Goal: Task Accomplishment & Management: Manage account settings

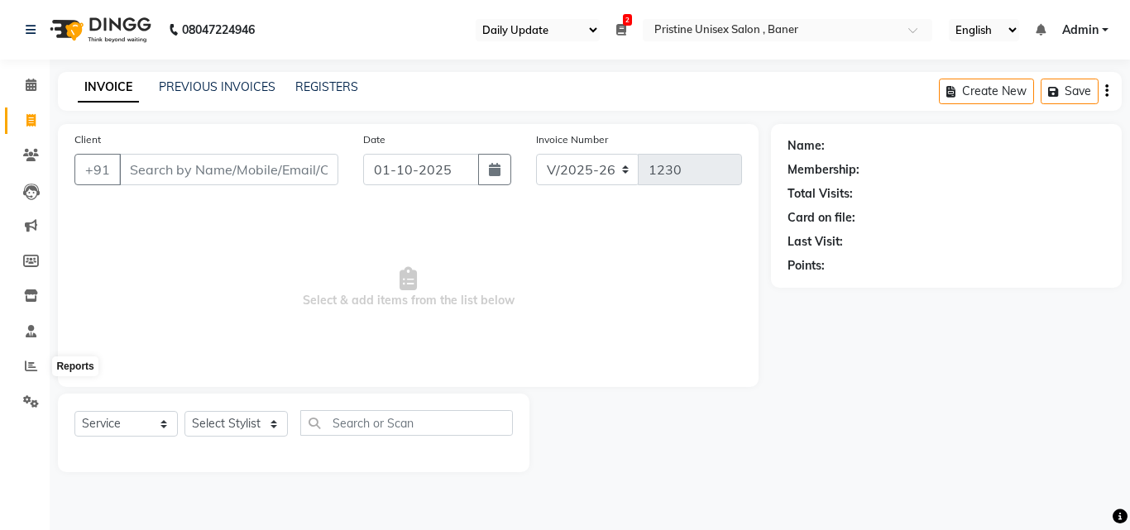
select select "110"
select select "6610"
select select "service"
click at [31, 290] on icon at bounding box center [31, 296] width 14 height 12
select select
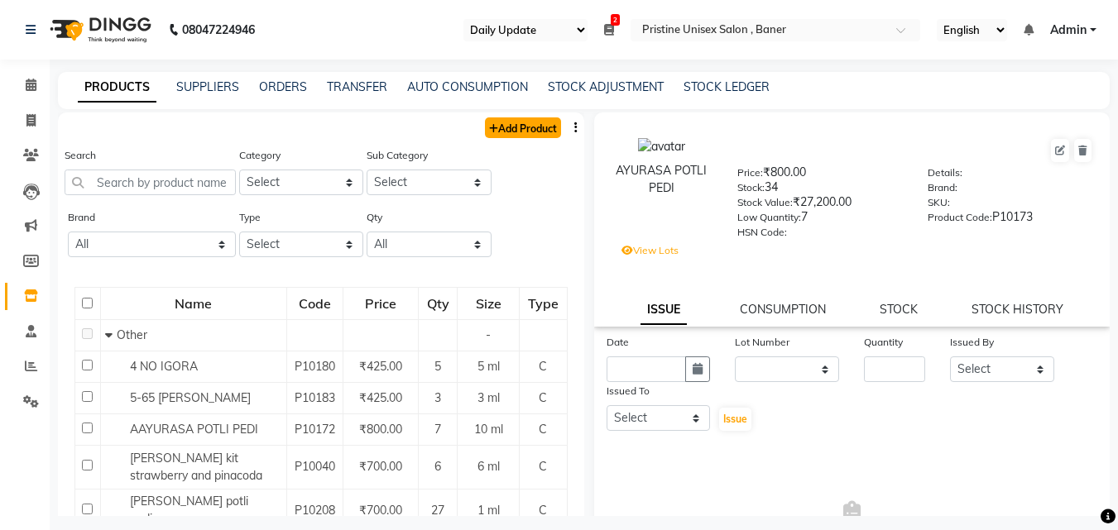
click at [511, 122] on link "Add Product" at bounding box center [523, 128] width 76 height 21
select select "true"
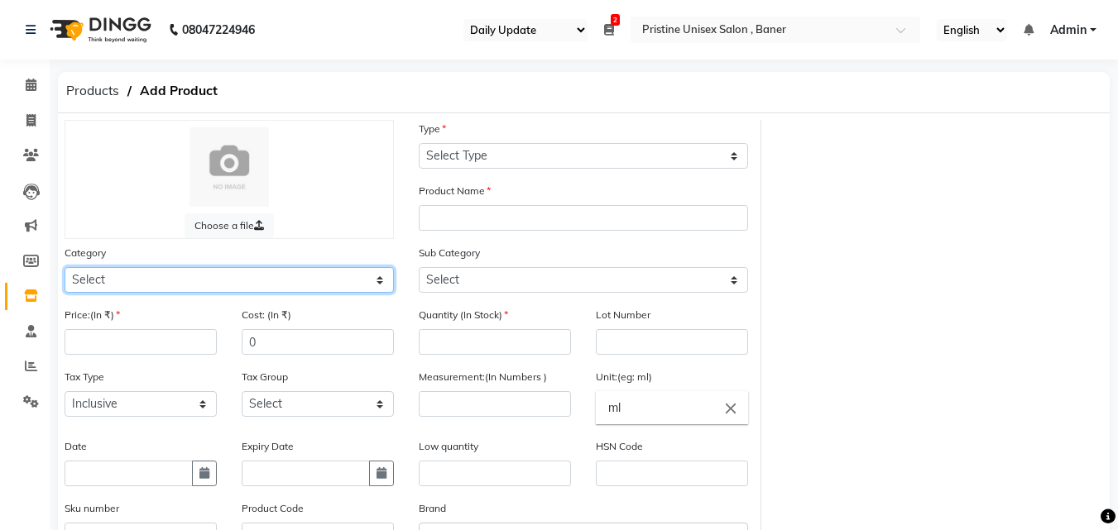
click at [97, 285] on select "Select Hair Skin Makeup Personal Care Appliances Beard Waxing Disposable Thread…" at bounding box center [229, 280] width 329 height 26
select select "1100101100"
click at [65, 267] on select "Select Hair Skin Makeup Personal Care Appliances Beard Waxing Disposable Thread…" at bounding box center [229, 280] width 329 height 26
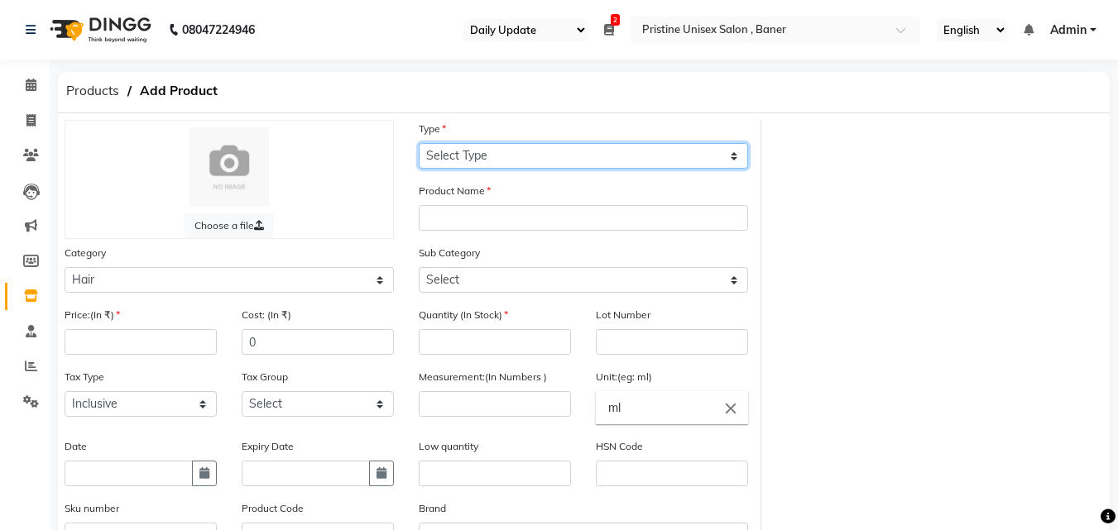
click at [462, 157] on select "Select Type Both Retail Consumable" at bounding box center [583, 156] width 329 height 26
select select "C"
click at [419, 143] on select "Select Type Both Retail Consumable" at bounding box center [583, 156] width 329 height 26
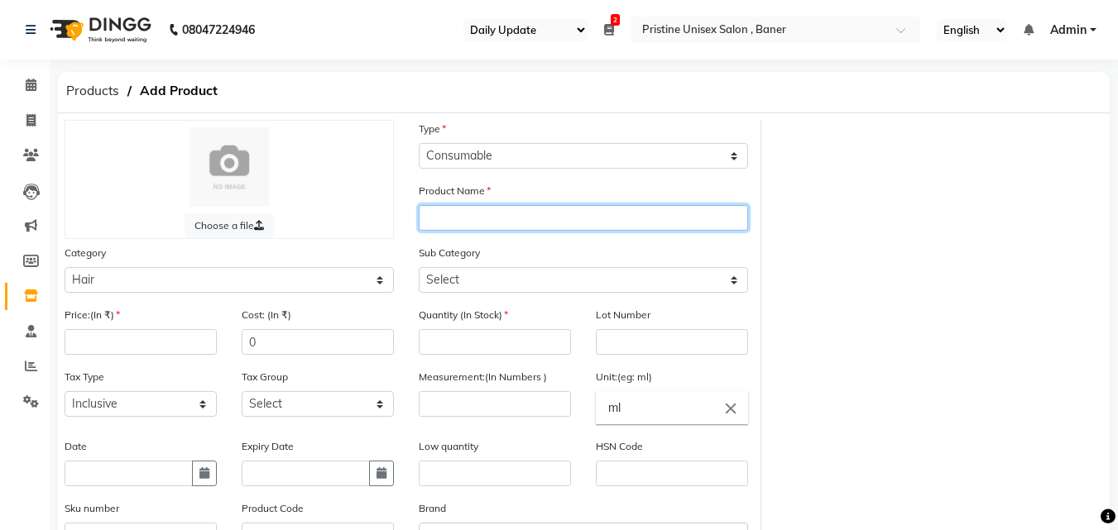
click at [449, 209] on input "text" at bounding box center [583, 218] width 329 height 26
type input "IGORA 30 VOL"
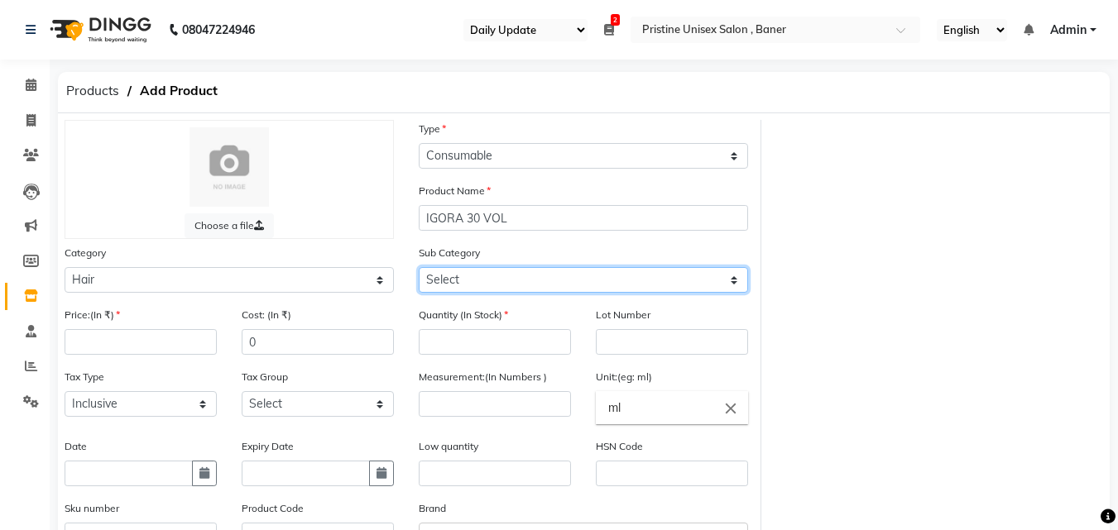
click at [438, 273] on select "Select Shampoo Conditioner Cream Mask Oil Serum Color Appliances Treatment Styl…" at bounding box center [583, 280] width 329 height 26
select select "1100101108"
click at [419, 267] on select "Select Shampoo Conditioner Cream Mask Oil Serum Color Appliances Treatment Styl…" at bounding box center [583, 280] width 329 height 26
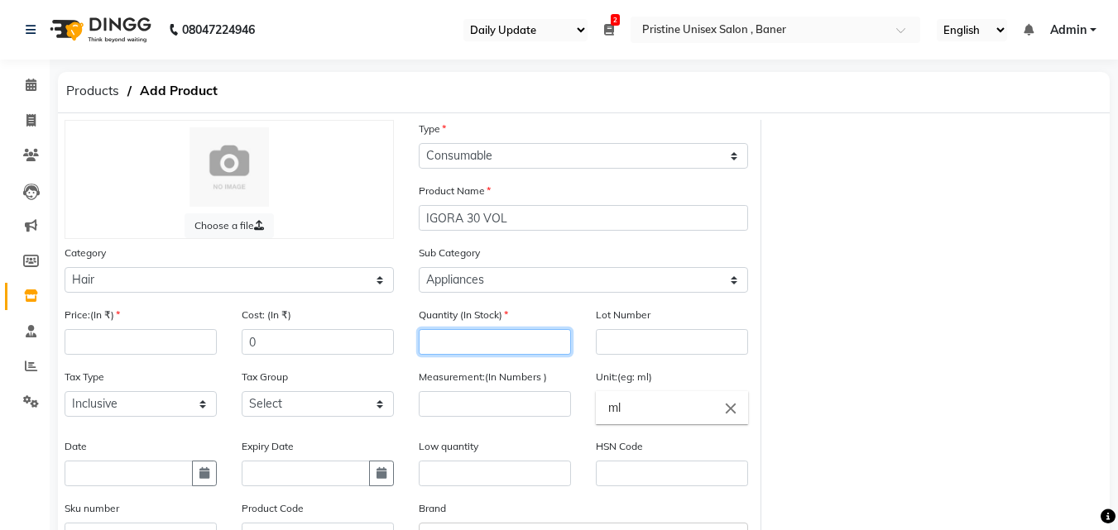
click at [468, 341] on input "number" at bounding box center [495, 342] width 152 height 26
type input "1"
click at [439, 406] on input "number" at bounding box center [495, 404] width 152 height 26
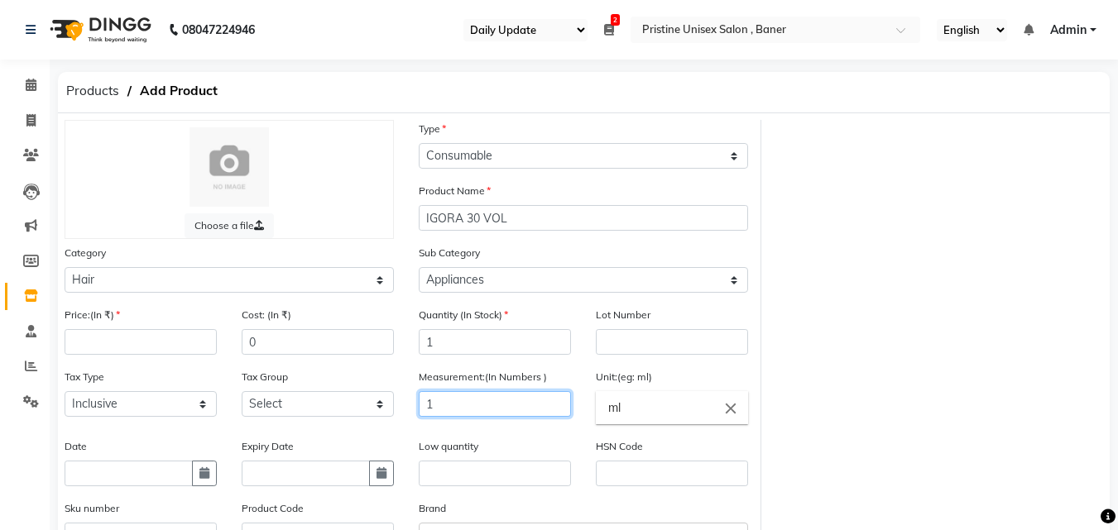
type input "1"
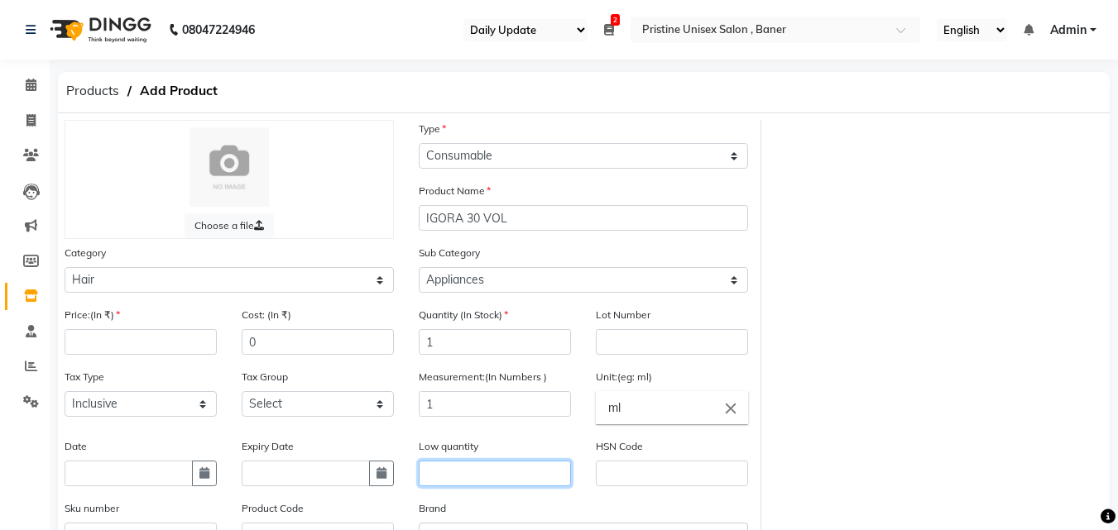
click at [442, 477] on input "text" at bounding box center [495, 474] width 152 height 26
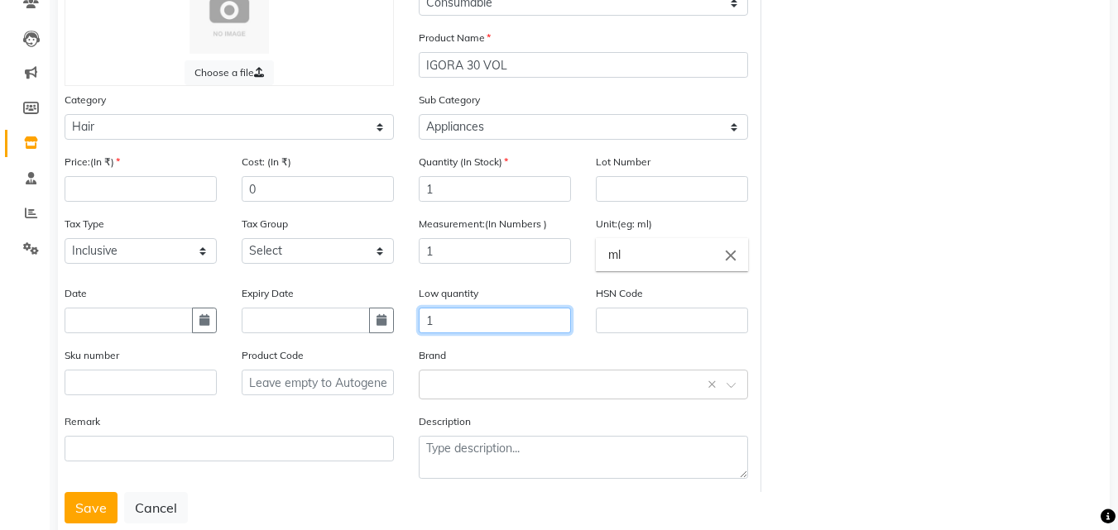
scroll to position [166, 0]
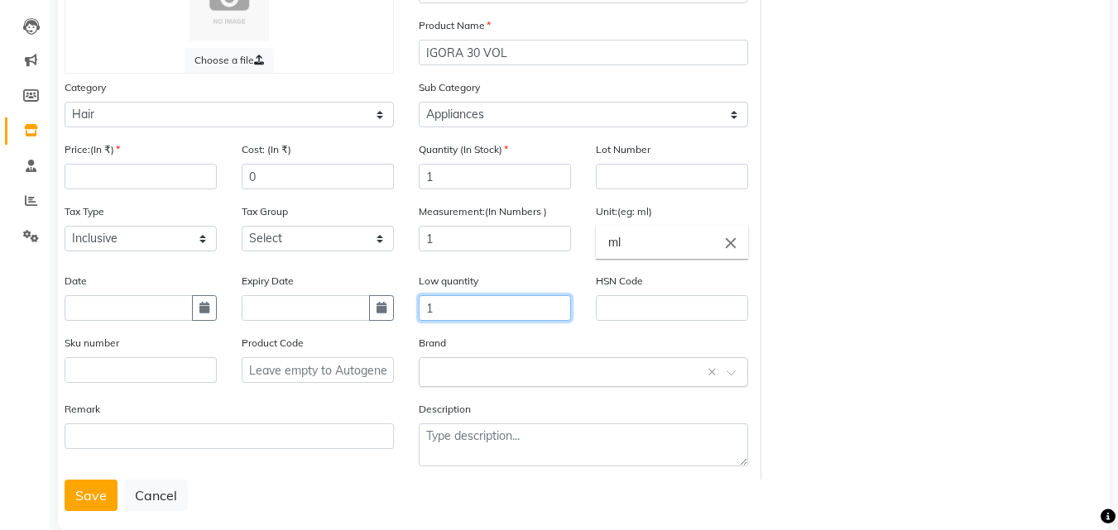
type input "1"
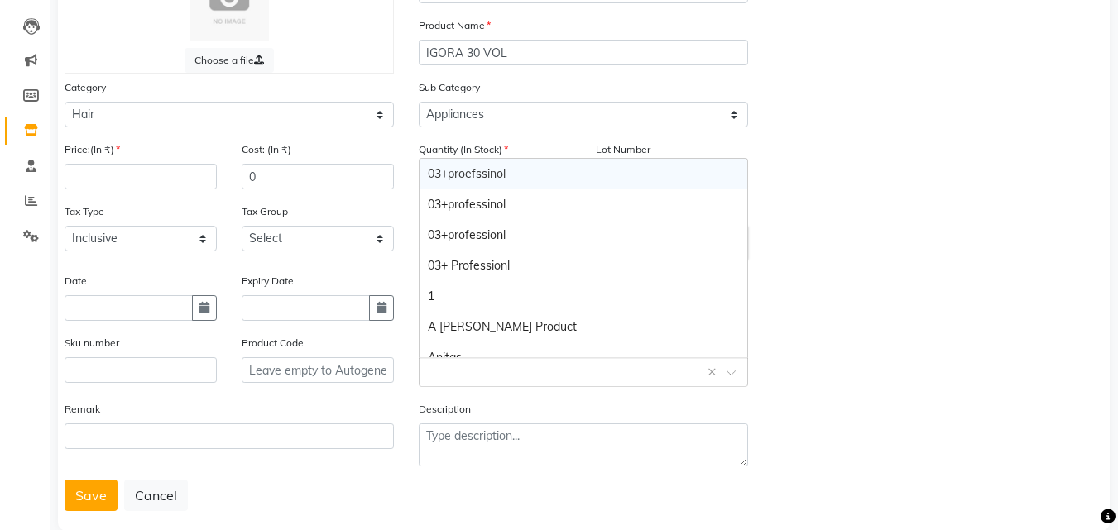
click at [449, 367] on input "text" at bounding box center [567, 370] width 278 height 17
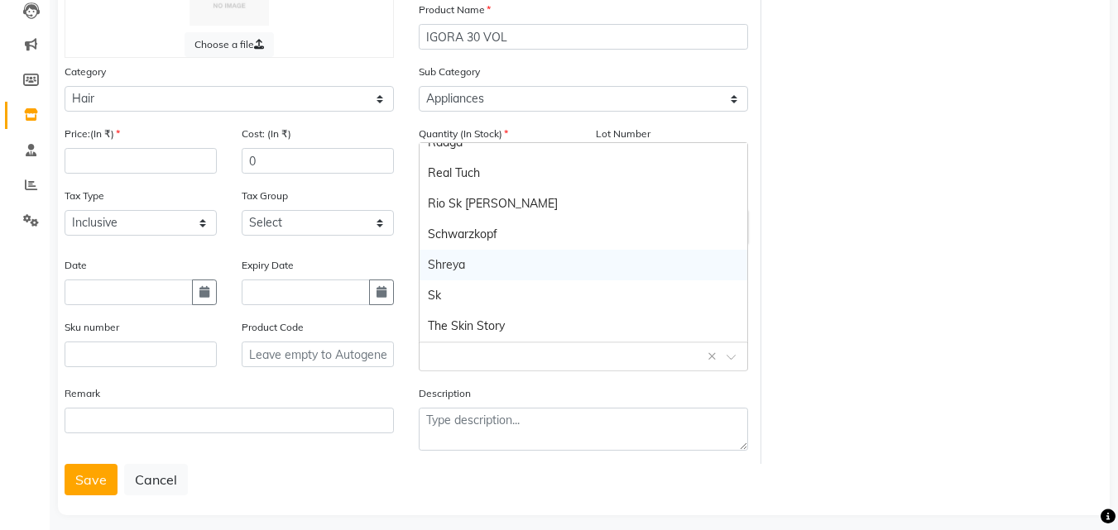
scroll to position [194, 0]
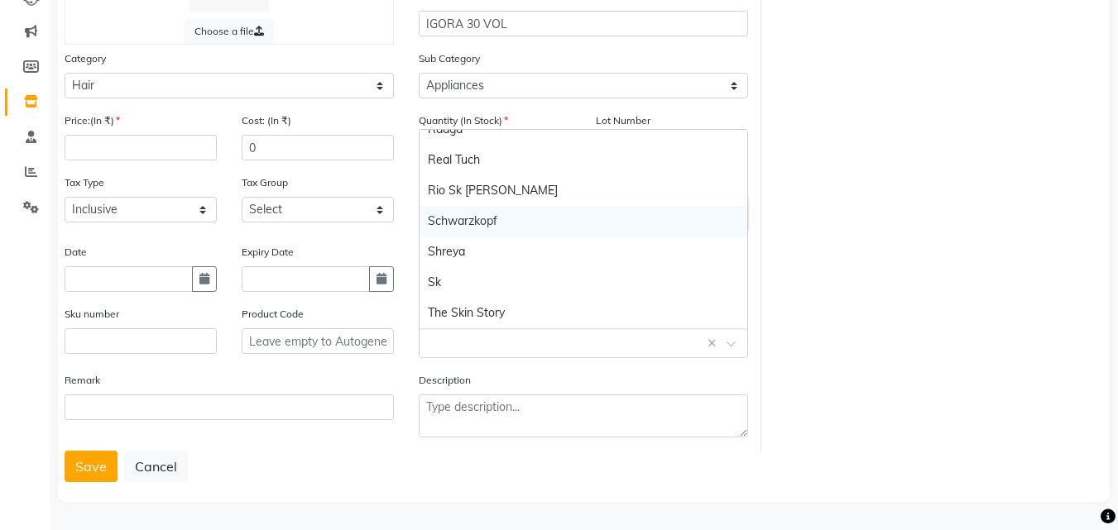
click at [488, 223] on div "Schwarzkopf" at bounding box center [584, 221] width 328 height 31
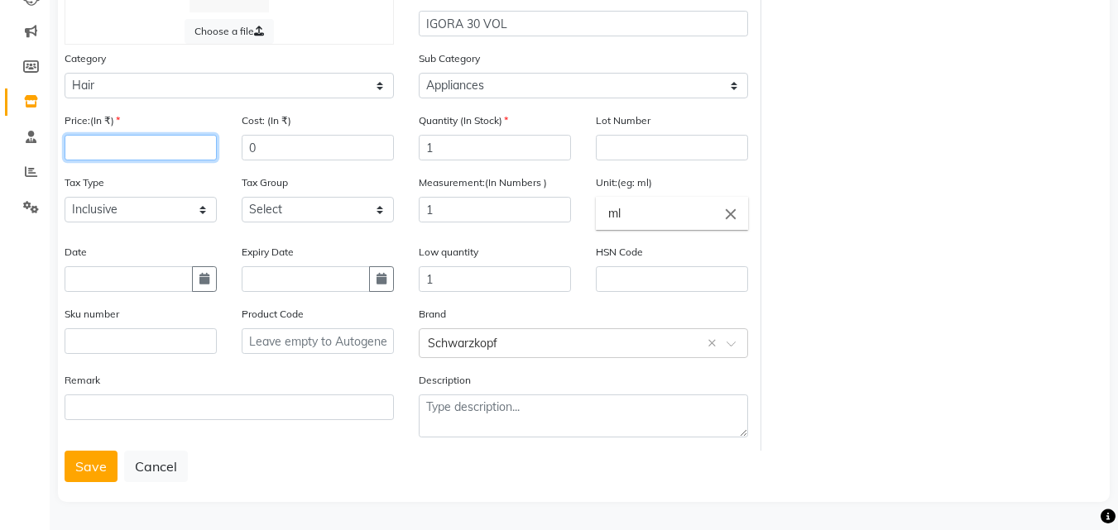
click at [107, 151] on input "number" at bounding box center [141, 148] width 152 height 26
type input "0"
type input "799"
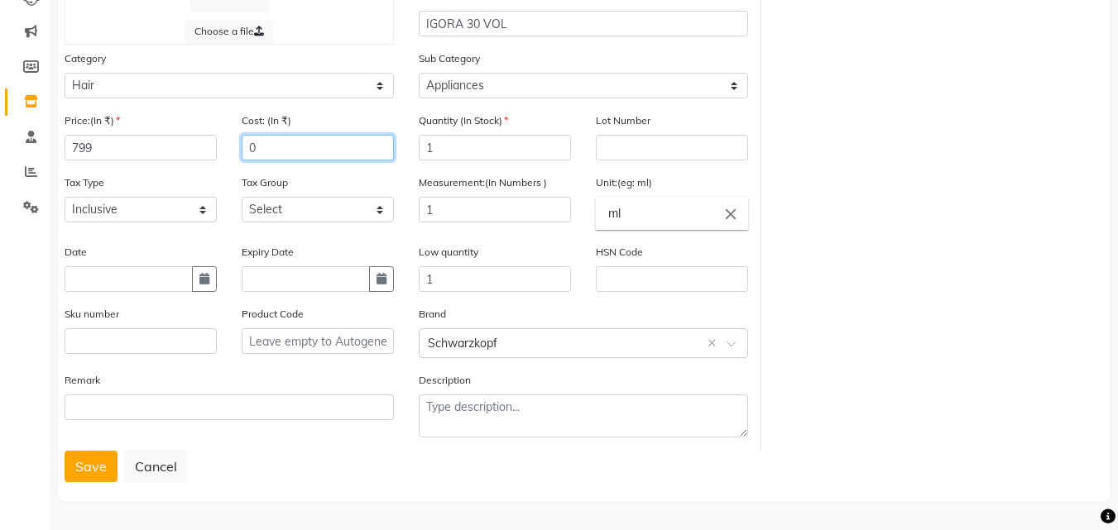
click at [281, 140] on input "0" at bounding box center [318, 148] width 152 height 26
type input "799"
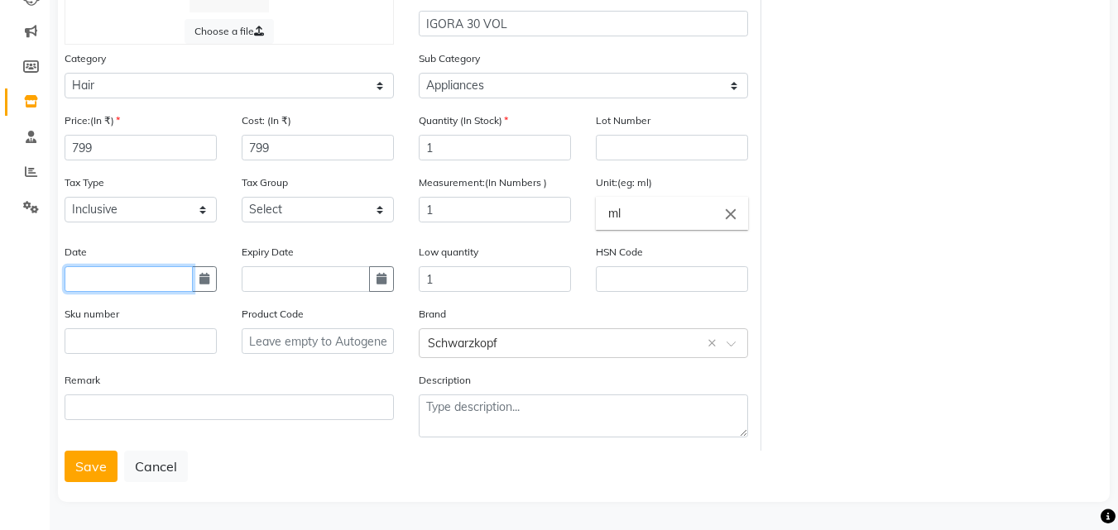
click at [88, 282] on input "text" at bounding box center [129, 279] width 128 height 26
select select "10"
select select "2025"
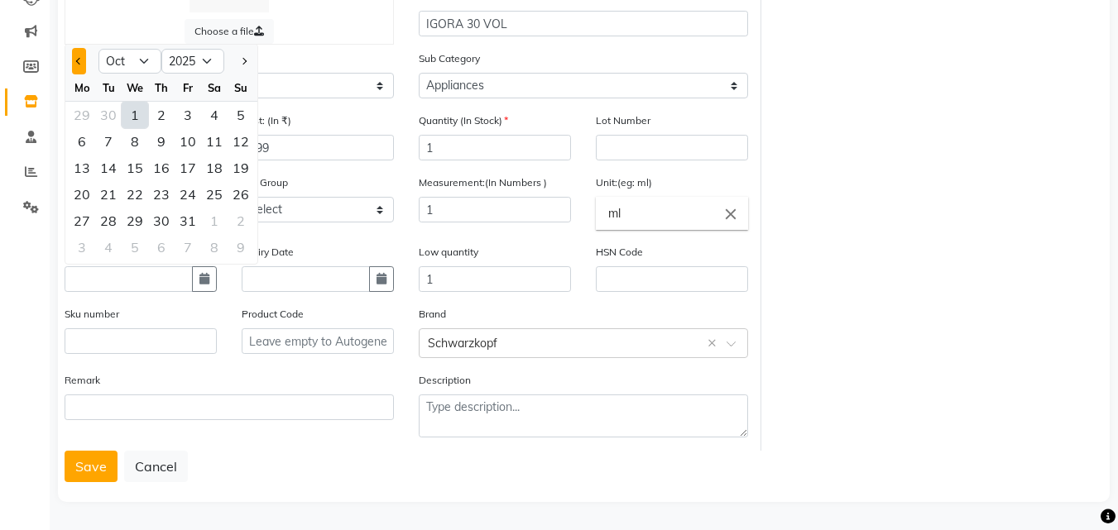
click at [73, 60] on button "Previous month" at bounding box center [79, 61] width 14 height 26
select select "7"
click at [209, 118] on div "5" at bounding box center [214, 115] width 26 height 26
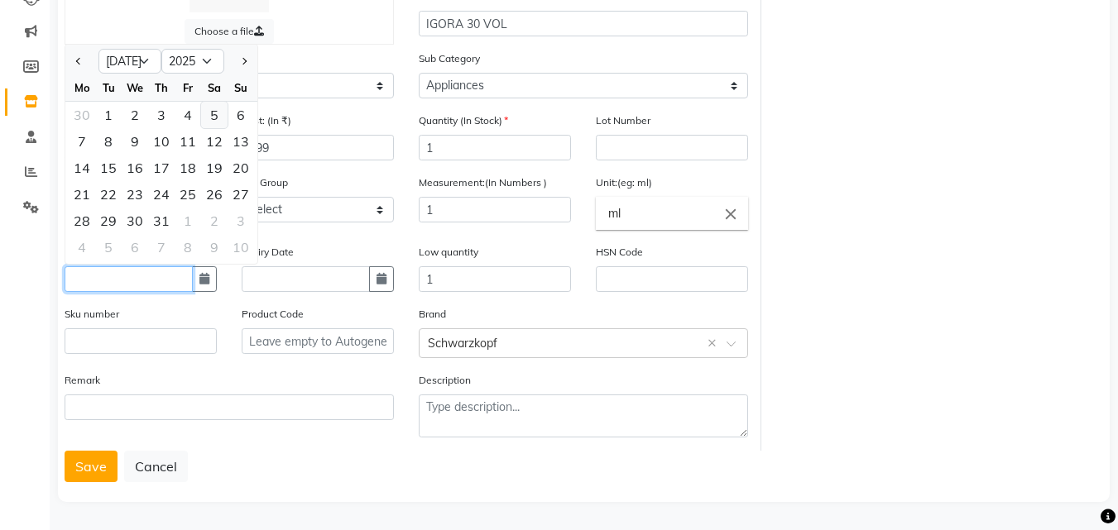
type input "05-07-2025"
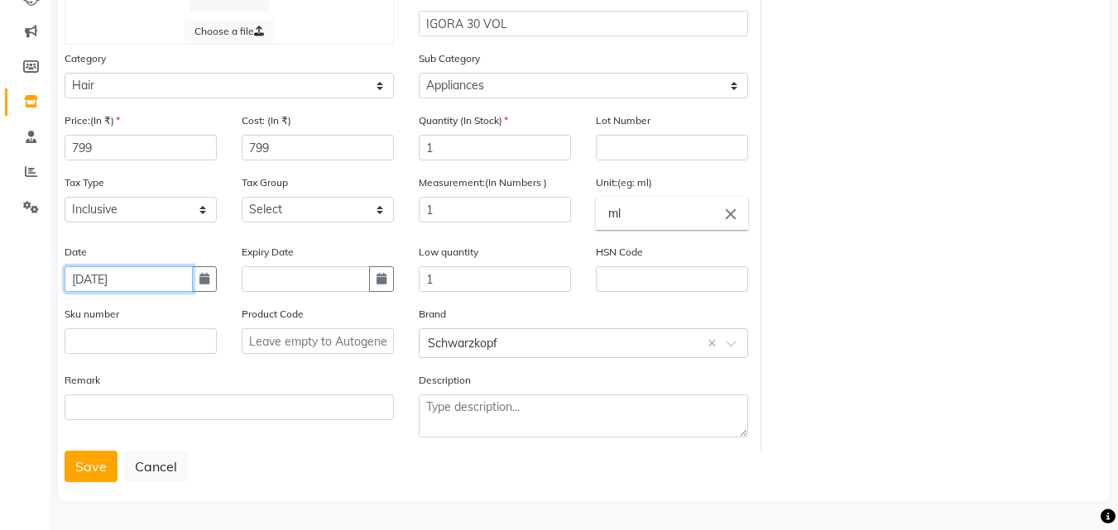
click at [152, 276] on input "05-07-2025" at bounding box center [129, 279] width 128 height 26
select select "7"
select select "2025"
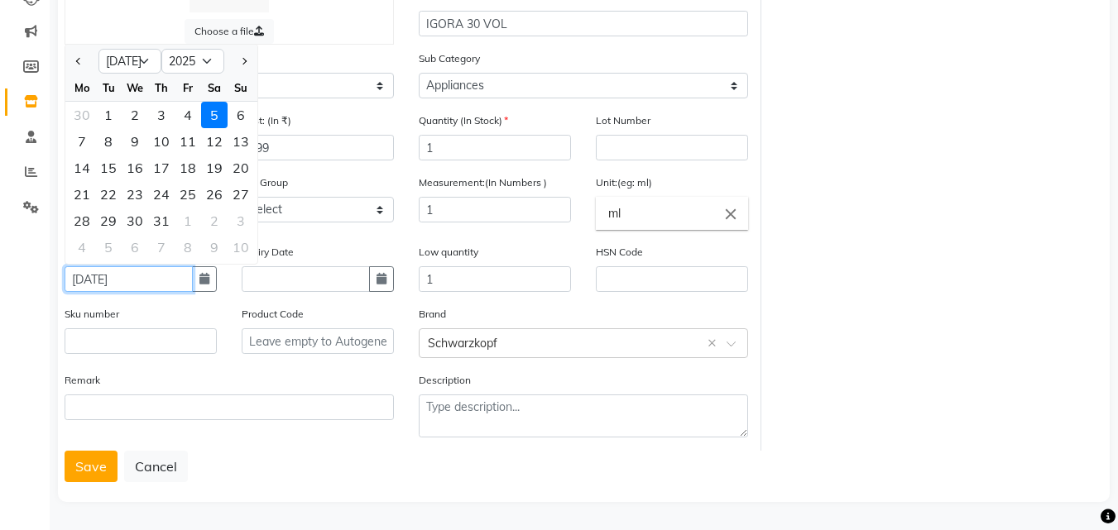
click at [104, 280] on input "05-07-2025" at bounding box center [129, 279] width 128 height 26
type input "05-05-2025"
click at [265, 282] on input "text" at bounding box center [306, 279] width 128 height 26
select select "10"
select select "2025"
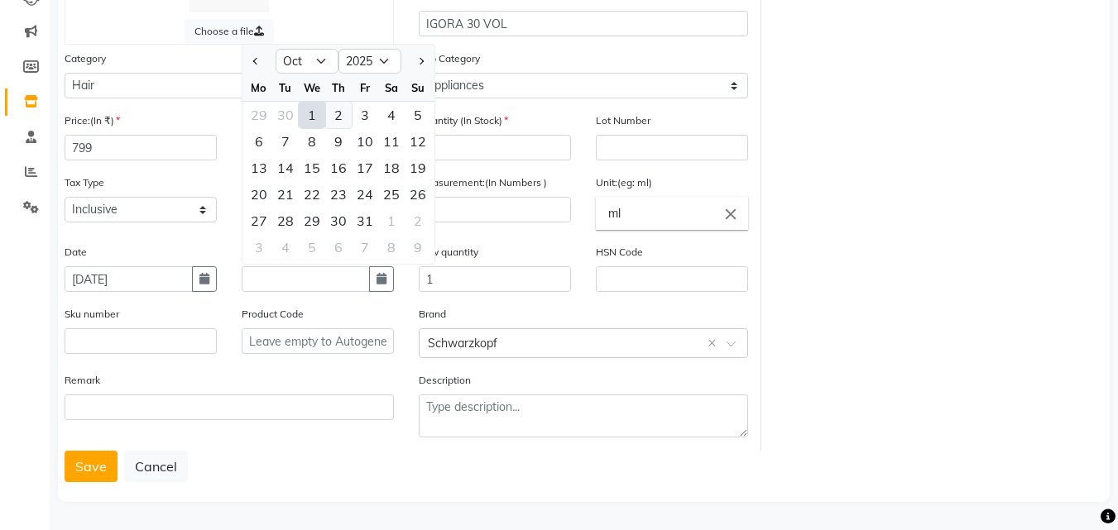
click at [342, 114] on div "2" at bounding box center [338, 115] width 26 height 26
type input "02-10-2025"
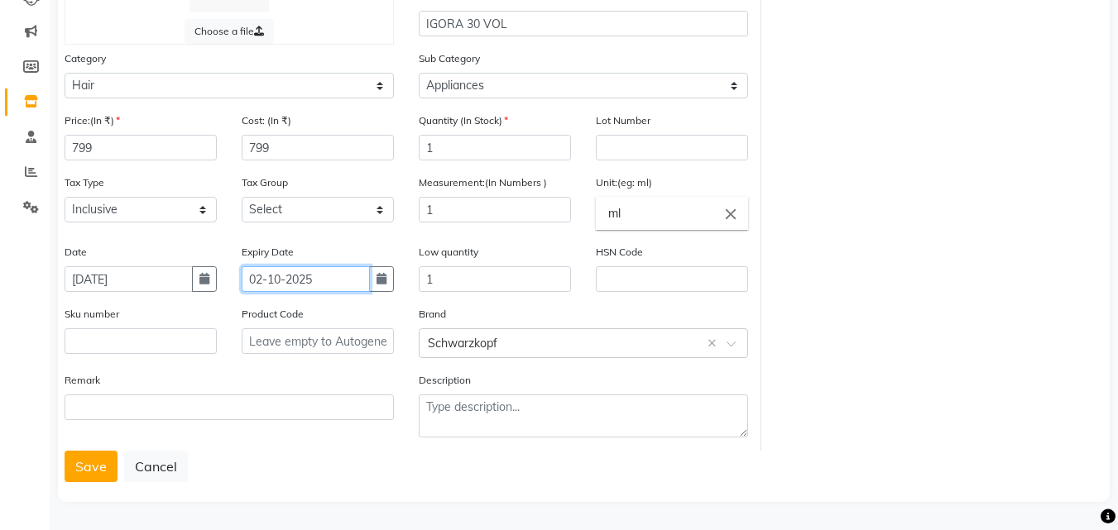
click at [342, 272] on input "02-10-2025" at bounding box center [306, 279] width 128 height 26
select select "10"
select select "2025"
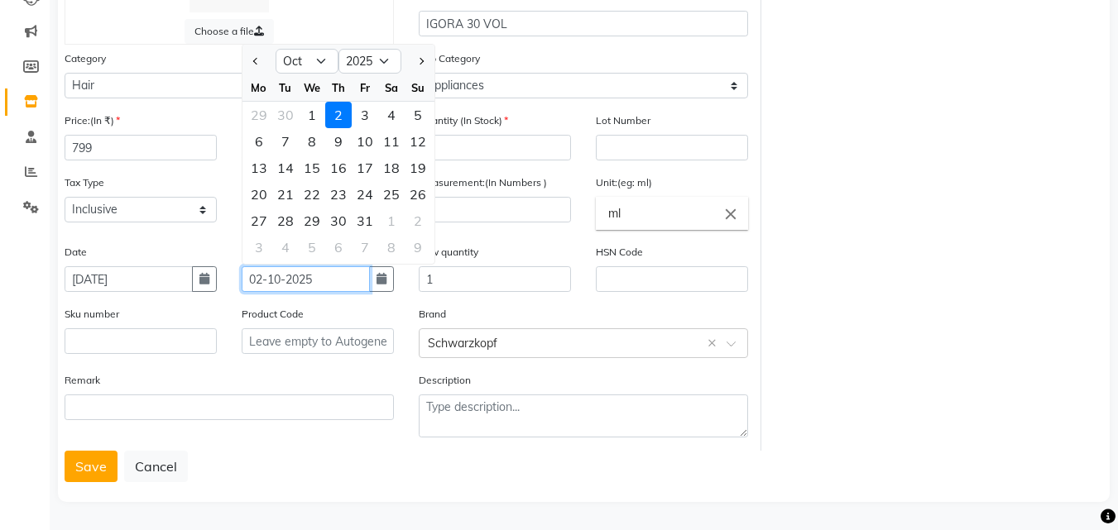
click at [281, 282] on input "02-10-2025" at bounding box center [306, 279] width 128 height 26
click at [326, 283] on input "02-02-2025" at bounding box center [306, 279] width 128 height 26
type input "02-02-2028"
click at [270, 497] on div "Choose a file Type Select Type Both Retail Consumable Product Name IGORA 30 VOL…" at bounding box center [584, 210] width 1052 height 583
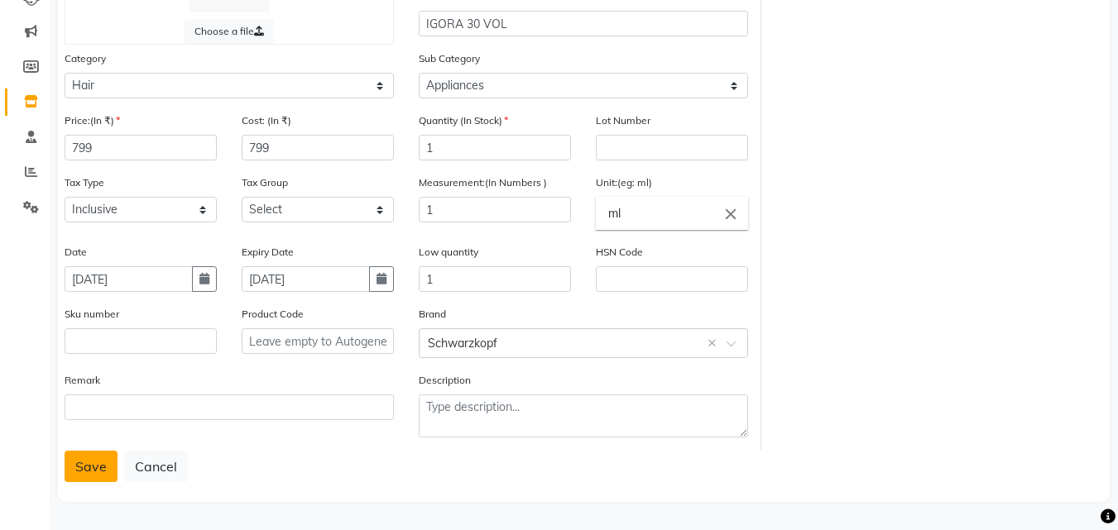
click at [84, 473] on button "Save" at bounding box center [91, 466] width 53 height 31
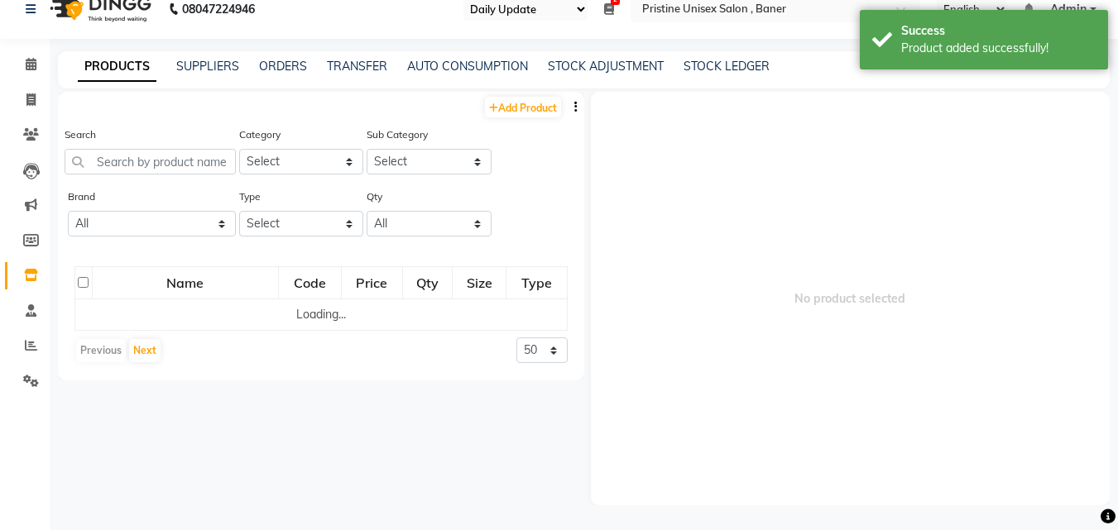
scroll to position [11, 0]
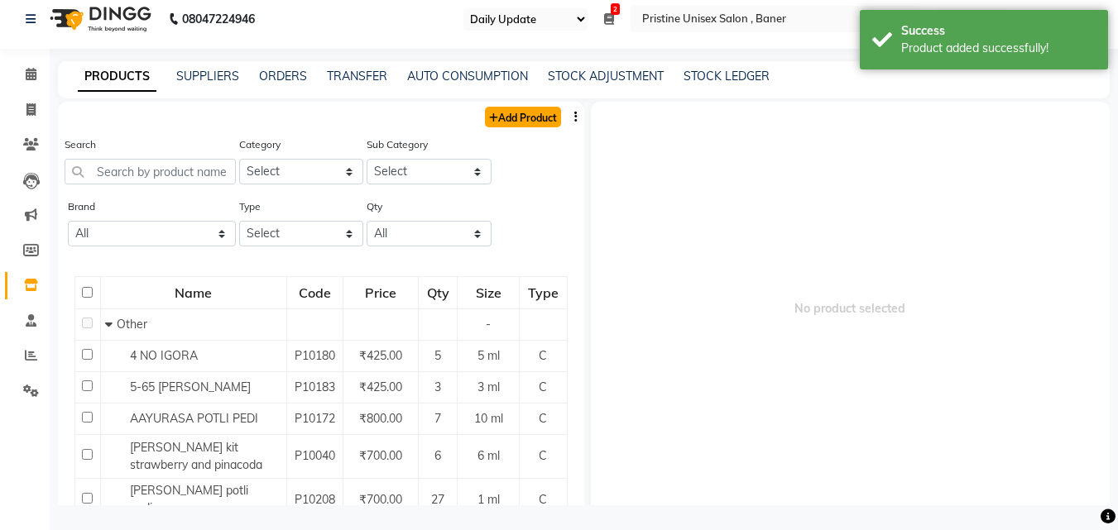
click at [519, 114] on link "Add Product" at bounding box center [523, 117] width 76 height 21
select select "true"
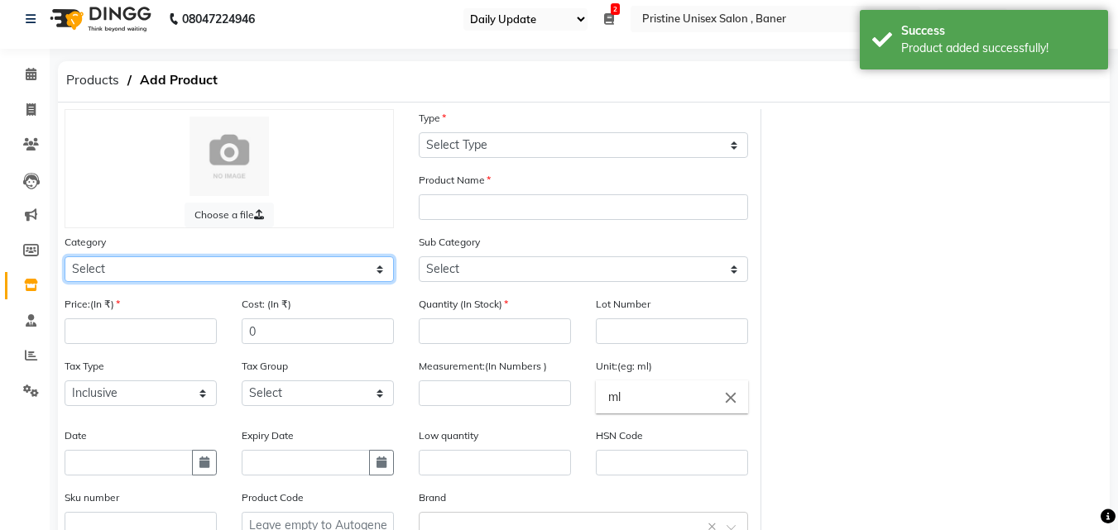
click at [107, 270] on select "Select Hair Skin Makeup Personal Care Appliances Beard Waxing Disposable Thread…" at bounding box center [229, 270] width 329 height 26
select select "1100101100"
click at [65, 257] on select "Select Hair Skin Makeup Personal Care Appliances Beard Waxing Disposable Thread…" at bounding box center [229, 270] width 329 height 26
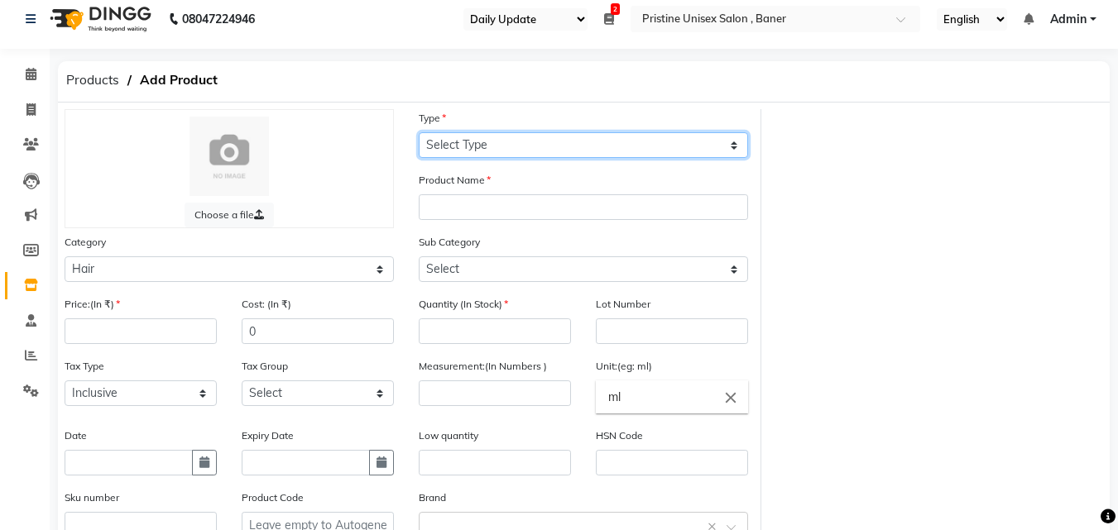
click at [454, 139] on select "Select Type Both Retail Consumable" at bounding box center [583, 145] width 329 height 26
select select "C"
click at [419, 132] on select "Select Type Both Retail Consumable" at bounding box center [583, 145] width 329 height 26
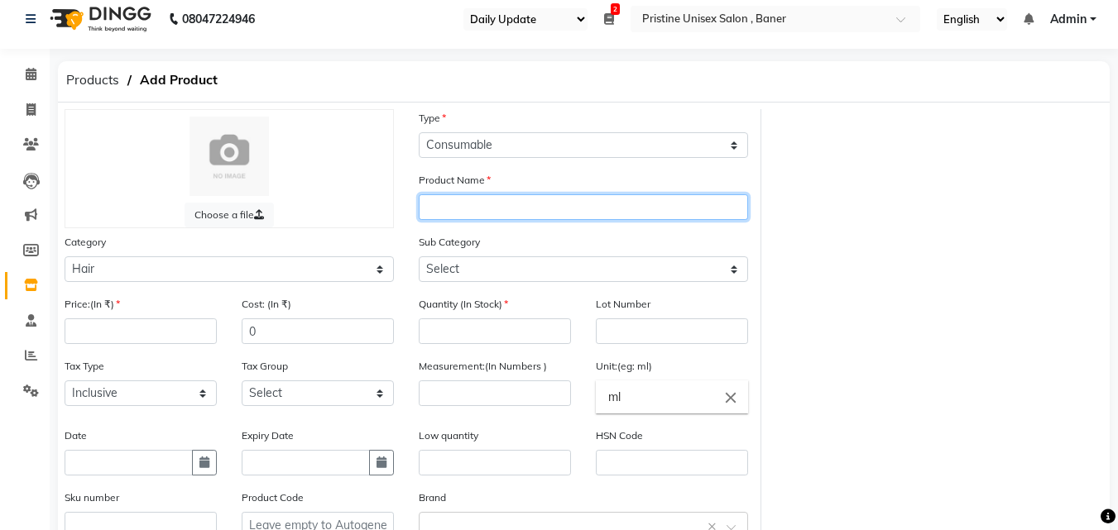
click at [446, 201] on input "text" at bounding box center [583, 207] width 329 height 26
type input "IGORA 20 VOL"
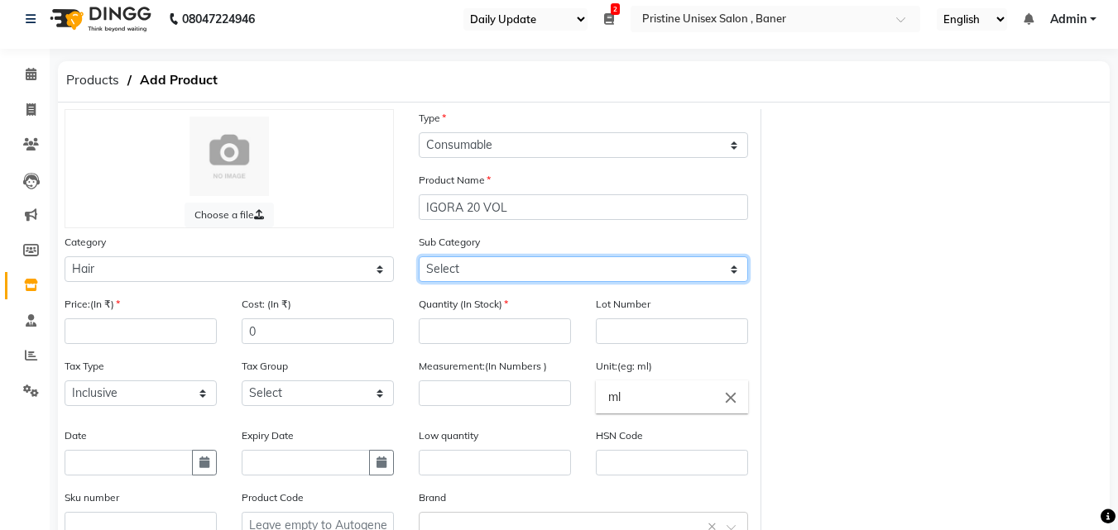
click at [441, 270] on select "Select Shampoo Conditioner Cream Mask Oil Serum Color Appliances Treatment Styl…" at bounding box center [583, 270] width 329 height 26
select select "1100101108"
click at [419, 257] on select "Select Shampoo Conditioner Cream Mask Oil Serum Color Appliances Treatment Styl…" at bounding box center [583, 270] width 329 height 26
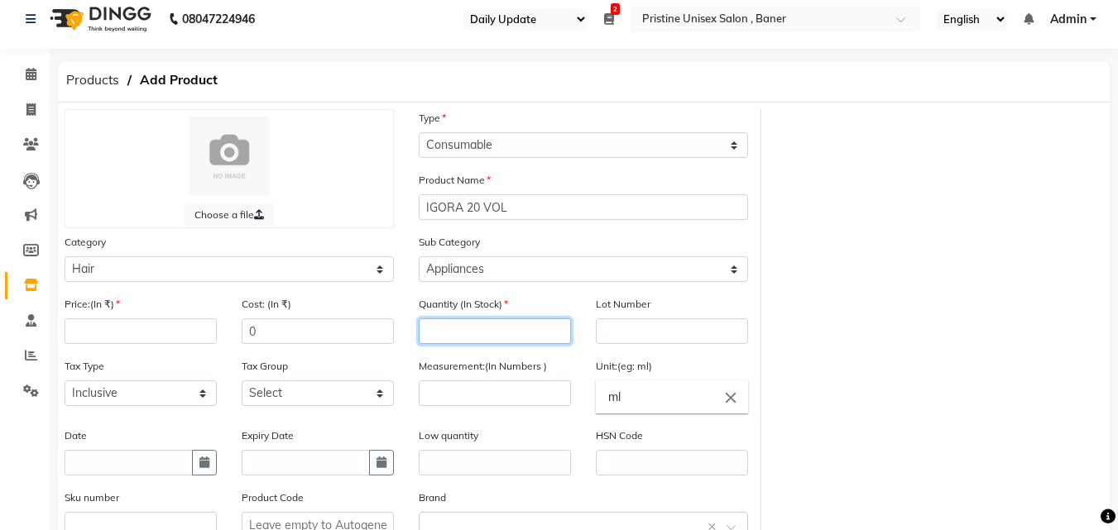
click at [438, 335] on input "number" at bounding box center [495, 332] width 152 height 26
type input "1"
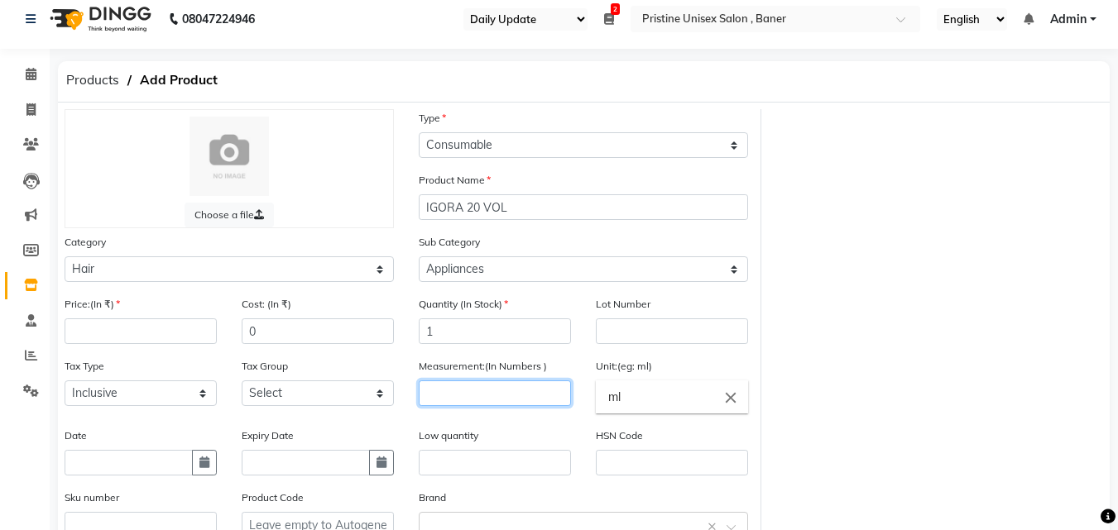
click at [455, 396] on input "number" at bounding box center [495, 394] width 152 height 26
type input "1"
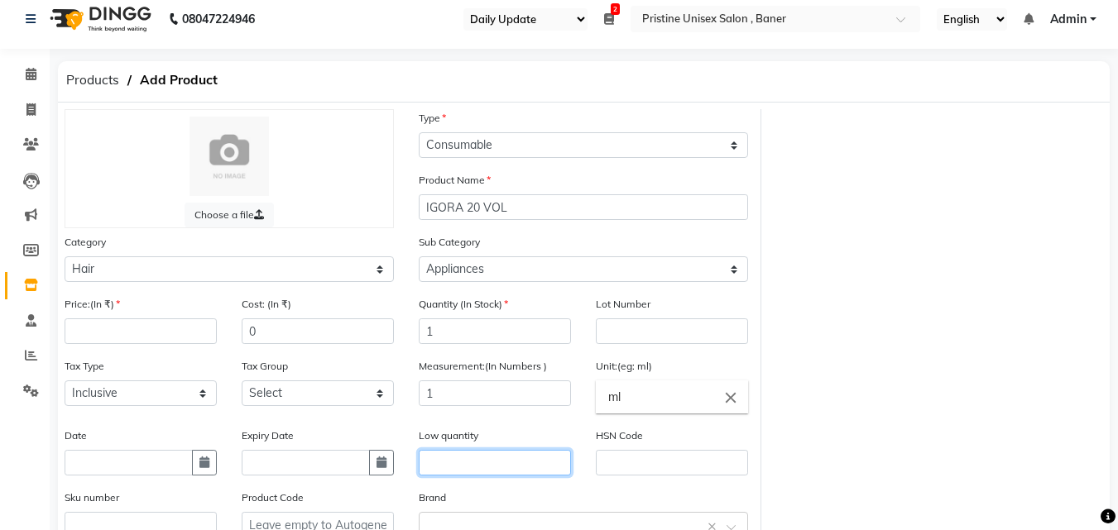
click at [431, 465] on input "text" at bounding box center [495, 463] width 152 height 26
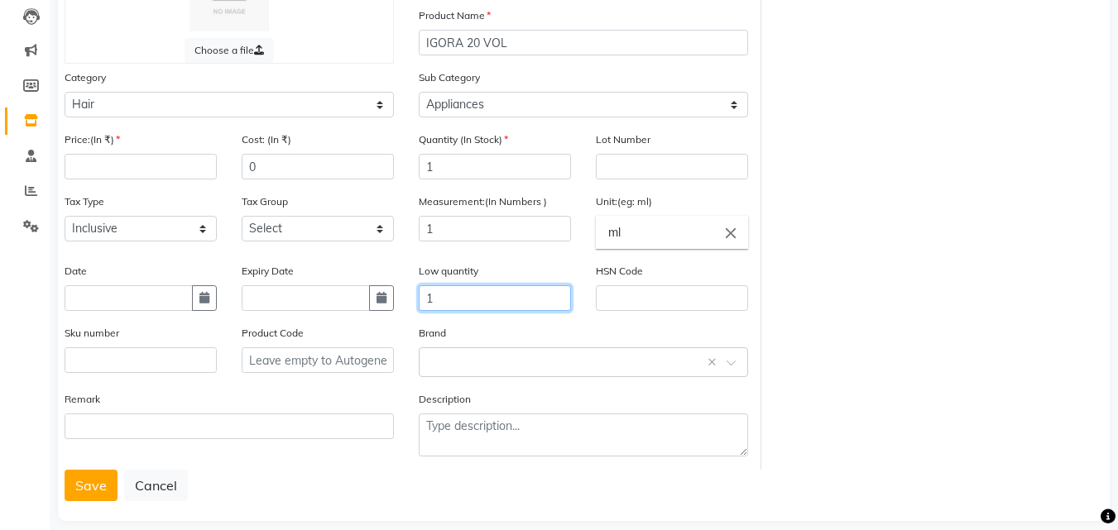
scroll to position [176, 0]
type input "1"
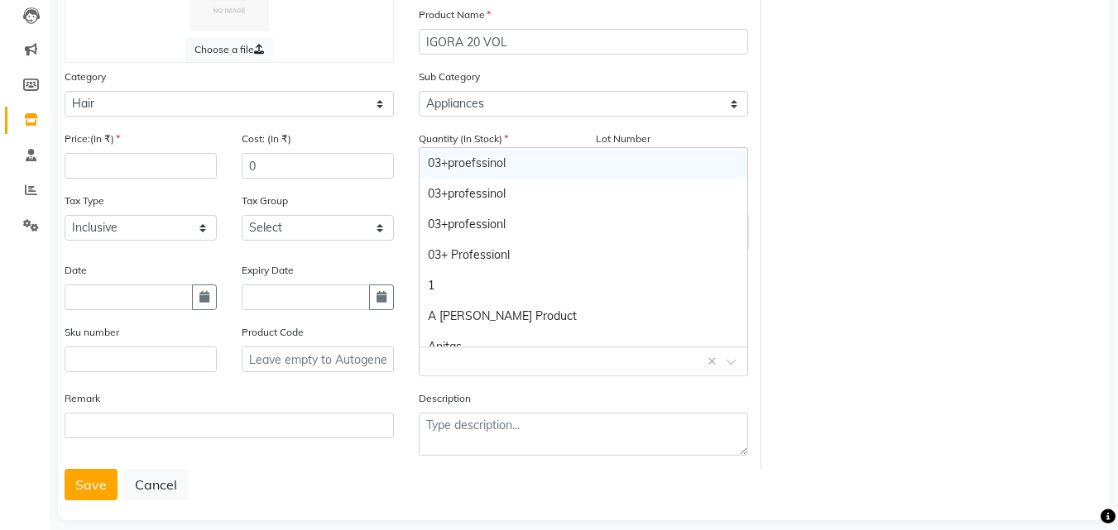
click at [440, 367] on input "text" at bounding box center [567, 360] width 278 height 17
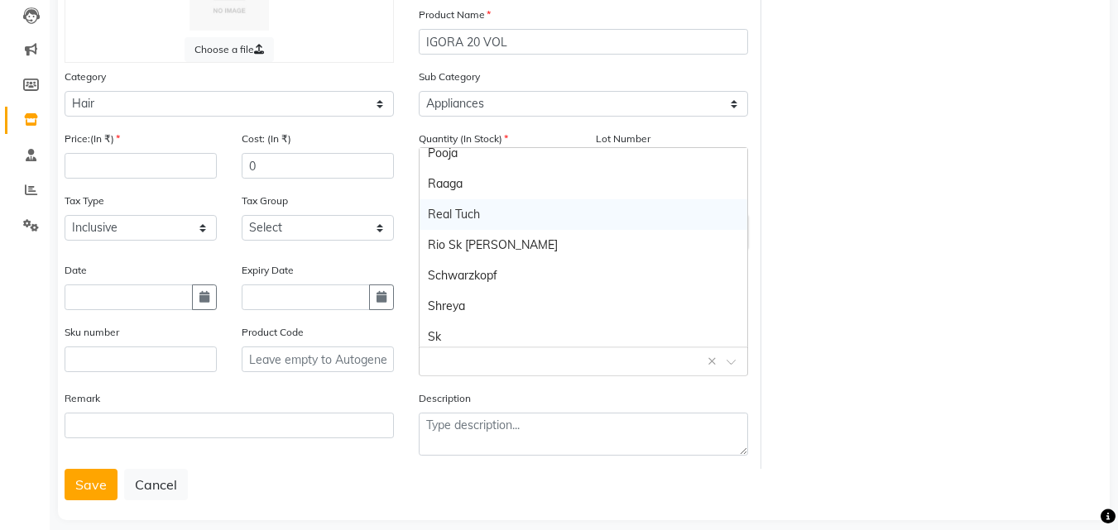
scroll to position [781, 0]
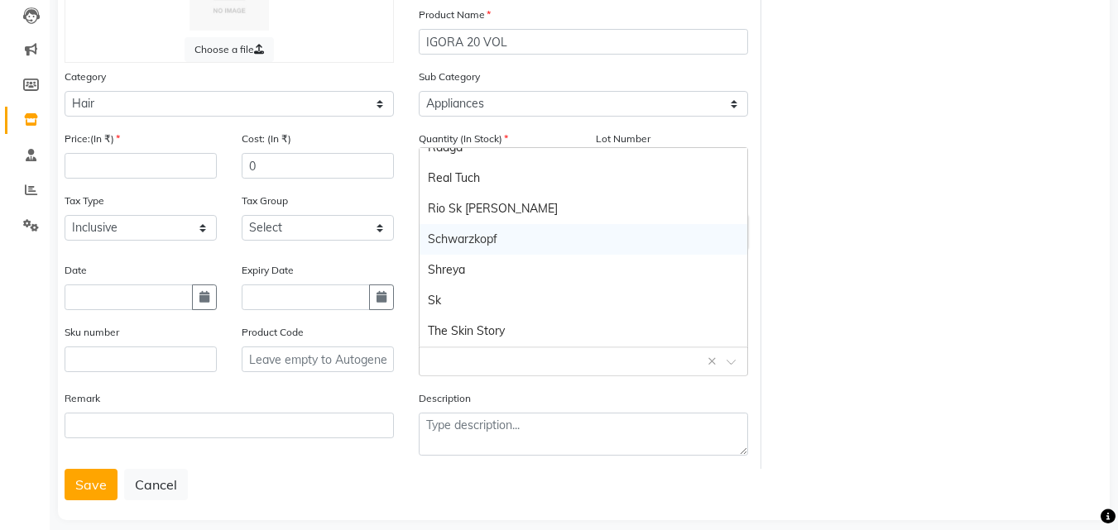
click at [482, 241] on div "Schwarzkopf" at bounding box center [584, 239] width 328 height 31
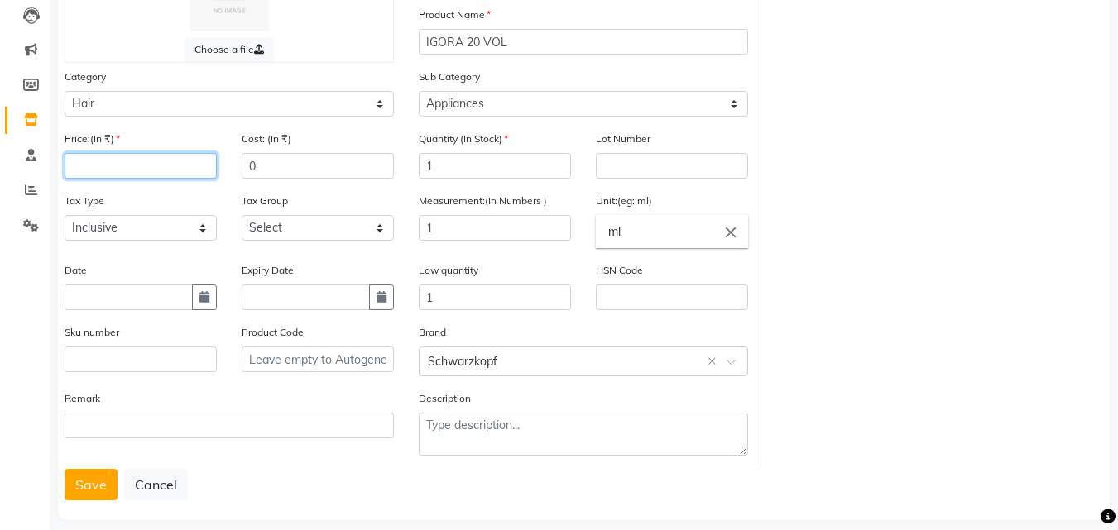
click at [100, 163] on input "number" at bounding box center [141, 166] width 152 height 26
type input "799"
click at [267, 175] on input "0" at bounding box center [318, 166] width 152 height 26
type input "799"
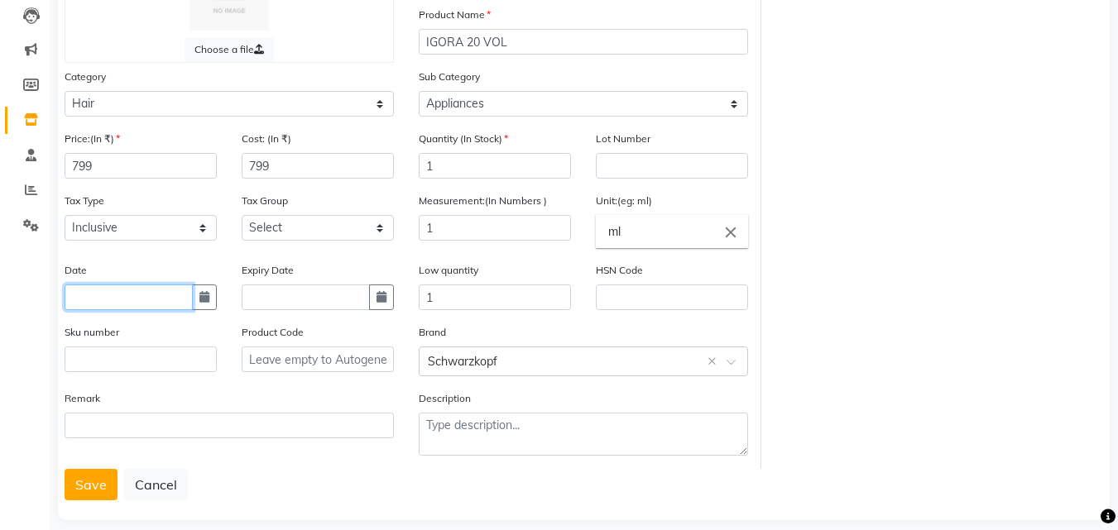
click at [104, 302] on input "text" at bounding box center [129, 298] width 128 height 26
select select "10"
select select "2025"
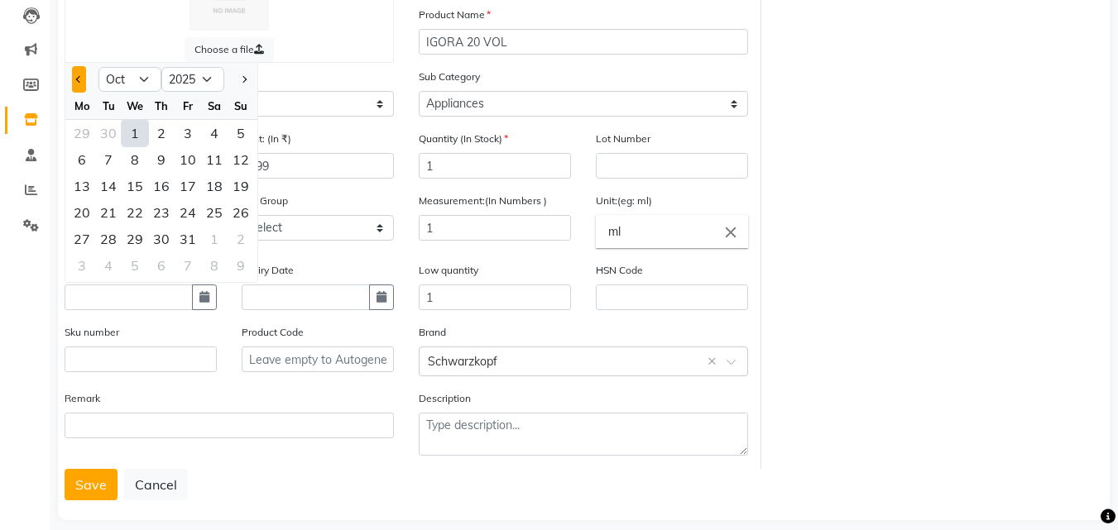
click at [74, 77] on button "Previous month" at bounding box center [79, 79] width 14 height 26
select select "8"
click at [186, 162] on div "8" at bounding box center [188, 159] width 26 height 26
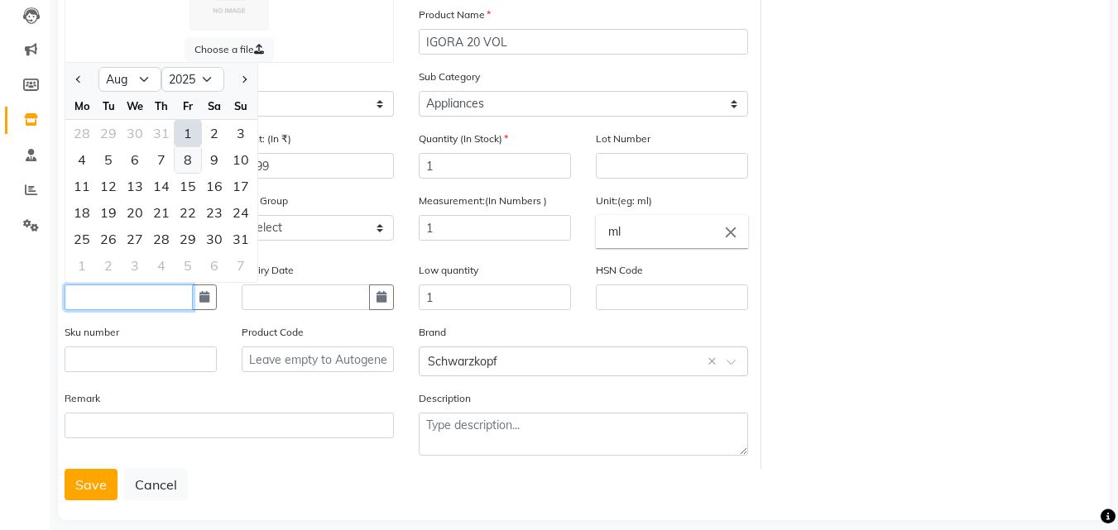
type input "08-08-2025"
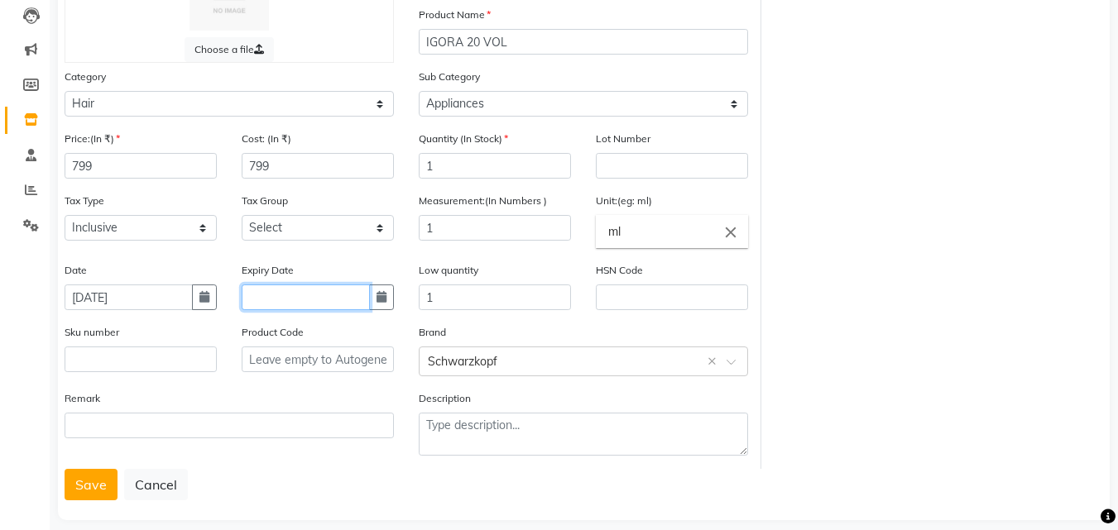
click at [271, 296] on input "text" at bounding box center [306, 298] width 128 height 26
select select "10"
select select "2025"
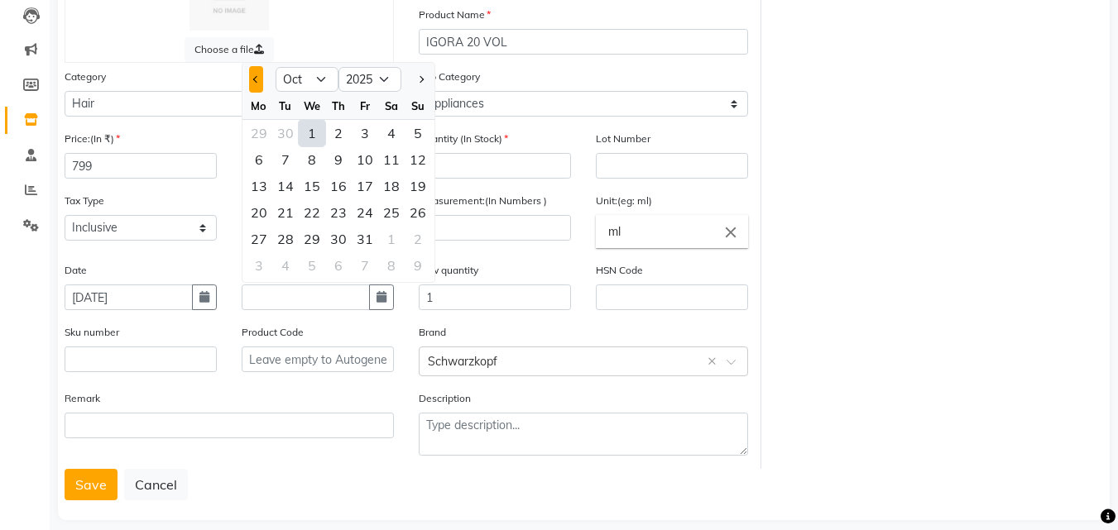
click at [251, 77] on button "Previous month" at bounding box center [256, 79] width 14 height 26
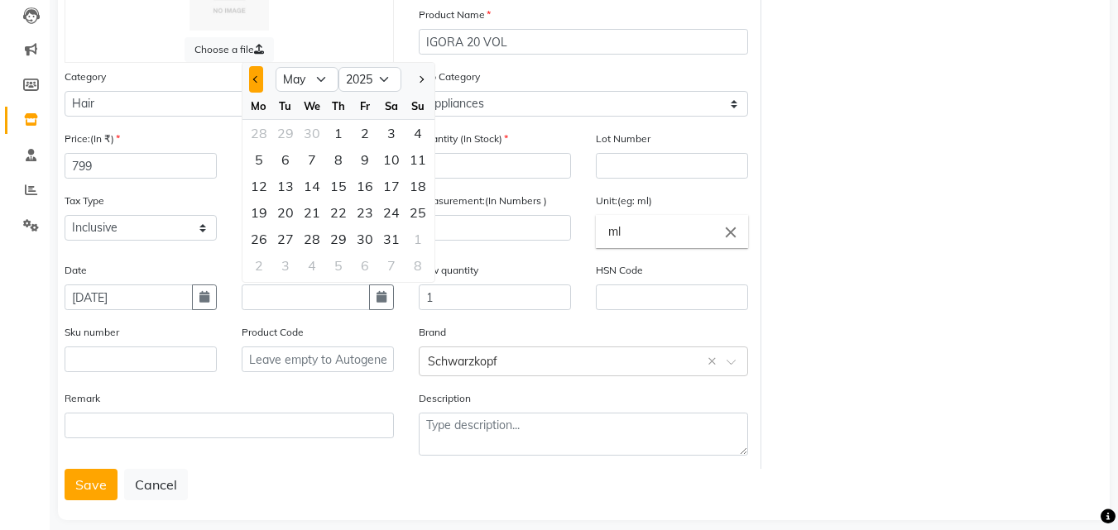
click at [251, 77] on button "Previous month" at bounding box center [256, 79] width 14 height 26
select select "4"
click at [283, 162] on div "8" at bounding box center [285, 159] width 26 height 26
type input "08-04-2025"
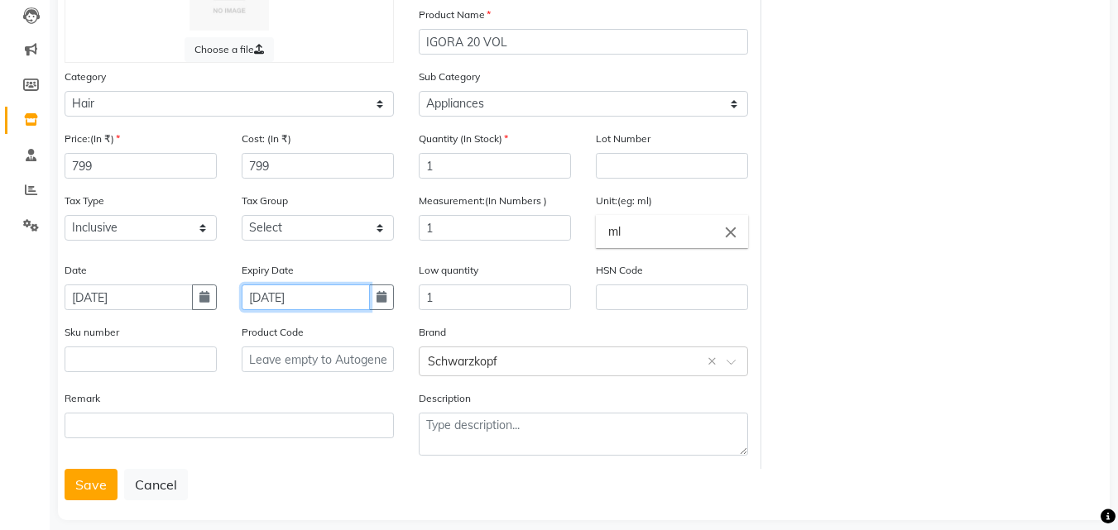
click at [281, 297] on input "08-04-2025" at bounding box center [306, 298] width 128 height 26
select select "4"
select select "2025"
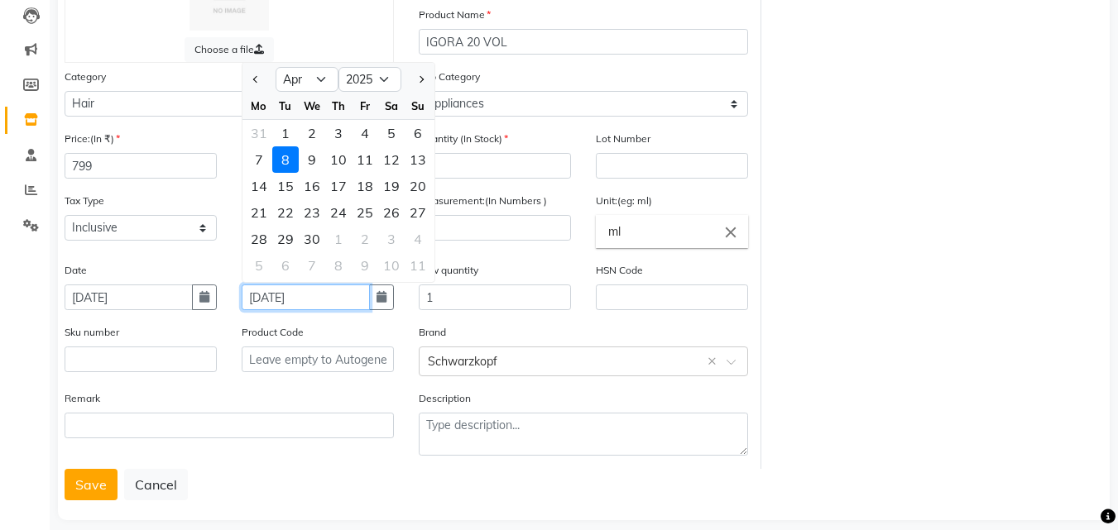
click at [326, 302] on input "08-04-2025" at bounding box center [306, 298] width 128 height 26
click at [281, 299] on input "08-04-2028" at bounding box center [306, 298] width 128 height 26
type input "08-08-2028"
click at [366, 466] on div "Remark" at bounding box center [229, 429] width 354 height 79
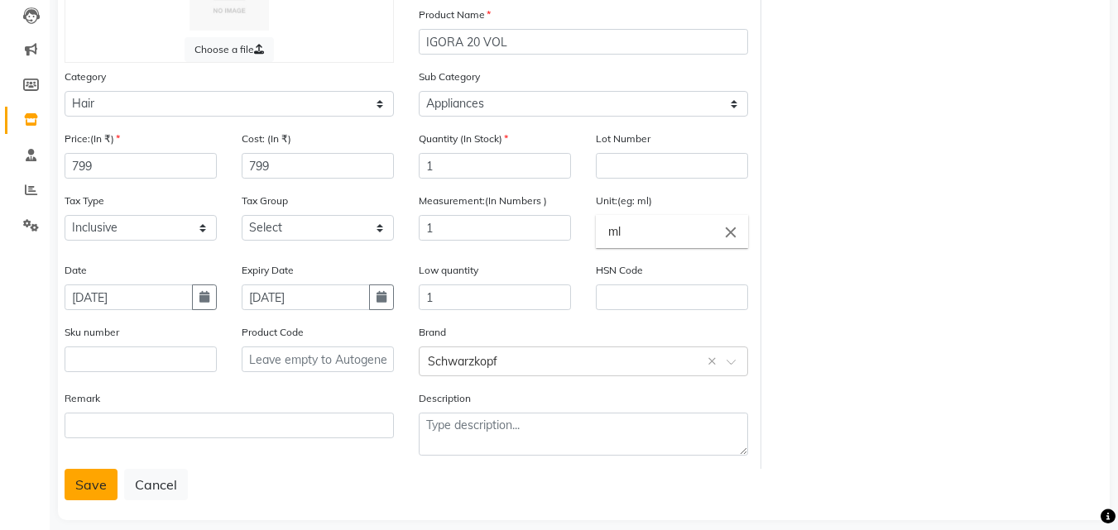
click at [85, 474] on button "Save" at bounding box center [91, 484] width 53 height 31
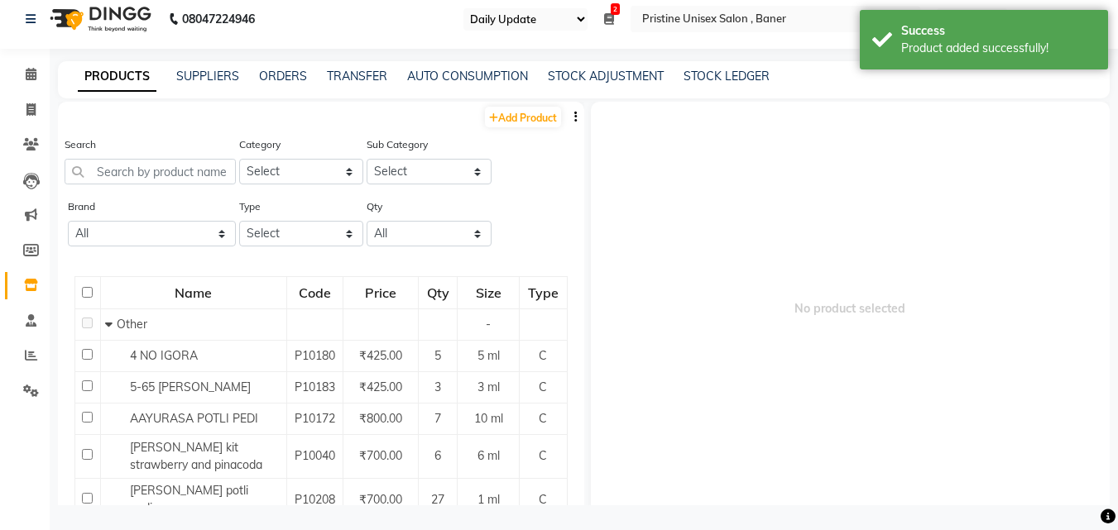
scroll to position [11, 0]
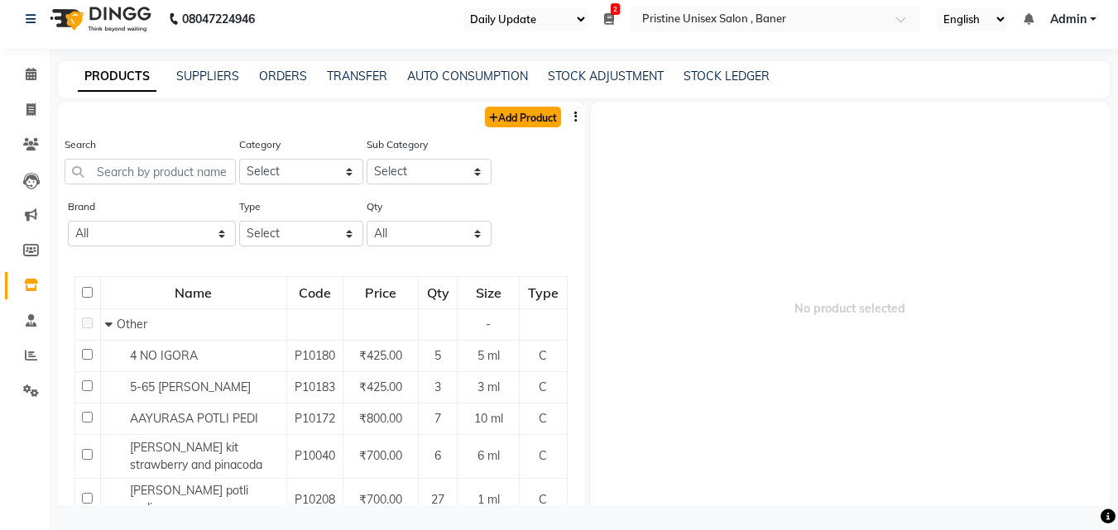
click at [512, 120] on link "Add Product" at bounding box center [523, 117] width 76 height 21
select select "true"
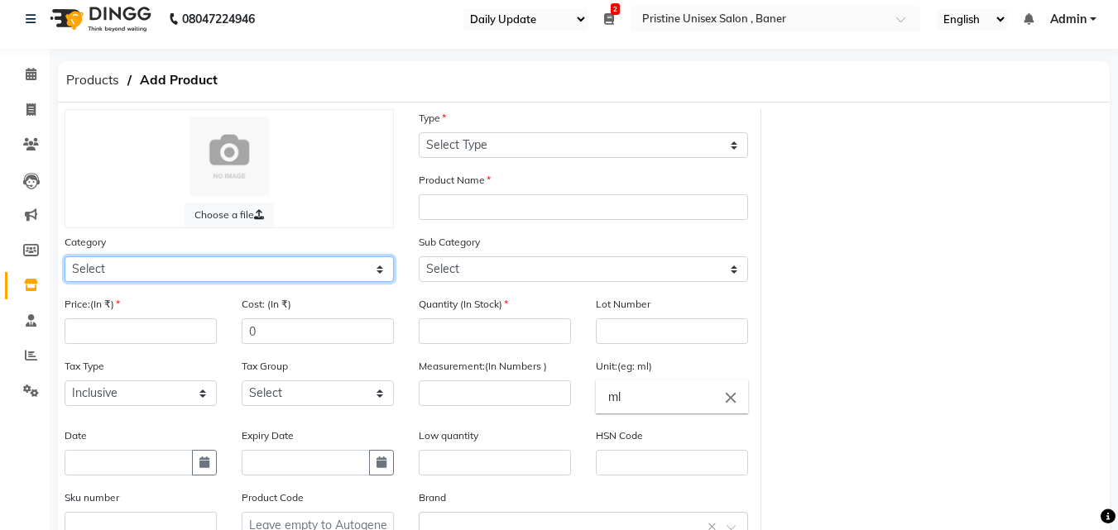
click at [78, 272] on select "Select Hair Skin Makeup Personal Care Appliances Beard Waxing Disposable Thread…" at bounding box center [229, 270] width 329 height 26
select select "1100101100"
click at [65, 257] on select "Select Hair Skin Makeup Personal Care Appliances Beard Waxing Disposable Thread…" at bounding box center [229, 270] width 329 height 26
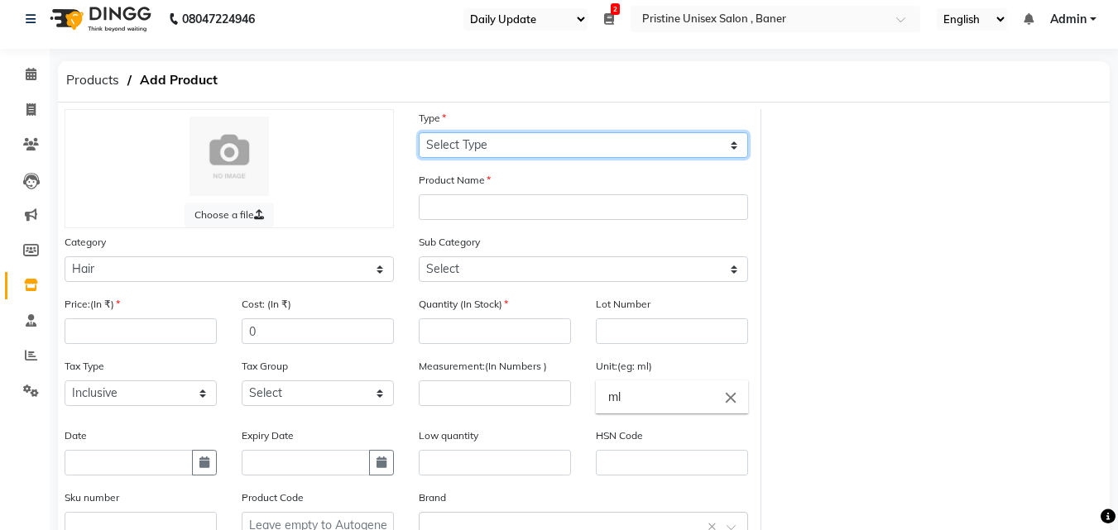
click at [484, 142] on select "Select Type Both Retail Consumable" at bounding box center [583, 145] width 329 height 26
select select "C"
click at [419, 132] on select "Select Type Both Retail Consumable" at bounding box center [583, 145] width 329 height 26
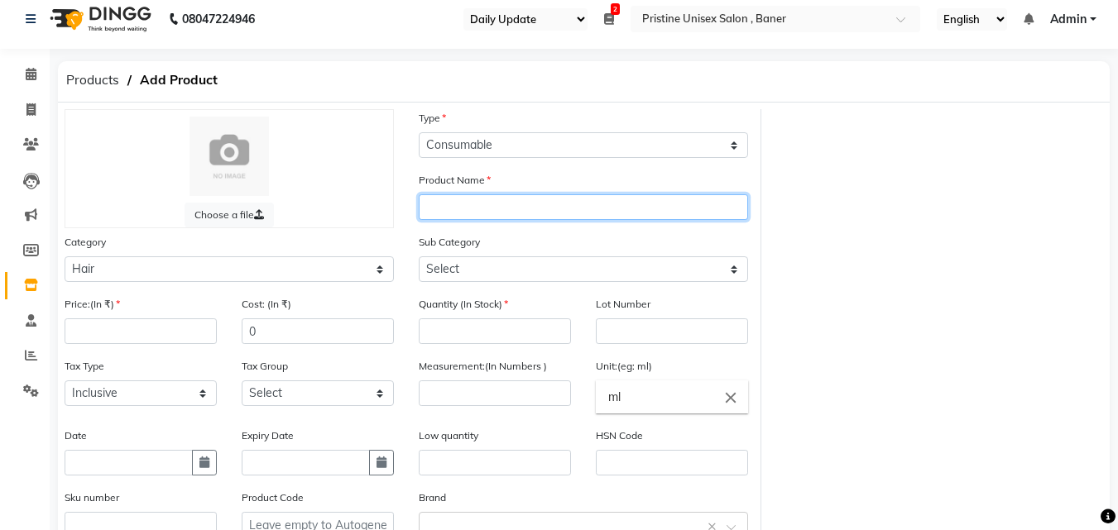
click at [444, 210] on input "text" at bounding box center [583, 207] width 329 height 26
type input "IGORA 5-80"
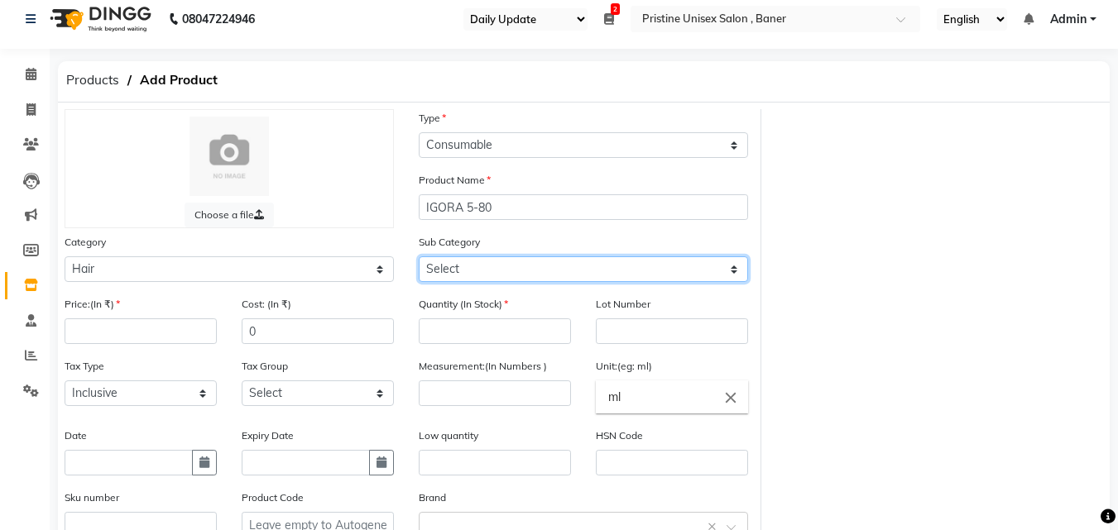
click at [453, 272] on select "Select Shampoo Conditioner Cream Mask Oil Serum Color Appliances Treatment Styl…" at bounding box center [583, 270] width 329 height 26
select select "1100101107"
click at [419, 257] on select "Select Shampoo Conditioner Cream Mask Oil Serum Color Appliances Treatment Styl…" at bounding box center [583, 270] width 329 height 26
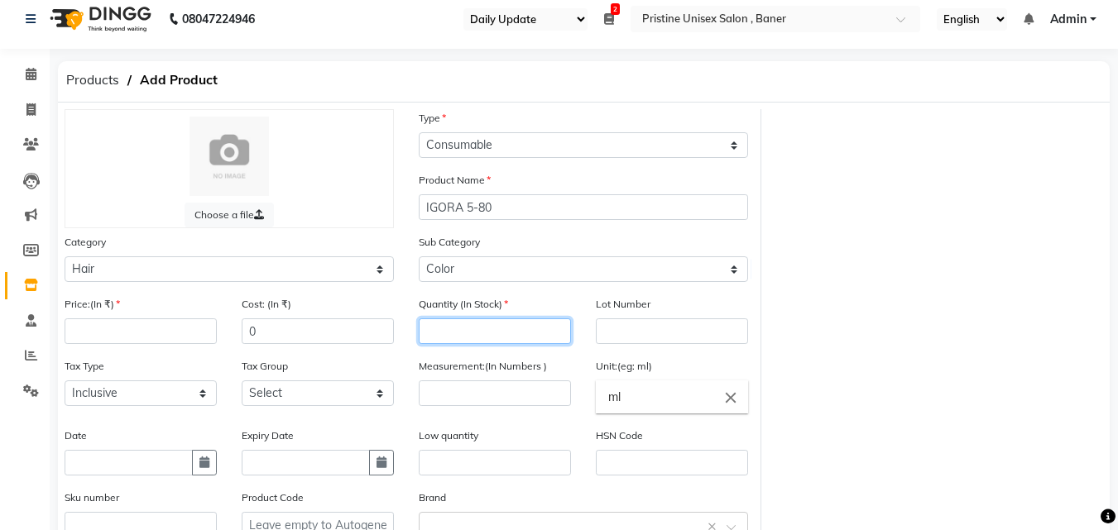
click at [460, 340] on input "number" at bounding box center [495, 332] width 152 height 26
type input "2"
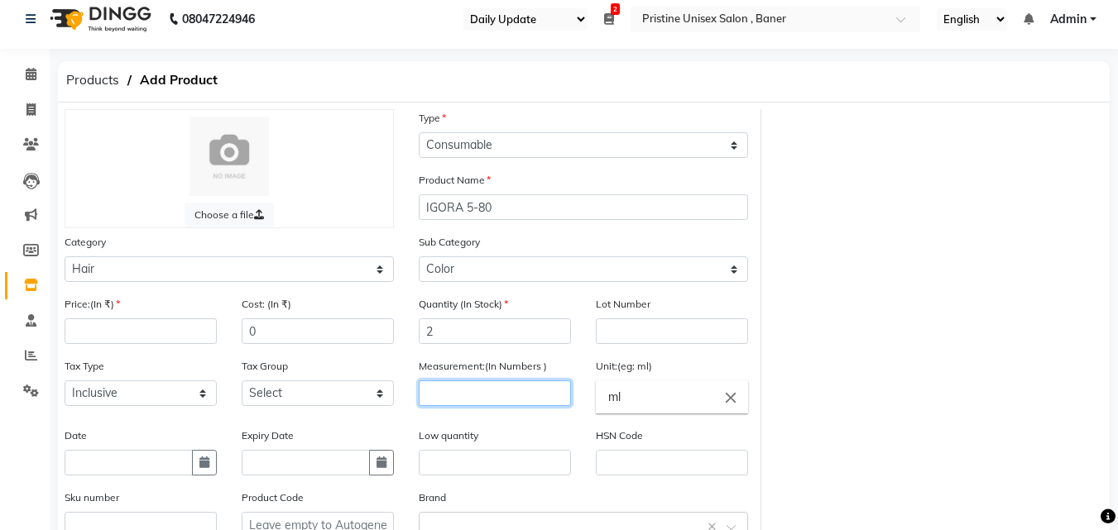
click at [449, 399] on input "number" at bounding box center [495, 394] width 152 height 26
type input "2"
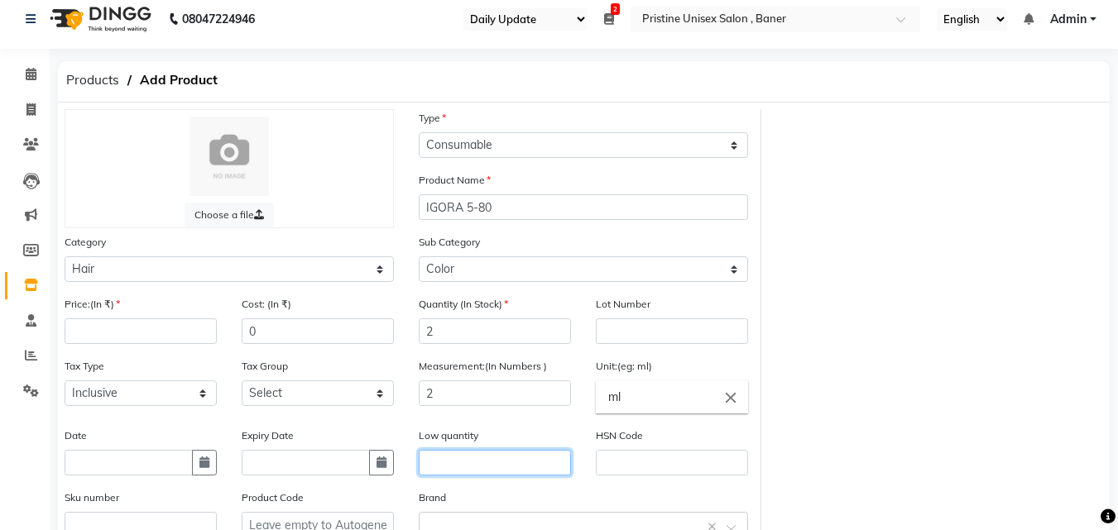
click at [453, 473] on input "text" at bounding box center [495, 463] width 152 height 26
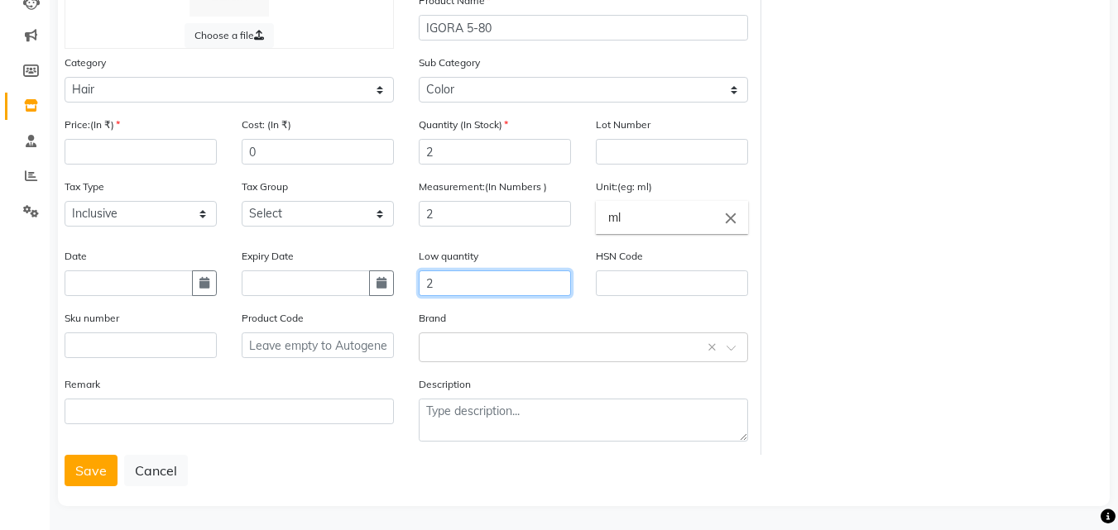
scroll to position [194, 0]
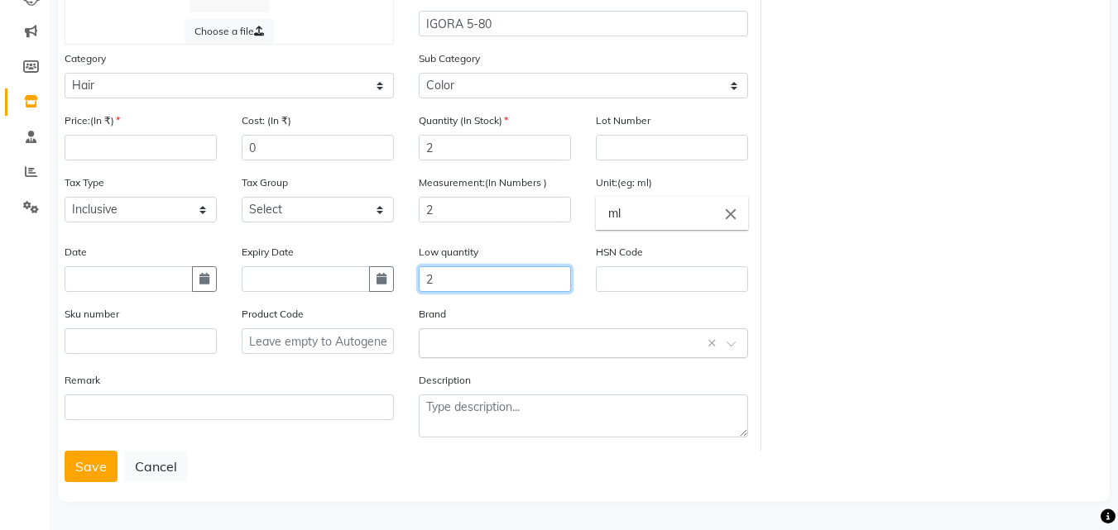
type input "2"
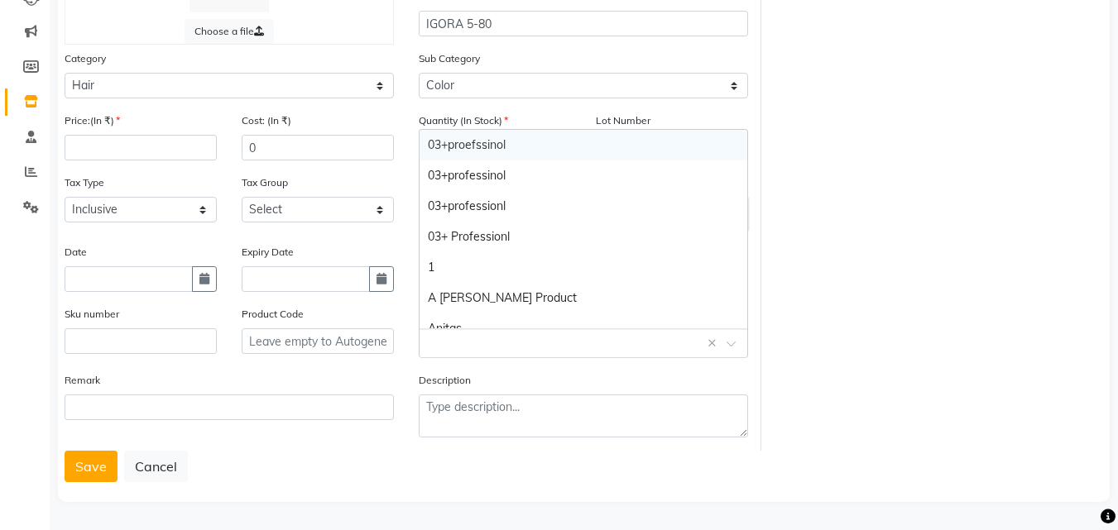
click at [449, 336] on input "text" at bounding box center [567, 342] width 278 height 17
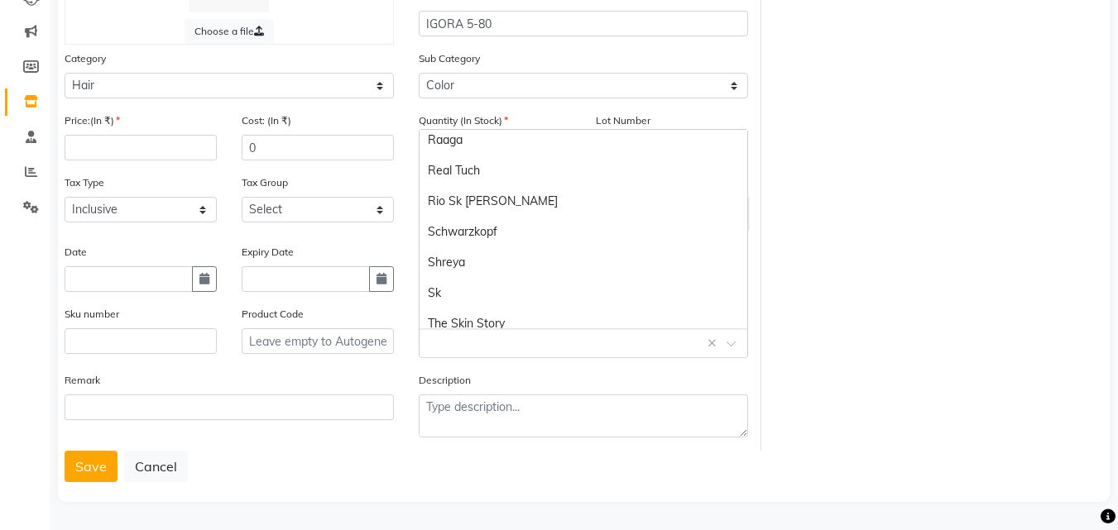
scroll to position [781, 0]
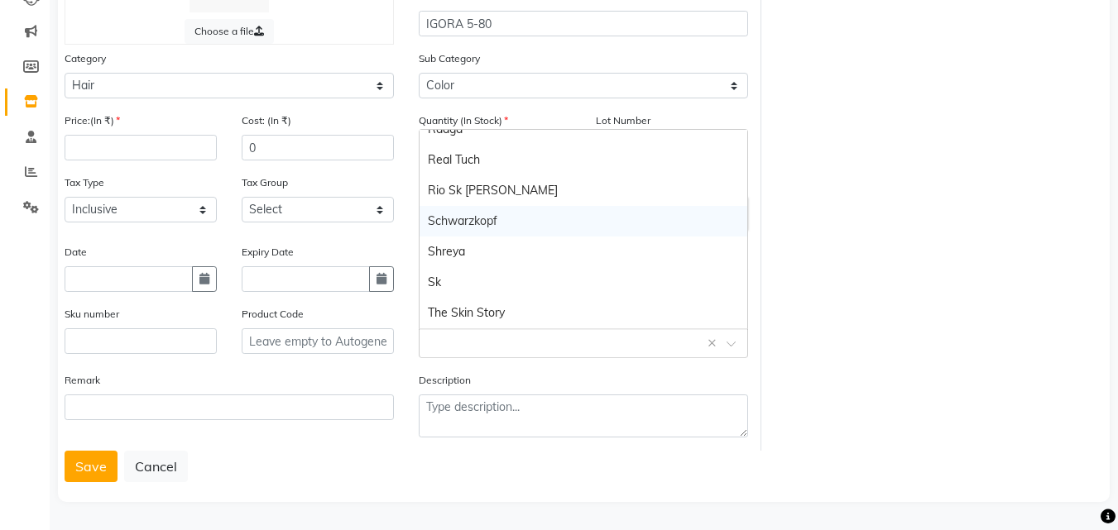
click at [470, 220] on div "Schwarzkopf" at bounding box center [584, 221] width 328 height 31
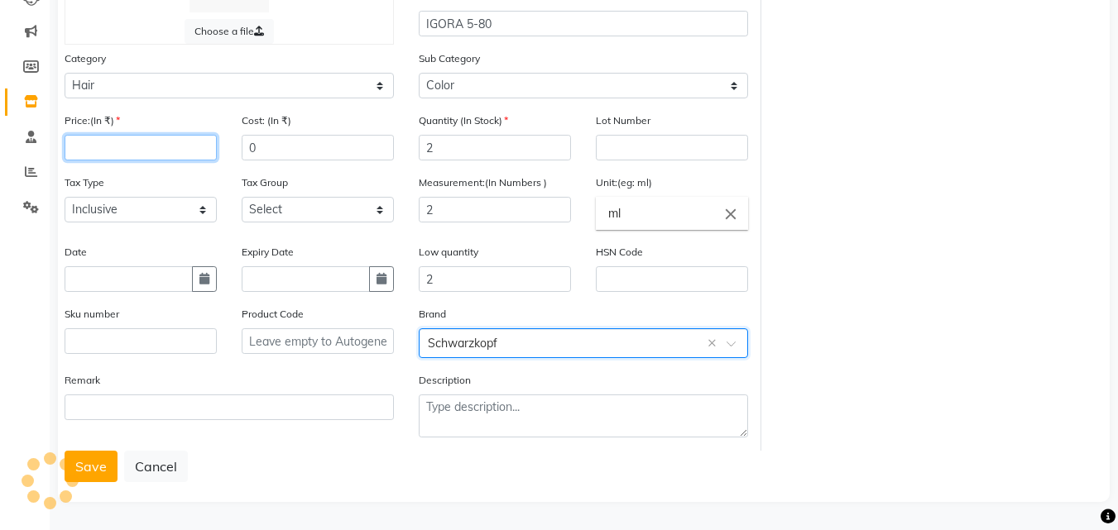
click at [105, 156] on input "number" at bounding box center [141, 148] width 152 height 26
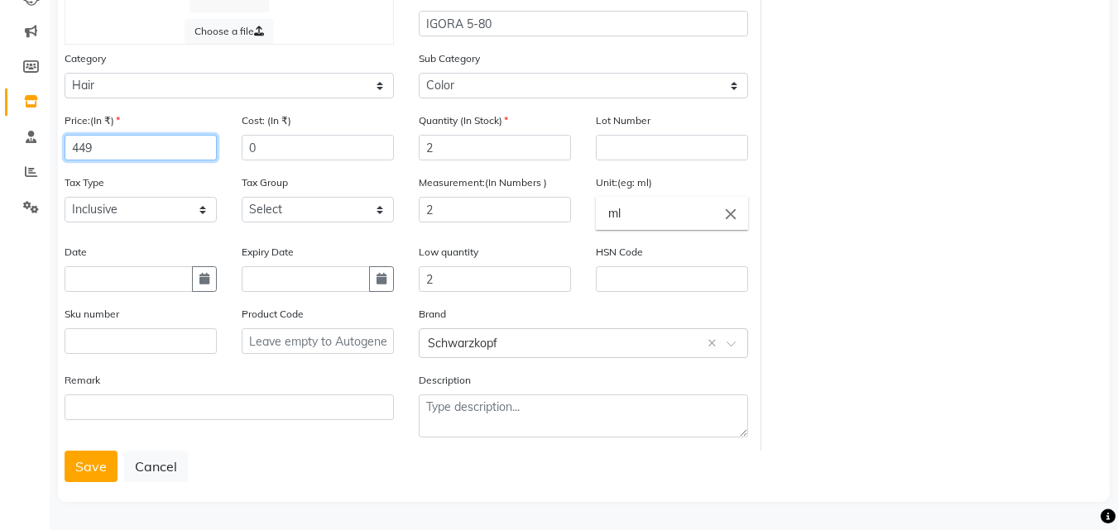
type input "449"
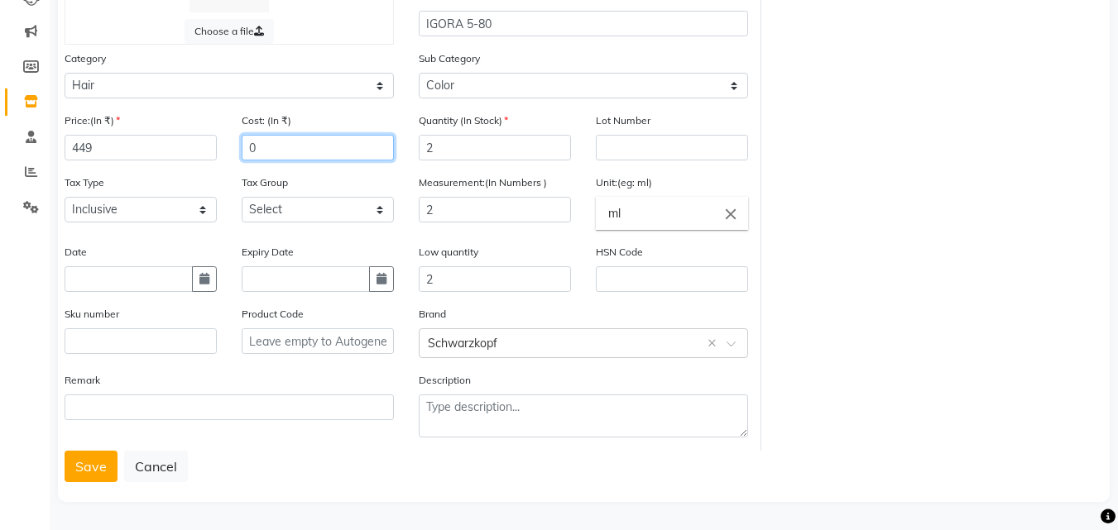
click at [277, 149] on input "0" at bounding box center [318, 148] width 152 height 26
type input "449"
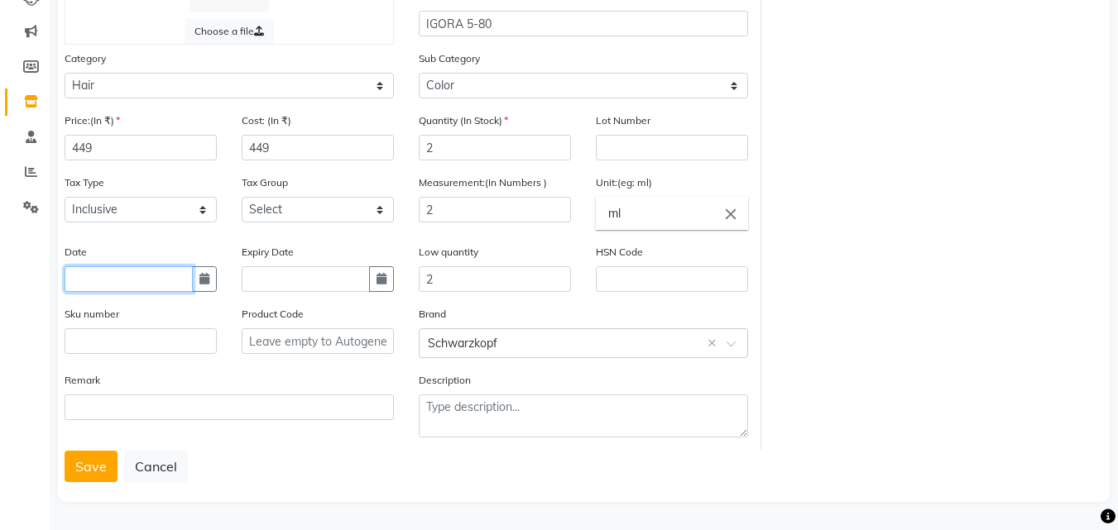
click at [89, 279] on input "text" at bounding box center [129, 279] width 128 height 26
select select "10"
select select "2025"
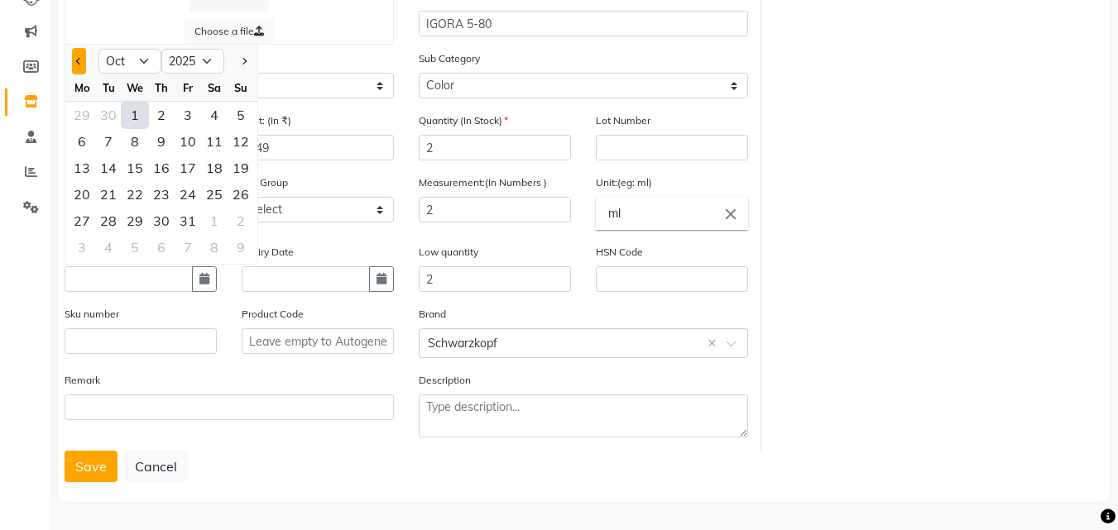
click at [76, 57] on button "Previous month" at bounding box center [79, 61] width 14 height 26
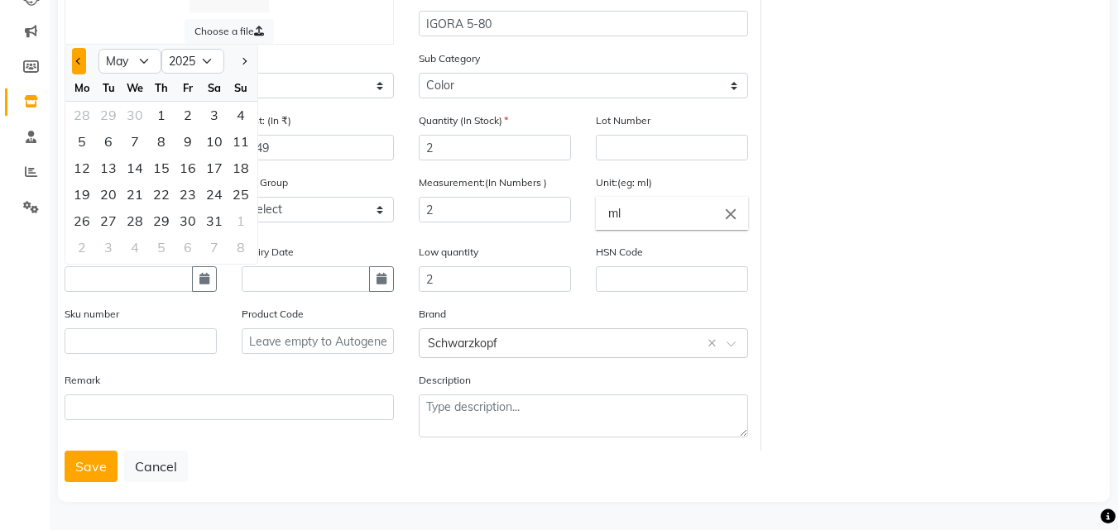
click at [76, 57] on button "Previous month" at bounding box center [79, 61] width 14 height 26
select select "1"
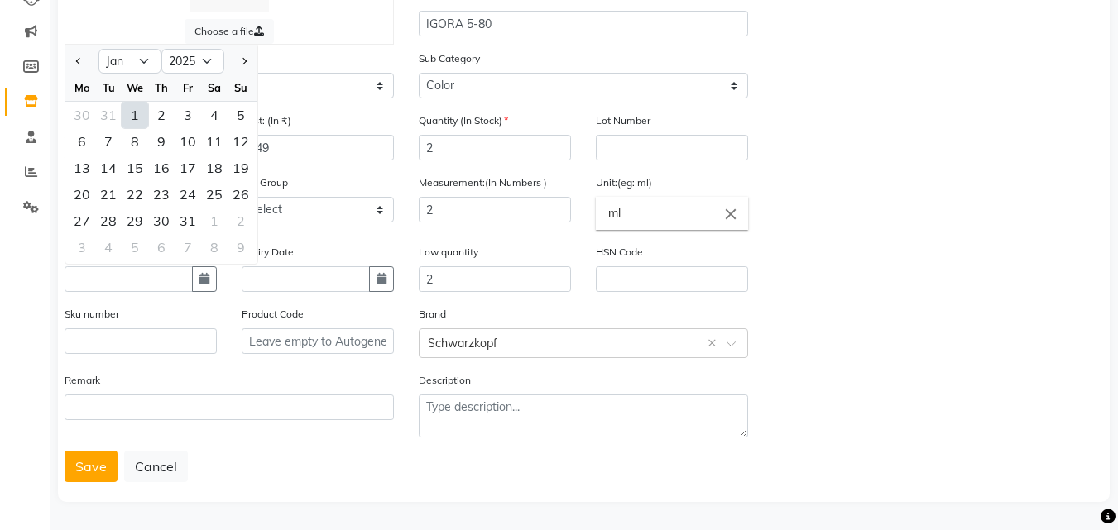
click at [135, 118] on div "1" at bounding box center [135, 115] width 26 height 26
type input "01-01-2025"
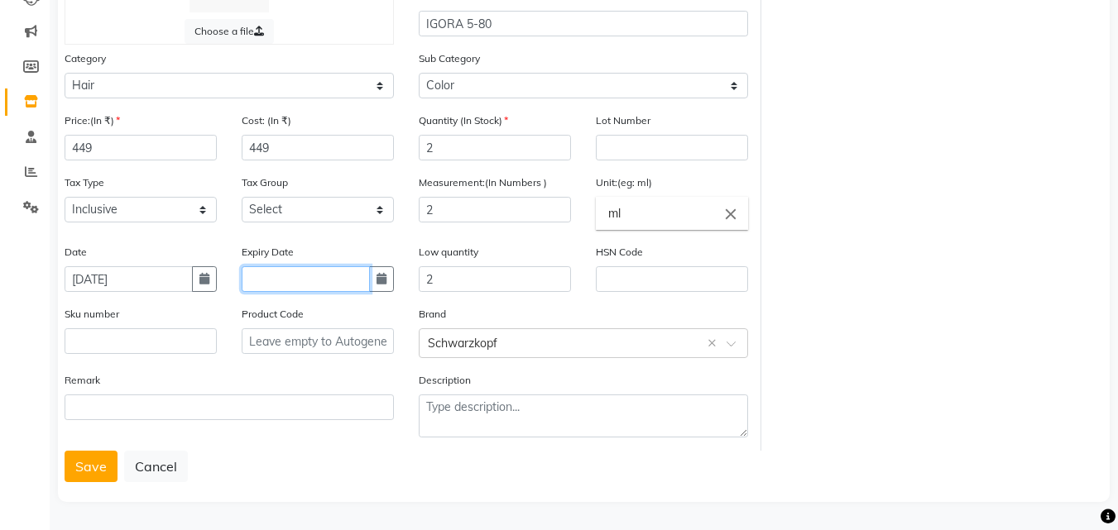
click at [276, 284] on input "text" at bounding box center [306, 279] width 128 height 26
select select "10"
select select "2025"
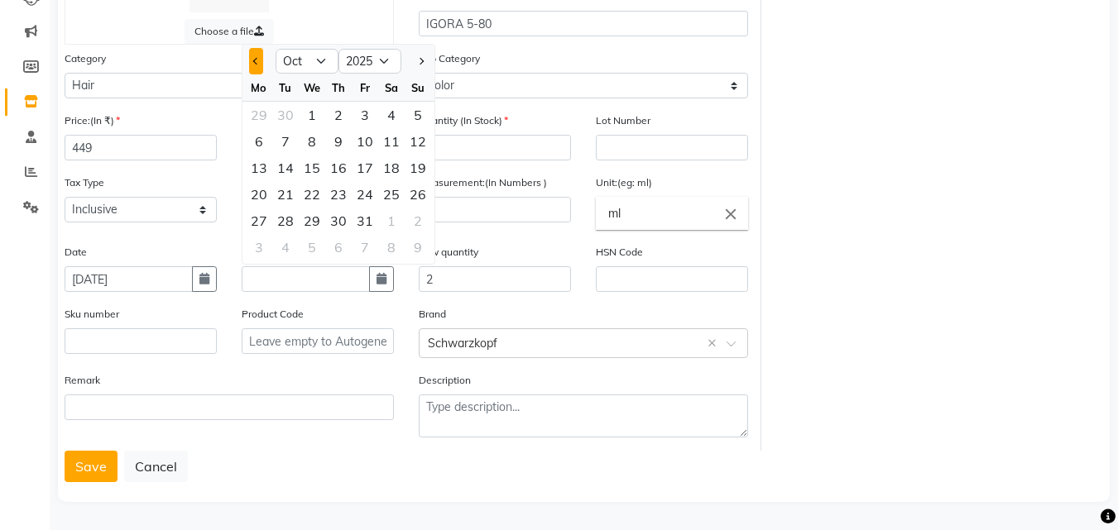
click at [257, 58] on span "Previous month" at bounding box center [256, 61] width 7 height 7
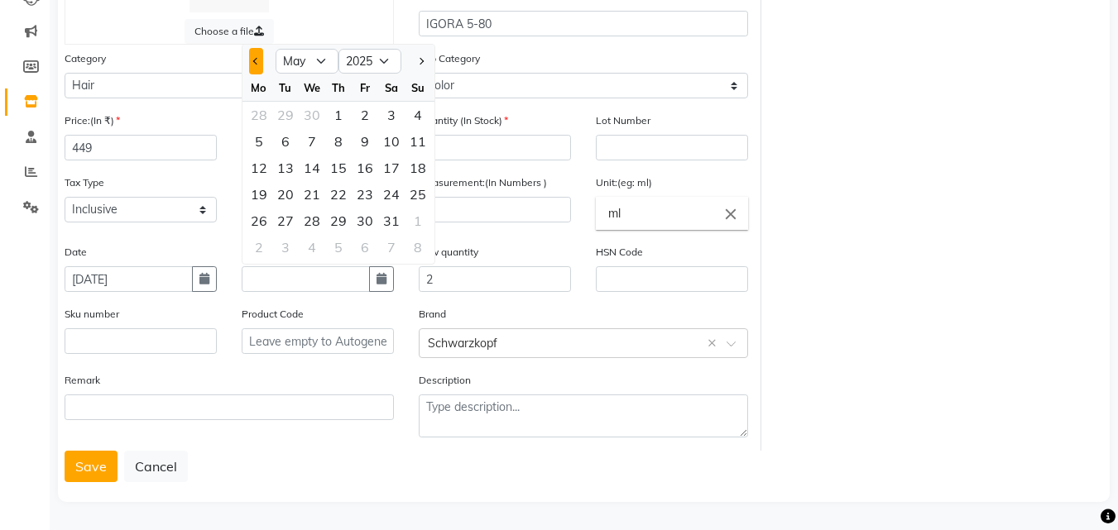
click at [257, 58] on span "Previous month" at bounding box center [256, 61] width 7 height 7
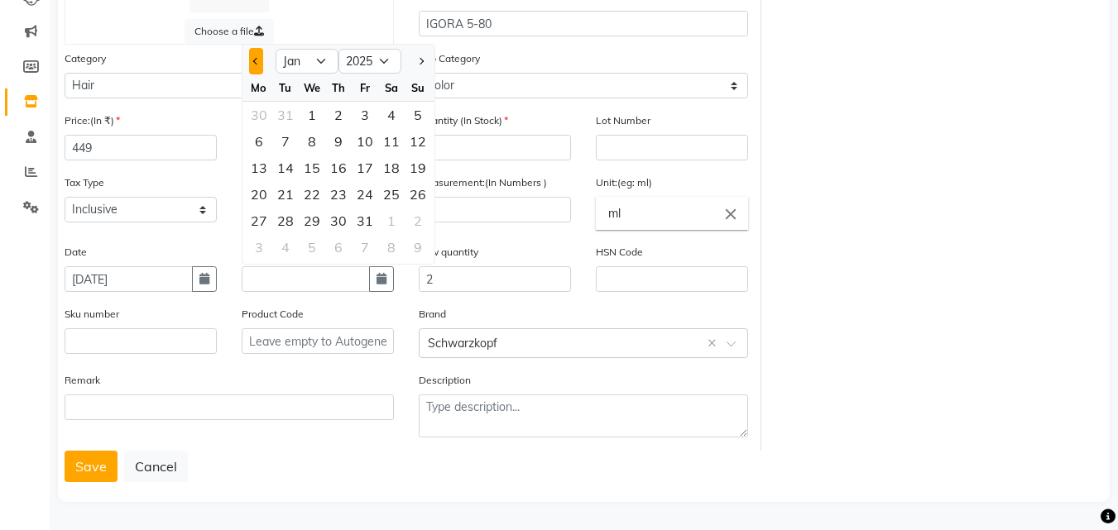
select select "12"
select select "2024"
click at [428, 60] on div at bounding box center [417, 61] width 33 height 26
click at [418, 60] on span "Next month" at bounding box center [420, 61] width 7 height 7
select select "1"
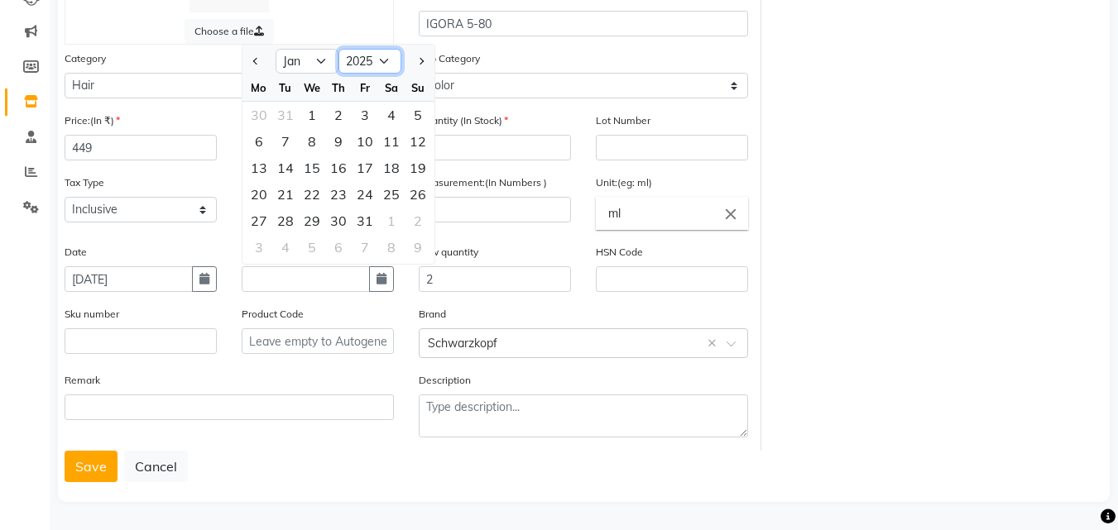
click at [377, 55] on select "2015 2016 2017 2018 2019 2020 2021 2022 2023 2024 2025 2026 2027 2028 2029 2030…" at bounding box center [369, 61] width 63 height 25
select select "2028"
click at [338, 49] on select "2015 2016 2017 2018 2019 2020 2021 2022 2023 2024 2025 2026 2027 2028 2029 2030…" at bounding box center [369, 61] width 63 height 25
click at [396, 115] on div "1" at bounding box center [391, 115] width 26 height 26
type input "01-01-2028"
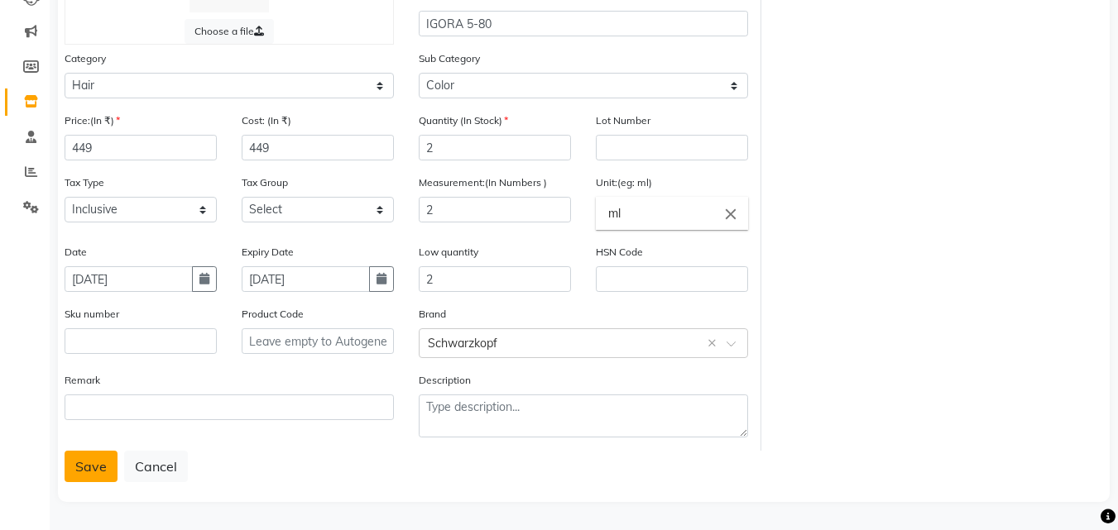
click at [87, 464] on button "Save" at bounding box center [91, 466] width 53 height 31
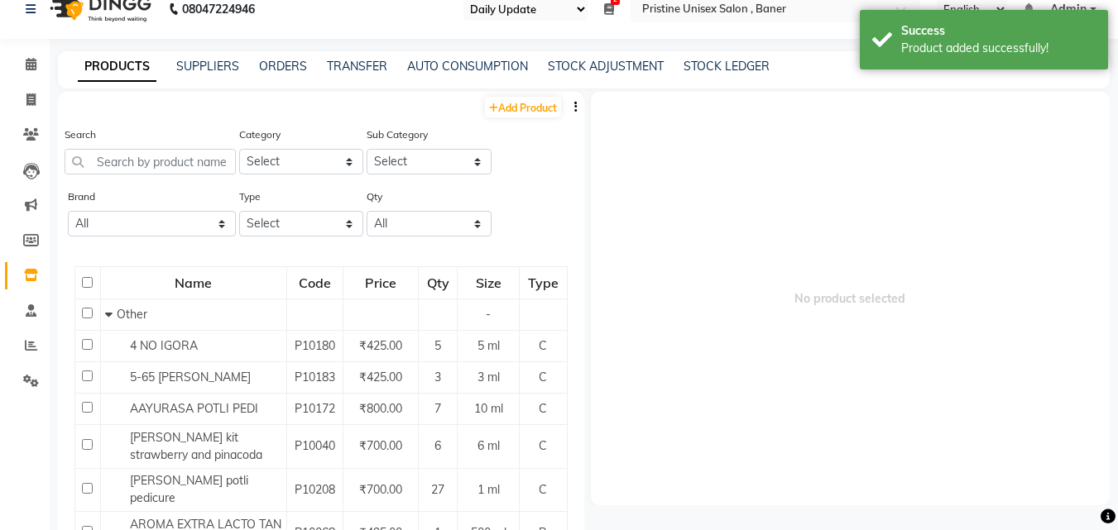
scroll to position [11, 0]
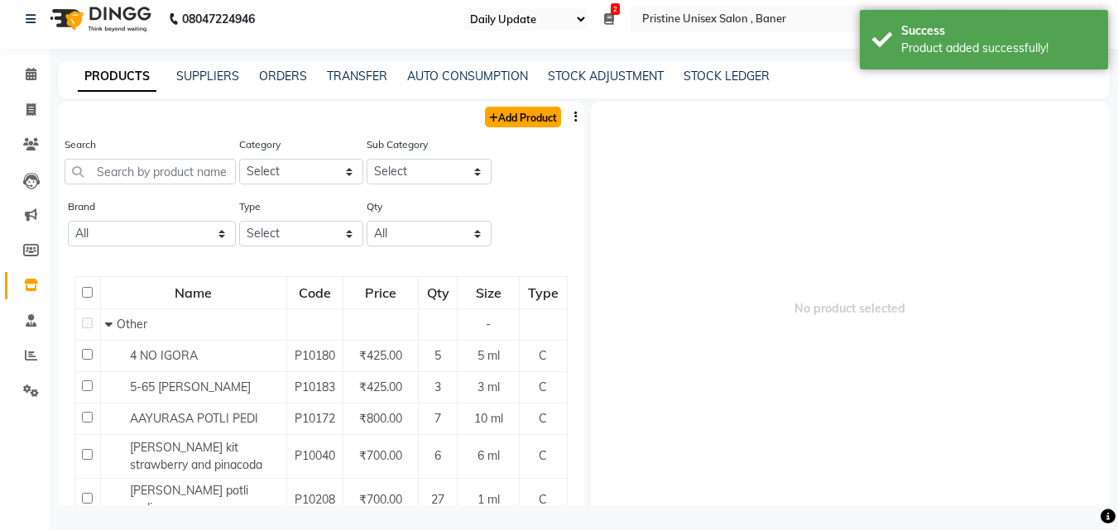
click at [534, 118] on link "Add Product" at bounding box center [523, 117] width 76 height 21
select select "true"
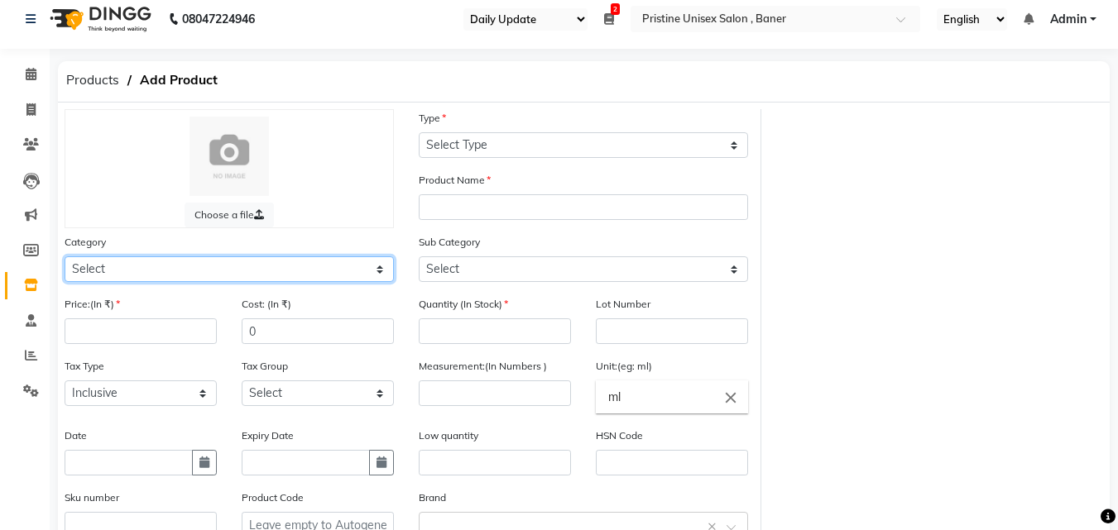
click at [102, 270] on select "Select Hair Skin Makeup Personal Care Appliances Beard Waxing Disposable Thread…" at bounding box center [229, 270] width 329 height 26
select select "1100101100"
click at [65, 257] on select "Select Hair Skin Makeup Personal Care Appliances Beard Waxing Disposable Thread…" at bounding box center [229, 270] width 329 height 26
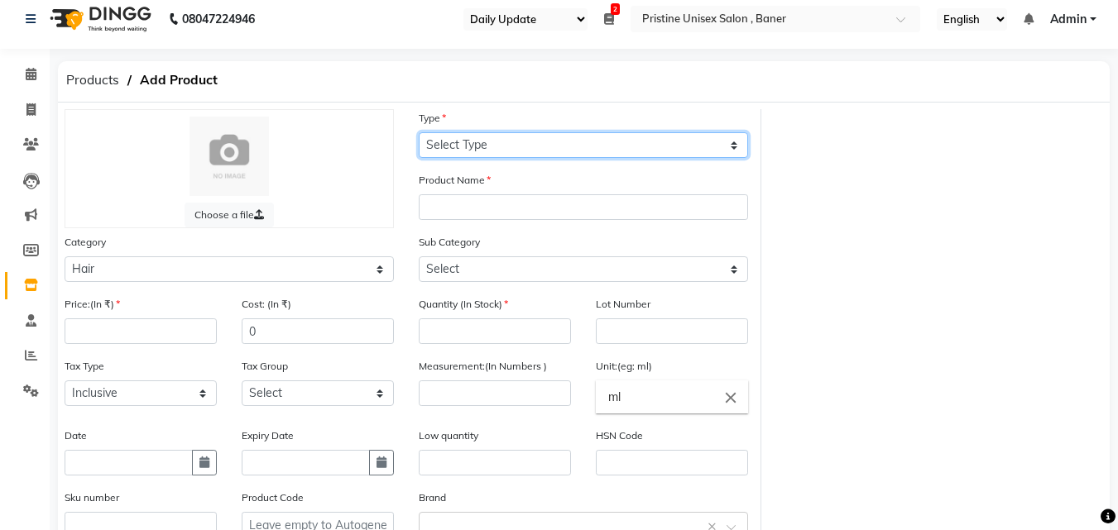
click at [445, 136] on select "Select Type Both Retail Consumable" at bounding box center [583, 145] width 329 height 26
select select "C"
click at [419, 132] on select "Select Type Both Retail Consumable" at bounding box center [583, 145] width 329 height 26
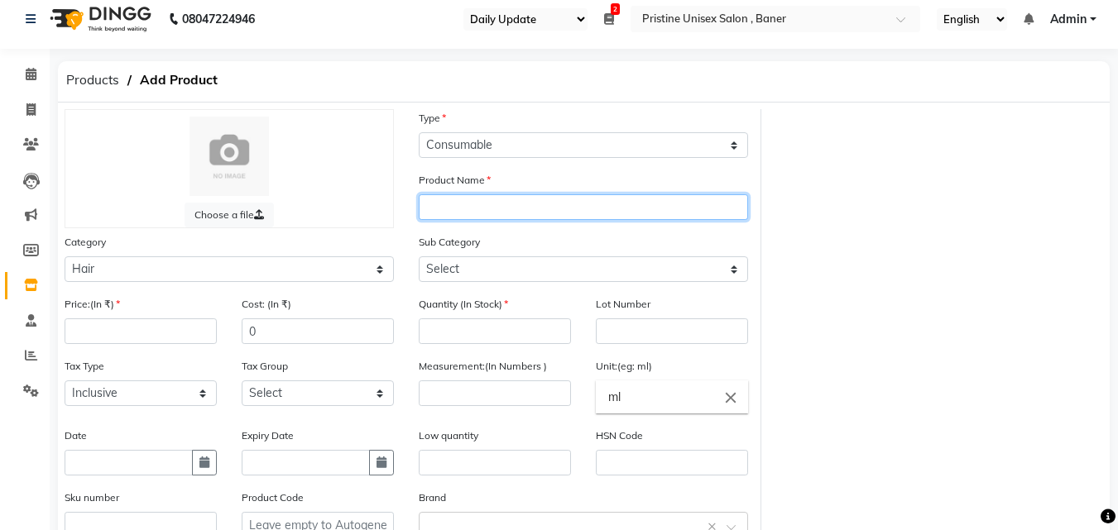
click at [437, 208] on input "text" at bounding box center [583, 207] width 329 height 26
type input "IGORA 7-50"
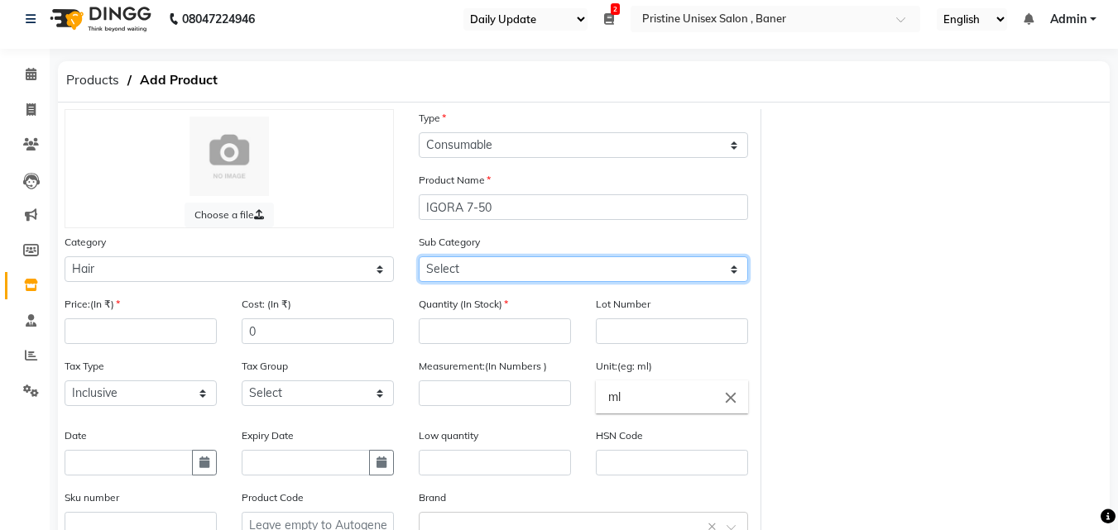
click at [456, 258] on select "Select Shampoo Conditioner Cream Mask Oil Serum Color Appliances Treatment Styl…" at bounding box center [583, 270] width 329 height 26
select select "1100101107"
click at [419, 257] on select "Select Shampoo Conditioner Cream Mask Oil Serum Color Appliances Treatment Styl…" at bounding box center [583, 270] width 329 height 26
click at [465, 351] on div "Quantity (In Stock)" at bounding box center [494, 326] width 177 height 62
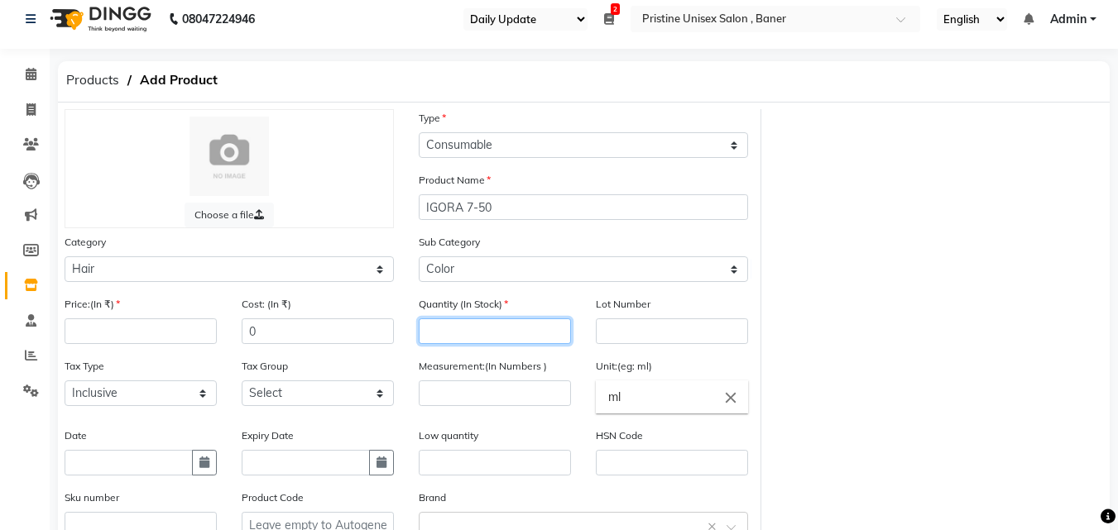
click at [463, 320] on input "number" at bounding box center [495, 332] width 152 height 26
type input "1"
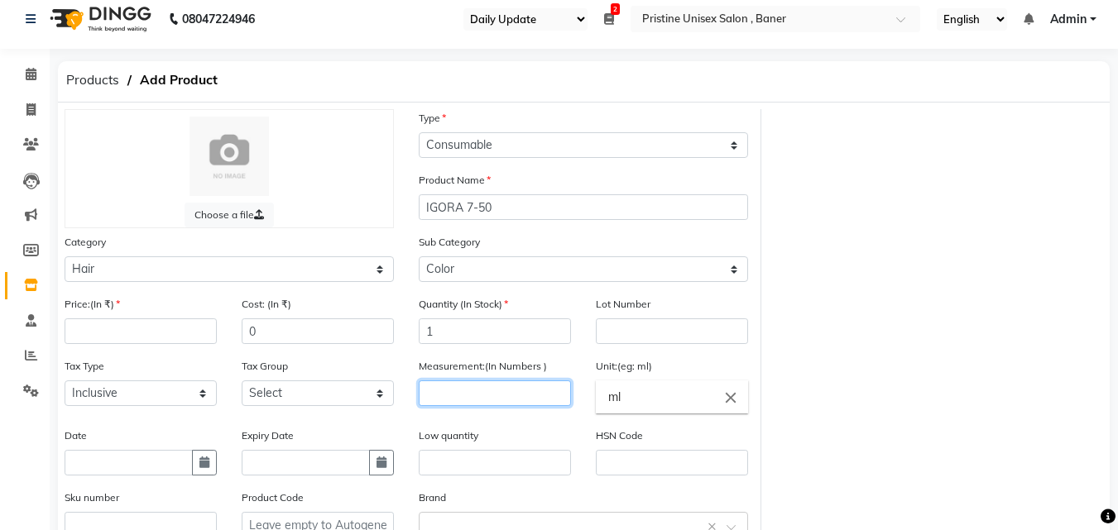
click at [434, 389] on input "number" at bounding box center [495, 394] width 152 height 26
type input "1"
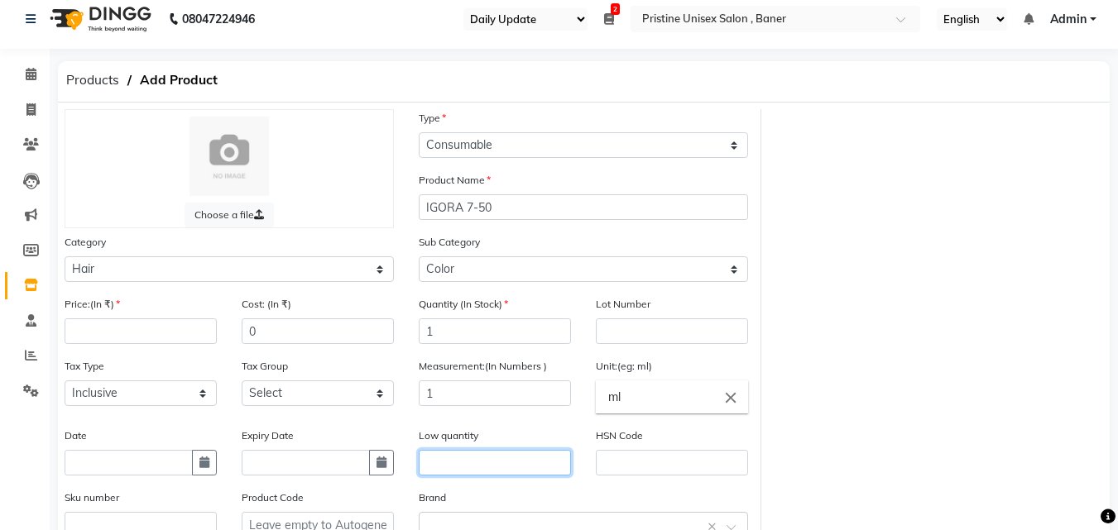
click at [456, 463] on input "text" at bounding box center [495, 463] width 152 height 26
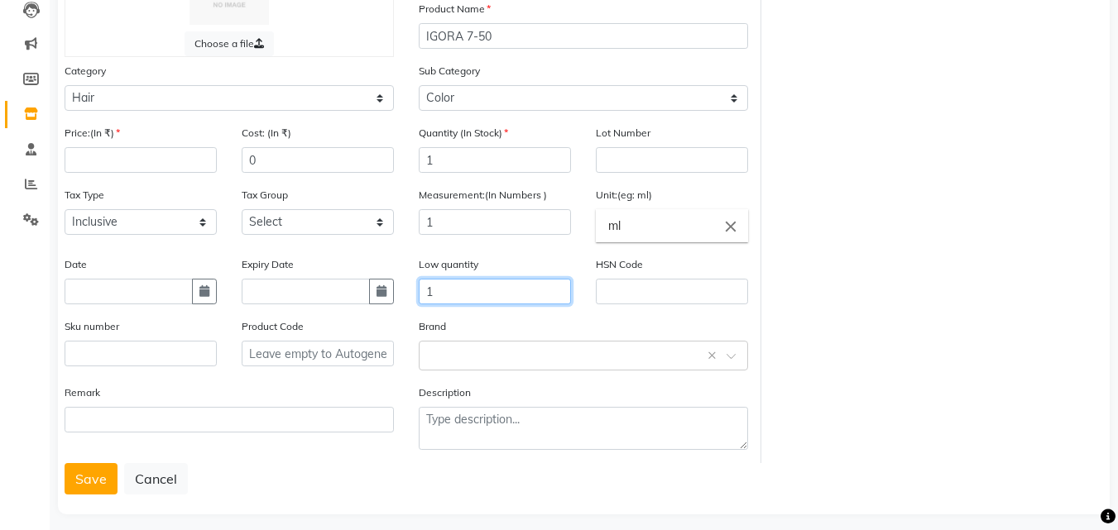
scroll to position [194, 0]
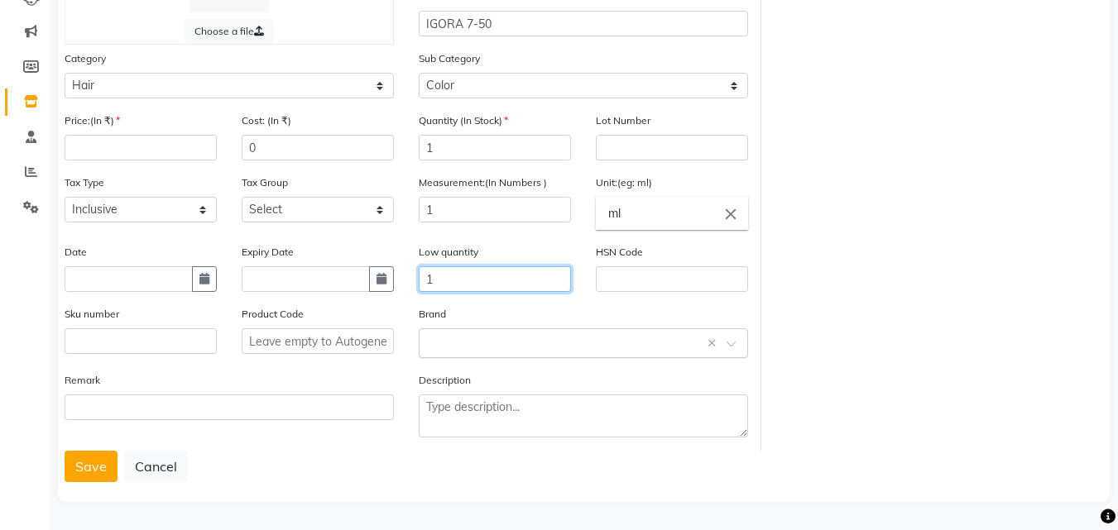
type input "1"
click at [451, 336] on input "text" at bounding box center [567, 342] width 278 height 17
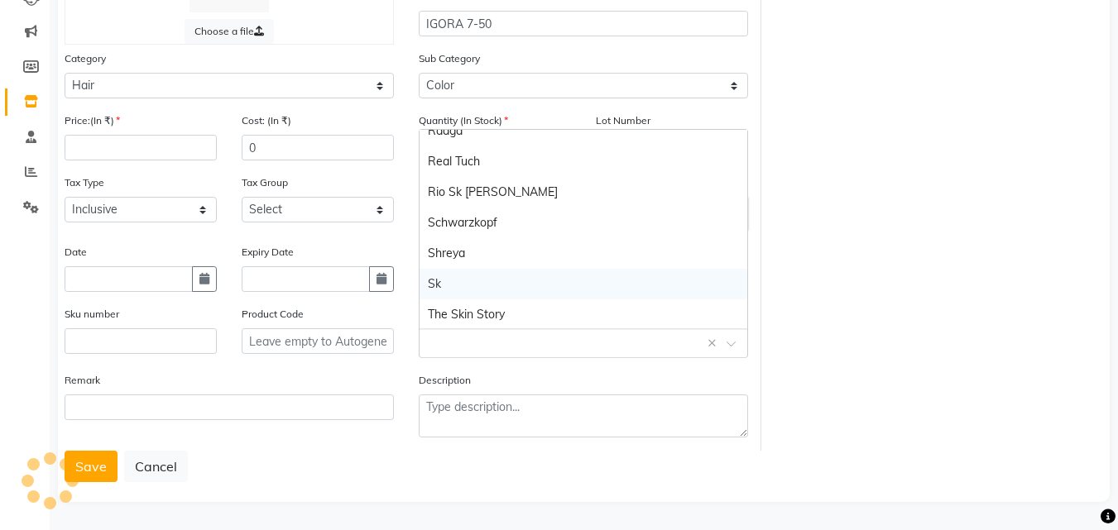
scroll to position [781, 0]
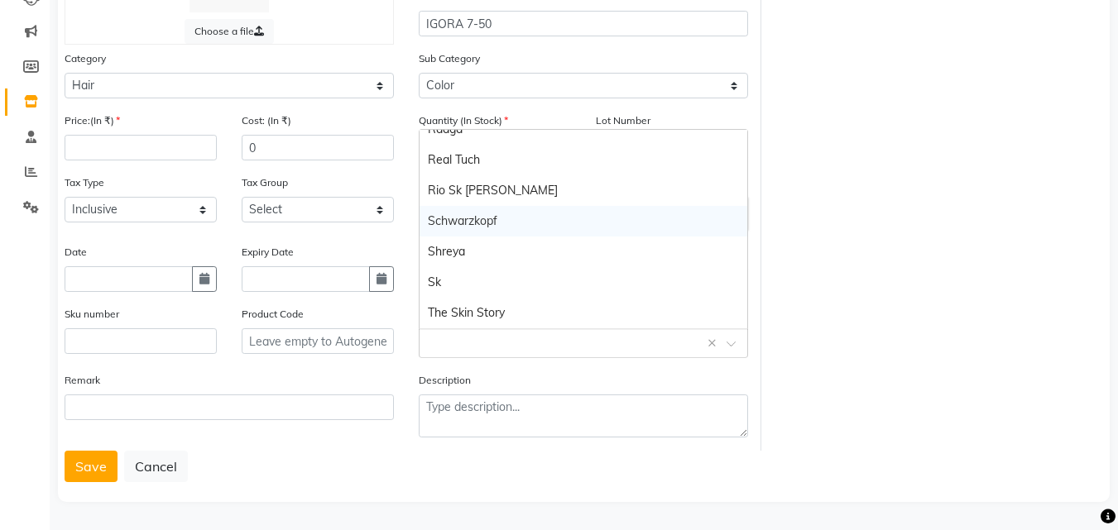
click at [437, 223] on div "Schwarzkopf" at bounding box center [584, 221] width 328 height 31
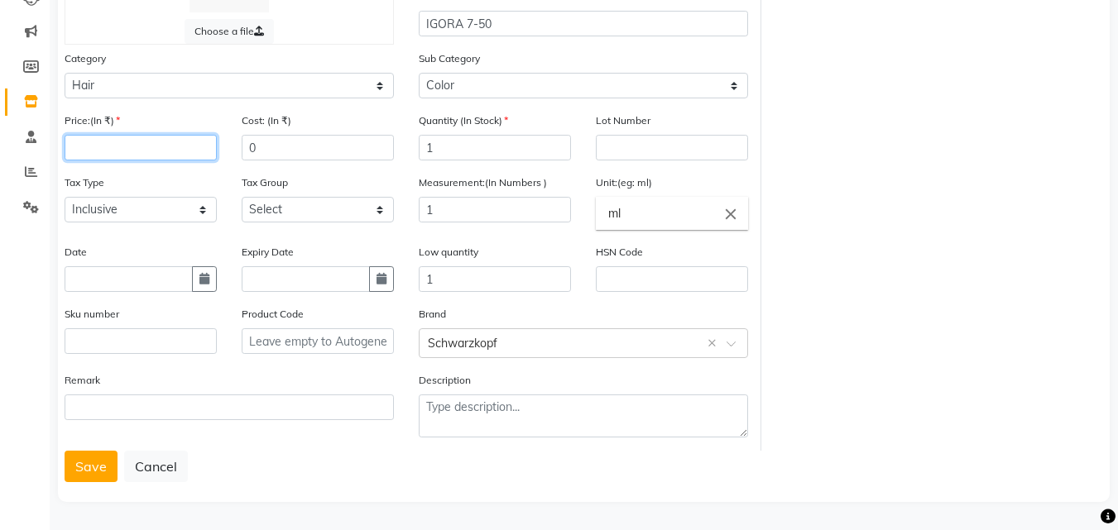
click at [77, 156] on input "number" at bounding box center [141, 148] width 152 height 26
type input "449"
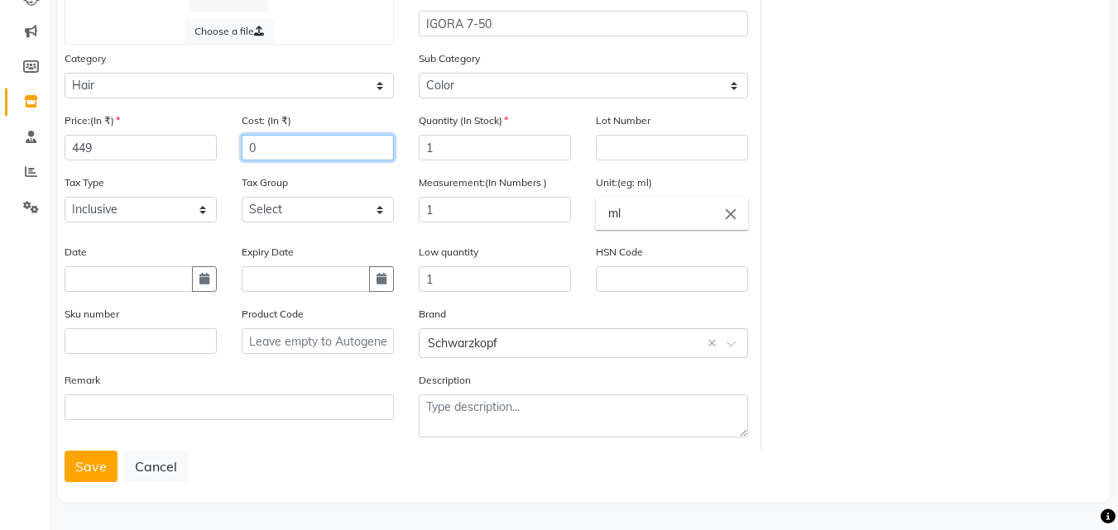
click at [271, 144] on input "0" at bounding box center [318, 148] width 152 height 26
type input "449"
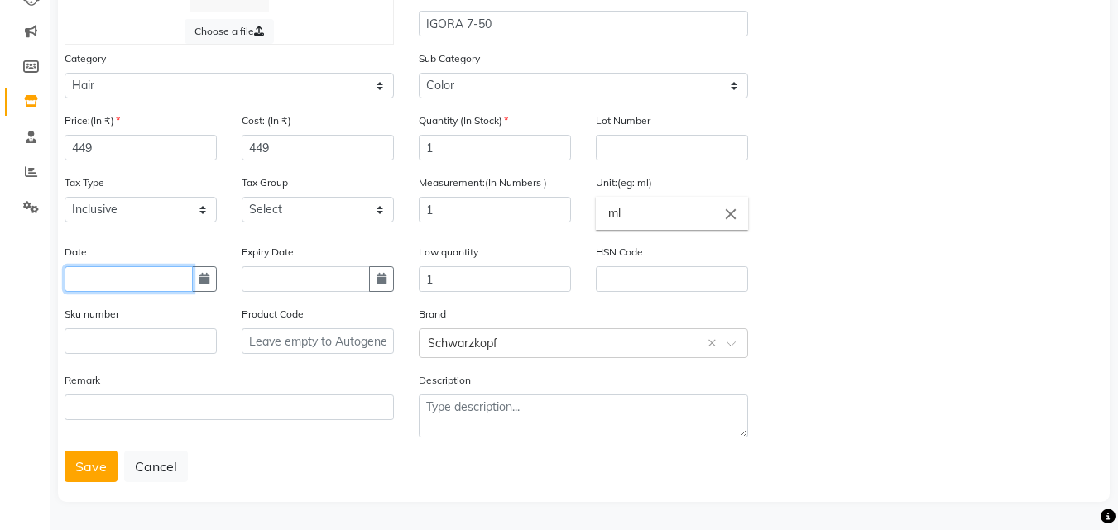
click at [108, 277] on input "text" at bounding box center [129, 279] width 128 height 26
select select "10"
select select "2025"
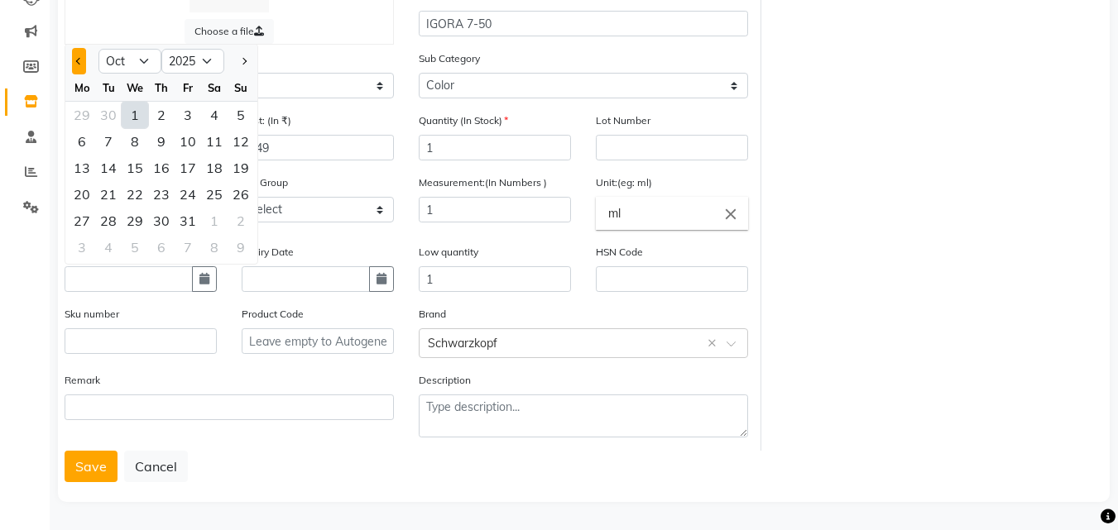
click at [76, 64] on button "Previous month" at bounding box center [79, 61] width 14 height 26
click at [234, 60] on div at bounding box center [240, 61] width 33 height 26
click at [249, 58] on button "Next month" at bounding box center [244, 61] width 14 height 26
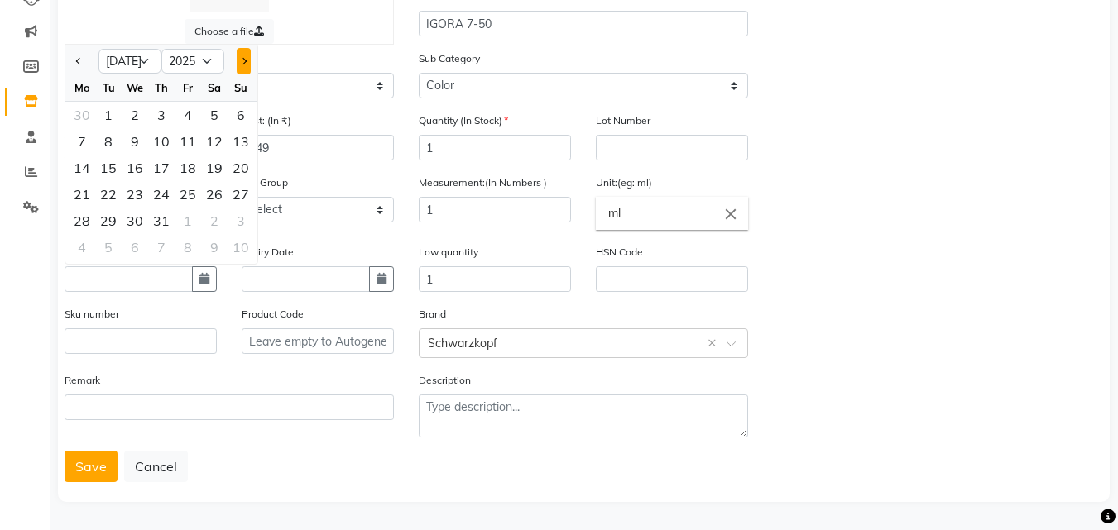
select select "8"
click at [184, 141] on div "8" at bounding box center [188, 141] width 26 height 26
type input "08-08-2025"
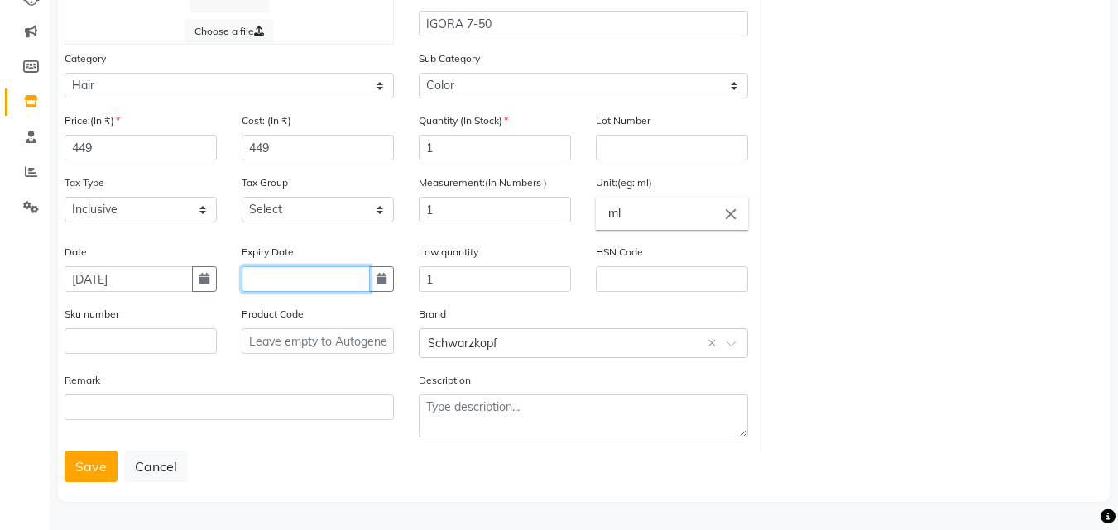
click at [286, 280] on input "text" at bounding box center [306, 279] width 128 height 26
select select "10"
select select "2025"
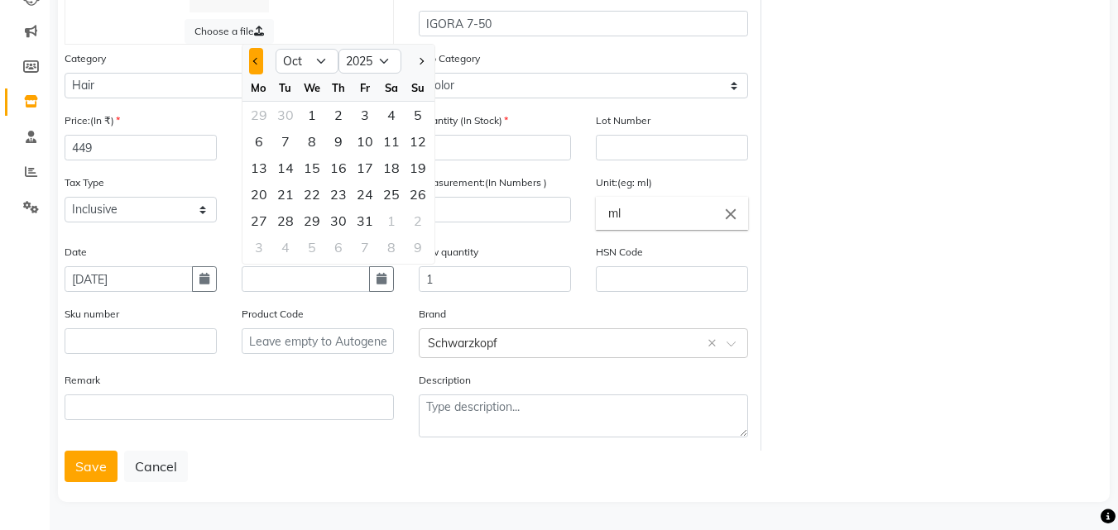
click at [250, 55] on button "Previous month" at bounding box center [256, 61] width 14 height 26
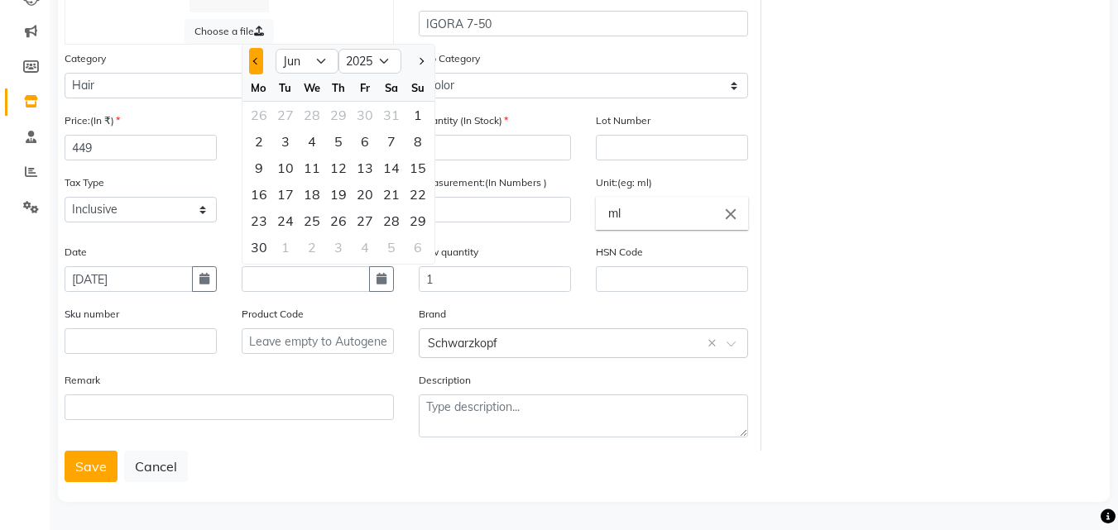
select select "5"
click at [257, 145] on div "5" at bounding box center [259, 141] width 26 height 26
type input "05-05-2025"
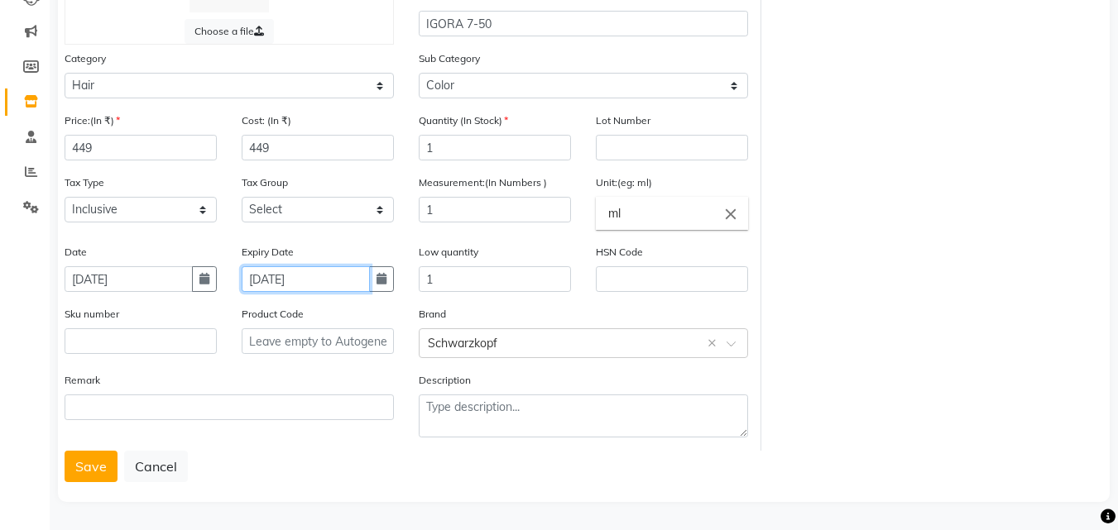
drag, startPoint x: 324, startPoint y: 271, endPoint x: 332, endPoint y: 282, distance: 13.6
click at [332, 282] on input "05-05-2025" at bounding box center [306, 279] width 128 height 26
select select "5"
select select "2025"
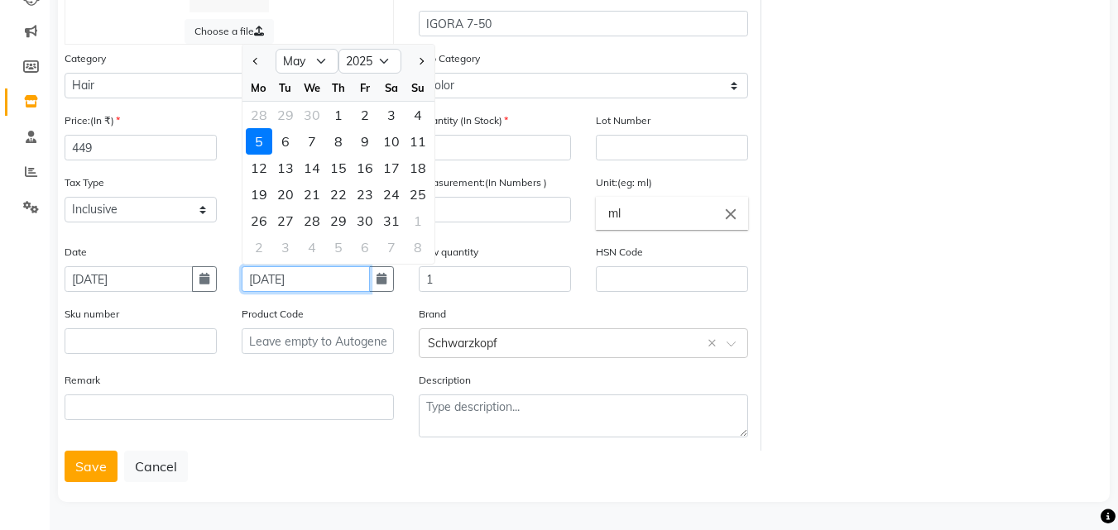
click at [332, 282] on input "05-05-2025" at bounding box center [306, 279] width 128 height 26
type input "05-05-2028"
click at [89, 470] on button "Save" at bounding box center [91, 466] width 53 height 31
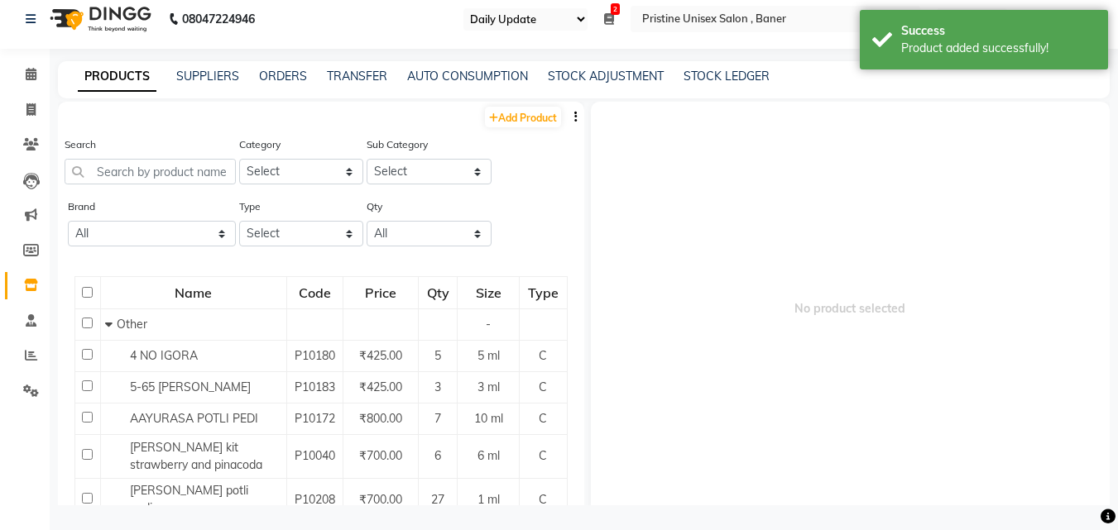
scroll to position [11, 0]
click at [523, 121] on link "Add Product" at bounding box center [523, 117] width 76 height 21
select select "true"
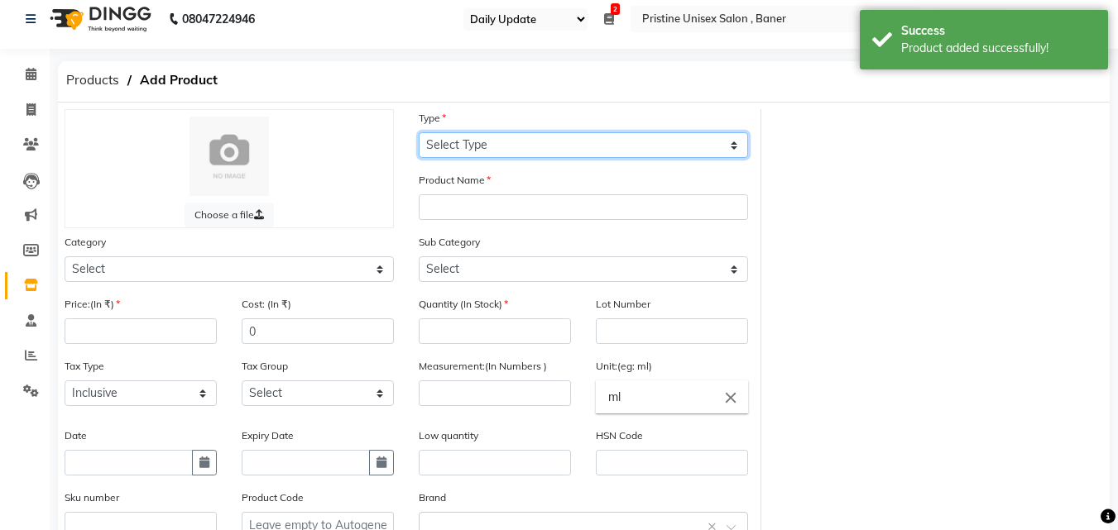
click at [447, 148] on select "Select Type Both Retail Consumable" at bounding box center [583, 145] width 329 height 26
select select "C"
click at [419, 132] on select "Select Type Both Retail Consumable" at bounding box center [583, 145] width 329 height 26
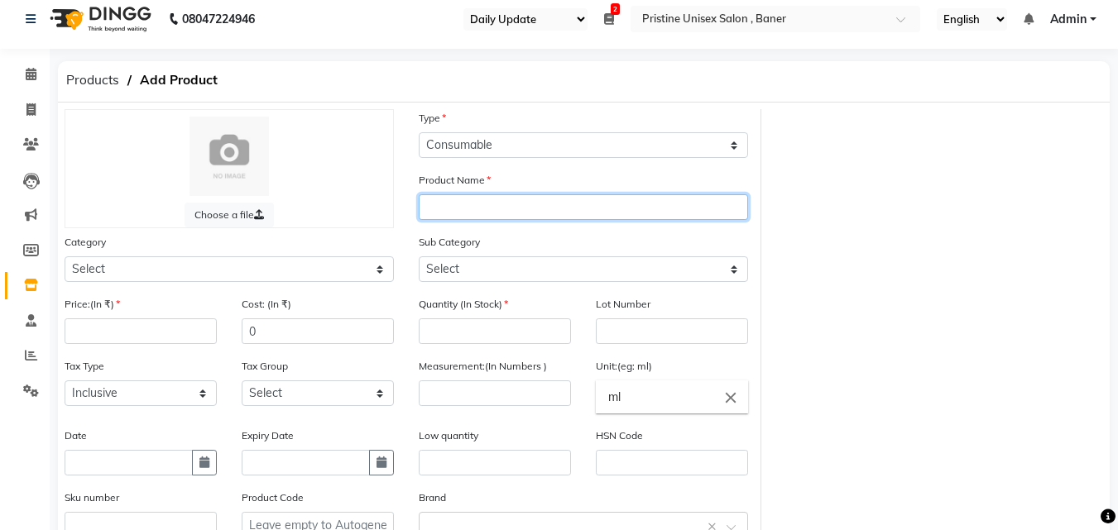
click at [450, 211] on input "text" at bounding box center [583, 207] width 329 height 26
type input "IGORA 7-60"
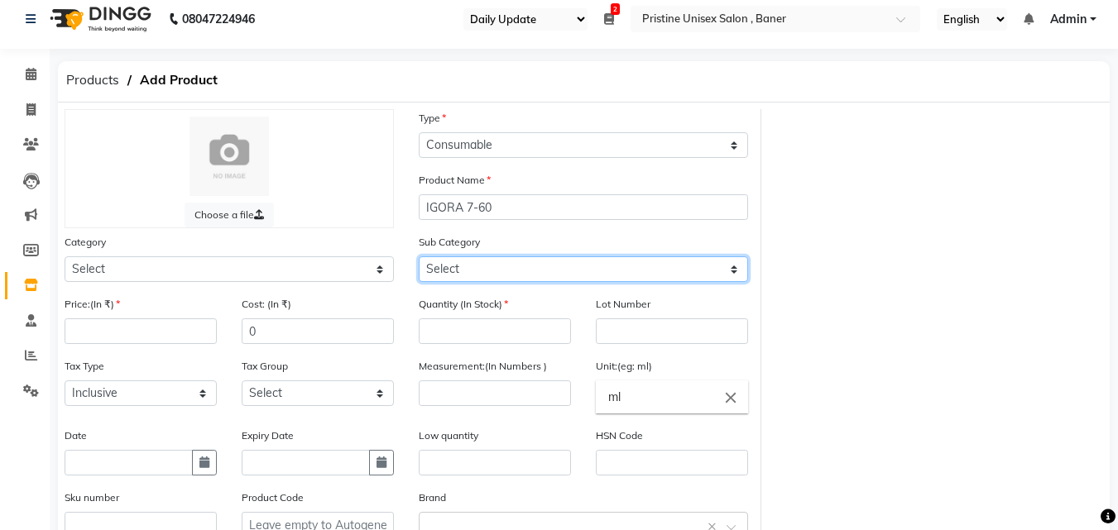
click at [464, 266] on select "Select" at bounding box center [583, 270] width 329 height 26
click at [450, 270] on select "Select" at bounding box center [583, 270] width 329 height 26
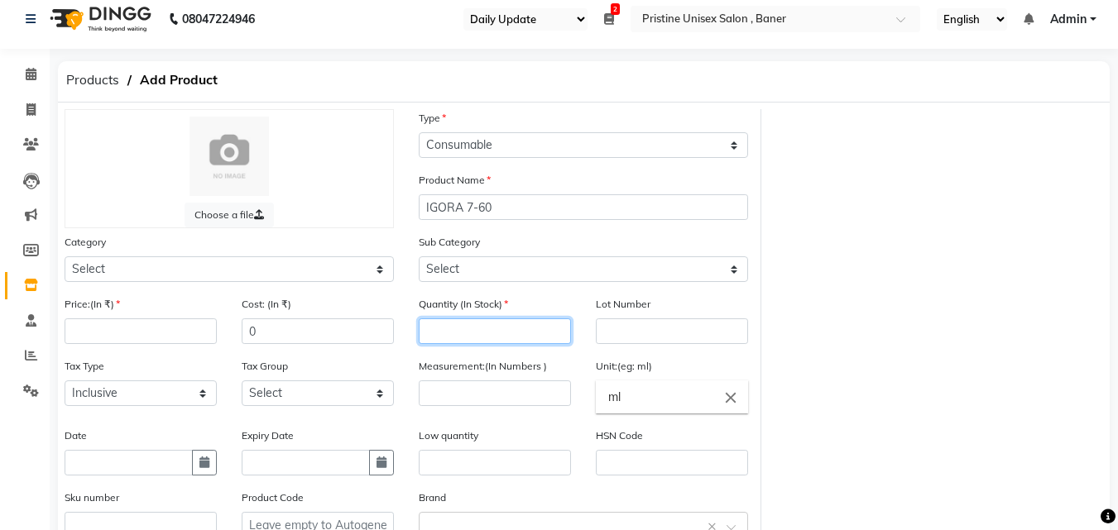
click at [442, 334] on input "number" at bounding box center [495, 332] width 152 height 26
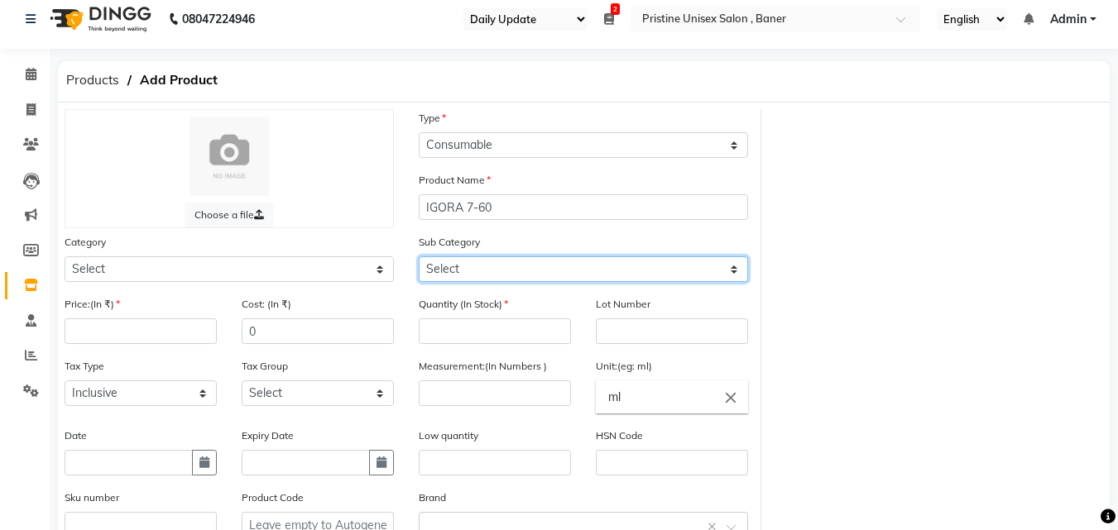
click at [448, 267] on select "Select" at bounding box center [583, 270] width 329 height 26
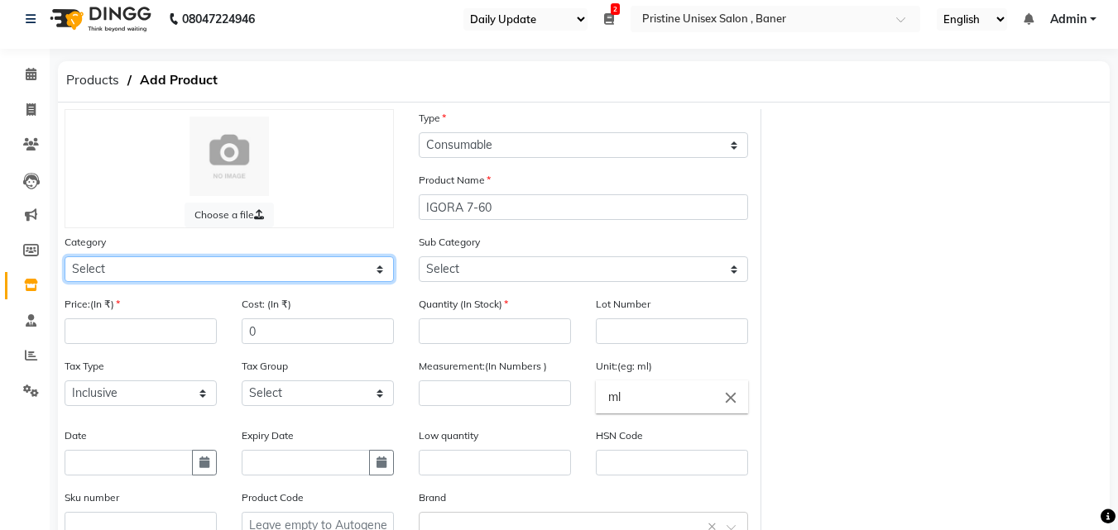
click at [86, 261] on select "Select Hair Skin Makeup Personal Care Appliances Beard Waxing Disposable Thread…" at bounding box center [229, 270] width 329 height 26
select select "1100101100"
click at [65, 257] on select "Select Hair Skin Makeup Personal Care Appliances Beard Waxing Disposable Thread…" at bounding box center [229, 270] width 329 height 26
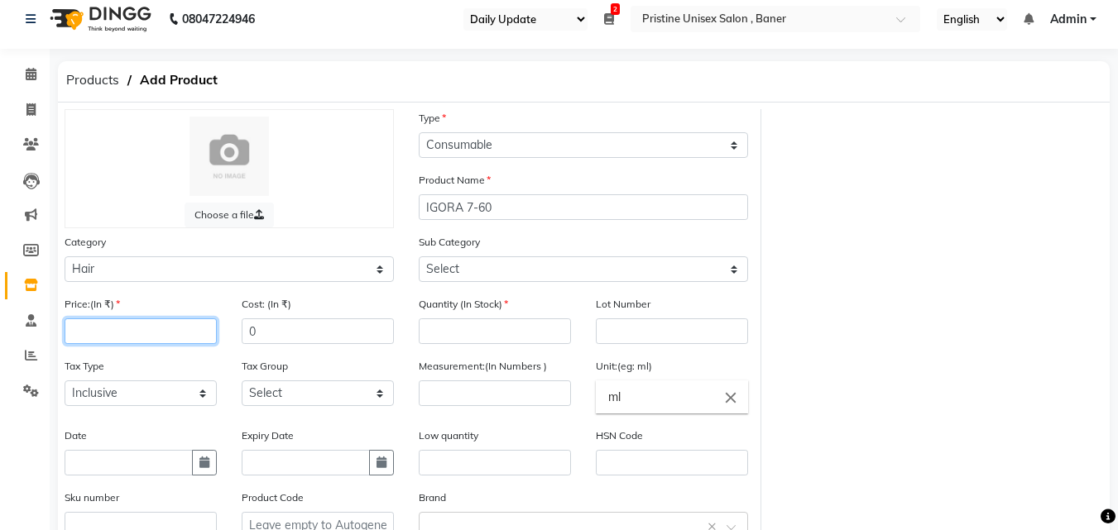
click at [94, 331] on input "number" at bounding box center [141, 332] width 152 height 26
type input "499"
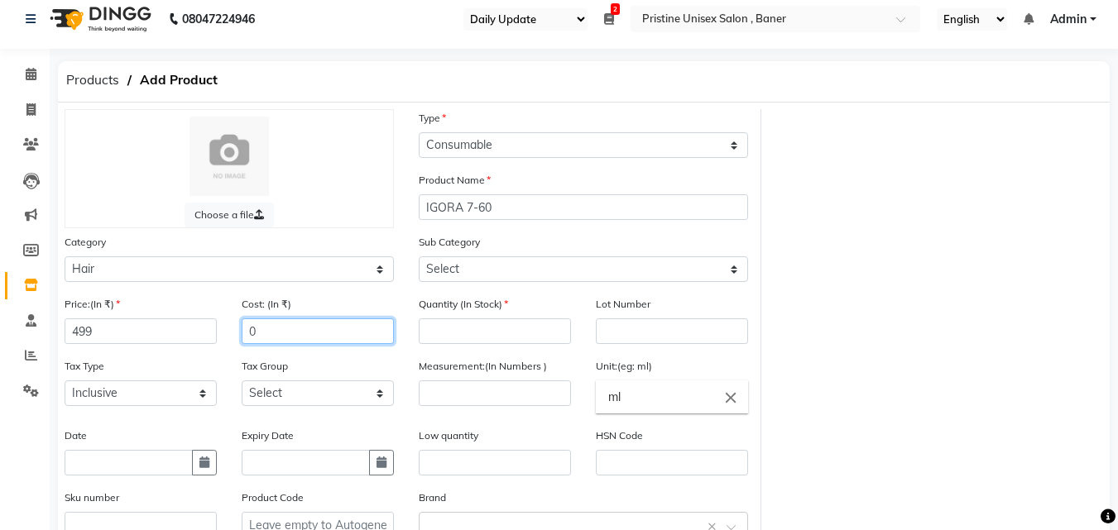
click at [279, 331] on input "0" at bounding box center [318, 332] width 152 height 26
type input "449"
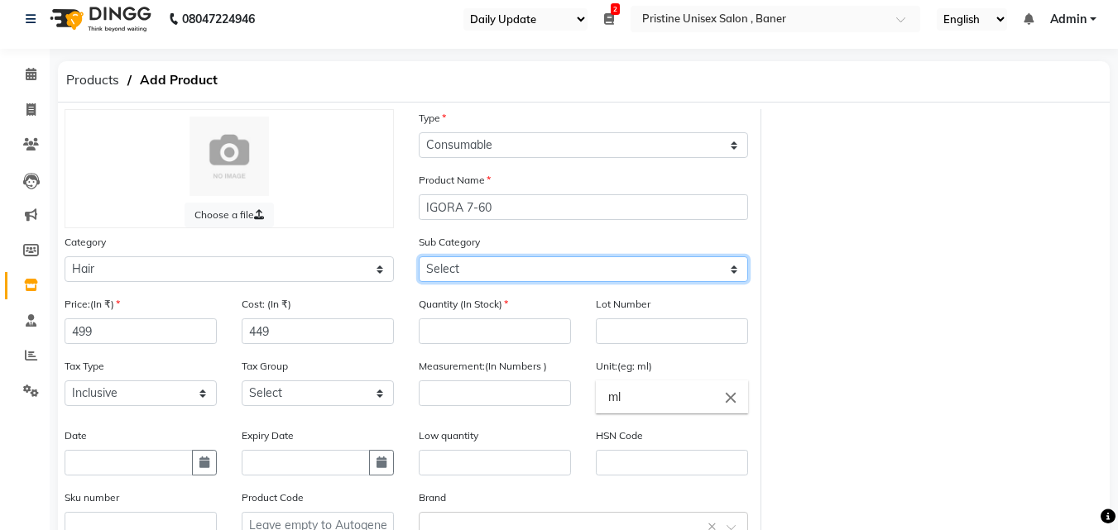
click at [476, 271] on select "Select Shampoo Conditioner Cream Mask Oil Serum Color Appliances Treatment Styl…" at bounding box center [583, 270] width 329 height 26
select select "1100101107"
click at [419, 257] on select "Select Shampoo Conditioner Cream Mask Oil Serum Color Appliances Treatment Styl…" at bounding box center [583, 270] width 329 height 26
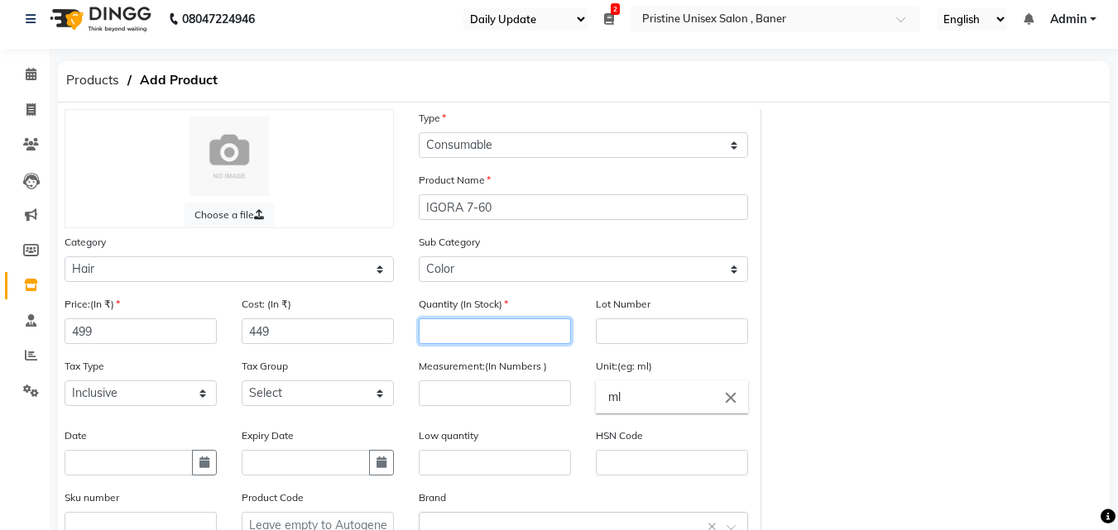
click at [451, 328] on input "number" at bounding box center [495, 332] width 152 height 26
type input "1"
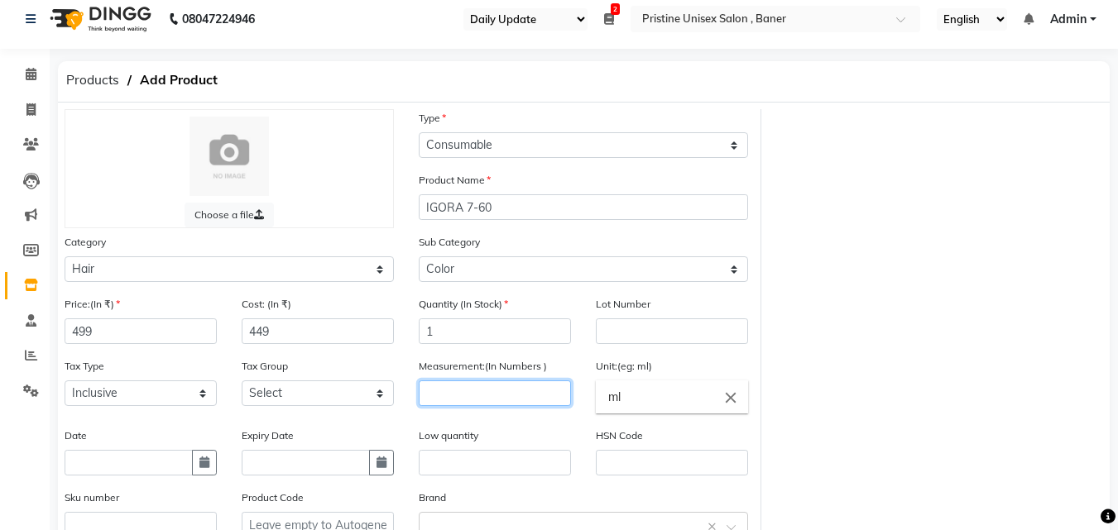
click at [438, 395] on input "number" at bounding box center [495, 394] width 152 height 26
type input "1"
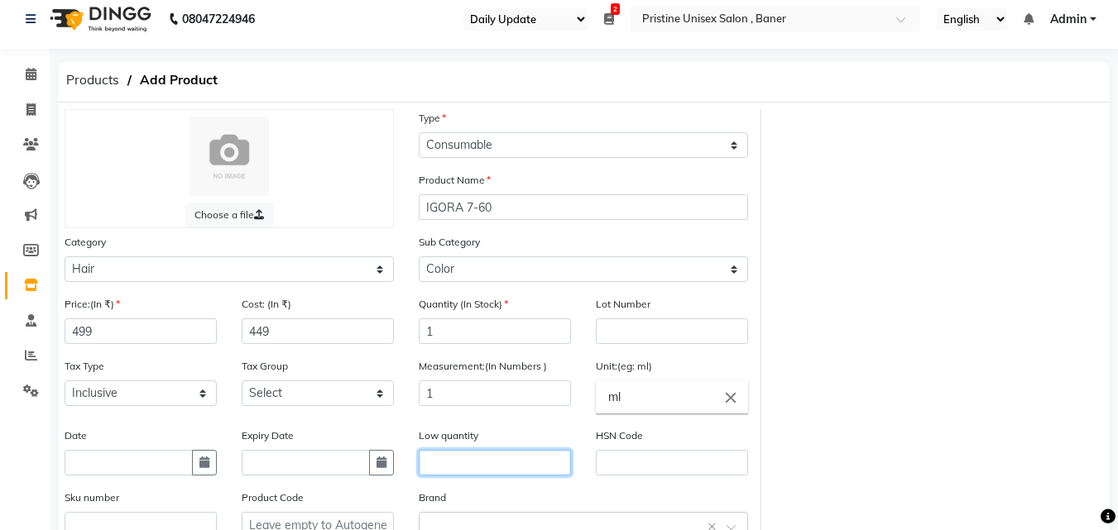
click at [446, 461] on input "text" at bounding box center [495, 463] width 152 height 26
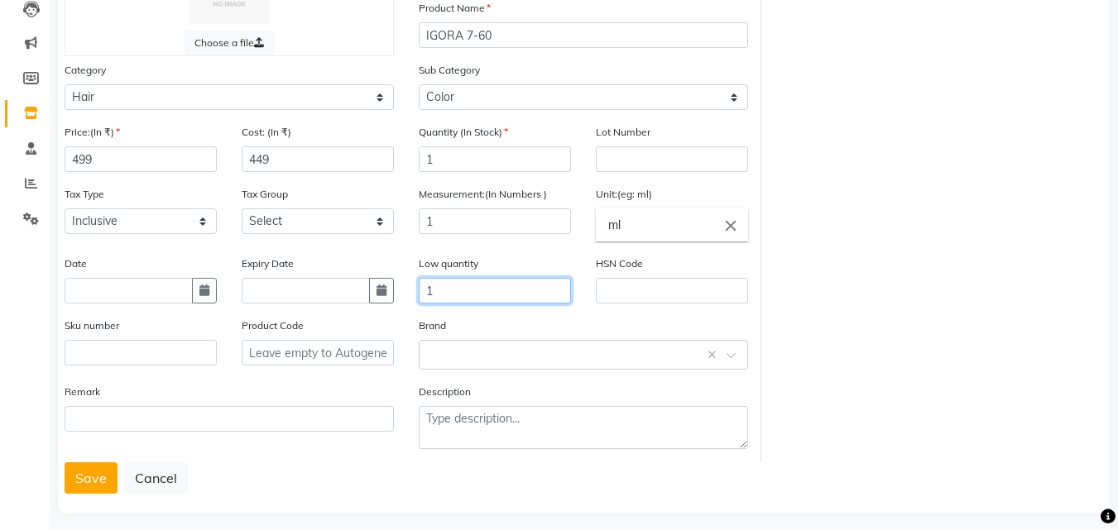
scroll to position [194, 0]
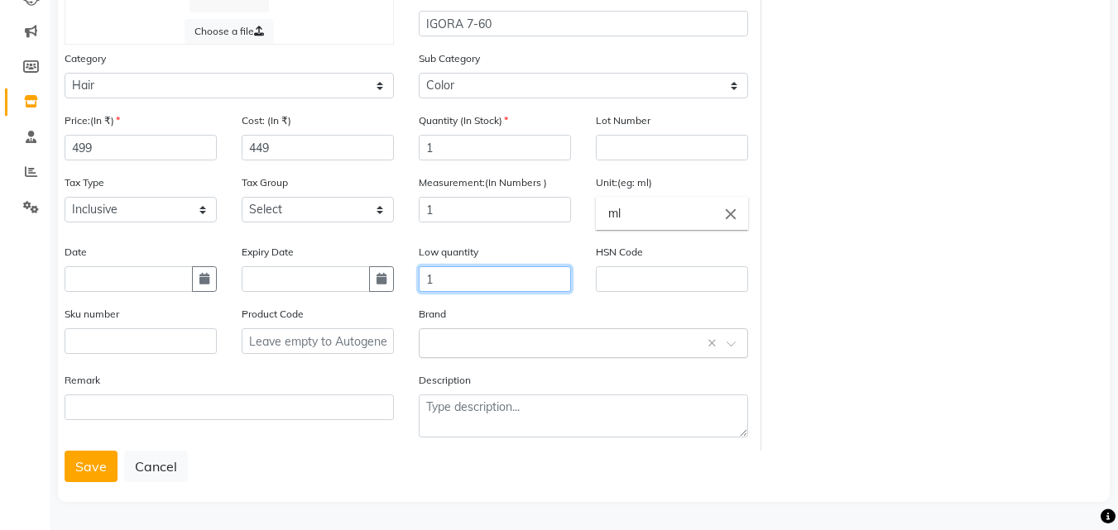
type input "1"
click at [449, 338] on input "text" at bounding box center [567, 342] width 278 height 17
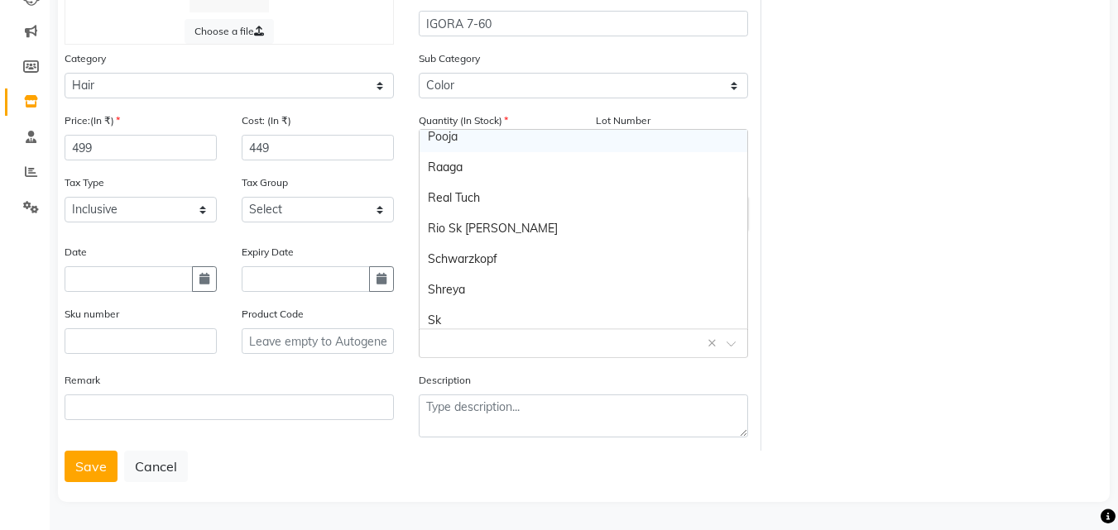
scroll to position [745, 0]
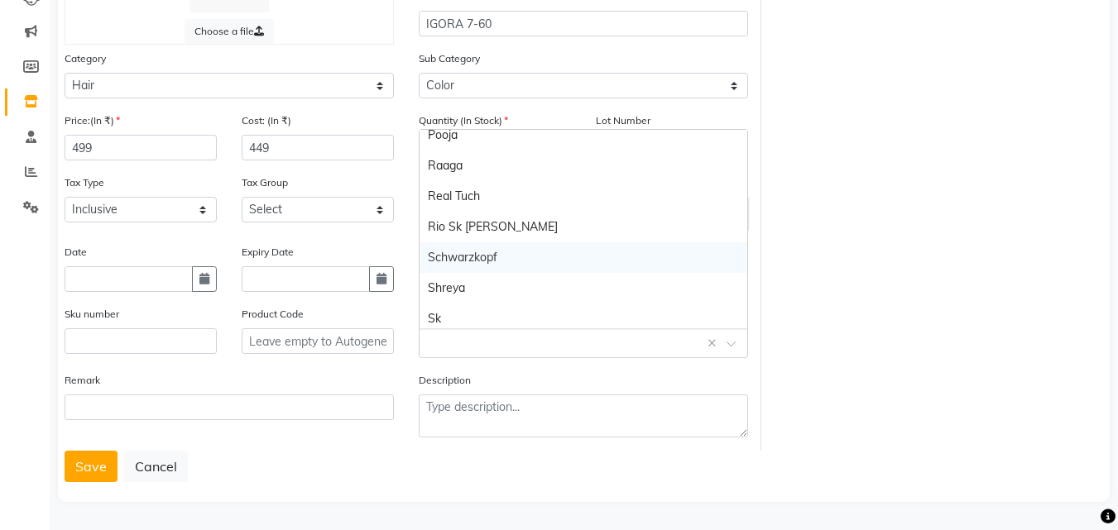
click at [466, 253] on div "Schwarzkopf" at bounding box center [584, 257] width 328 height 31
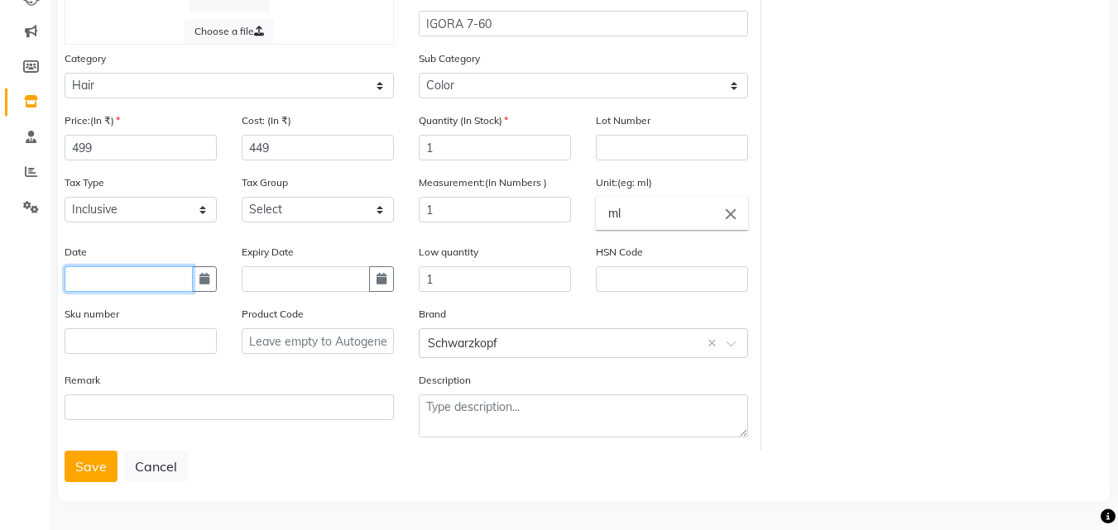
click at [107, 276] on input "text" at bounding box center [129, 279] width 128 height 26
select select "10"
select select "2025"
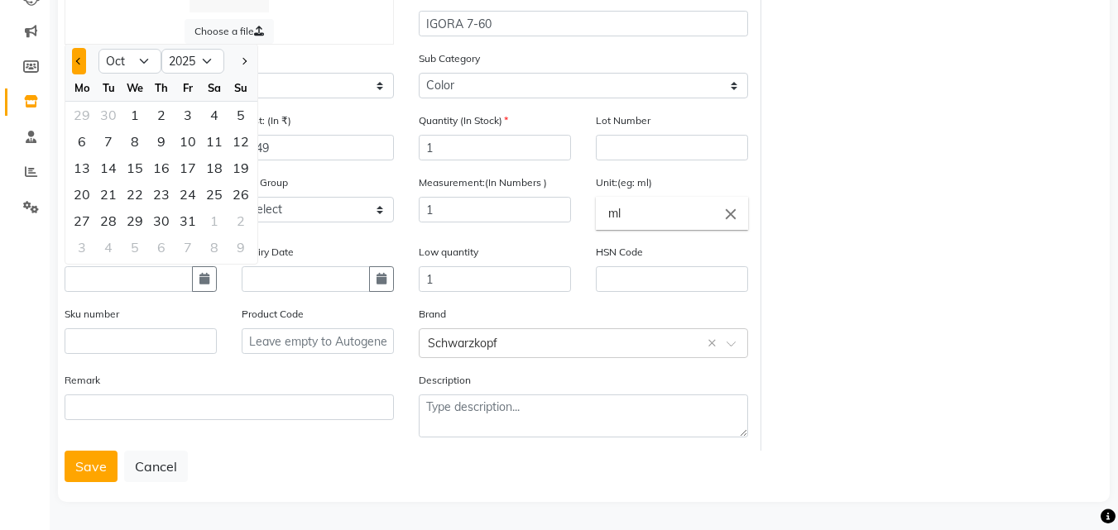
click at [80, 65] on button "Previous month" at bounding box center [79, 61] width 14 height 26
select select "6"
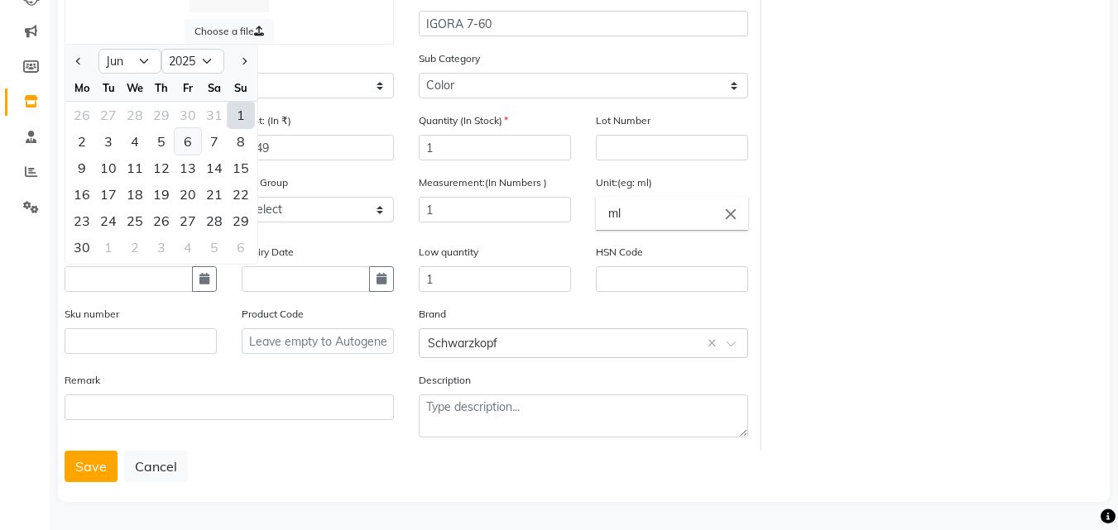
click at [185, 142] on div "6" at bounding box center [188, 141] width 26 height 26
type input "06-06-2025"
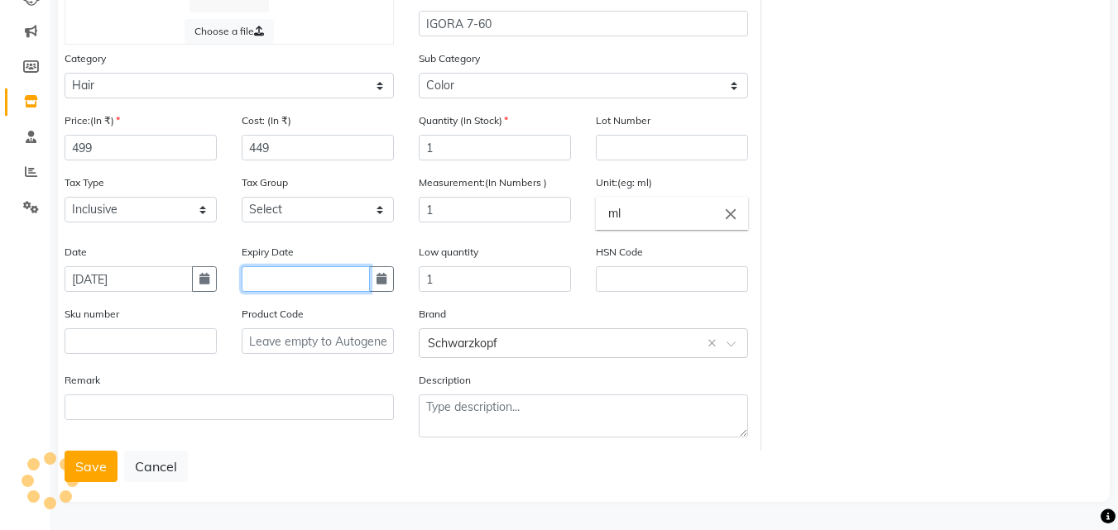
click at [290, 282] on input "text" at bounding box center [306, 279] width 128 height 26
select select "10"
select select "2025"
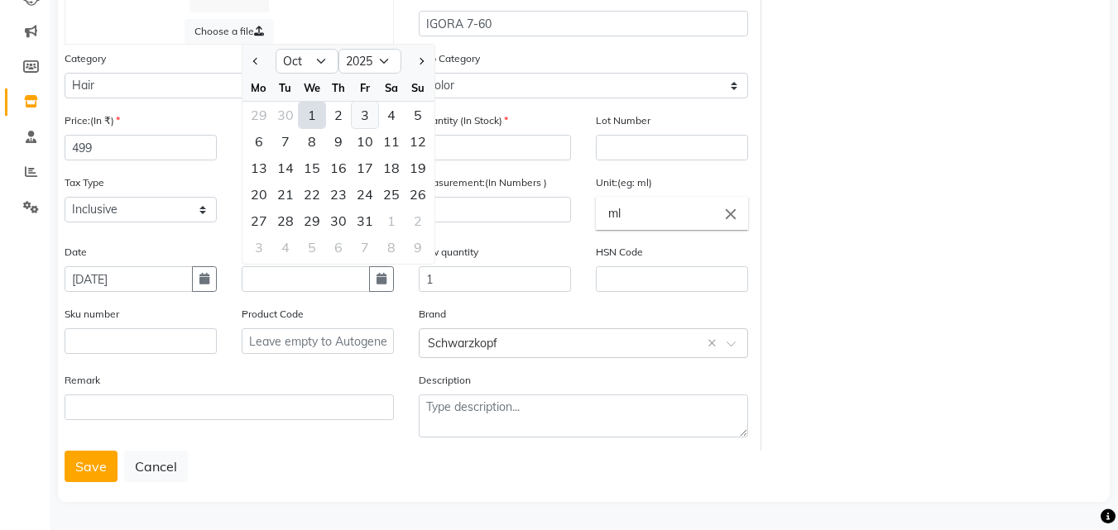
click at [365, 115] on div "3" at bounding box center [365, 115] width 26 height 26
type input "03-10-2025"
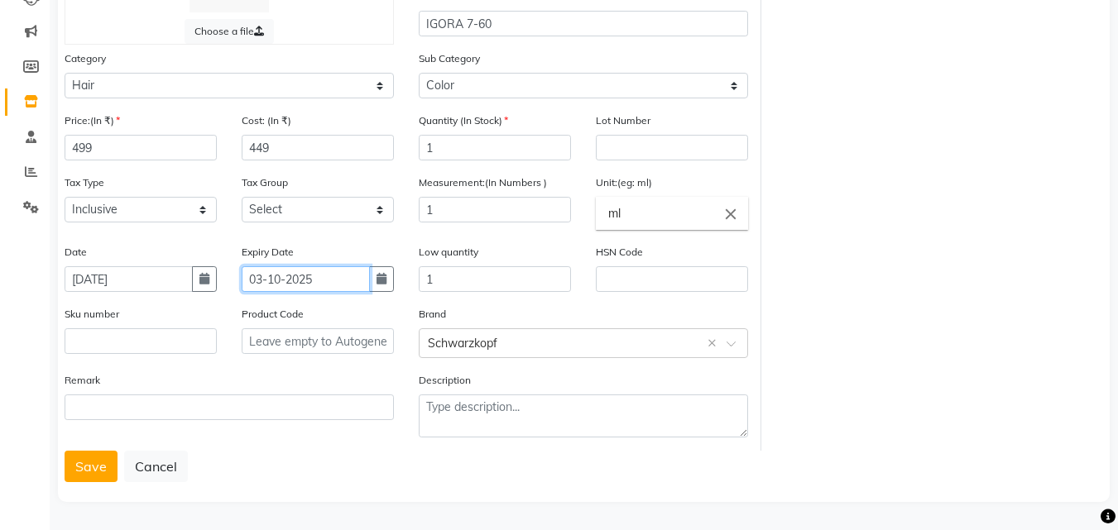
click at [332, 286] on input "03-10-2025" at bounding box center [306, 279] width 128 height 26
select select "10"
select select "2025"
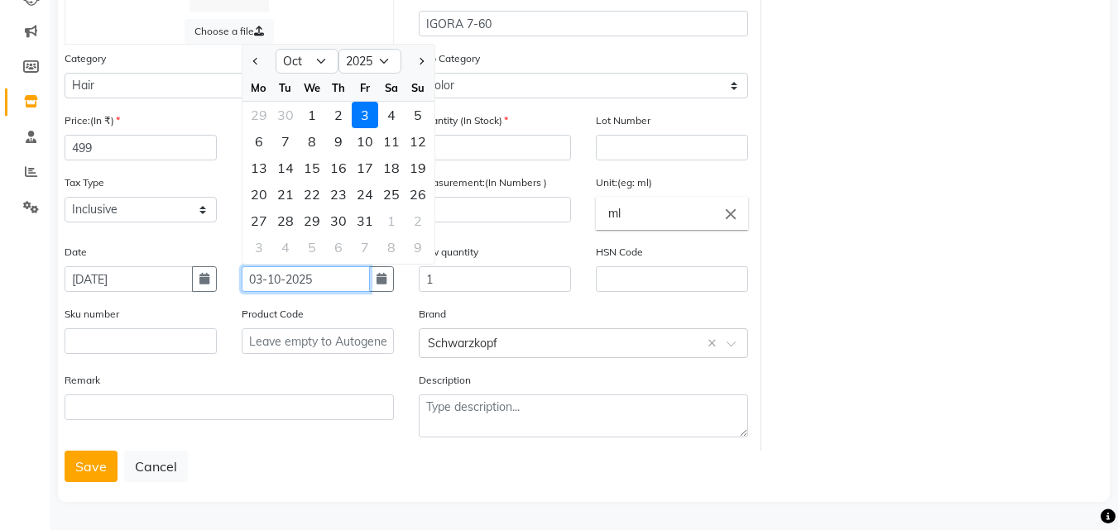
click at [330, 283] on input "03-10-2025" at bounding box center [306, 279] width 128 height 26
click at [284, 277] on input "03-10-2028" at bounding box center [306, 279] width 128 height 26
type input "03-03-2028"
click at [82, 466] on button "Save" at bounding box center [91, 466] width 53 height 31
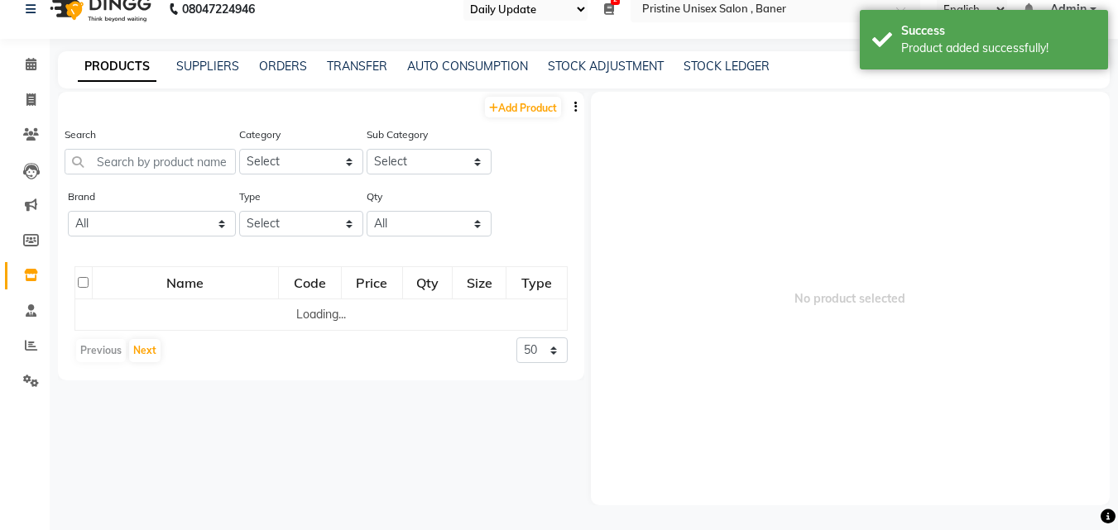
scroll to position [11, 0]
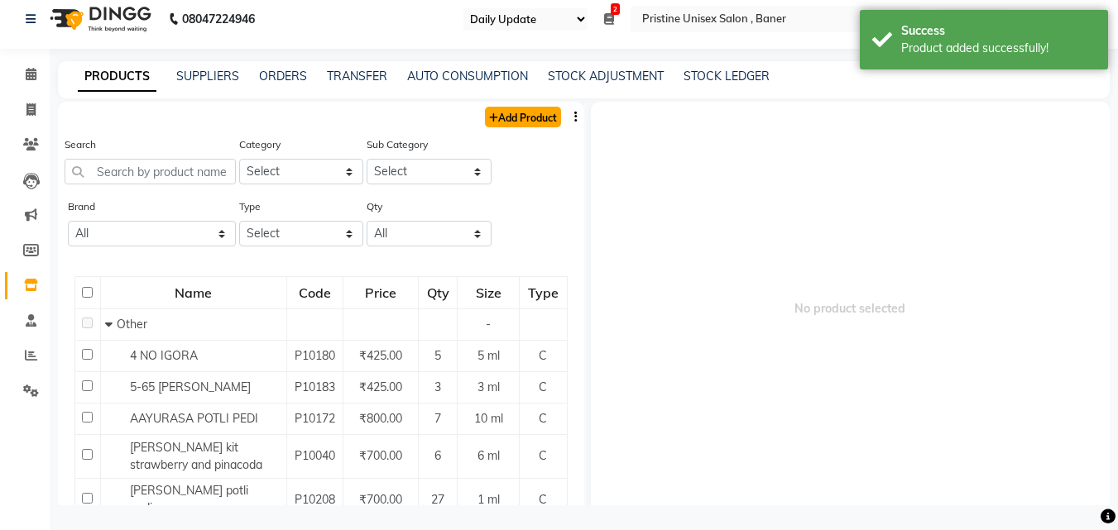
click at [511, 110] on link "Add Product" at bounding box center [523, 117] width 76 height 21
select select "true"
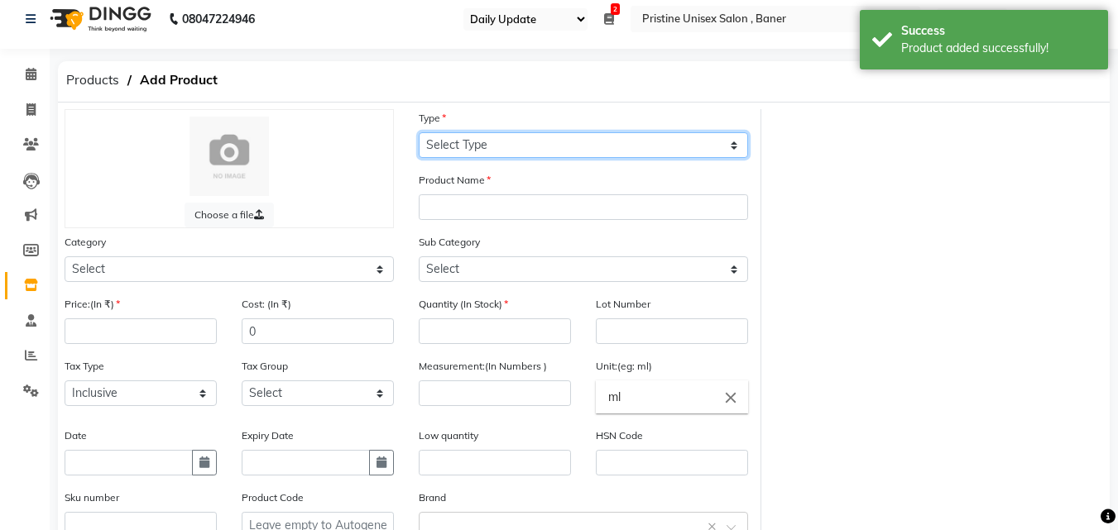
click at [442, 142] on select "Select Type Both Retail Consumable" at bounding box center [583, 145] width 329 height 26
select select "C"
click at [419, 132] on select "Select Type Both Retail Consumable" at bounding box center [583, 145] width 329 height 26
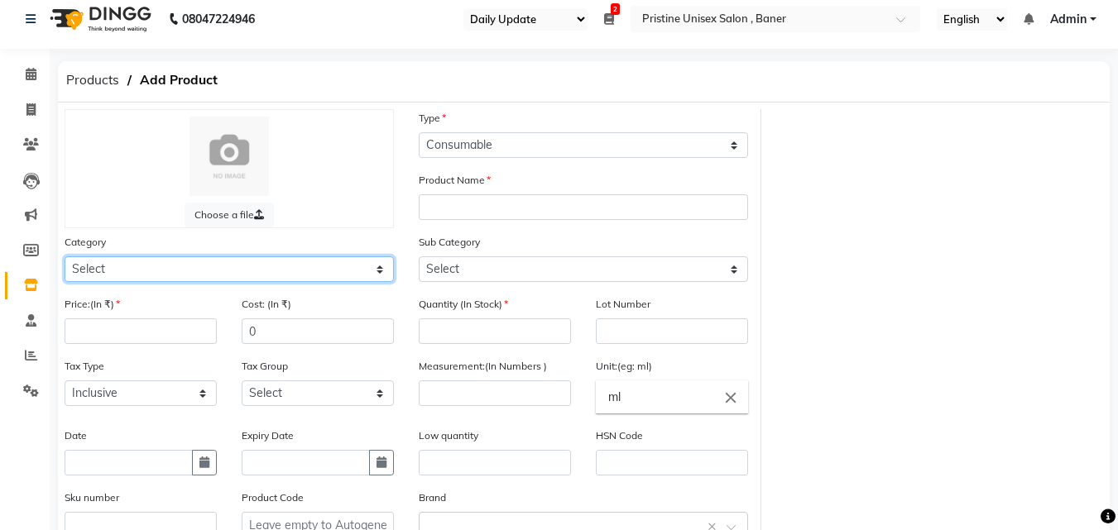
click at [147, 276] on select "Select Hair Skin Makeup Personal Care Appliances Beard Waxing Disposable Thread…" at bounding box center [229, 270] width 329 height 26
select select "1100101100"
click at [65, 257] on select "Select Hair Skin Makeup Personal Care Appliances Beard Waxing Disposable Thread…" at bounding box center [229, 270] width 329 height 26
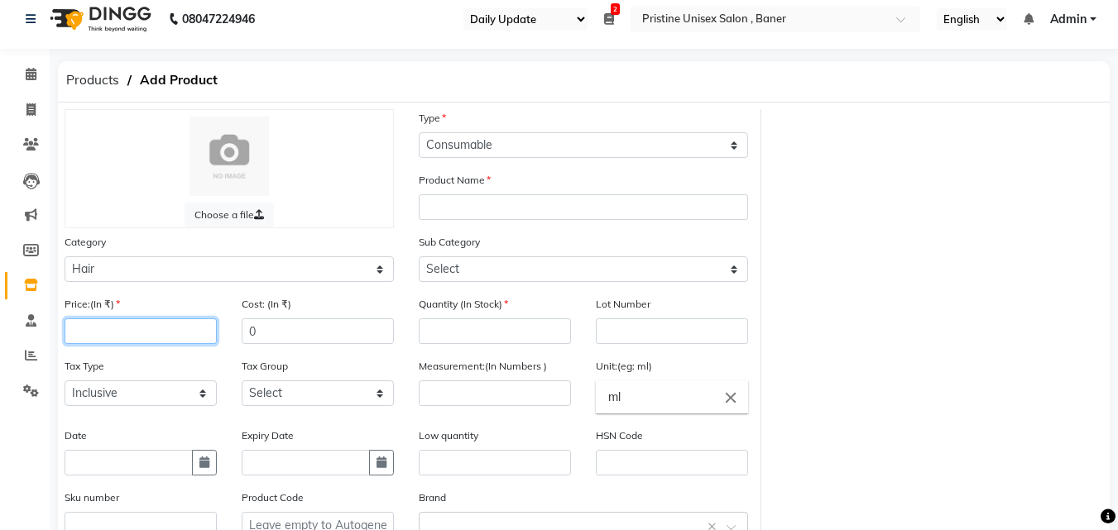
click at [96, 321] on input "number" at bounding box center [141, 332] width 152 height 26
type input "425"
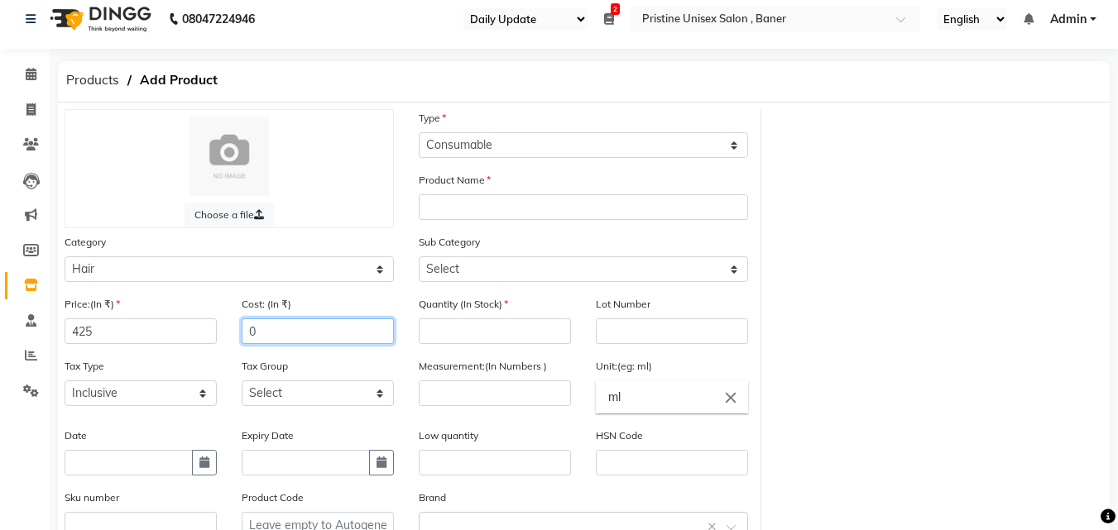
click at [261, 336] on input "0" at bounding box center [318, 332] width 152 height 26
type input "425"
click at [433, 194] on div "Product Name" at bounding box center [583, 195] width 329 height 49
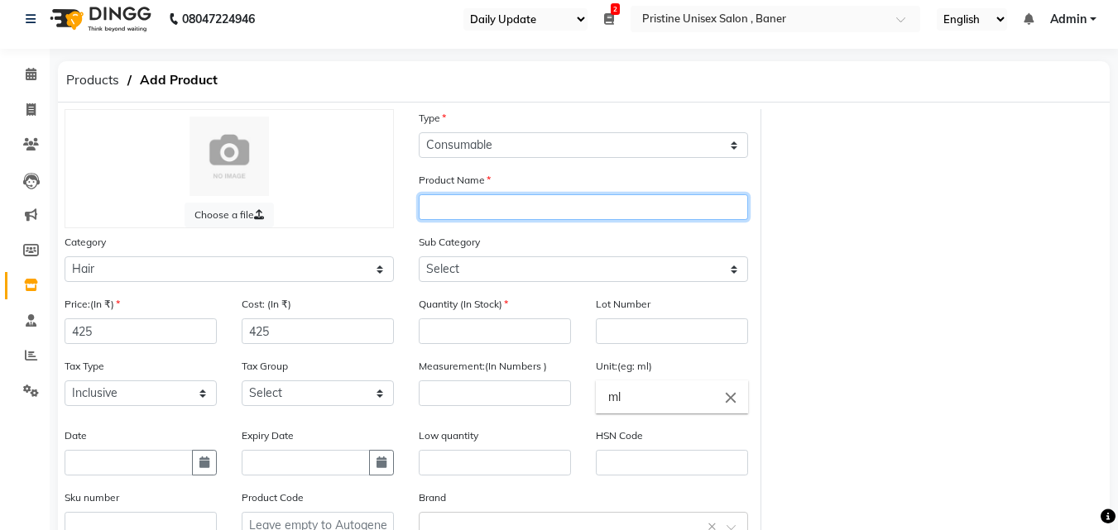
click at [431, 215] on input "text" at bounding box center [583, 207] width 329 height 26
click at [437, 218] on input "text" at bounding box center [583, 207] width 329 height 26
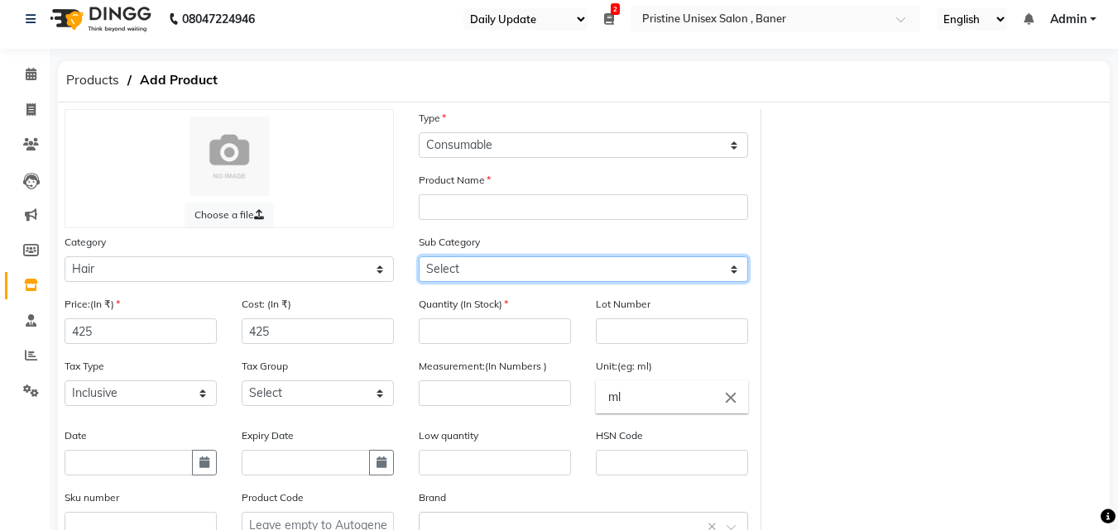
click at [456, 271] on select "Select Shampoo Conditioner Cream Mask Oil Serum Color Appliances Treatment Styl…" at bounding box center [583, 270] width 329 height 26
select select "1100101107"
click at [419, 257] on select "Select Shampoo Conditioner Cream Mask Oil Serum Color Appliances Treatment Styl…" at bounding box center [583, 270] width 329 height 26
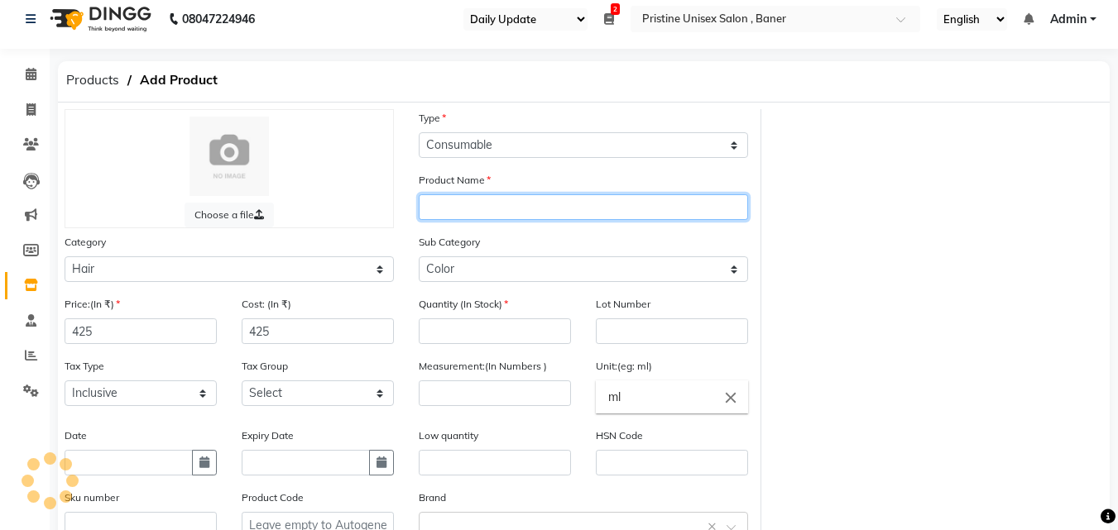
click at [457, 202] on input "text" at bounding box center [583, 207] width 329 height 26
type input "IGORA"
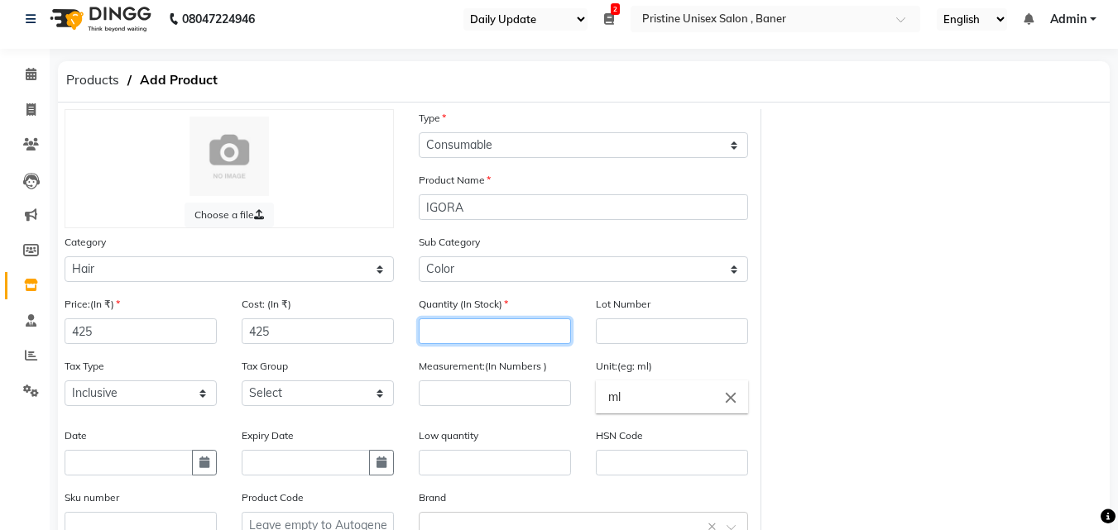
click at [437, 334] on input "number" at bounding box center [495, 332] width 152 height 26
type input "1"
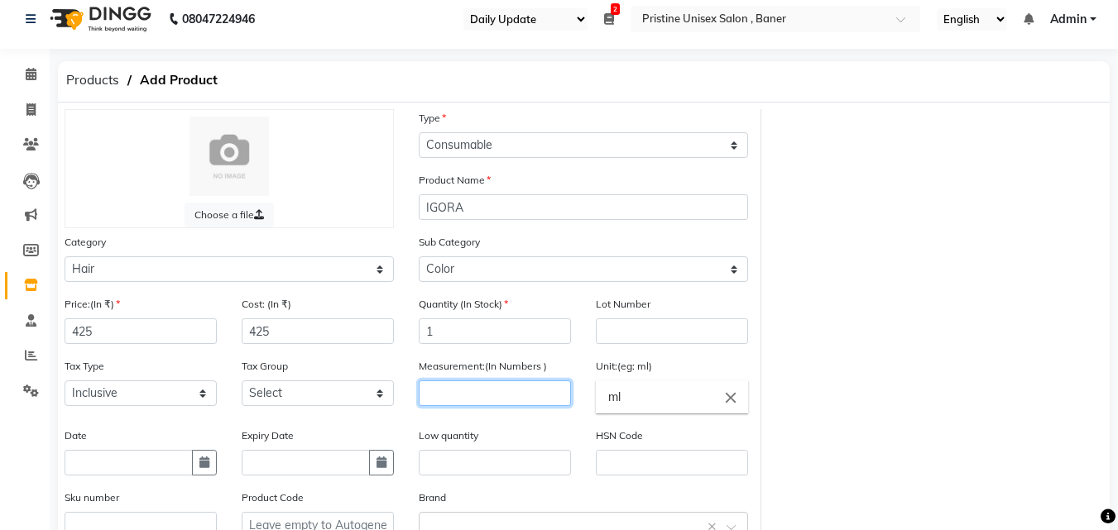
click at [444, 392] on input "number" at bounding box center [495, 394] width 152 height 26
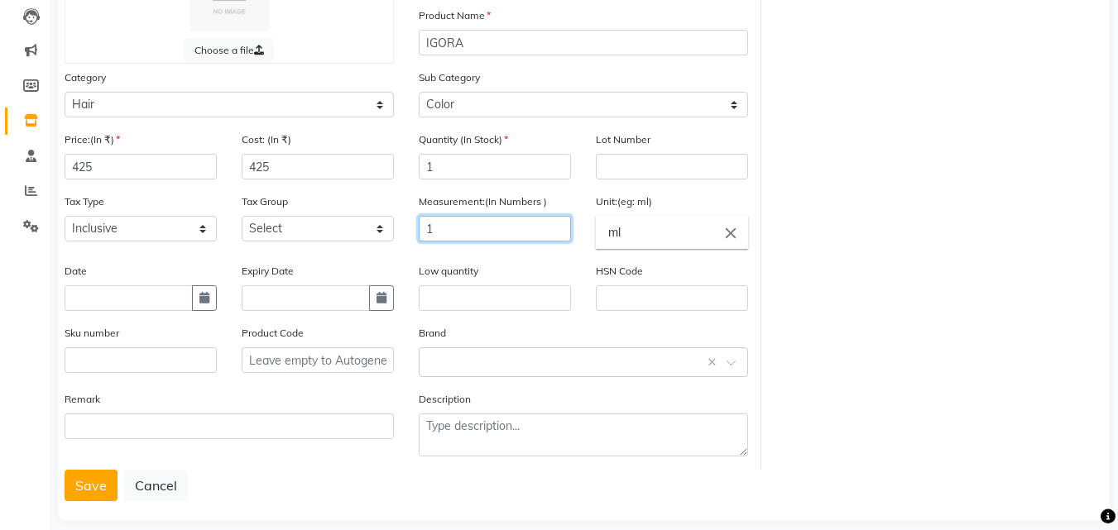
scroll to position [176, 0]
type input "1"
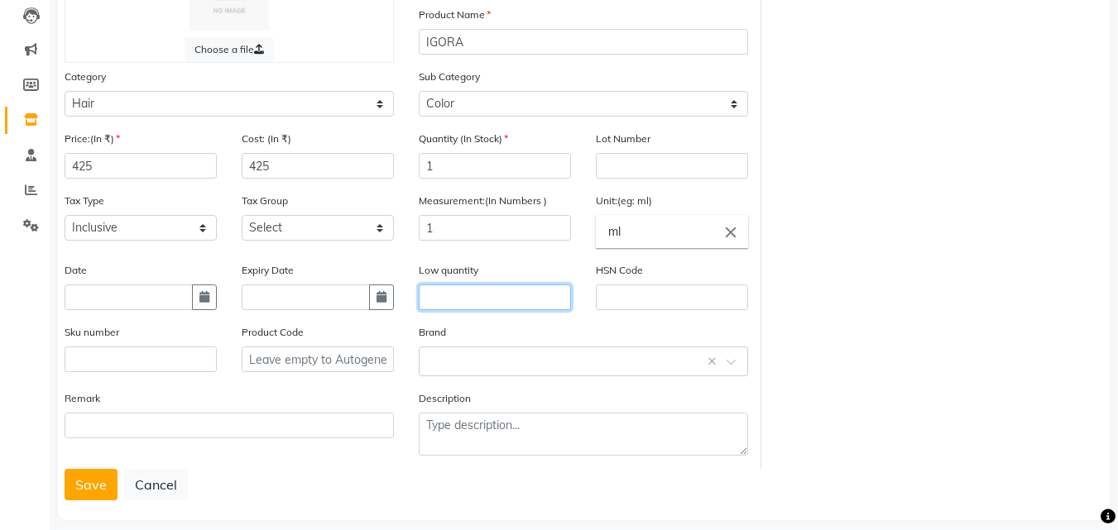
click at [434, 307] on input "text" at bounding box center [495, 298] width 152 height 26
type input "1"
click at [439, 360] on input "text" at bounding box center [567, 360] width 278 height 17
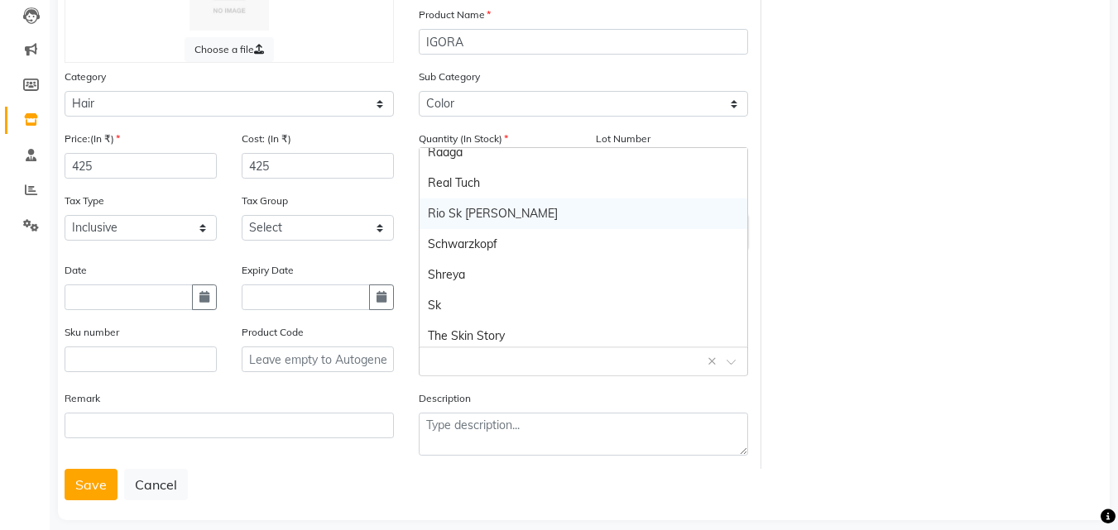
scroll to position [781, 0]
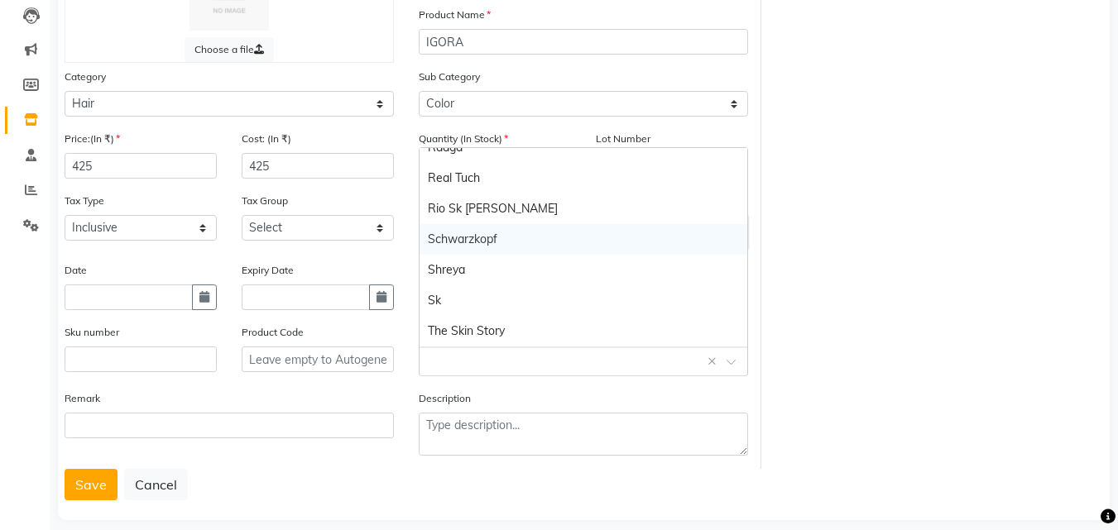
click at [444, 232] on div "Schwarzkopf" at bounding box center [584, 239] width 328 height 31
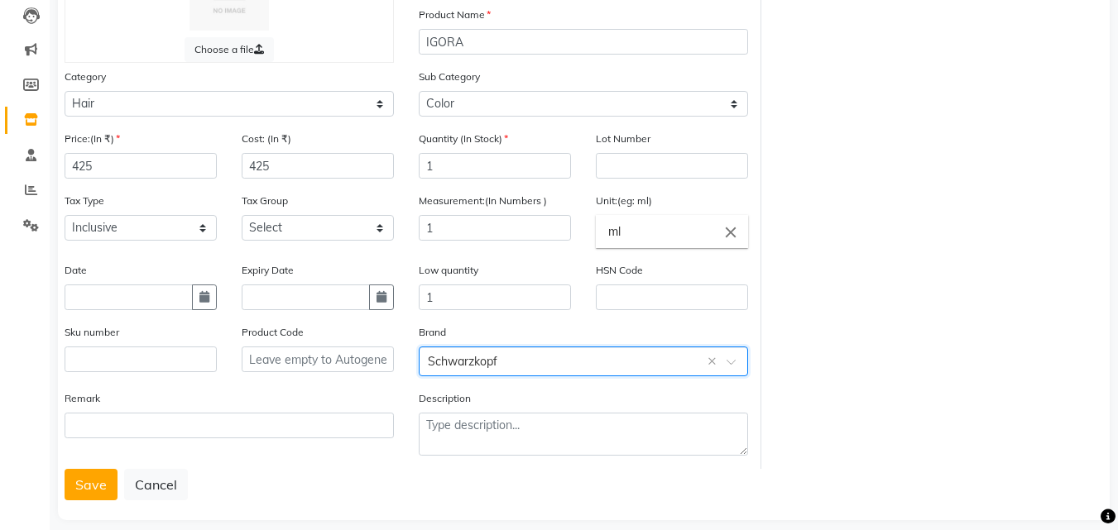
click at [105, 284] on div "Date" at bounding box center [141, 286] width 152 height 49
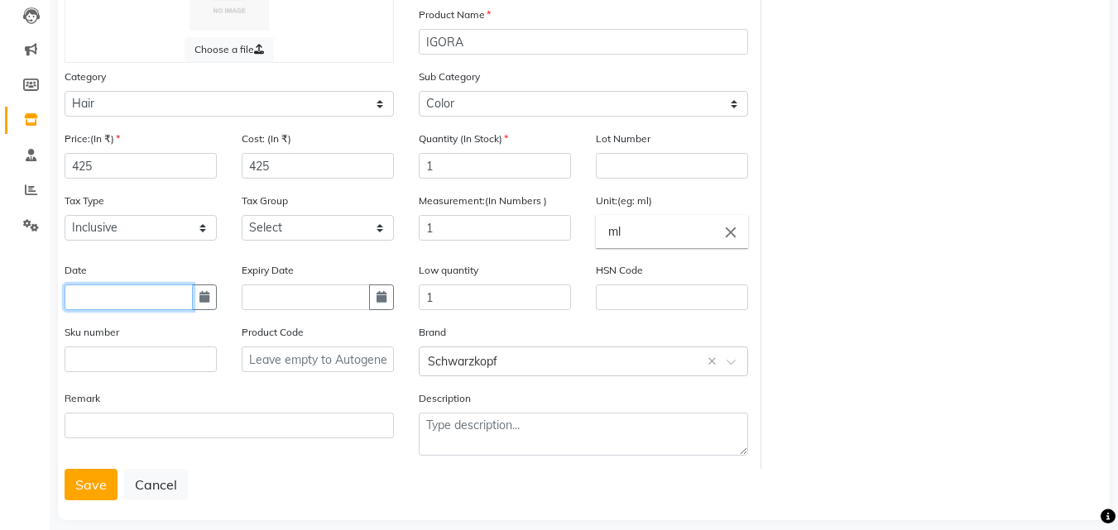
click at [105, 299] on input "text" at bounding box center [129, 298] width 128 height 26
select select "10"
select select "2025"
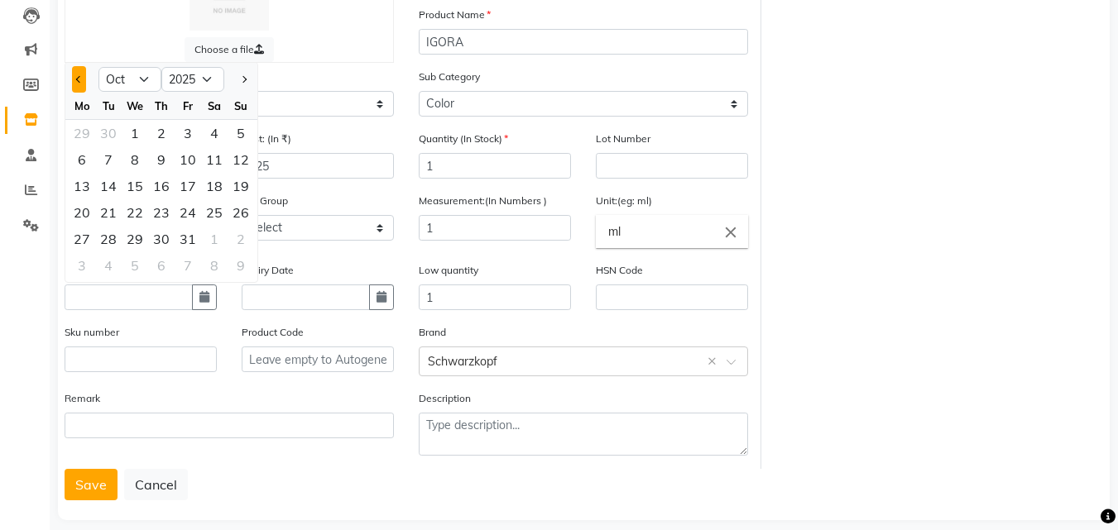
click at [74, 77] on button "Previous month" at bounding box center [79, 79] width 14 height 26
click at [79, 78] on span "Previous month" at bounding box center [79, 79] width 7 height 7
select select "6"
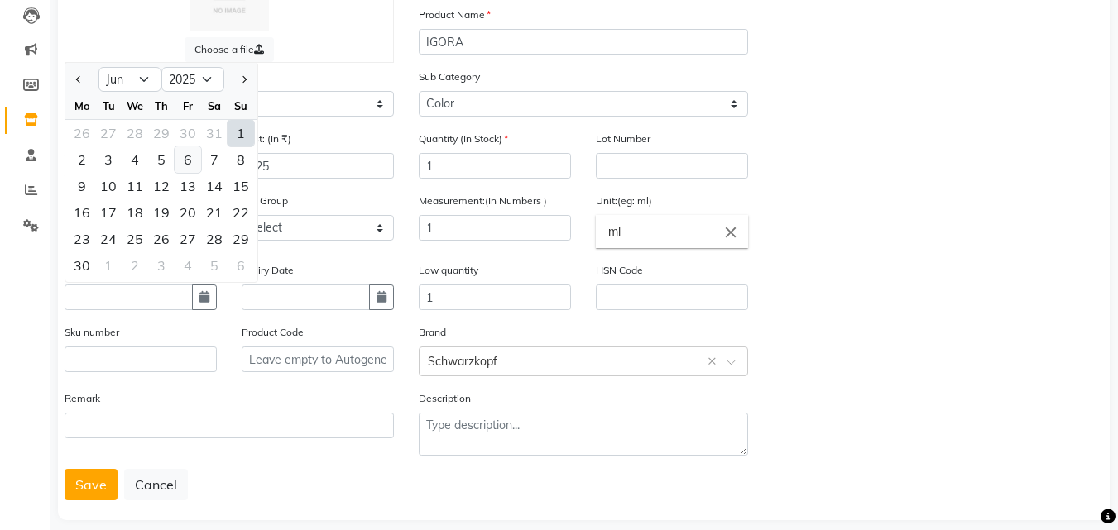
click at [185, 164] on div "6" at bounding box center [188, 159] width 26 height 26
type input "06-06-2025"
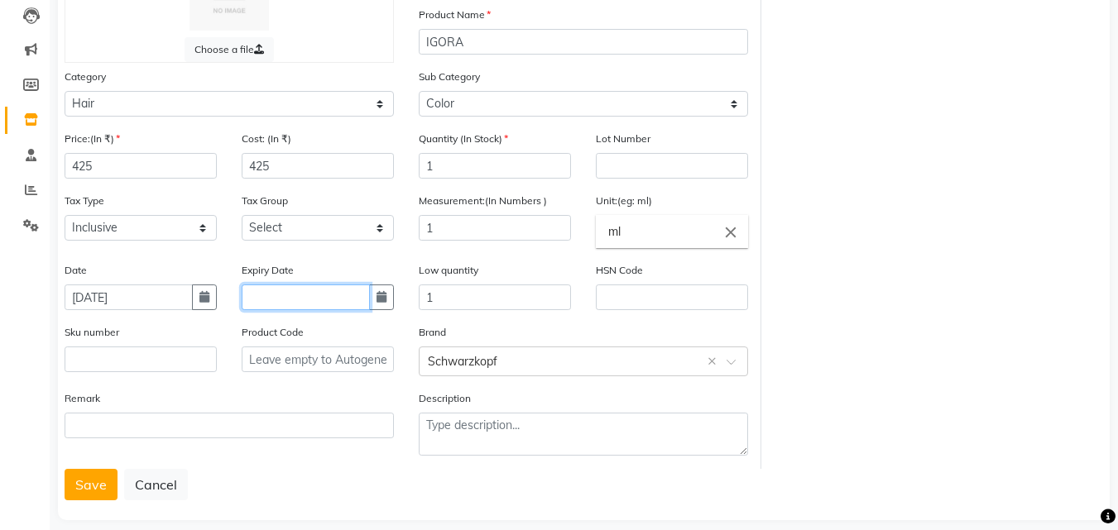
click at [289, 301] on input "text" at bounding box center [306, 298] width 128 height 26
select select "10"
select select "2025"
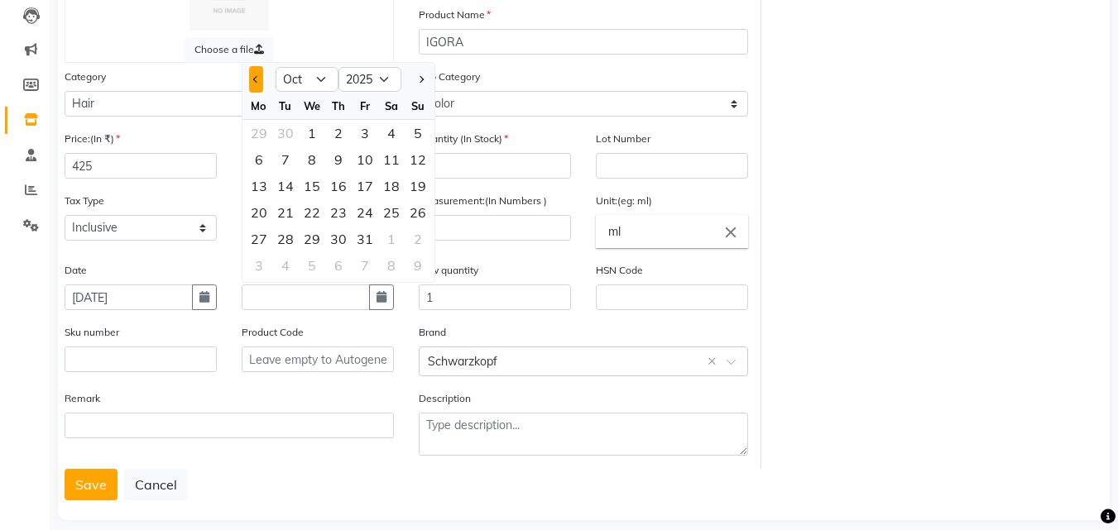
click at [254, 78] on span "Previous month" at bounding box center [256, 79] width 7 height 7
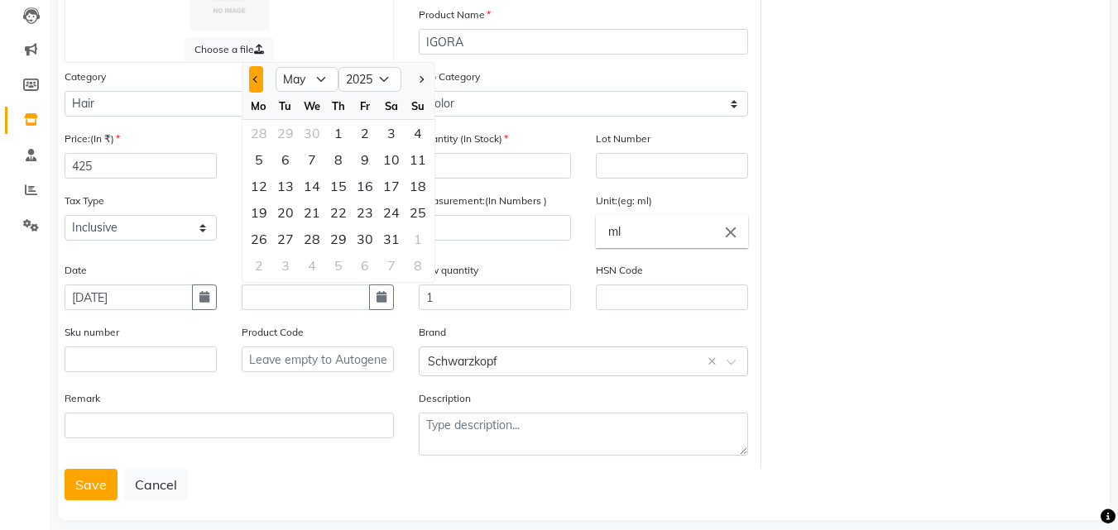
click at [254, 78] on span "Previous month" at bounding box center [256, 79] width 7 height 7
select select "1"
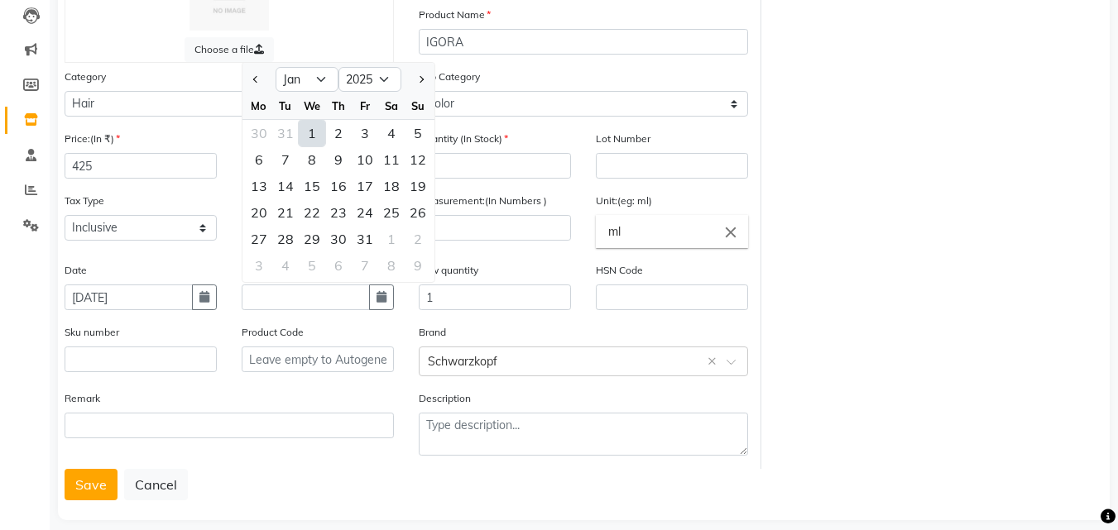
click at [314, 131] on div "1" at bounding box center [312, 133] width 26 height 26
type input "01-01-2025"
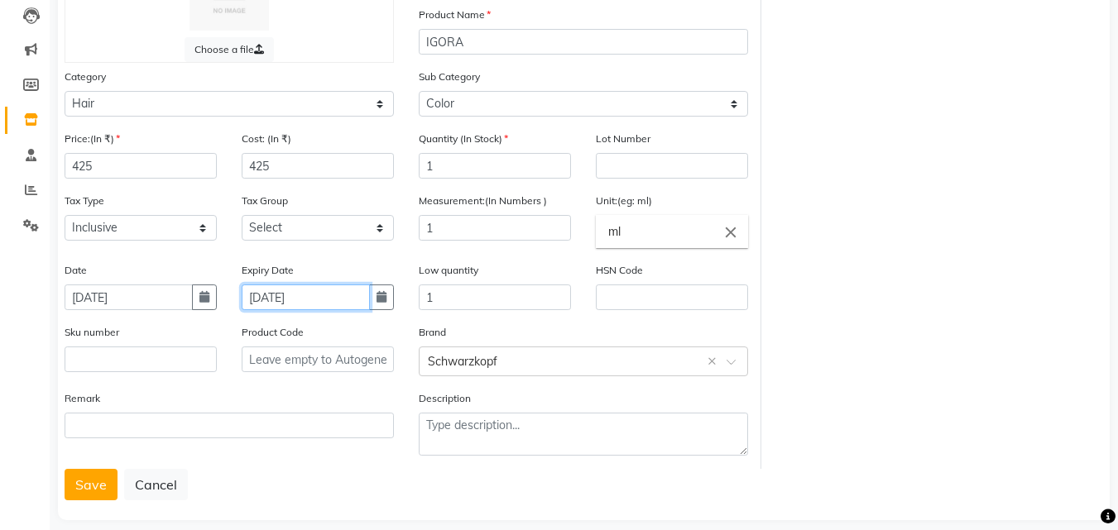
click at [335, 297] on input "01-01-2025" at bounding box center [306, 298] width 128 height 26
select select "2025"
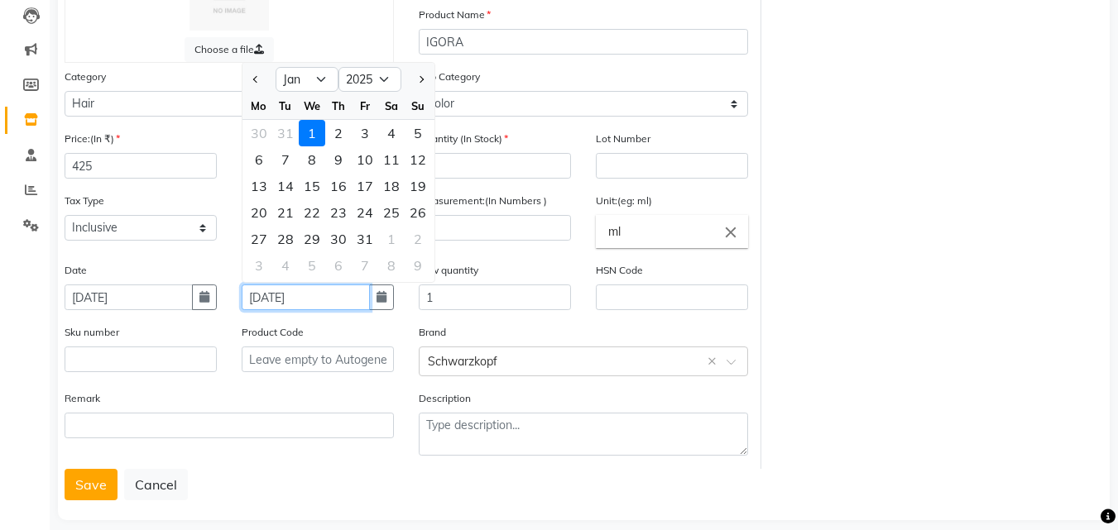
click at [335, 297] on input "01-01-2025" at bounding box center [306, 298] width 128 height 26
type input "01-01-2028"
click at [87, 487] on button "Save" at bounding box center [91, 484] width 53 height 31
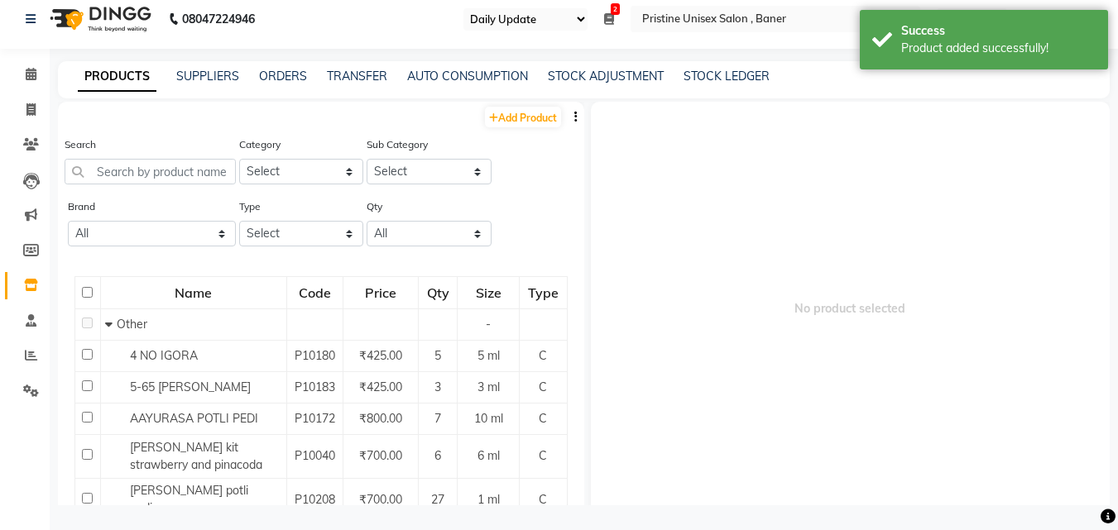
scroll to position [11, 0]
click at [516, 116] on link "Add Product" at bounding box center [523, 117] width 76 height 21
select select "true"
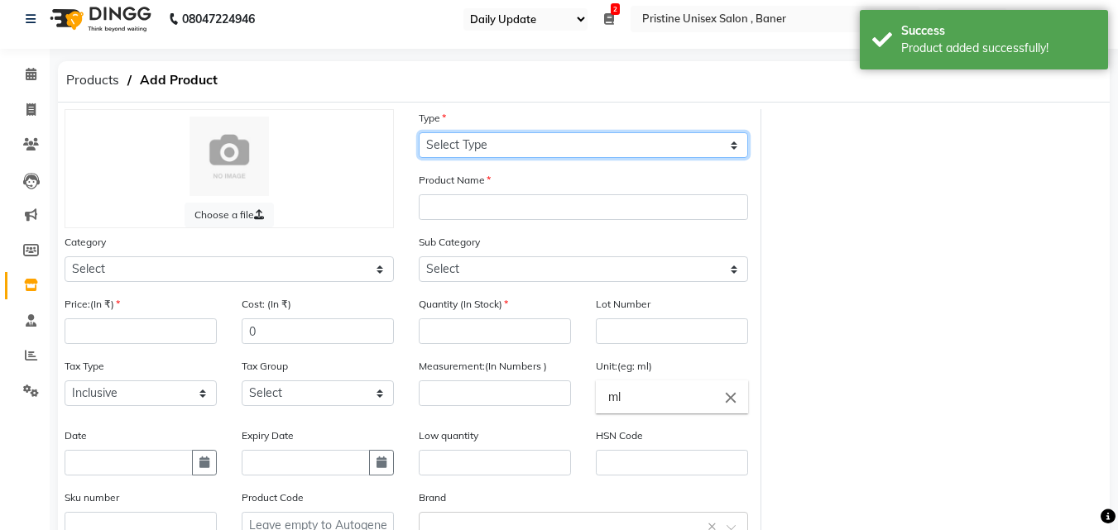
click at [453, 146] on select "Select Type Both Retail Consumable" at bounding box center [583, 145] width 329 height 26
select select "C"
click at [419, 132] on select "Select Type Both Retail Consumable" at bounding box center [583, 145] width 329 height 26
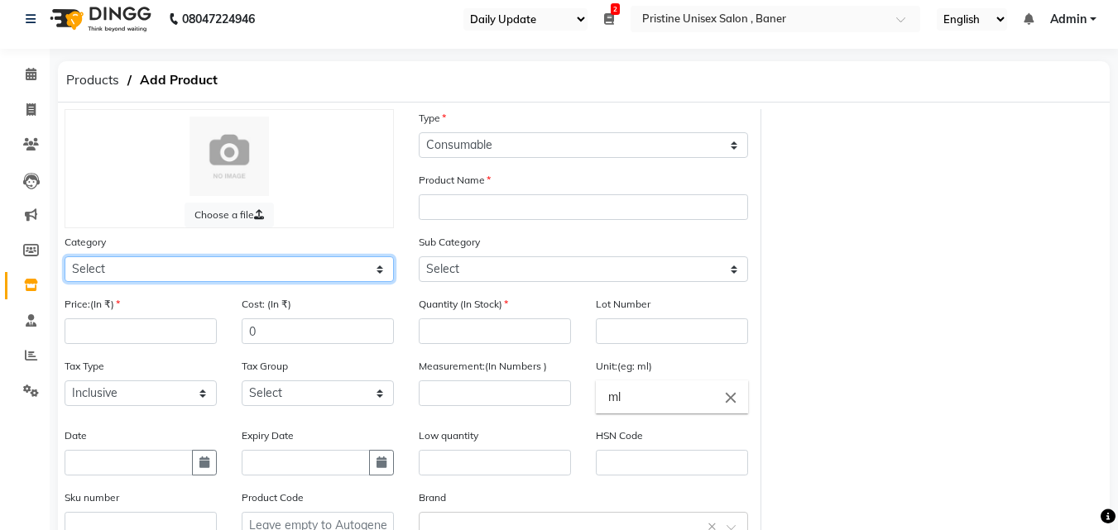
click at [86, 266] on select "Select Hair Skin Makeup Personal Care Appliances Beard Waxing Disposable Thread…" at bounding box center [229, 270] width 329 height 26
select select "1100101100"
click at [65, 257] on select "Select Hair Skin Makeup Personal Care Appliances Beard Waxing Disposable Thread…" at bounding box center [229, 270] width 329 height 26
click at [94, 349] on div "Price:(In ₹)" at bounding box center [140, 326] width 177 height 62
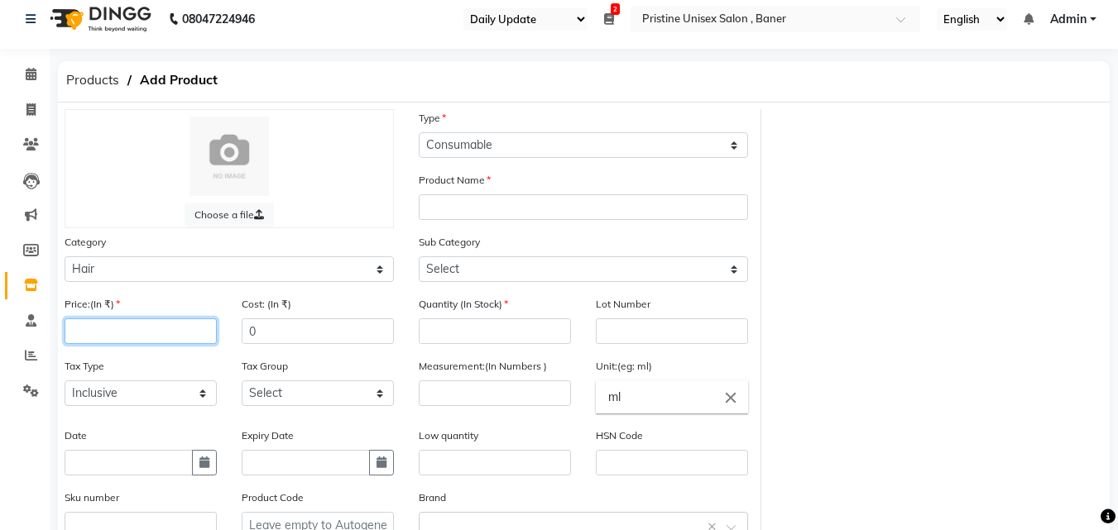
click at [94, 330] on input "number" at bounding box center [141, 332] width 152 height 26
type input "425"
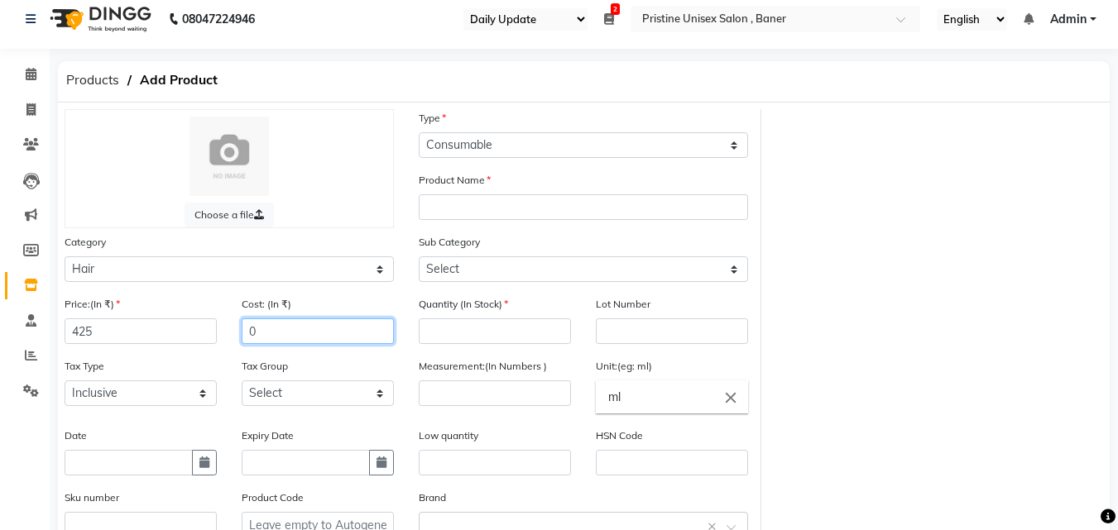
click at [262, 337] on input "0" at bounding box center [318, 332] width 152 height 26
type input "425"
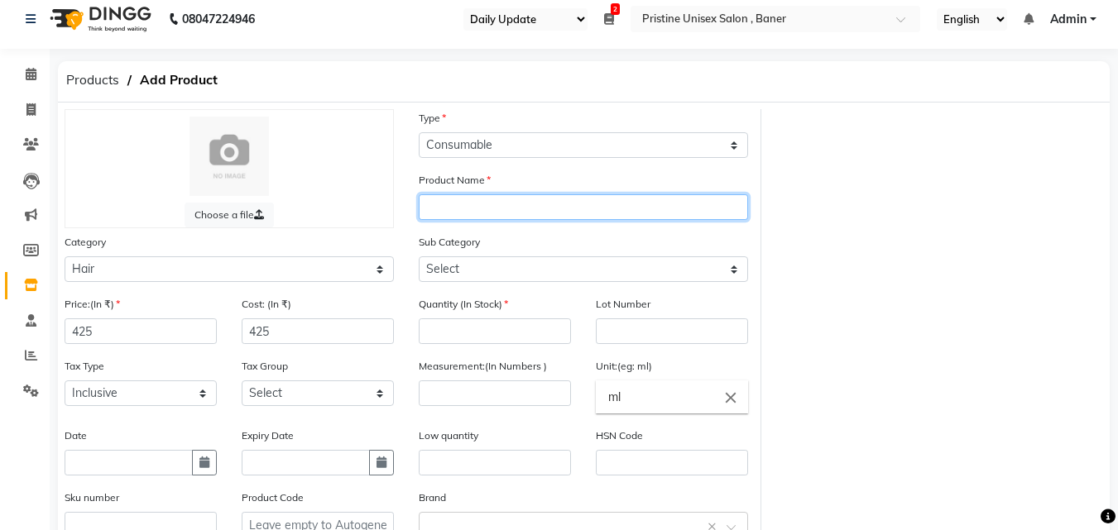
click at [439, 209] on input "text" at bounding box center [583, 207] width 329 height 26
type input "IGORA 12-0"
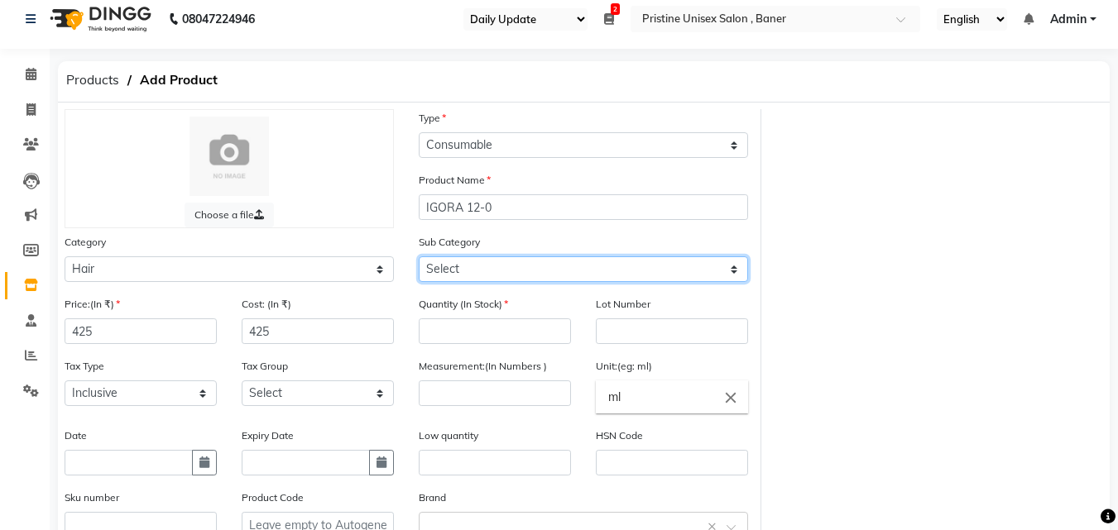
click at [458, 277] on select "Select Shampoo Conditioner Cream Mask Oil Serum Color Appliances Treatment Styl…" at bounding box center [583, 270] width 329 height 26
select select "1100101107"
click at [419, 257] on select "Select Shampoo Conditioner Cream Mask Oil Serum Color Appliances Treatment Styl…" at bounding box center [583, 270] width 329 height 26
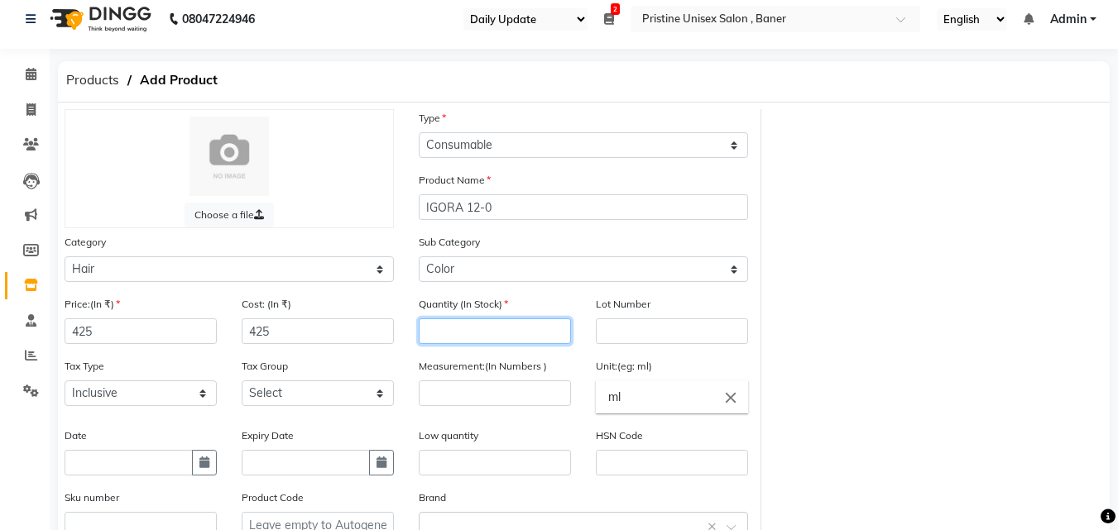
click at [457, 334] on input "number" at bounding box center [495, 332] width 152 height 26
type input "1"
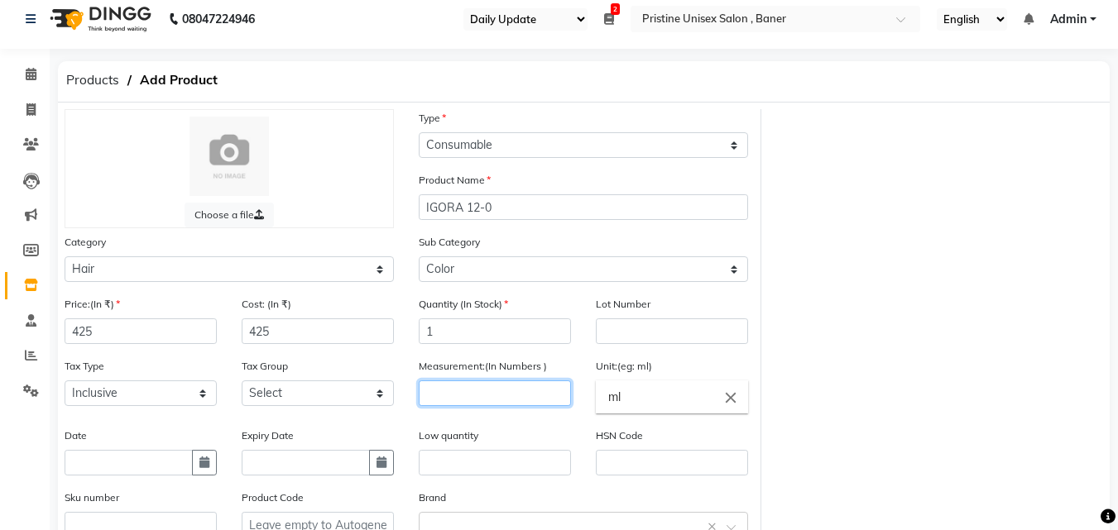
click at [452, 396] on input "number" at bounding box center [495, 394] width 152 height 26
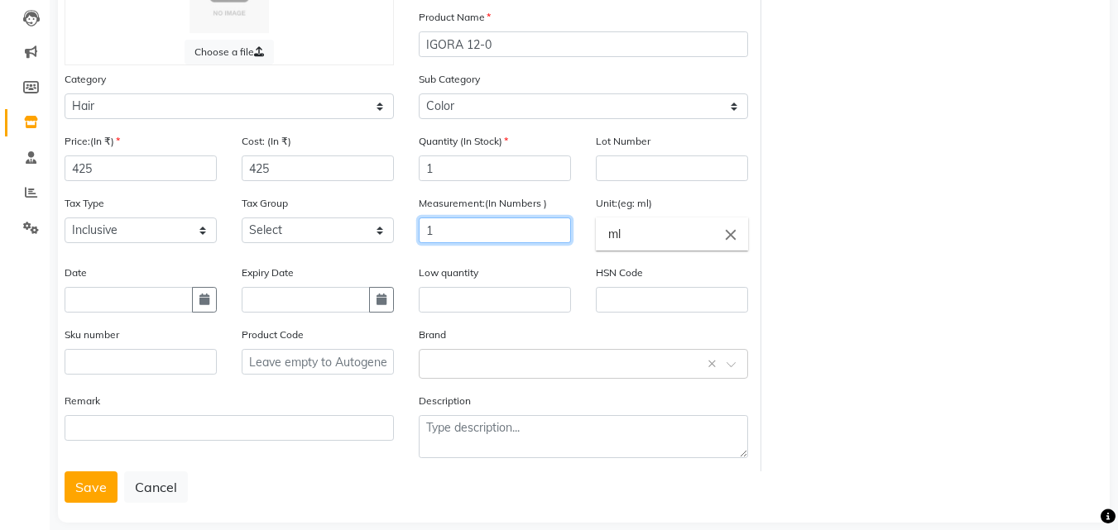
scroll to position [176, 0]
type input "1"
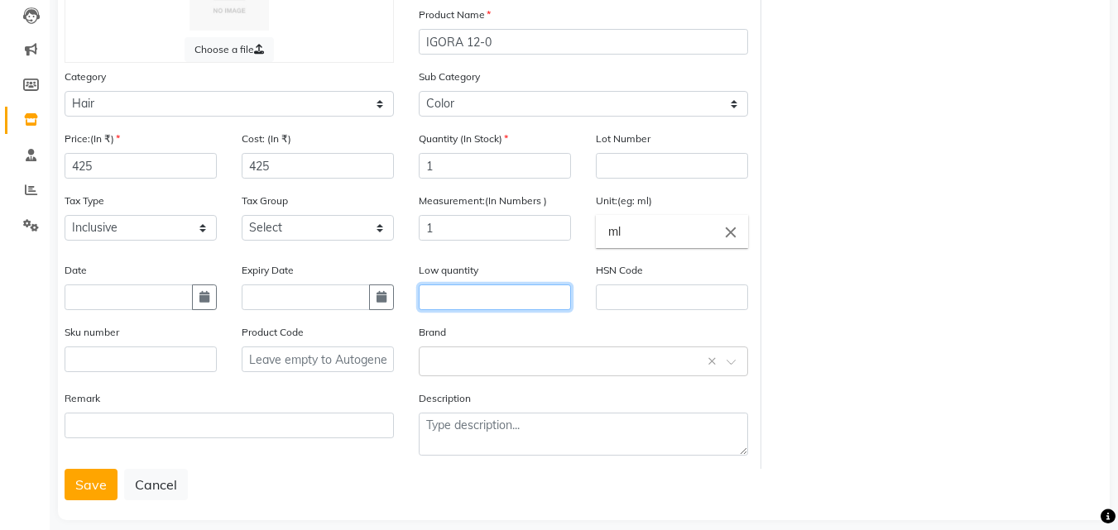
click at [444, 307] on input "text" at bounding box center [495, 298] width 152 height 26
type input "1"
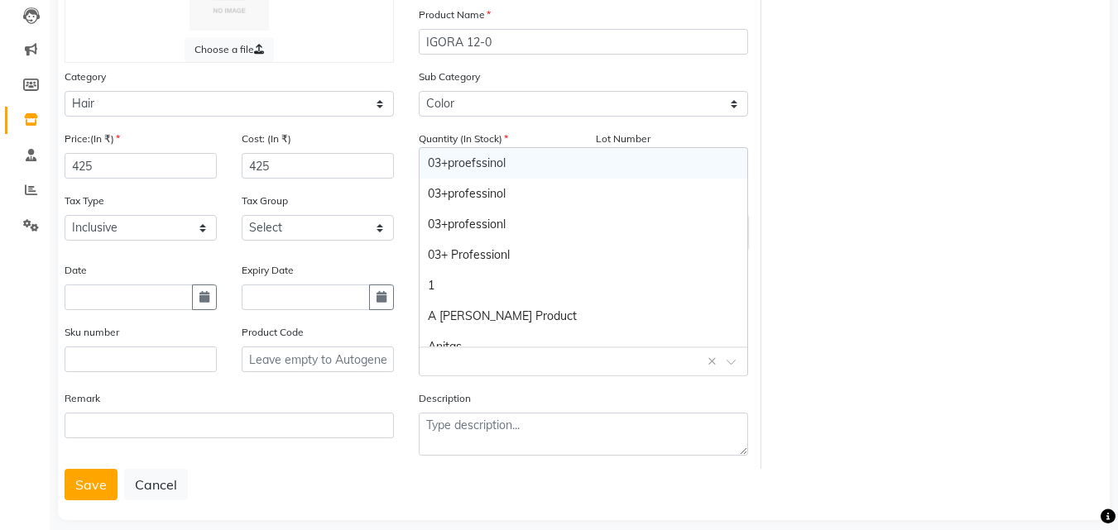
click at [447, 358] on input "text" at bounding box center [567, 360] width 278 height 17
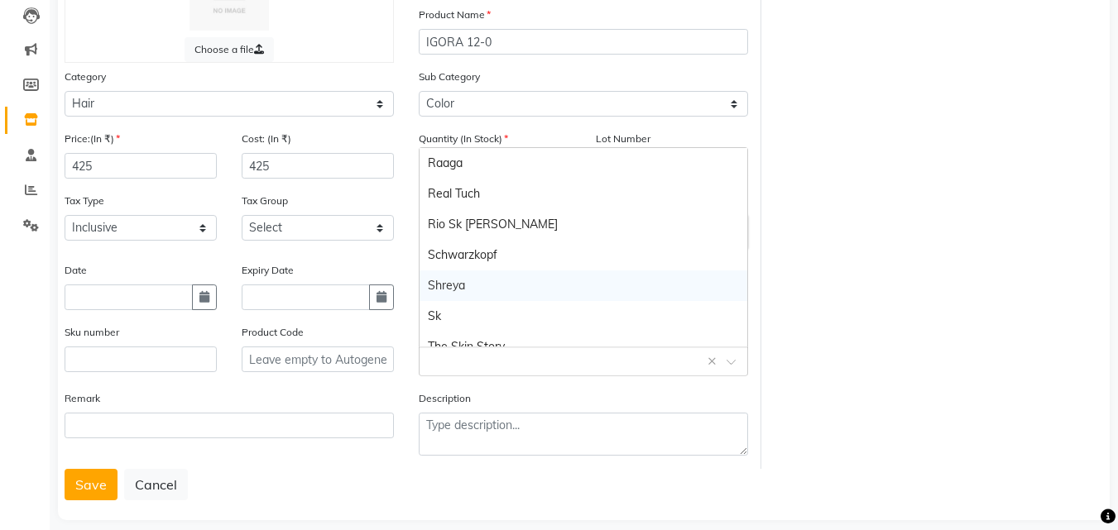
scroll to position [781, 0]
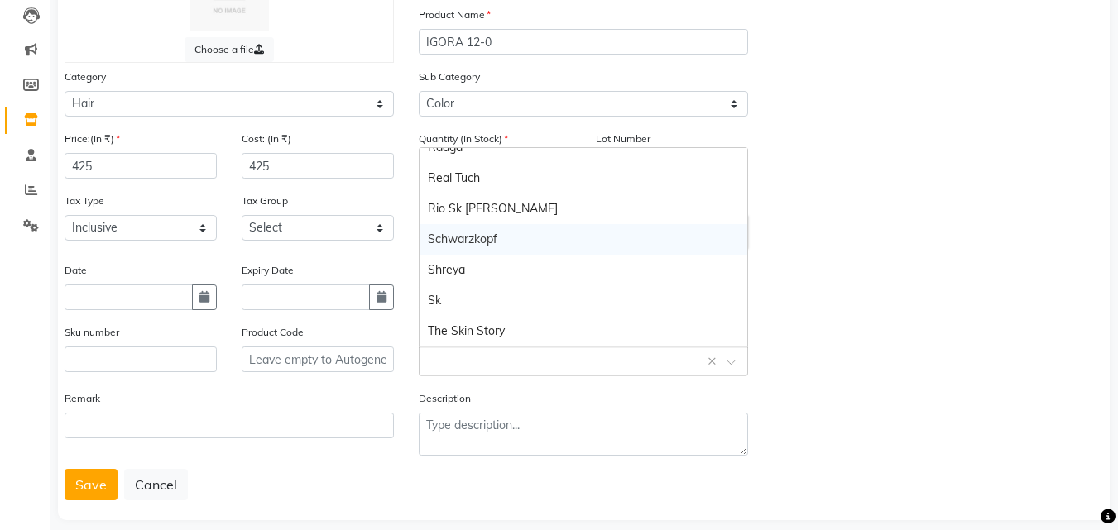
click at [464, 240] on div "Schwarzkopf" at bounding box center [584, 239] width 328 height 31
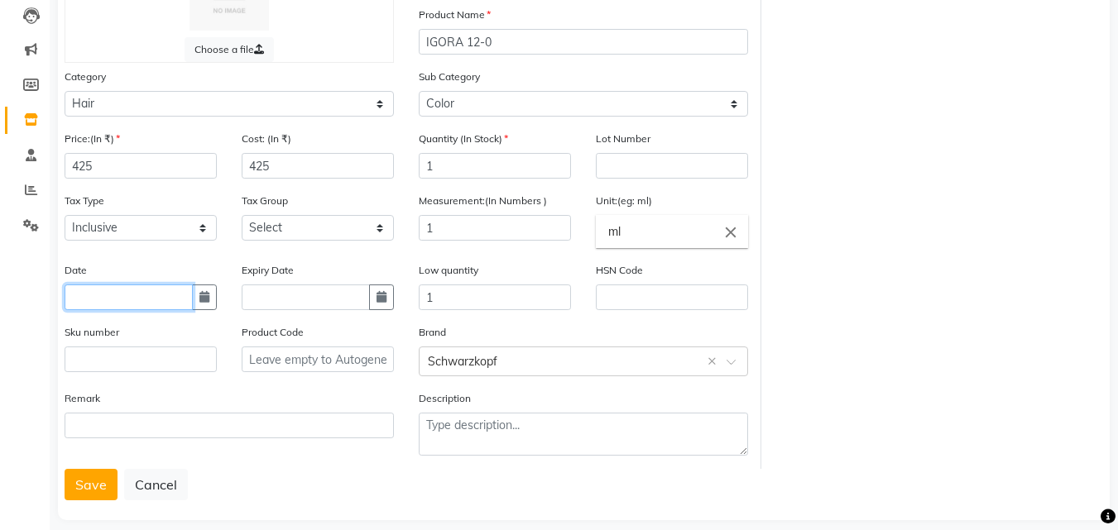
click at [116, 300] on input "text" at bounding box center [129, 298] width 128 height 26
select select "10"
select select "2025"
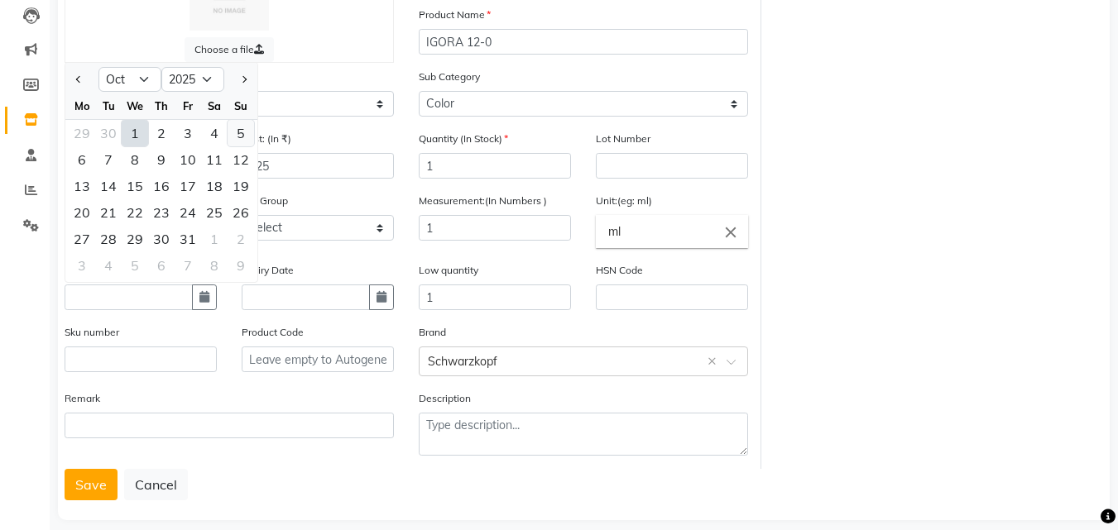
click at [233, 131] on div "5" at bounding box center [241, 133] width 26 height 26
type input "05-10-2025"
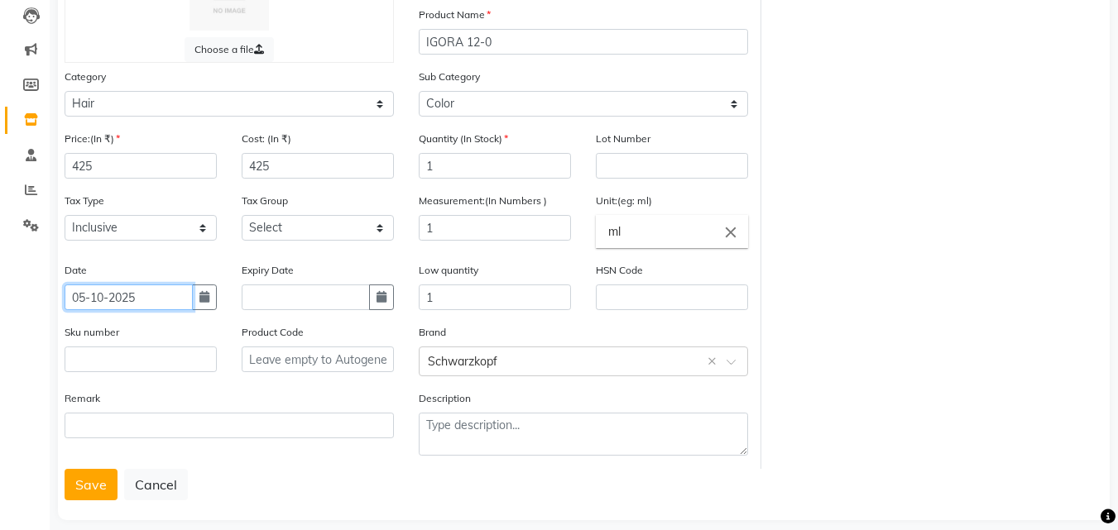
click at [102, 297] on input "05-10-2025" at bounding box center [129, 298] width 128 height 26
select select "10"
select select "2025"
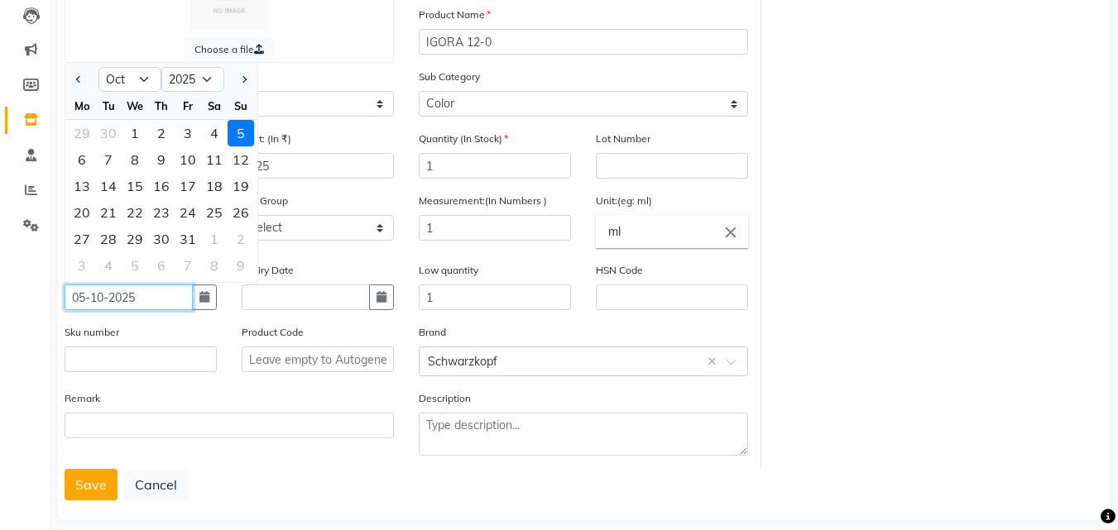
click at [108, 294] on input "05-10-2025" at bounding box center [129, 298] width 128 height 26
click at [106, 296] on input "05-10-2025" at bounding box center [129, 298] width 128 height 26
click at [100, 296] on input "05-10-2025" at bounding box center [129, 298] width 128 height 26
click at [96, 297] on input "05-0-2025" at bounding box center [129, 298] width 128 height 26
type input "05-05-2025"
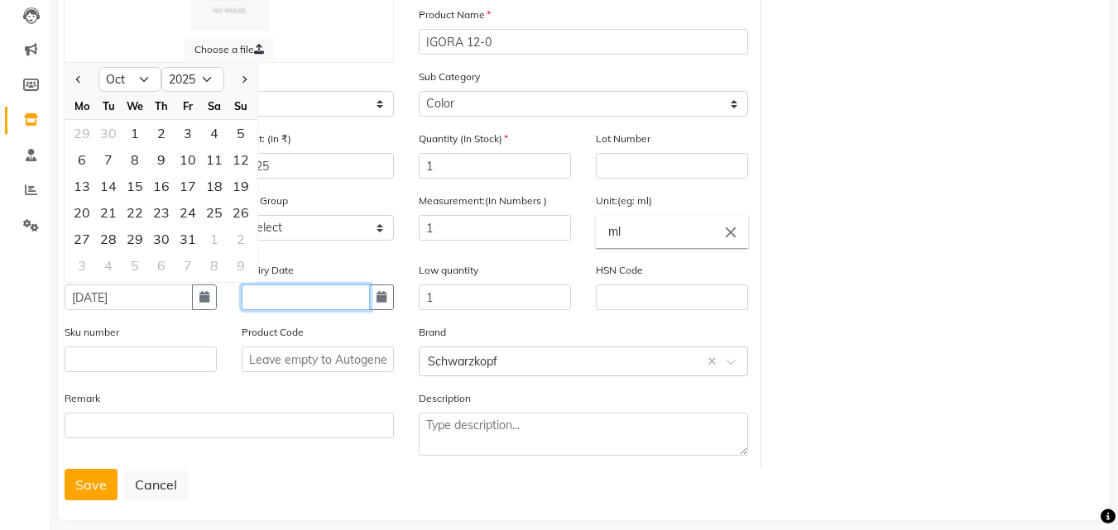
click at [287, 303] on input "text" at bounding box center [306, 298] width 128 height 26
select select "10"
select select "2025"
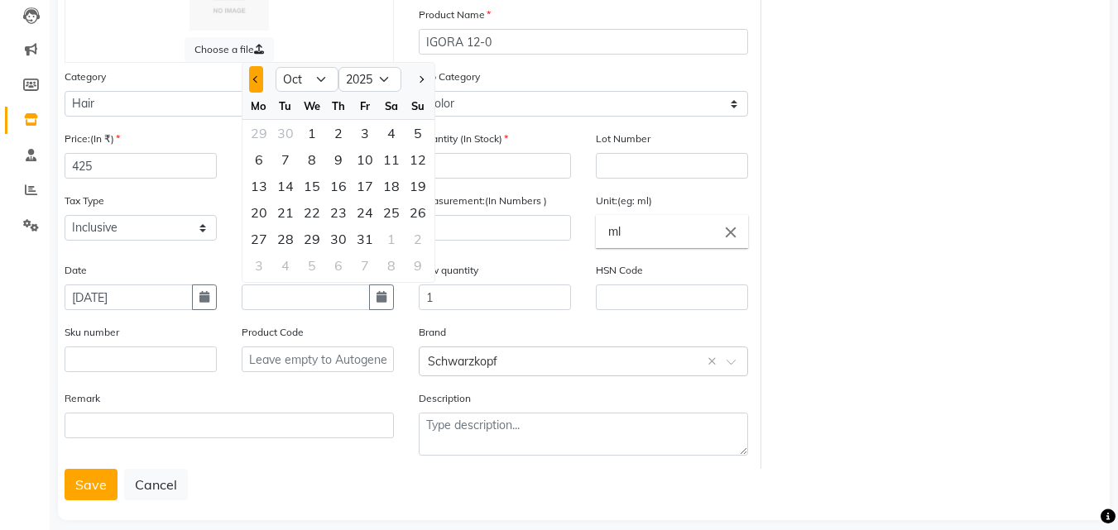
click at [259, 76] on button "Previous month" at bounding box center [256, 79] width 14 height 26
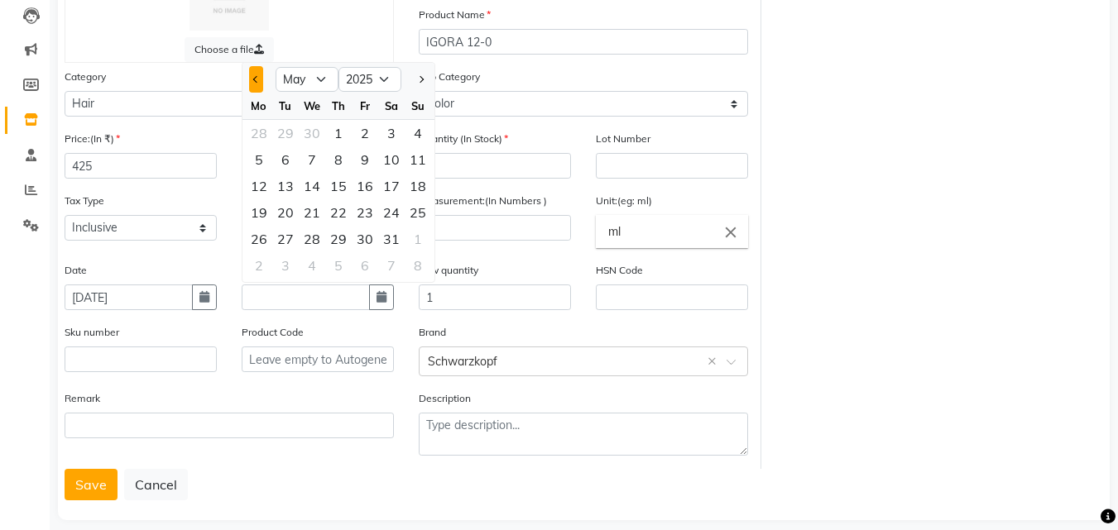
click at [259, 76] on button "Previous month" at bounding box center [256, 79] width 14 height 26
select select "1"
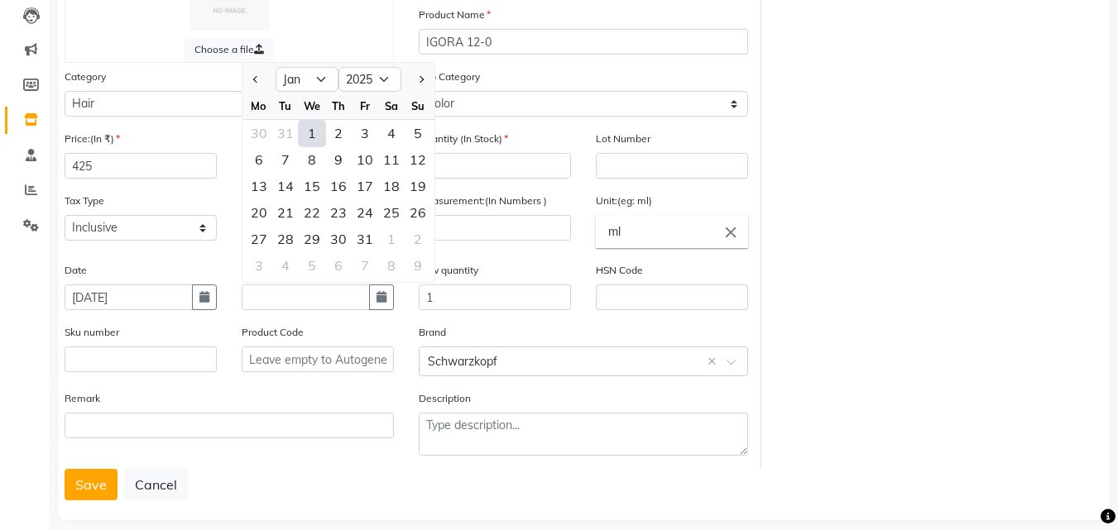
click at [308, 131] on div "1" at bounding box center [312, 133] width 26 height 26
type input "01-01-2025"
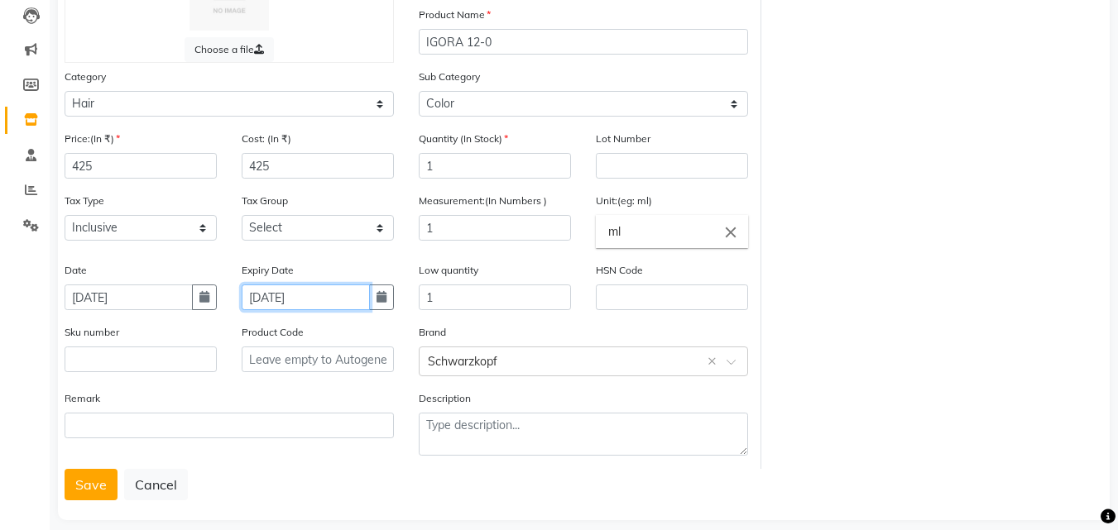
click at [324, 297] on input "01-01-2025" at bounding box center [306, 298] width 128 height 26
select select "2025"
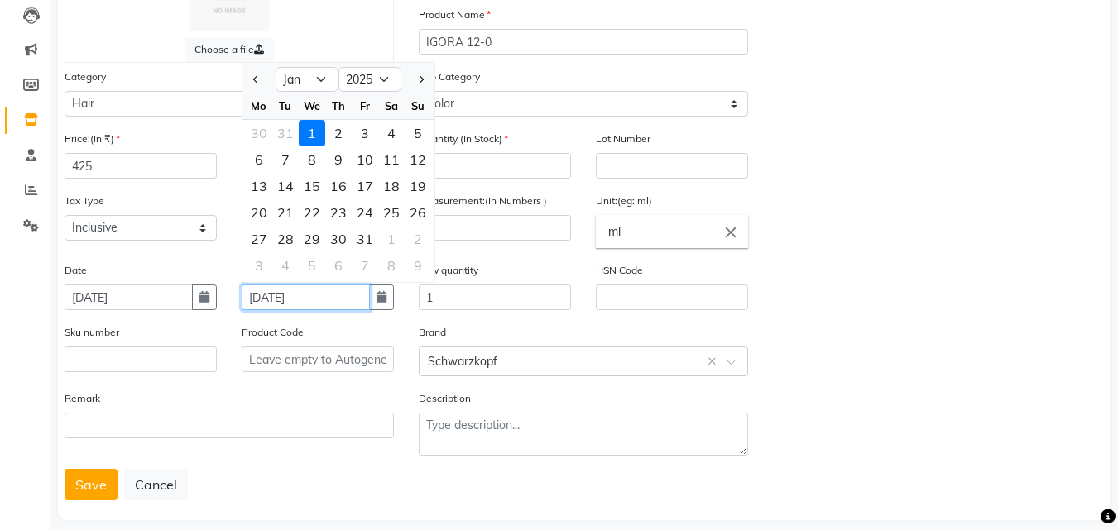
click at [324, 297] on input "01-01-2025" at bounding box center [306, 298] width 128 height 26
type input "01-01-2028"
click at [94, 481] on button "Save" at bounding box center [91, 484] width 53 height 31
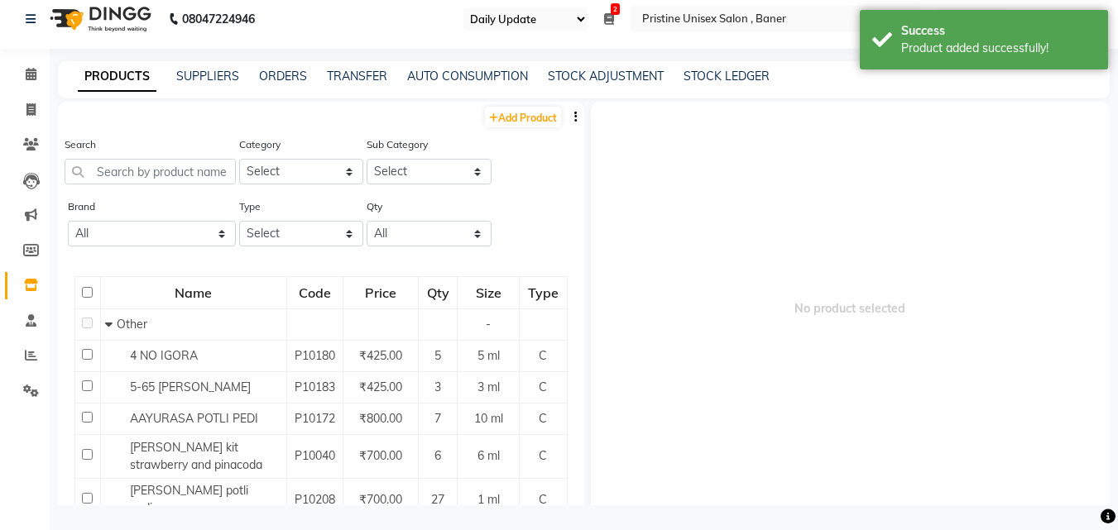
scroll to position [11, 0]
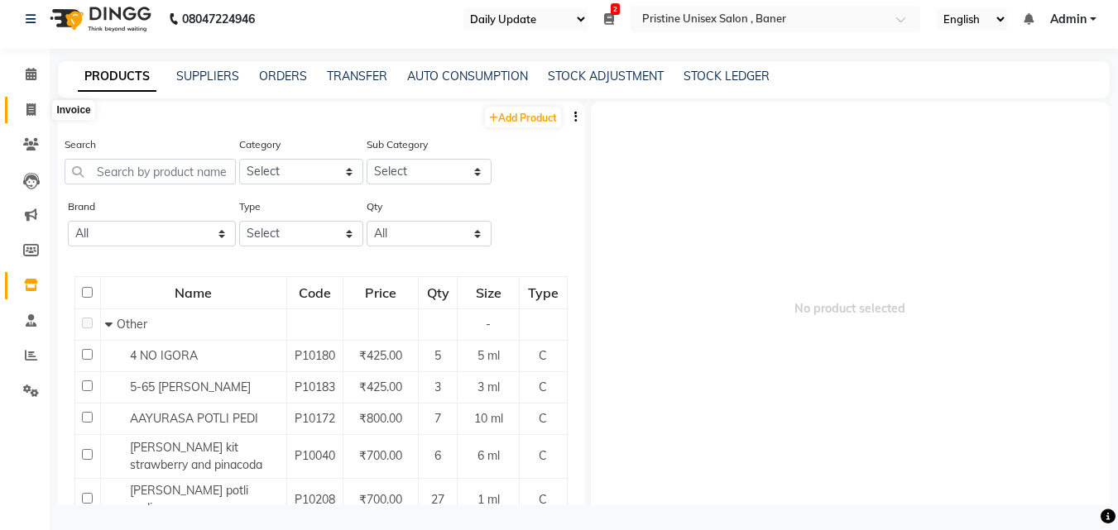
click at [29, 103] on icon at bounding box center [30, 109] width 9 height 12
select select "6610"
select select "service"
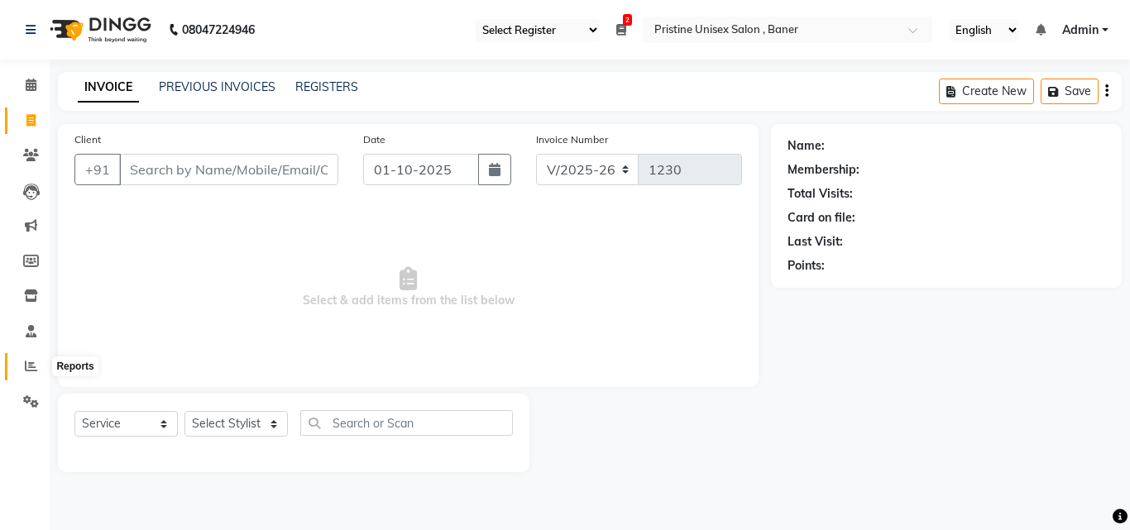
click at [26, 361] on icon at bounding box center [31, 366] width 12 height 12
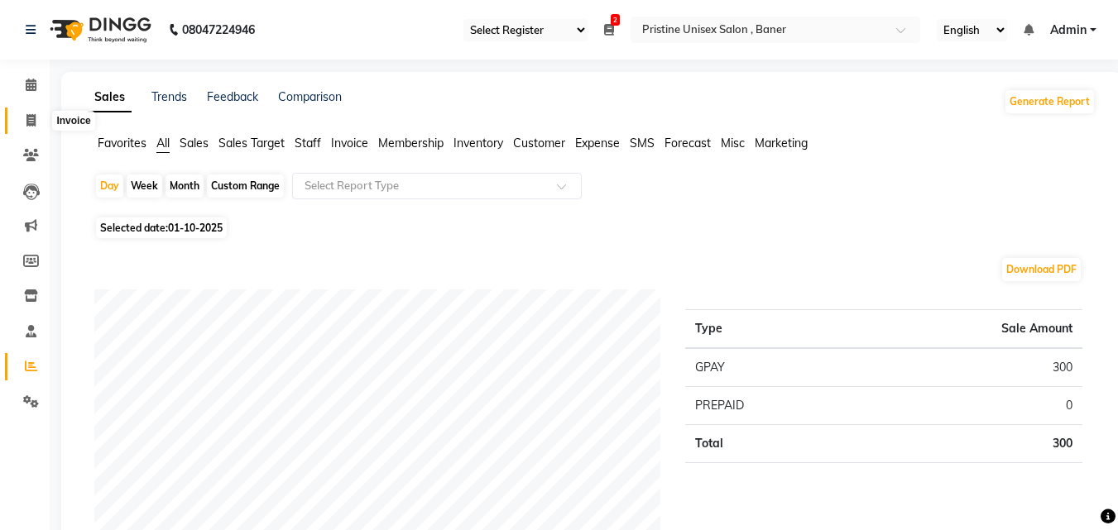
click at [27, 116] on icon at bounding box center [30, 120] width 9 height 12
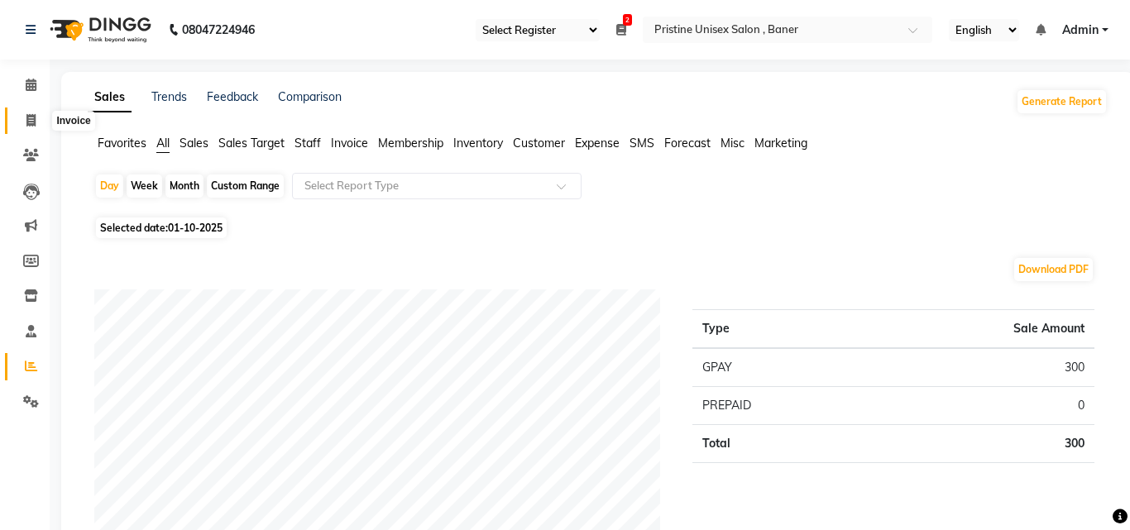
select select "6610"
select select "service"
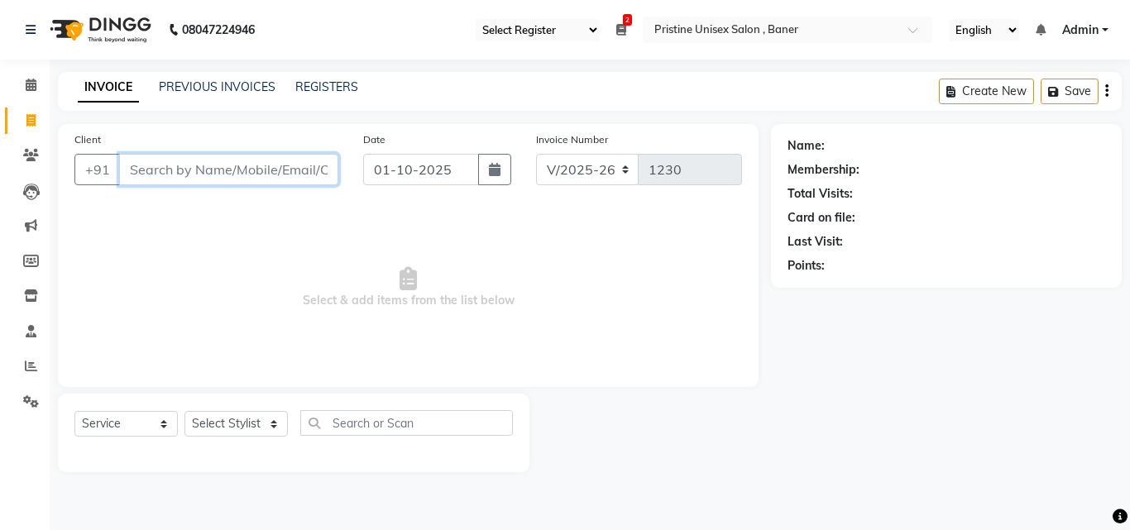
click at [190, 171] on input "Client" at bounding box center [228, 169] width 219 height 31
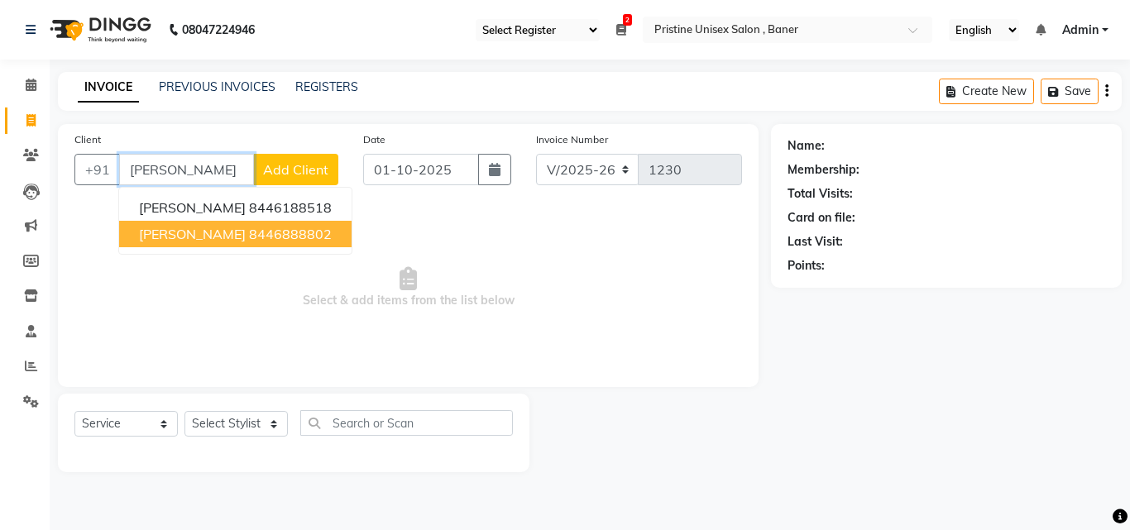
click at [254, 230] on ngb-highlight "8446888802" at bounding box center [290, 234] width 83 height 17
type input "8446888802"
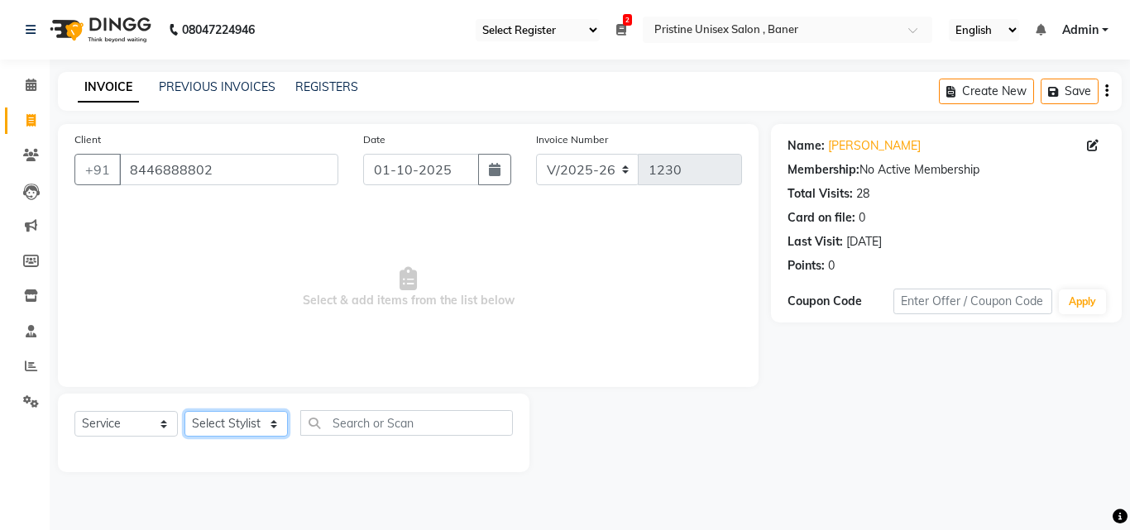
click at [255, 426] on select "Select Stylist ABHISHEKH Jaya Shinde Karan Mahesh Rasal Mohd Monish Ahmed monik…" at bounding box center [236, 424] width 103 height 26
select select "51203"
click at [185, 411] on select "Select Stylist ABHISHEKH Jaya Shinde Karan Mahesh Rasal Mohd Monish Ahmed monik…" at bounding box center [236, 424] width 103 height 26
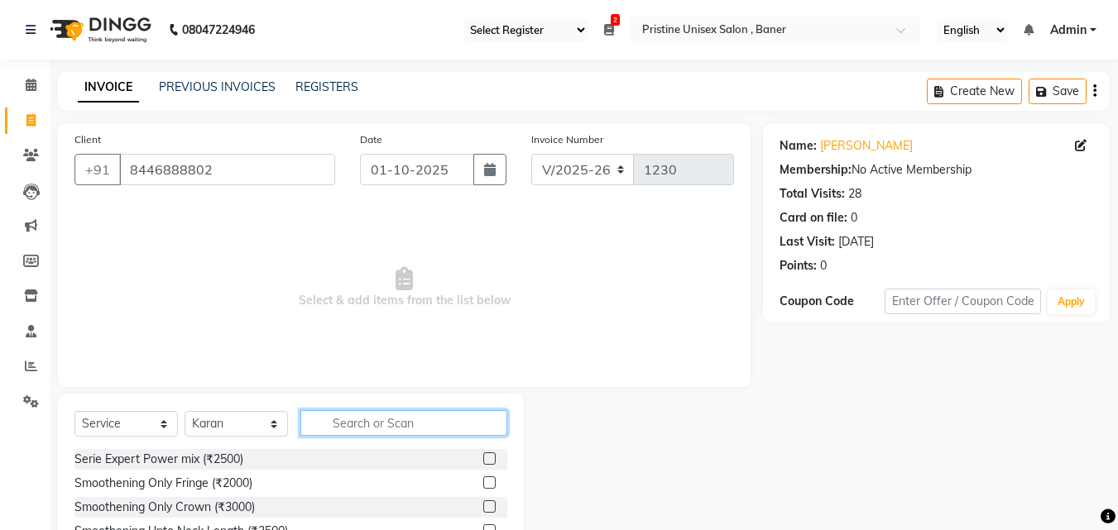
click at [389, 423] on input "text" at bounding box center [403, 423] width 207 height 26
click at [355, 429] on input "text" at bounding box center [403, 423] width 207 height 26
type input "hair cu"
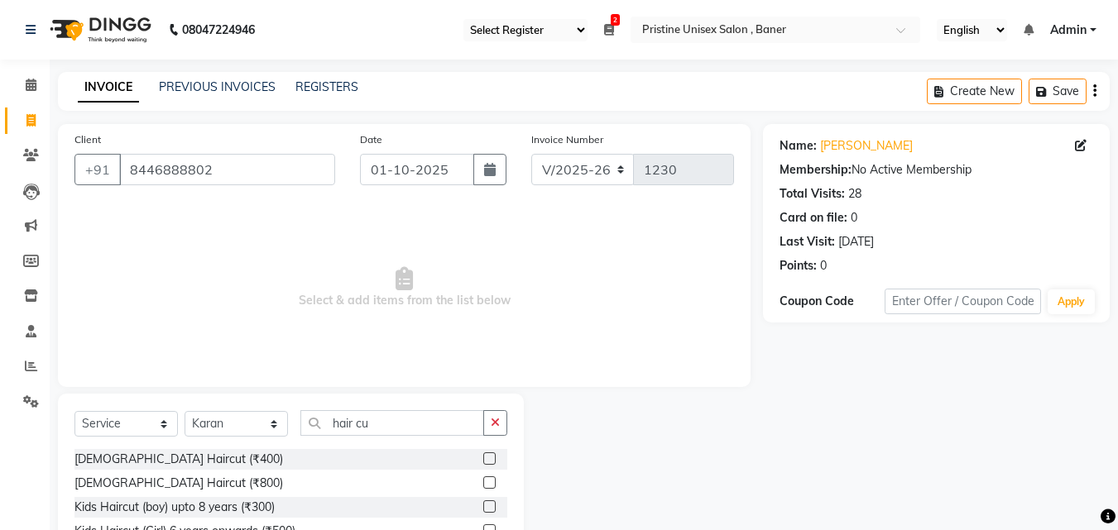
click at [483, 460] on label at bounding box center [489, 459] width 12 height 12
click at [483, 460] on input "checkbox" at bounding box center [488, 459] width 11 height 11
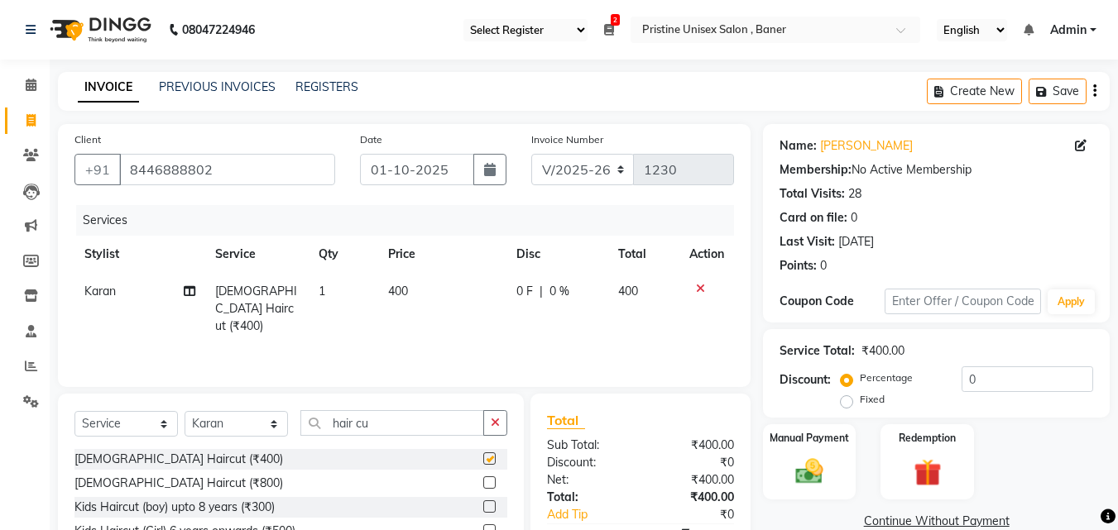
checkbox input "false"
click at [384, 421] on input "hair cu" at bounding box center [392, 423] width 184 height 26
type input "h"
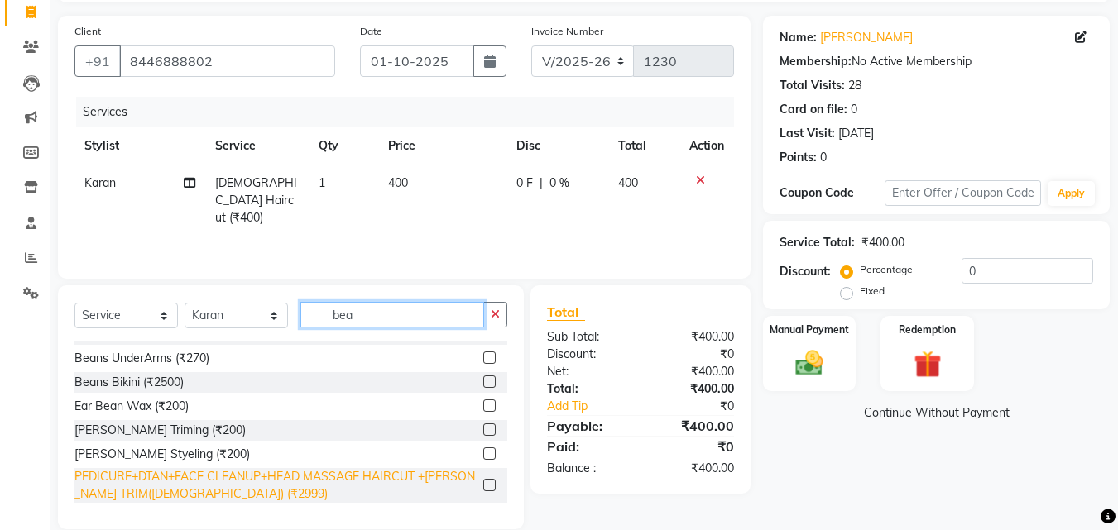
scroll to position [132, 0]
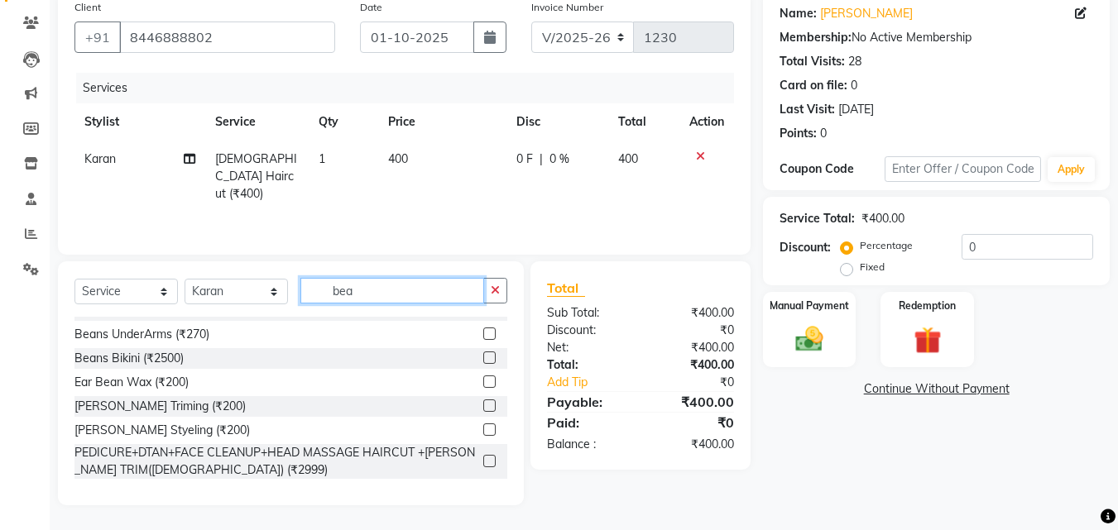
type input "bea"
click at [483, 429] on label at bounding box center [489, 430] width 12 height 12
click at [483, 429] on input "checkbox" at bounding box center [488, 430] width 11 height 11
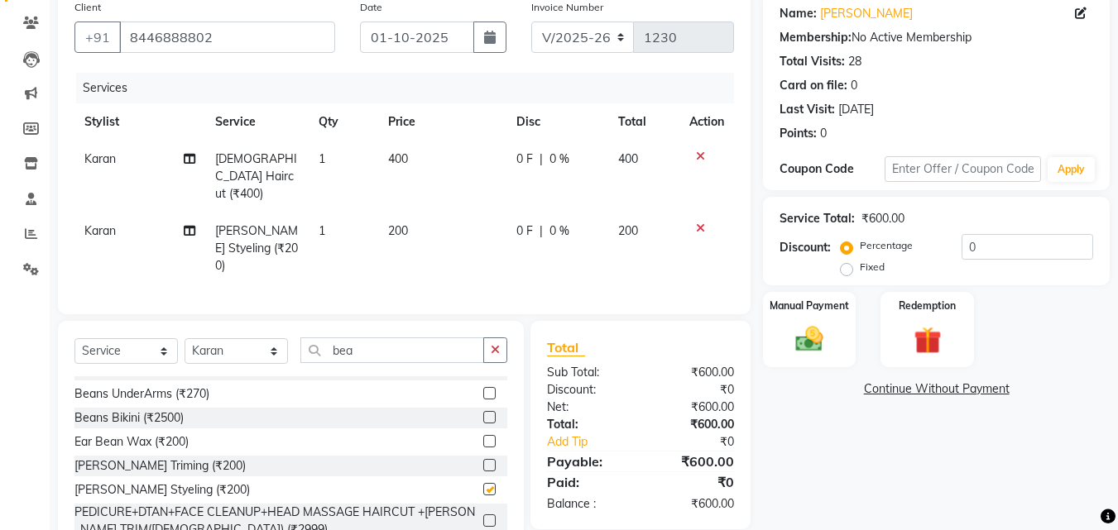
checkbox input "false"
click at [852, 430] on div "Name: Adesh Mandlik Membership: No Active Membership Total Visits: 28 Card on f…" at bounding box center [942, 278] width 359 height 573
click at [962, 252] on input "0" at bounding box center [1028, 247] width 132 height 26
type input "10"
click at [877, 457] on div "Name: Adesh Mandlik Membership: No Active Membership Total Visits: 28 Card on f…" at bounding box center [942, 278] width 359 height 573
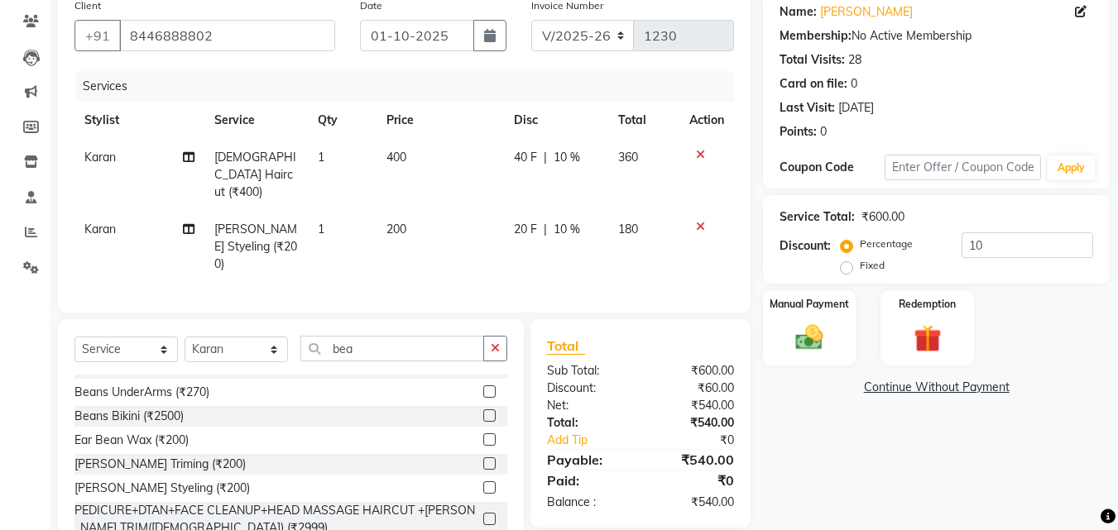
scroll to position [166, 0]
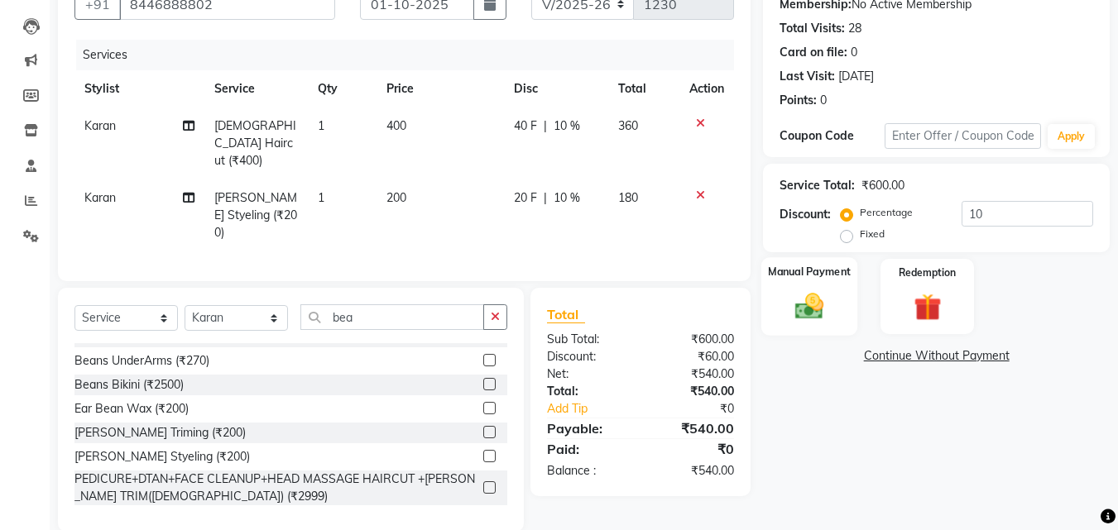
click at [818, 307] on img at bounding box center [809, 306] width 46 height 33
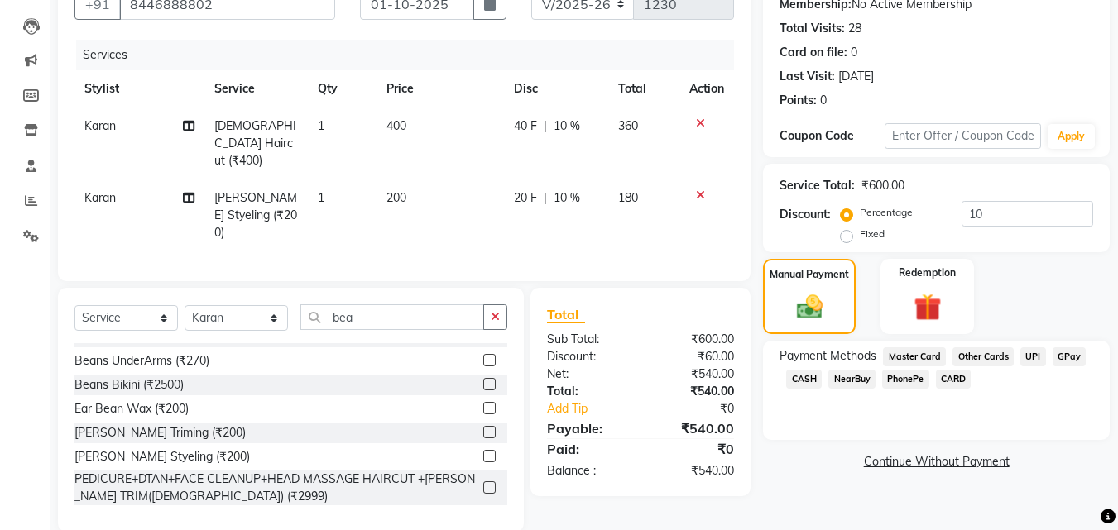
click at [1054, 354] on span "GPay" at bounding box center [1070, 357] width 34 height 19
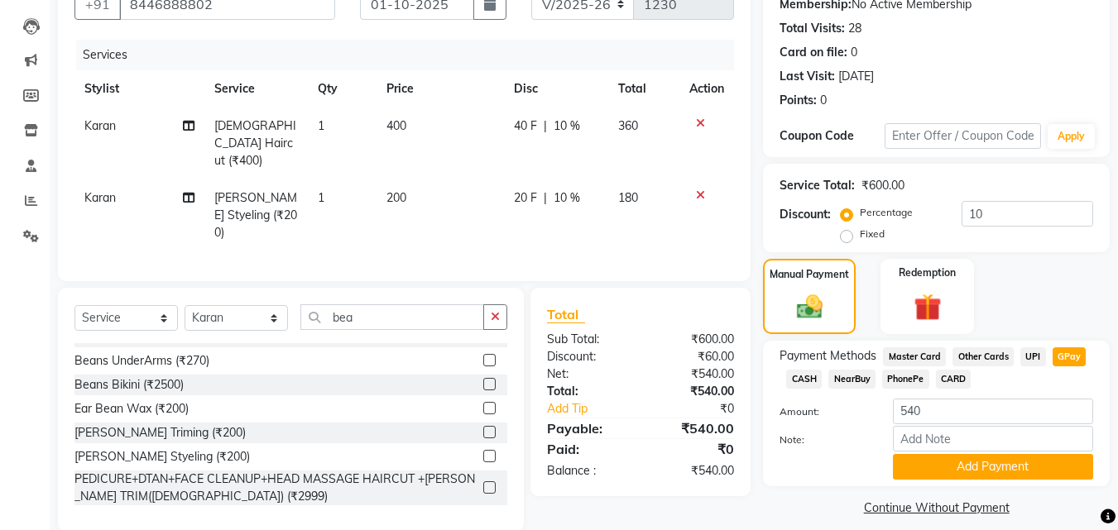
scroll to position [180, 0]
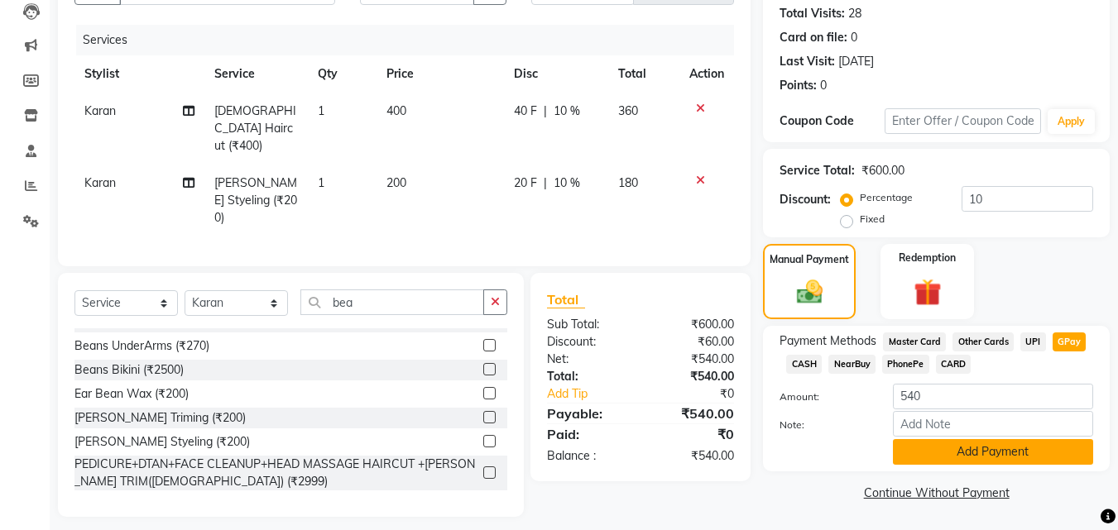
click at [995, 452] on button "Add Payment" at bounding box center [993, 452] width 200 height 26
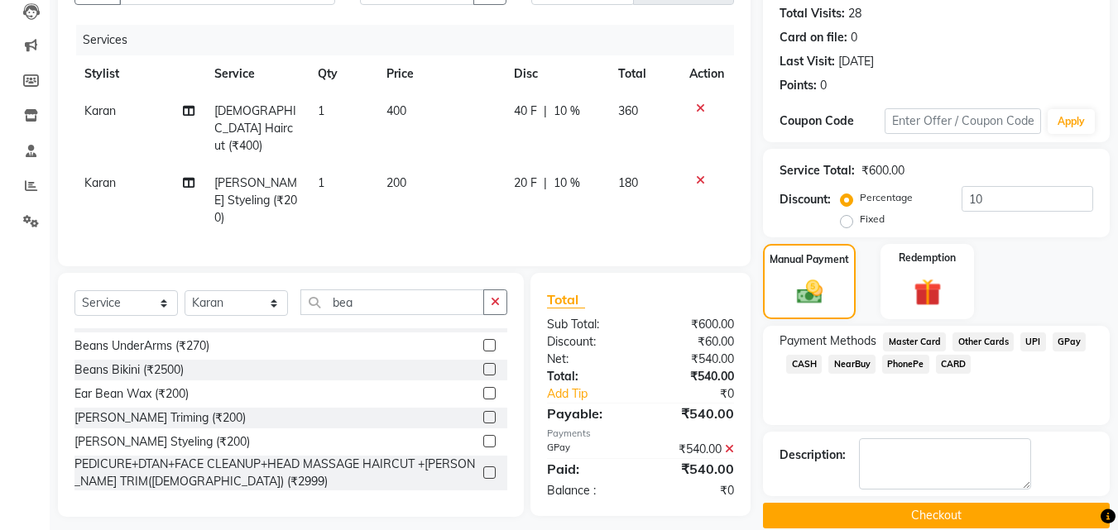
click at [953, 515] on button "Checkout" at bounding box center [936, 516] width 347 height 26
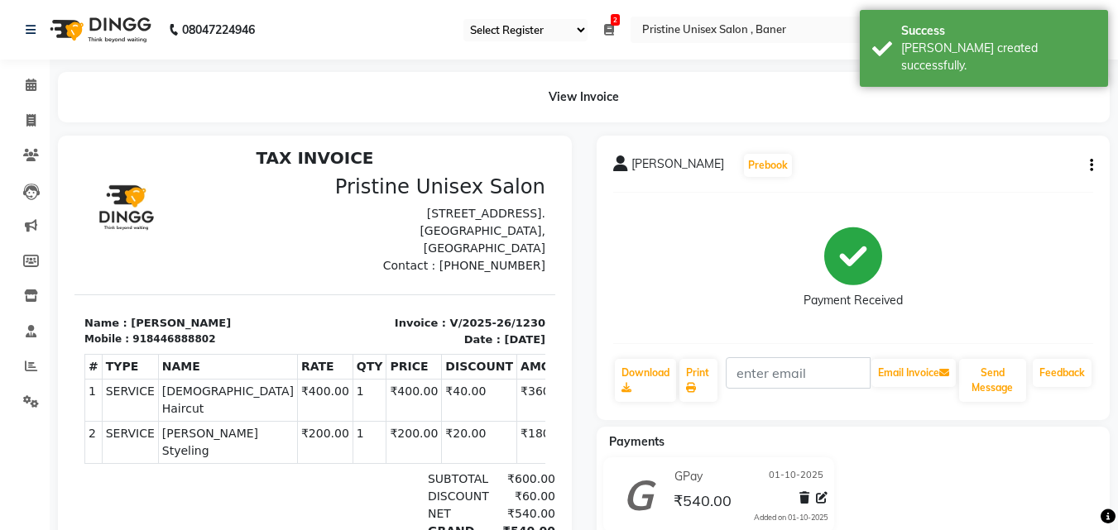
scroll to position [13, 0]
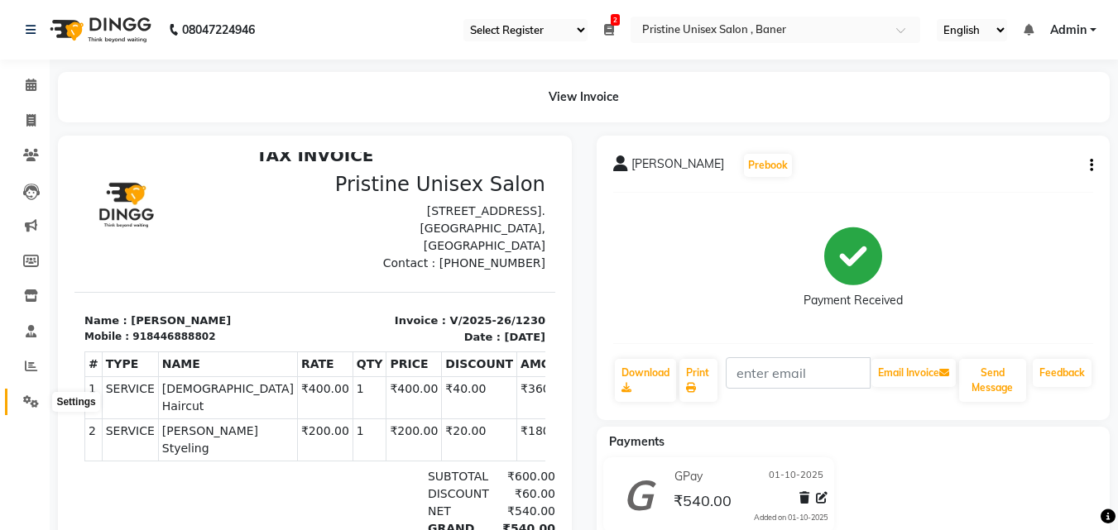
click at [17, 405] on span at bounding box center [31, 402] width 29 height 19
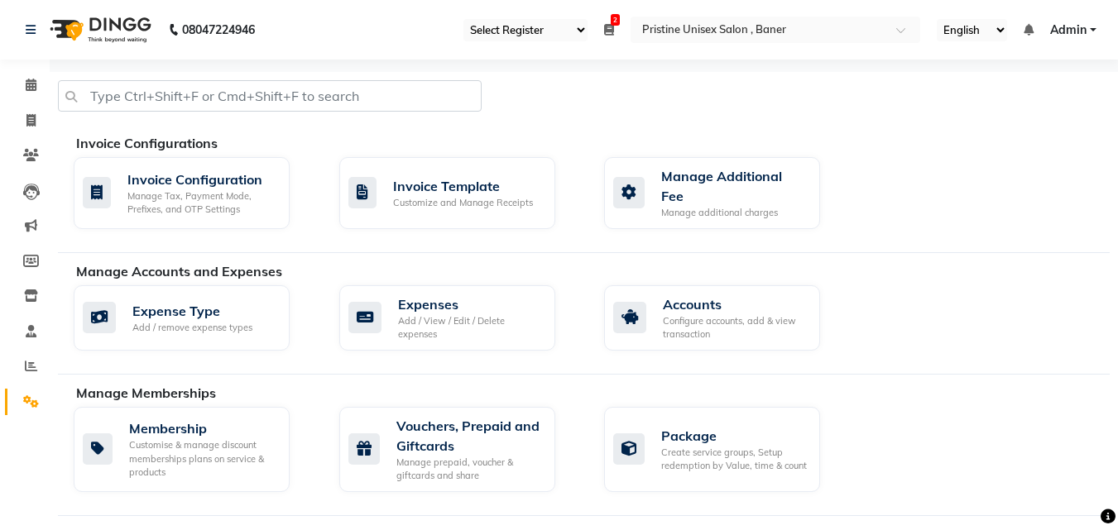
click at [37, 105] on li "Invoice" at bounding box center [25, 121] width 50 height 36
click at [32, 117] on icon at bounding box center [30, 120] width 9 height 12
select select "service"
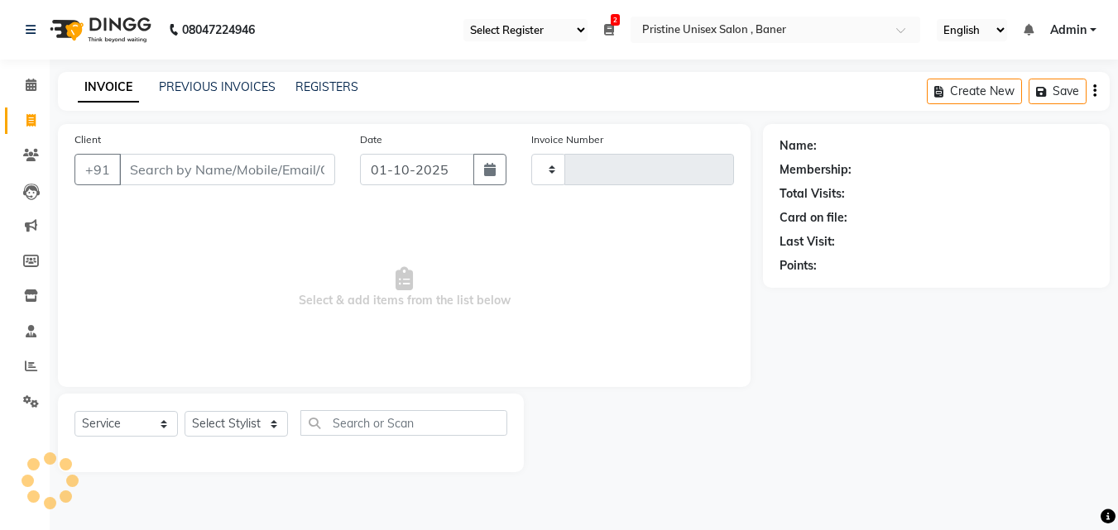
type input "1231"
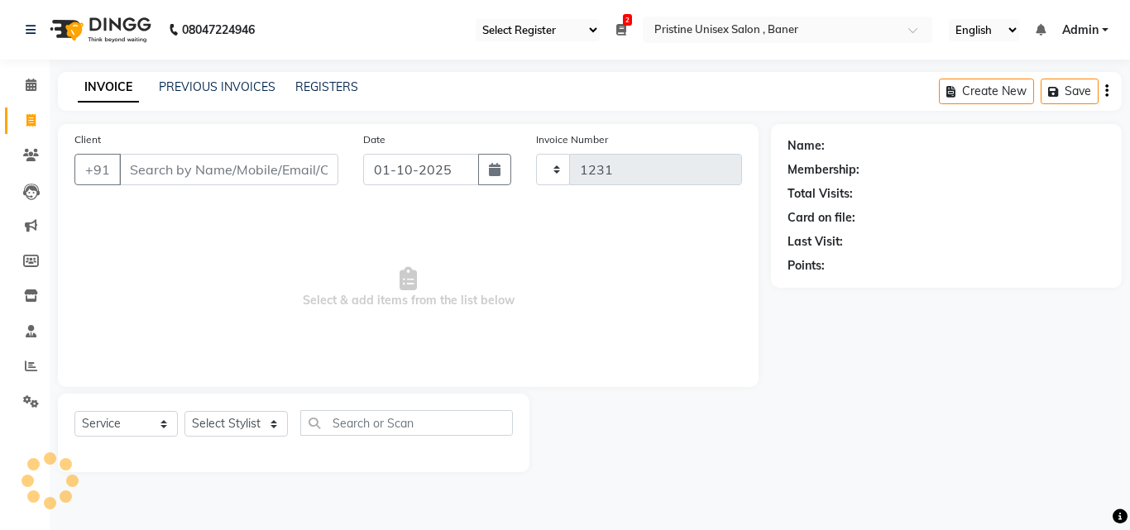
select select "6610"
click at [228, 84] on link "PREVIOUS INVOICES" at bounding box center [217, 86] width 117 height 15
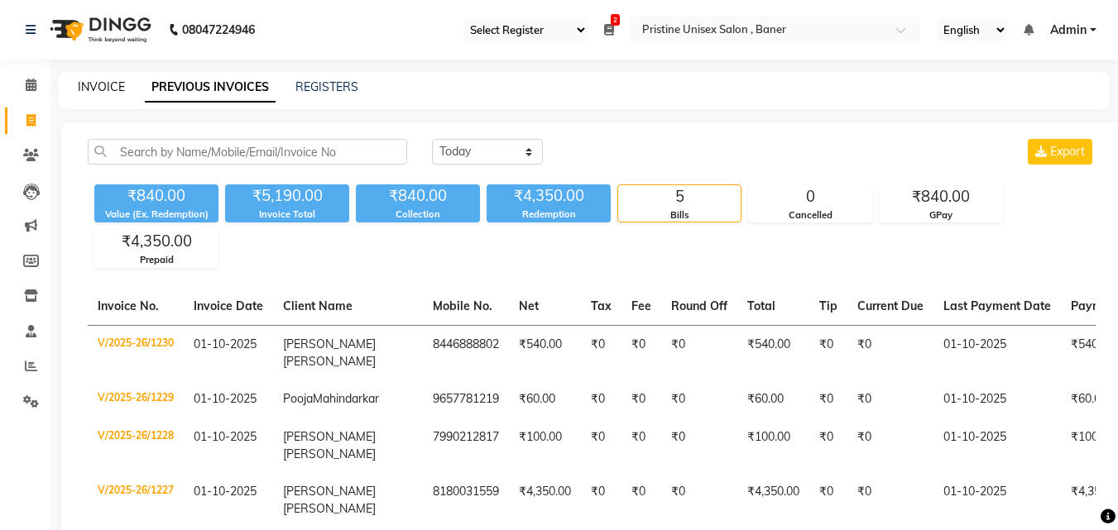
click at [84, 90] on link "INVOICE" at bounding box center [101, 86] width 47 height 15
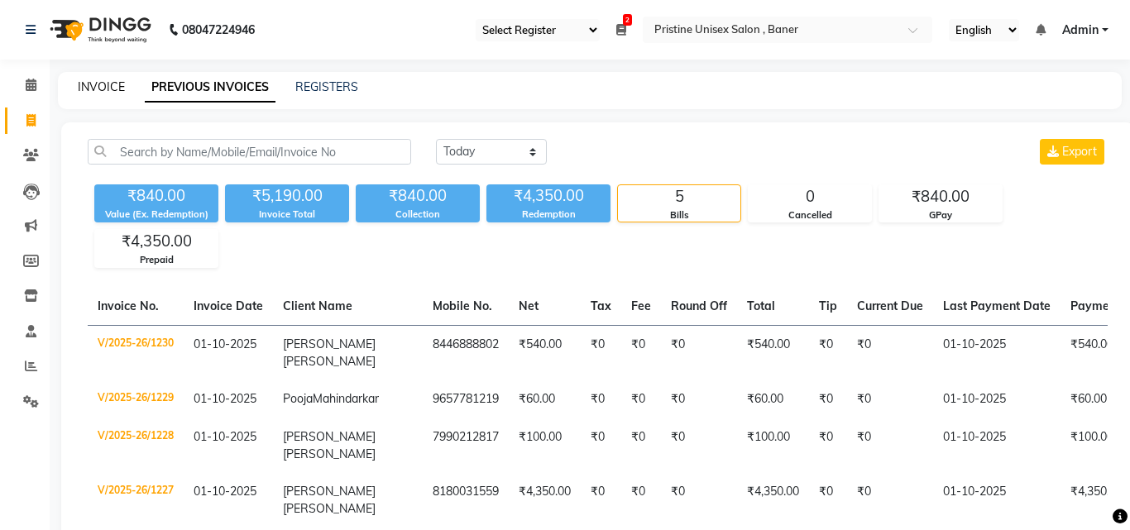
select select "6610"
select select "service"
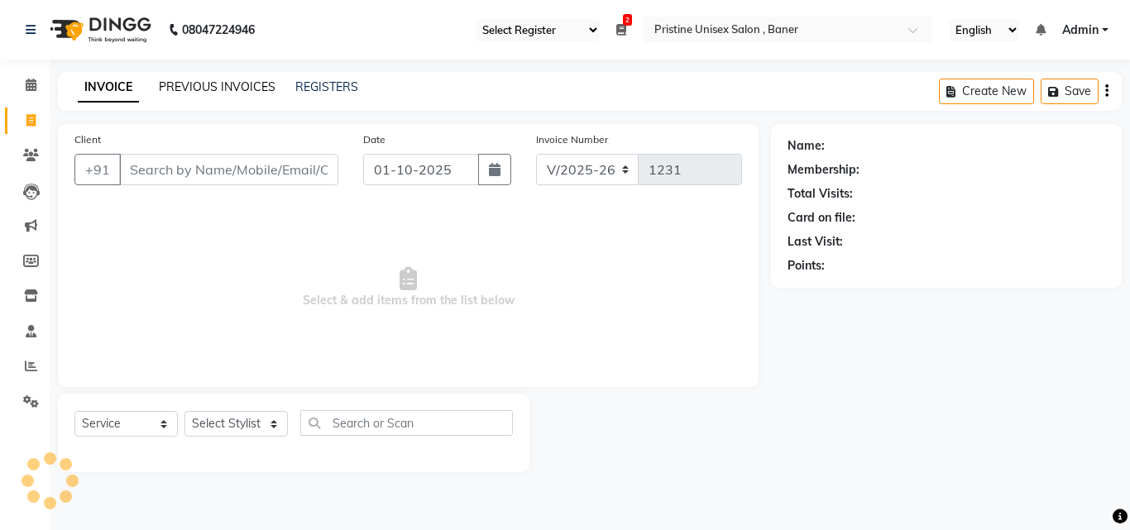
click at [237, 87] on link "PREVIOUS INVOICES" at bounding box center [217, 86] width 117 height 15
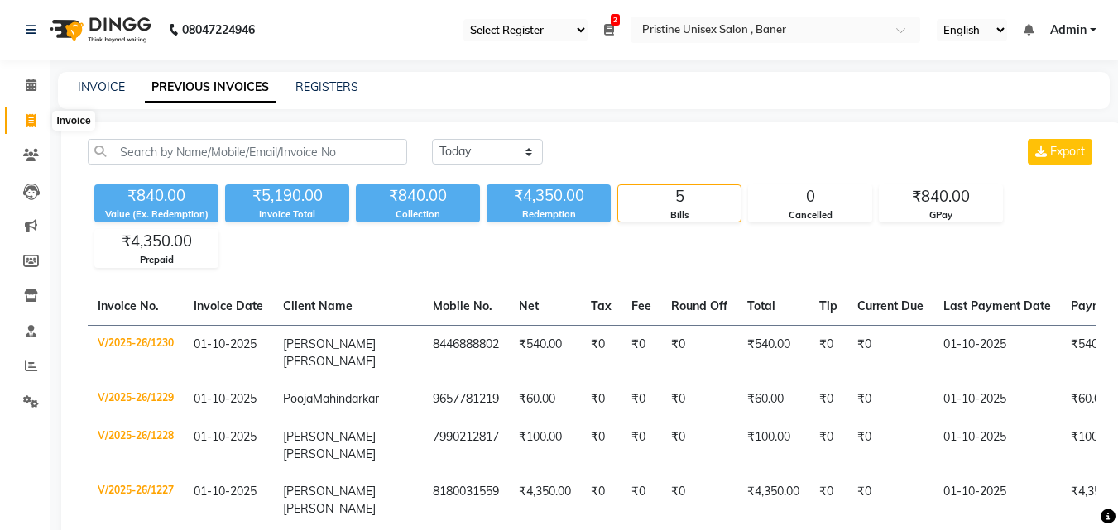
click at [27, 124] on icon at bounding box center [30, 120] width 9 height 12
select select "service"
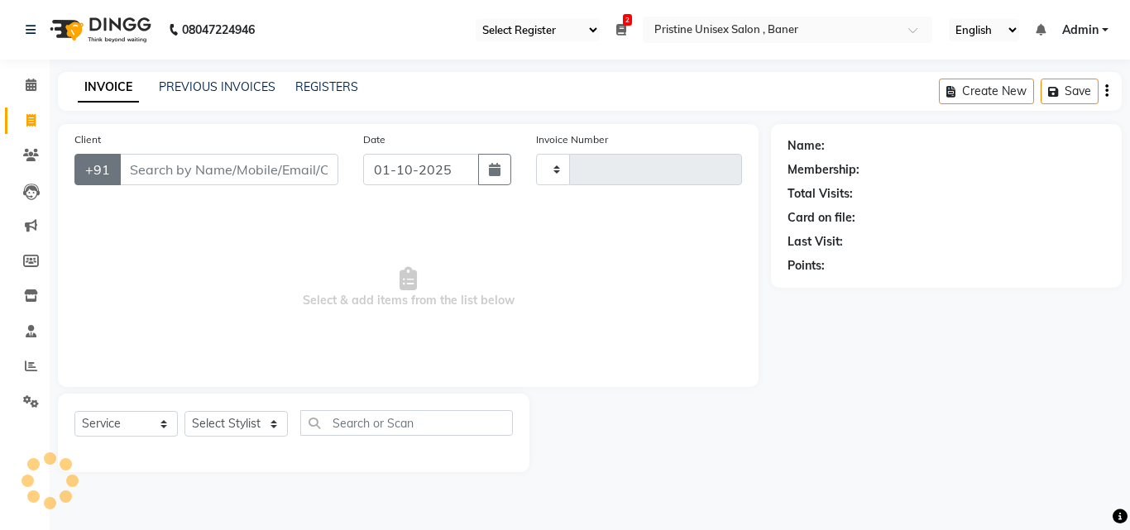
type input "1231"
select select "6610"
click at [178, 168] on input "Client" at bounding box center [228, 169] width 219 height 31
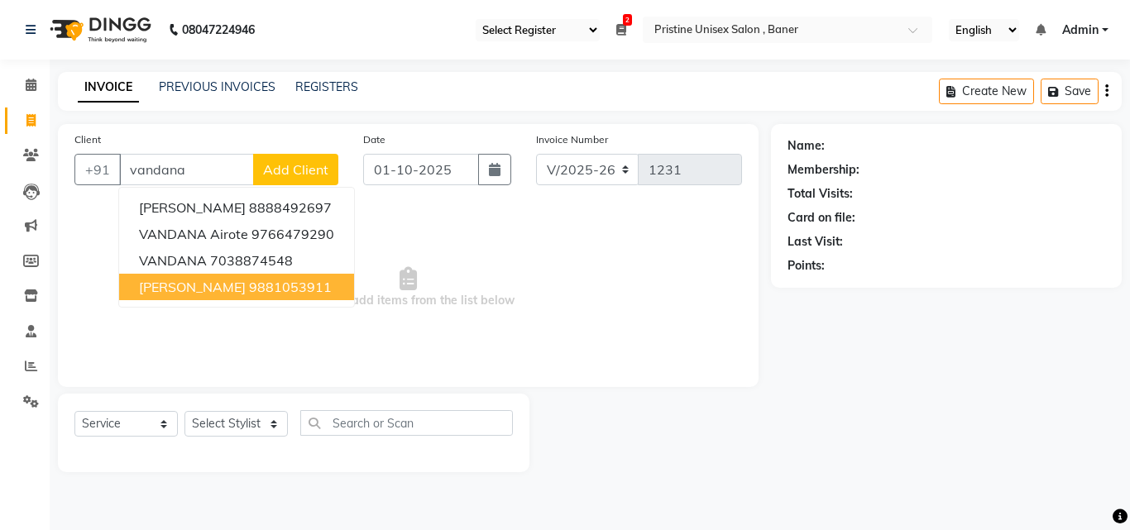
click at [236, 283] on span "vandana jambhle" at bounding box center [192, 287] width 107 height 17
type input "9881053911"
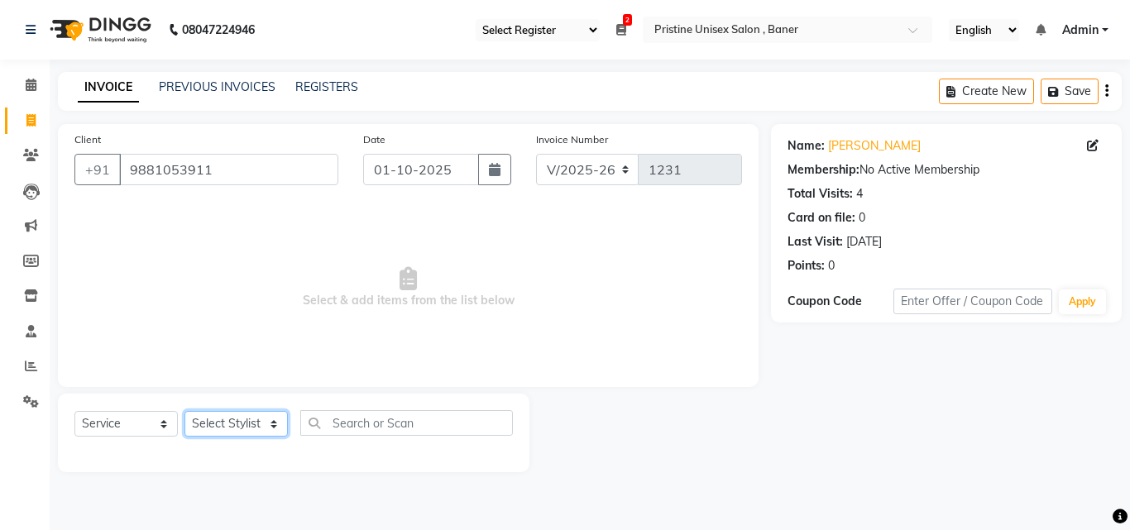
click at [258, 419] on select "Select Stylist ABHISHEKH Jaya Shinde Karan Mahesh Rasal Mohd Monish Ahmed monik…" at bounding box center [236, 424] width 103 height 26
select select "50947"
click at [185, 411] on select "Select Stylist ABHISHEKH Jaya Shinde Karan Mahesh Rasal Mohd Monish Ahmed monik…" at bounding box center [236, 424] width 103 height 26
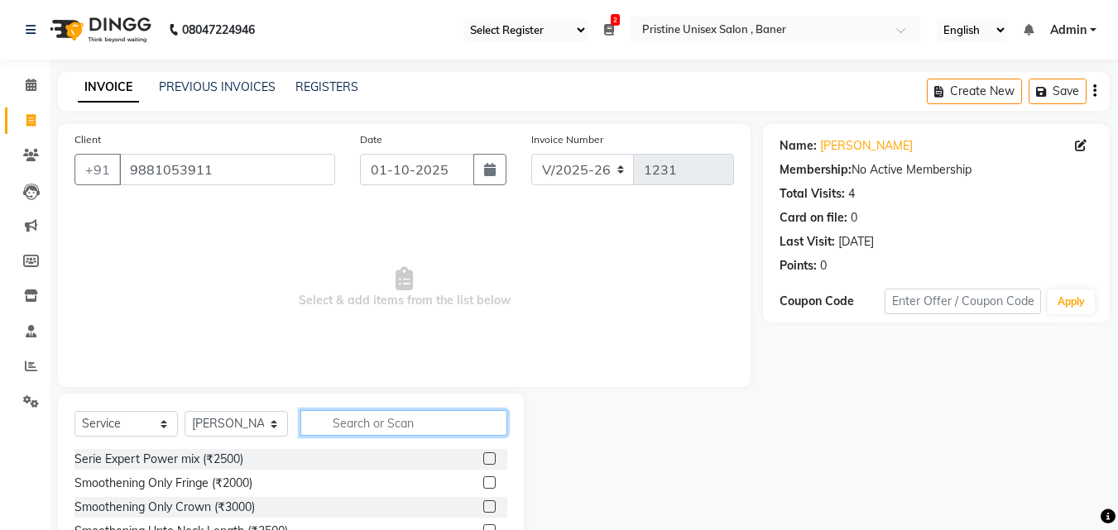
click at [386, 420] on input "text" at bounding box center [403, 423] width 207 height 26
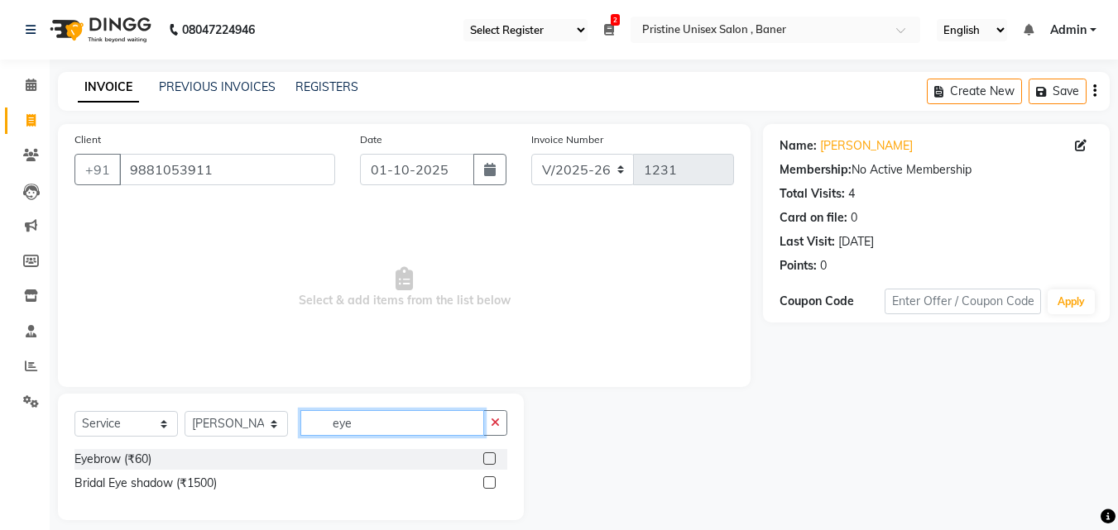
type input "eye"
click at [487, 458] on label at bounding box center [489, 459] width 12 height 12
click at [487, 458] on input "checkbox" at bounding box center [488, 459] width 11 height 11
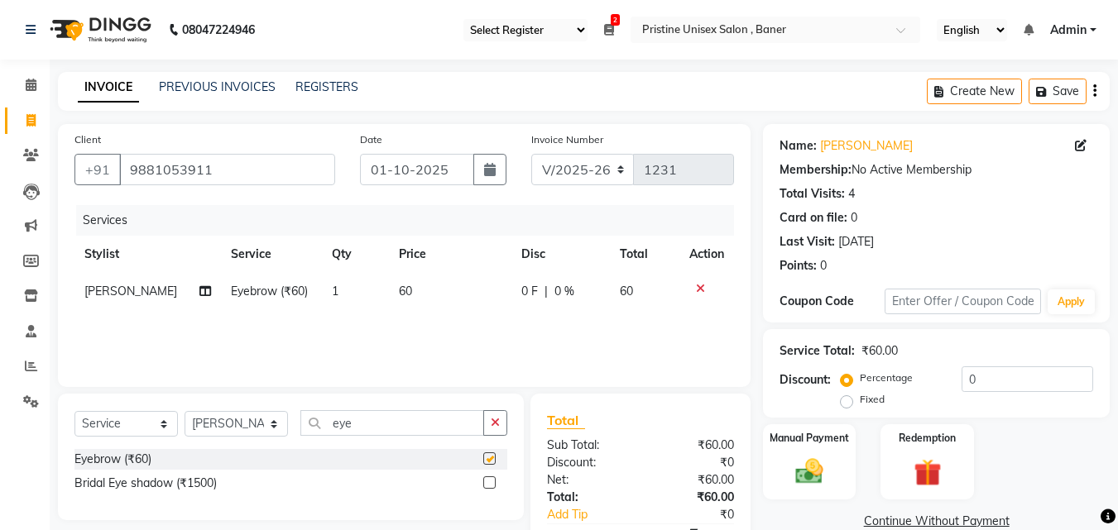
checkbox input "false"
click at [483, 320] on div "Services Stylist Service Qty Price Disc Total Action Sujata Eyebrow (₹60) 1 60 …" at bounding box center [404, 288] width 660 height 166
click at [528, 291] on span "0 F" at bounding box center [529, 291] width 17 height 17
select select "50947"
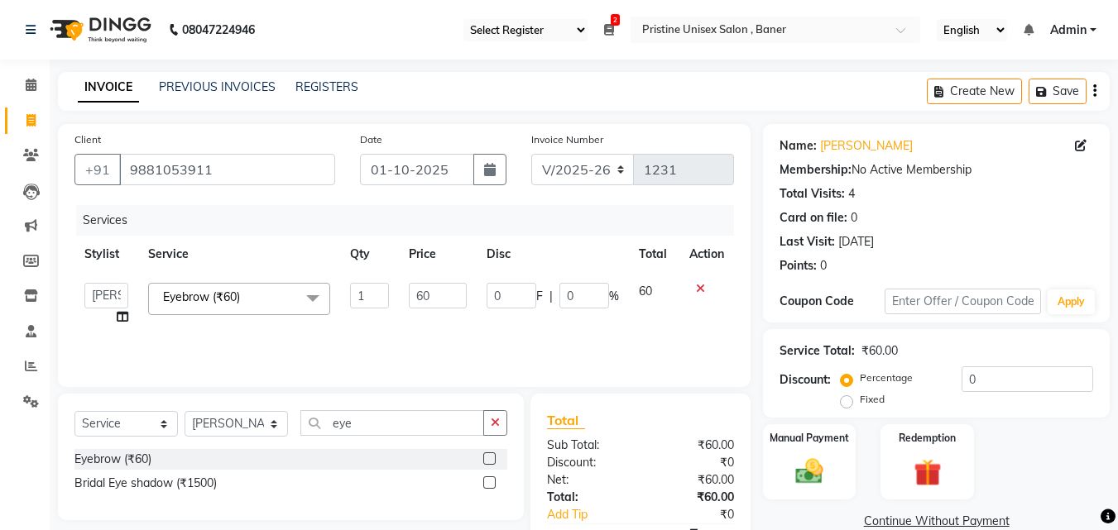
click at [484, 295] on td "0 F | 0 %" at bounding box center [553, 304] width 152 height 63
click at [487, 291] on input "0" at bounding box center [512, 296] width 50 height 26
type input "10"
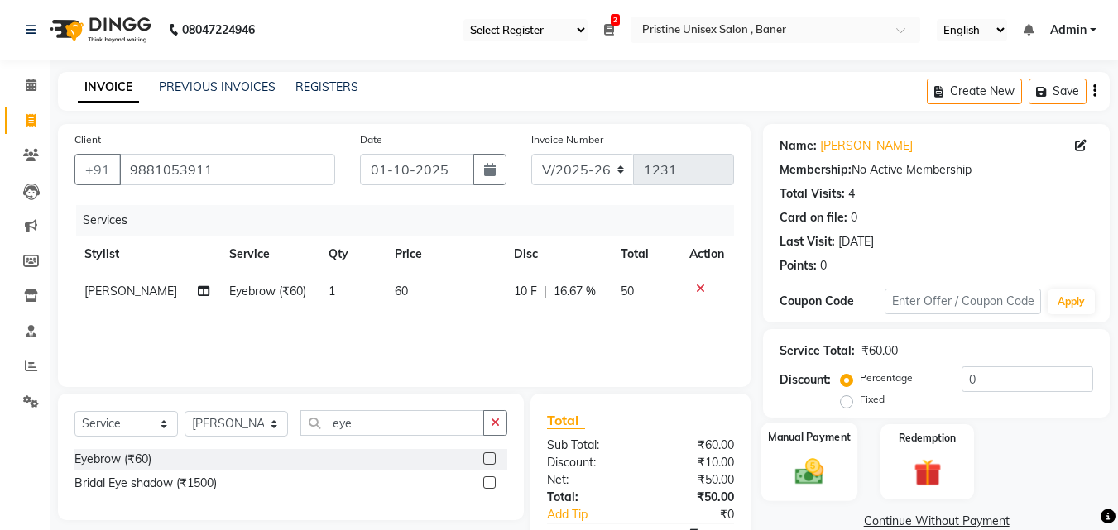
click at [770, 494] on div "Manual Payment" at bounding box center [809, 462] width 97 height 79
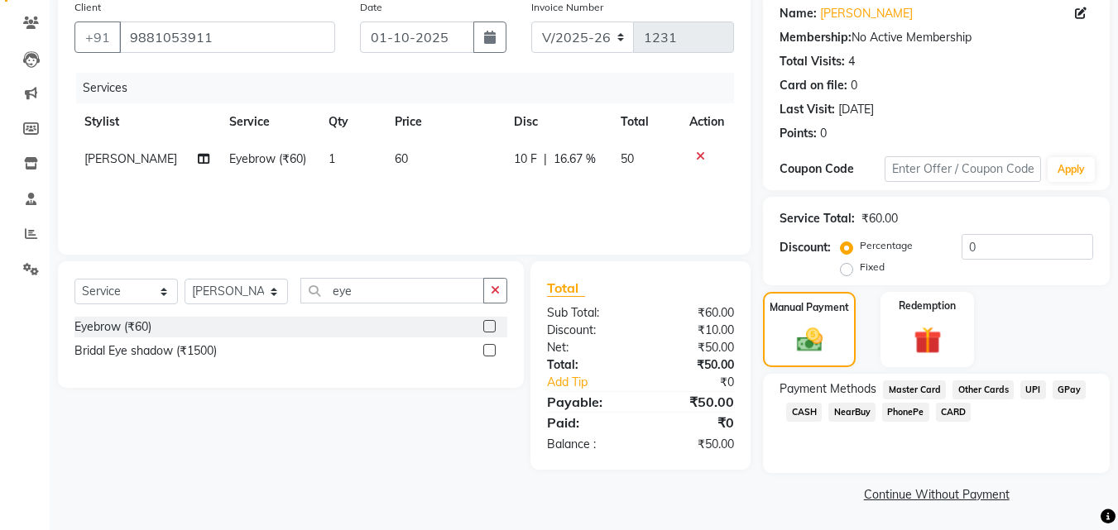
scroll to position [134, 0]
click at [809, 409] on span "CASH" at bounding box center [804, 410] width 36 height 19
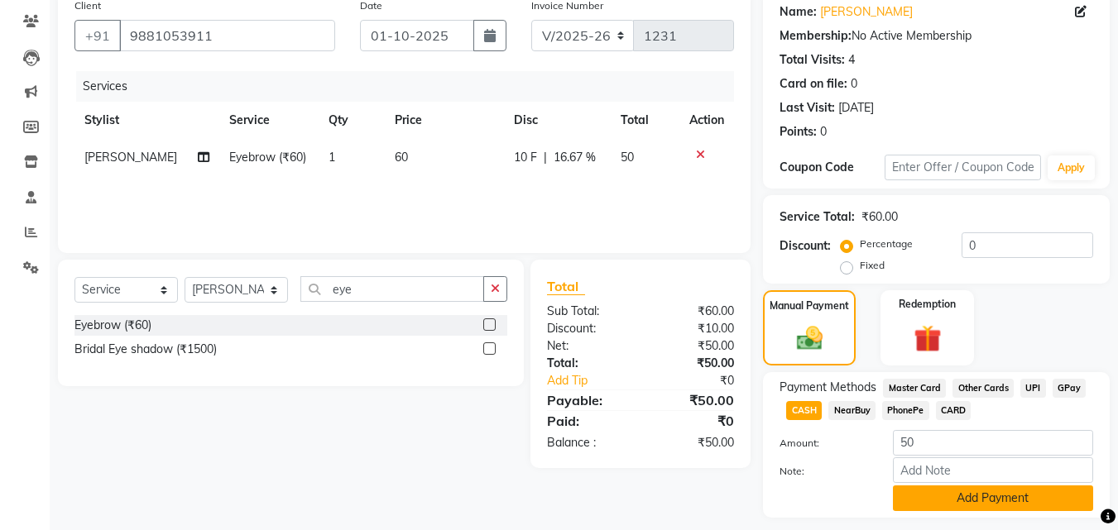
click at [996, 487] on button "Add Payment" at bounding box center [993, 499] width 200 height 26
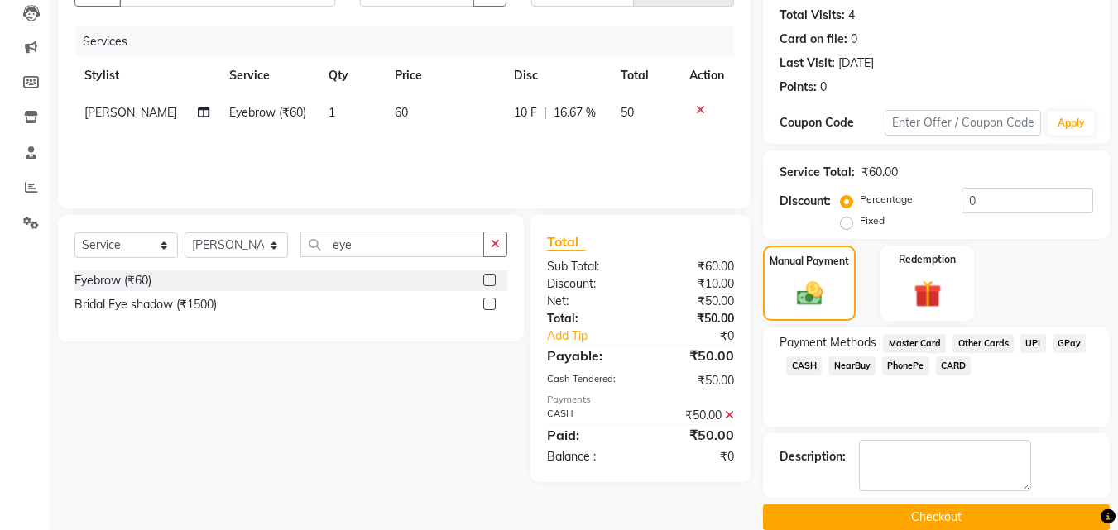
scroll to position [204, 0]
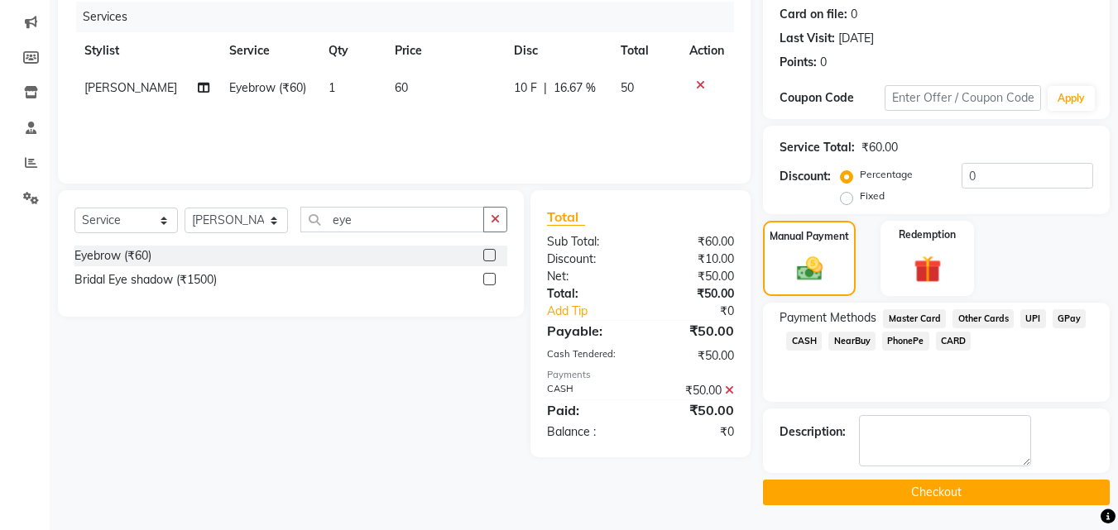
click at [979, 497] on button "Checkout" at bounding box center [936, 493] width 347 height 26
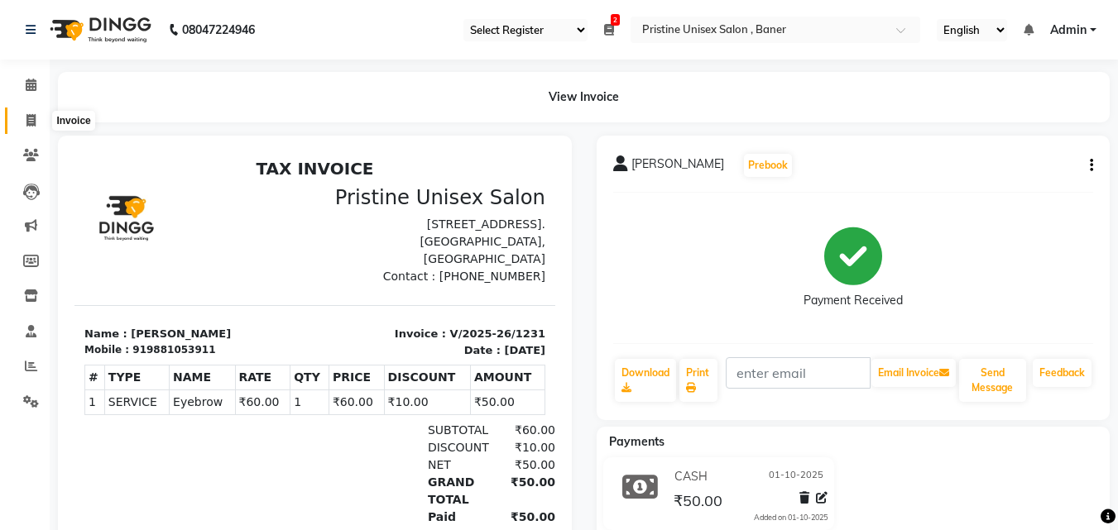
click at [32, 114] on icon at bounding box center [30, 120] width 9 height 12
select select "service"
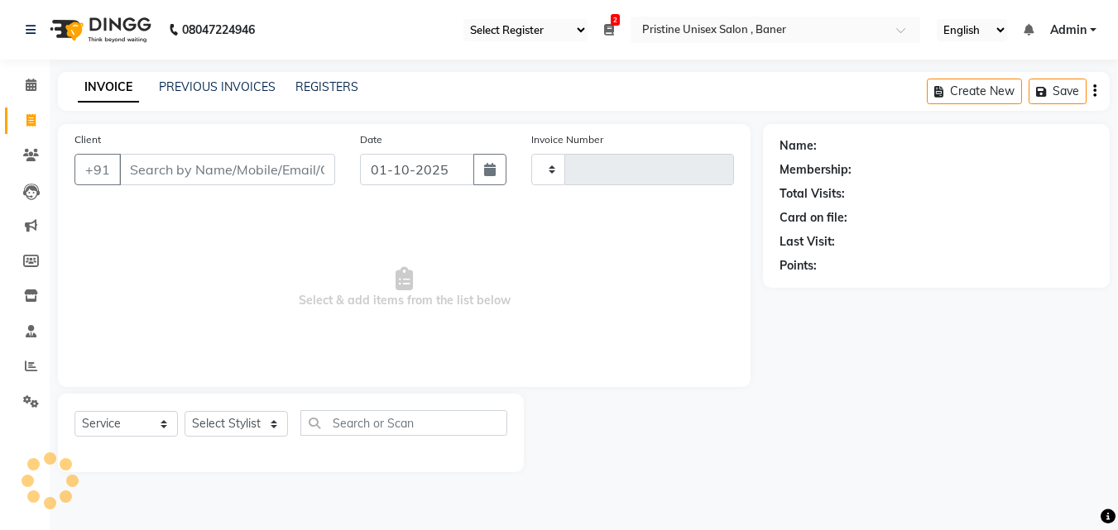
type input "1232"
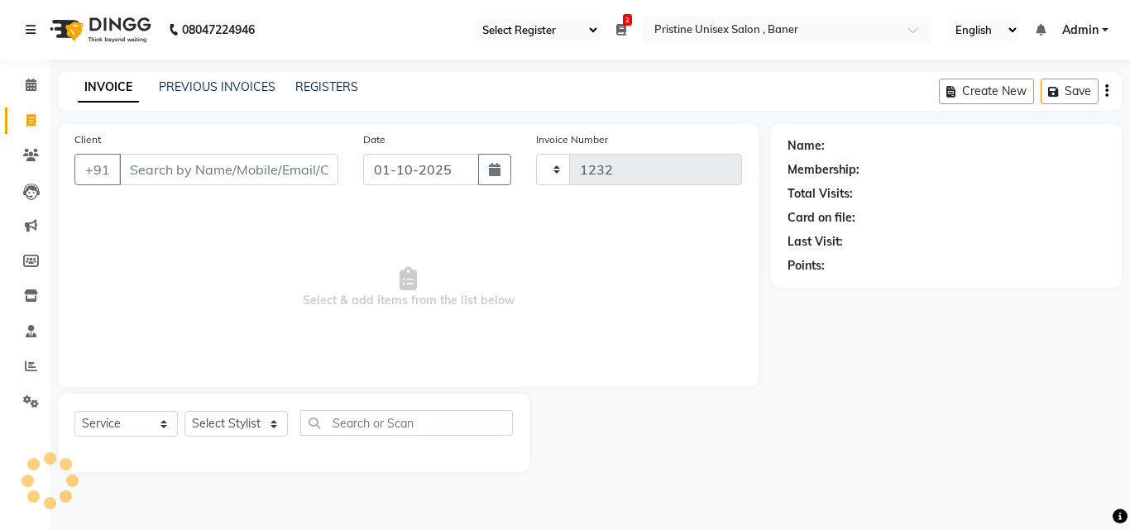
select select "6610"
click at [36, 367] on icon at bounding box center [31, 366] width 12 height 12
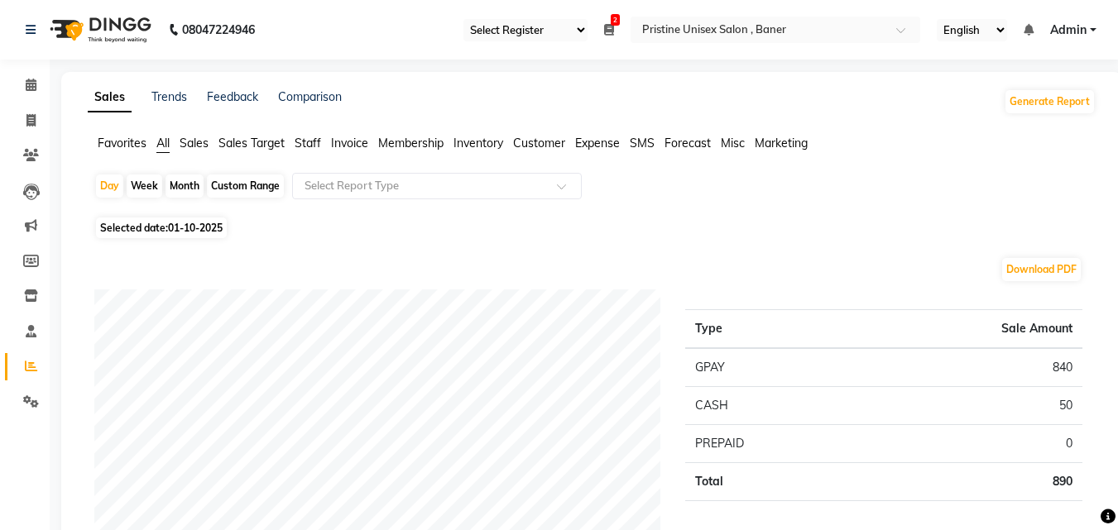
click at [27, 120] on icon at bounding box center [30, 120] width 9 height 12
select select "service"
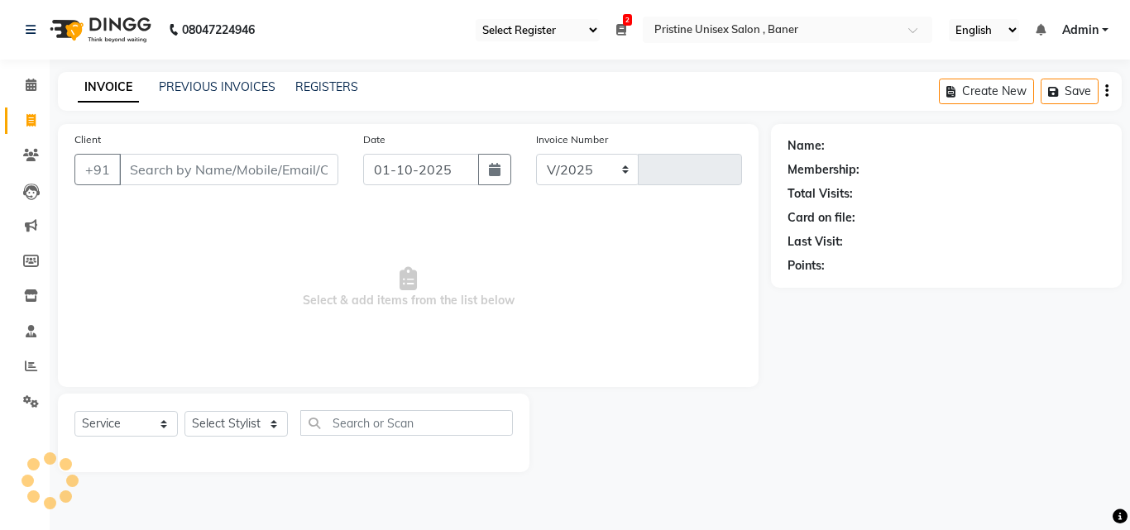
select select "6610"
type input "1232"
click at [393, 325] on span "Select & add items from the list below" at bounding box center [408, 288] width 668 height 166
click at [194, 177] on input "Client" at bounding box center [228, 169] width 219 height 31
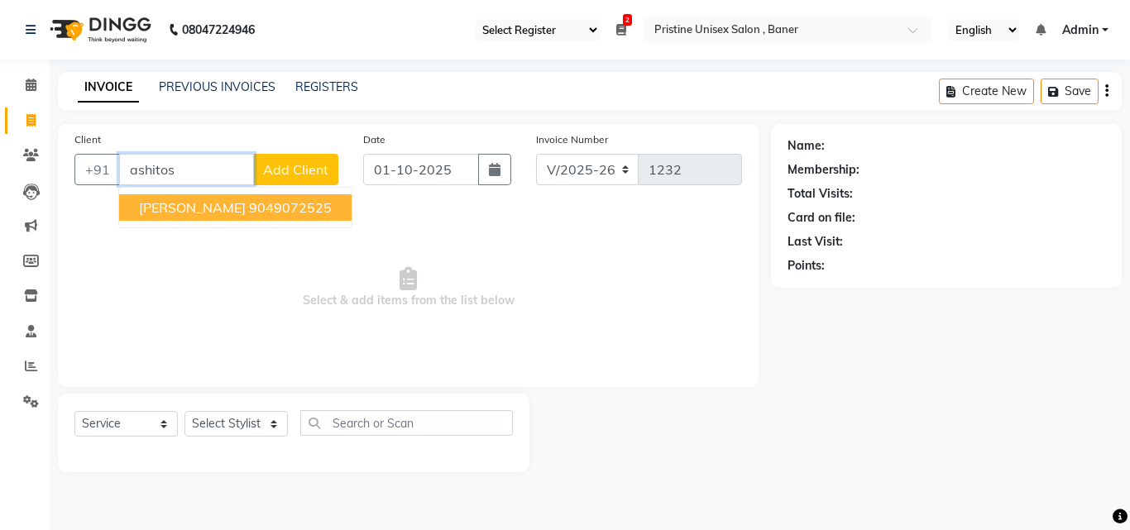
click at [178, 170] on input "ashitos" at bounding box center [186, 169] width 135 height 31
type input "a"
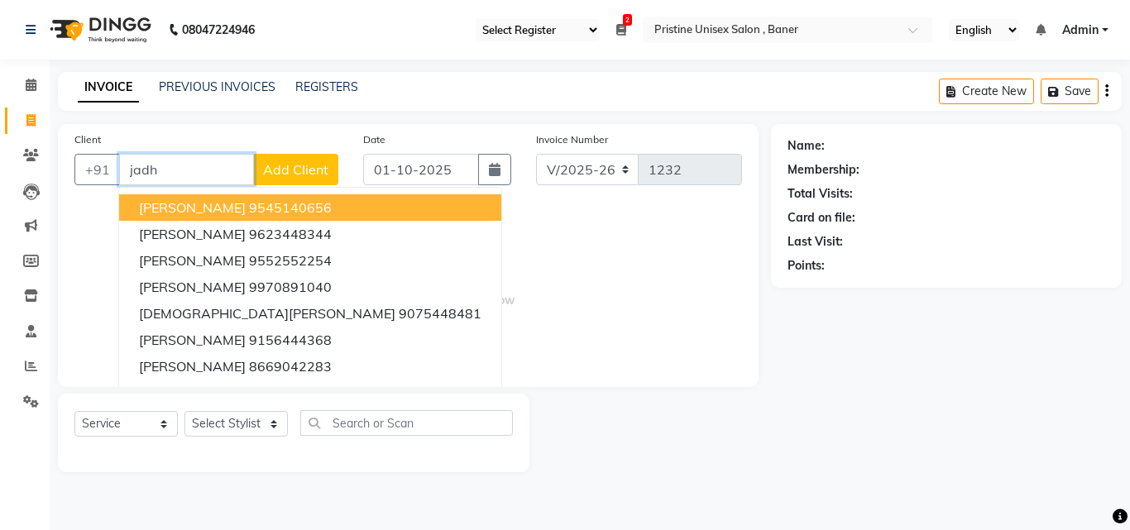
click at [174, 167] on input "jadh" at bounding box center [186, 169] width 135 height 31
type input "j"
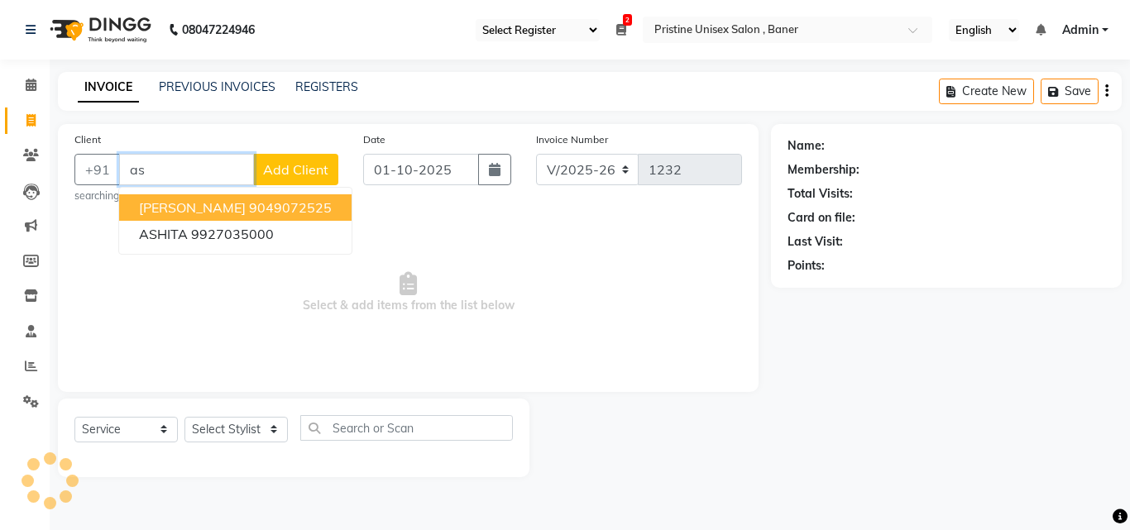
type input "a"
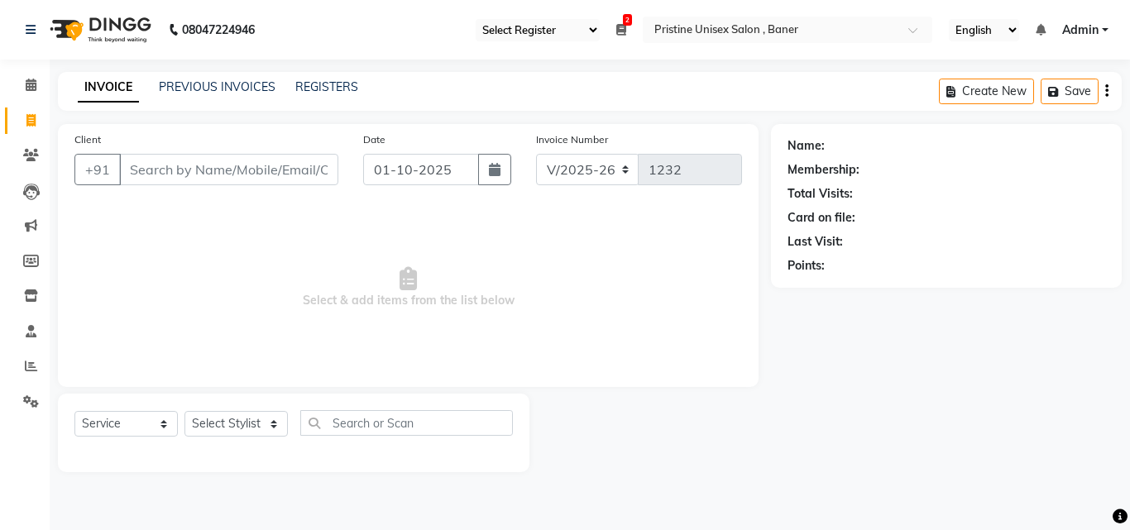
click at [229, 295] on span "Select & add items from the list below" at bounding box center [408, 288] width 668 height 166
drag, startPoint x: 218, startPoint y: 158, endPoint x: 216, endPoint y: 169, distance: 11.0
click at [216, 169] on input "Client" at bounding box center [228, 169] width 219 height 31
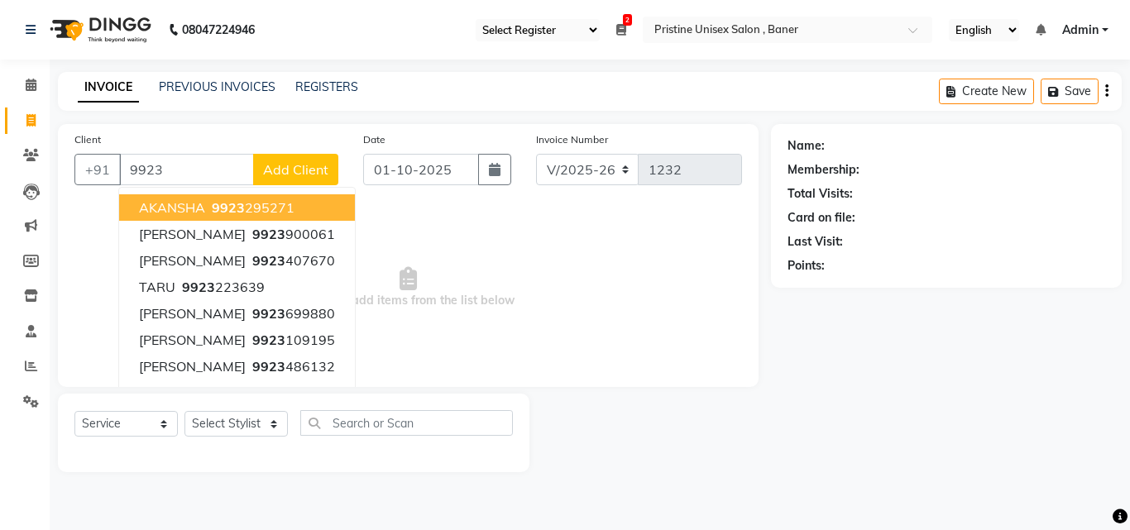
click at [578, 280] on span "Select & add items from the list below" at bounding box center [408, 288] width 668 height 166
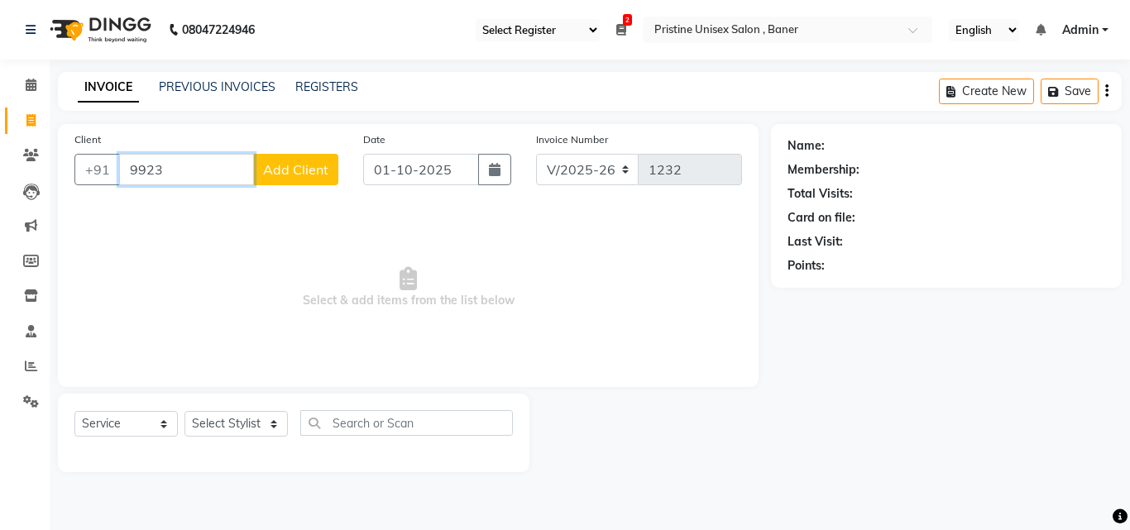
click at [166, 170] on input "9923" at bounding box center [186, 169] width 135 height 31
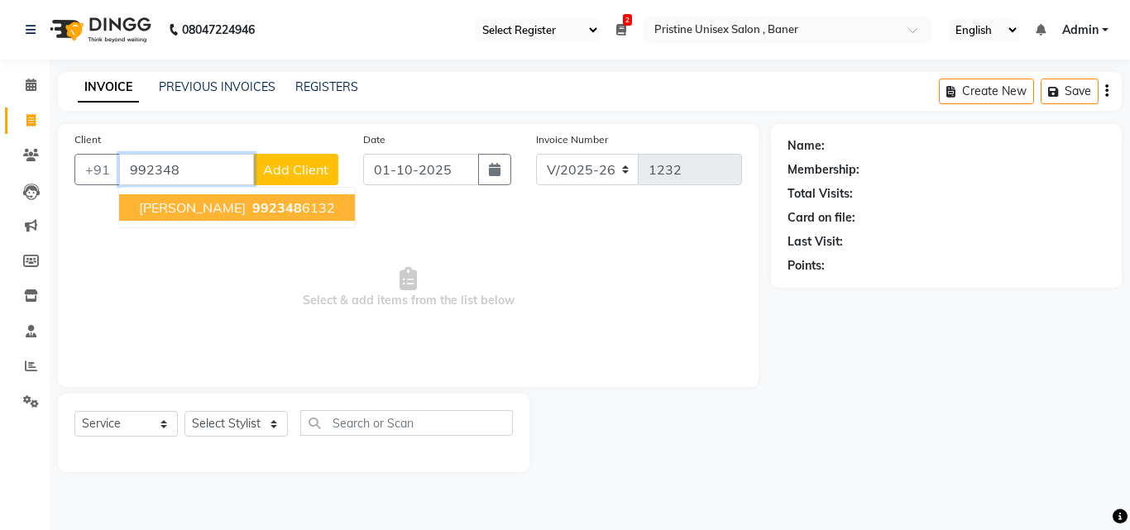
click at [195, 211] on span "Ashutosh jadhav" at bounding box center [192, 207] width 107 height 17
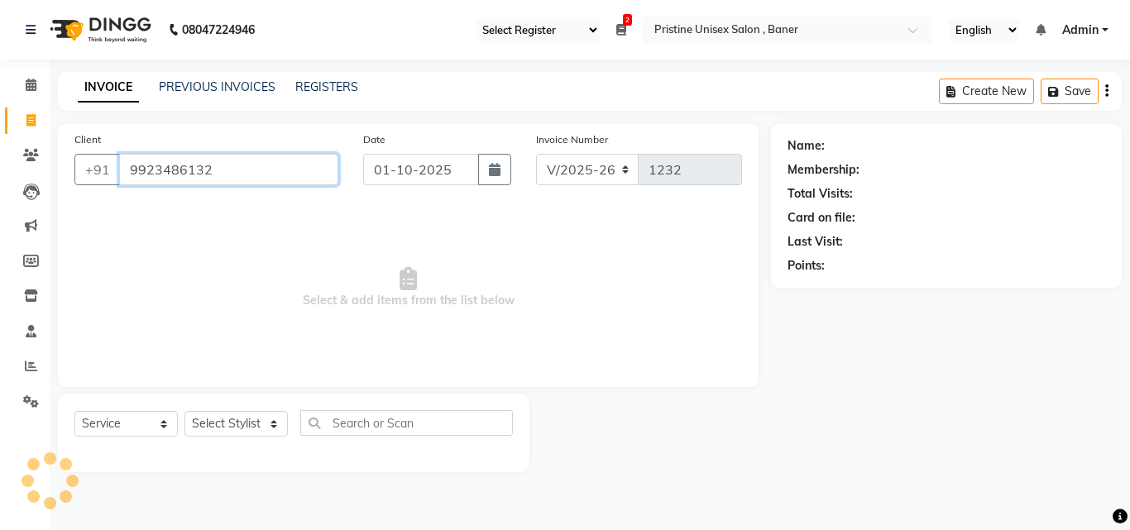
type input "9923486132"
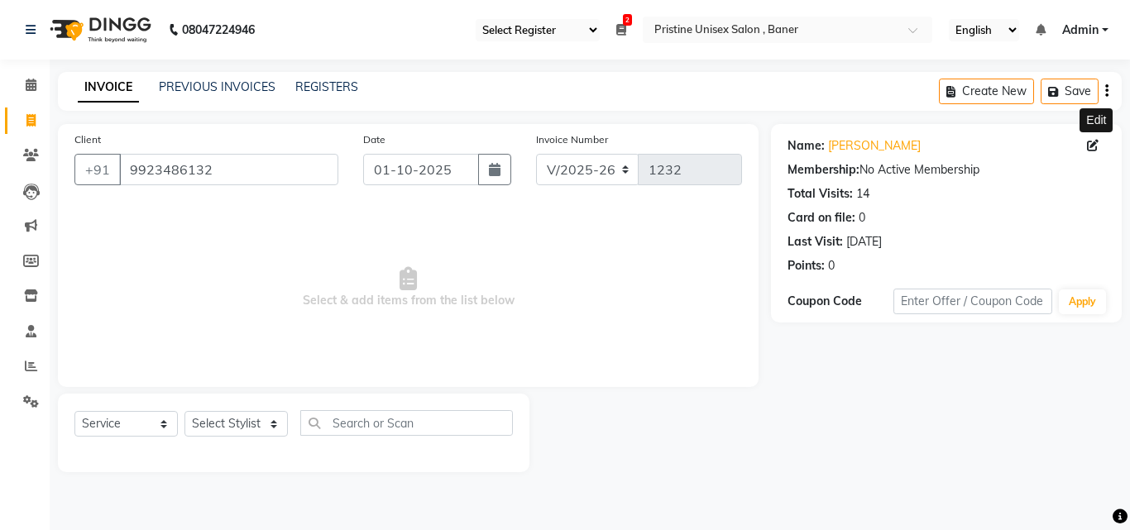
click at [1088, 146] on icon at bounding box center [1093, 146] width 12 height 12
select select "03"
select select "07"
select select "male"
select select "46842"
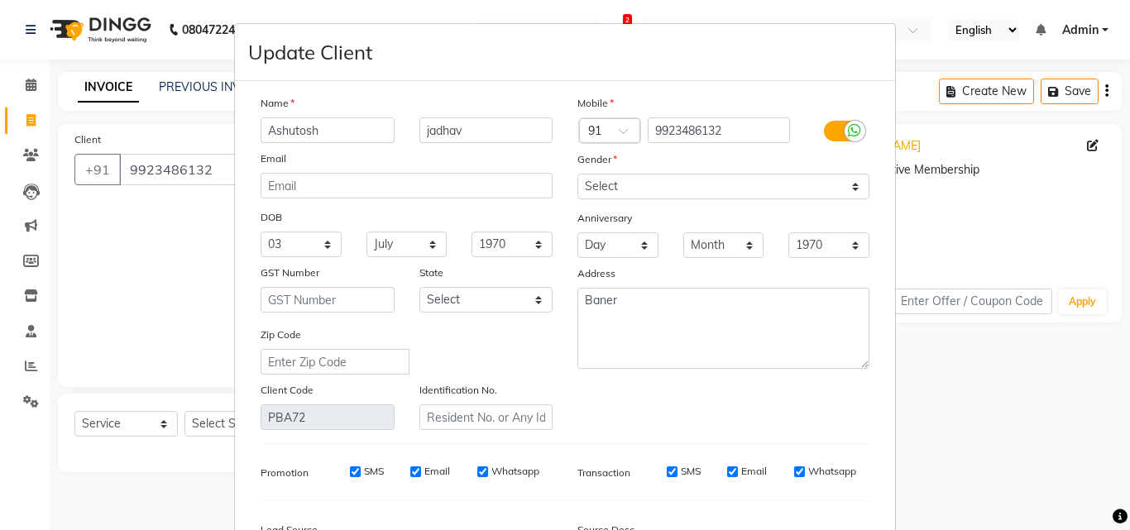
click at [338, 135] on input "Ashutosh" at bounding box center [328, 131] width 134 height 26
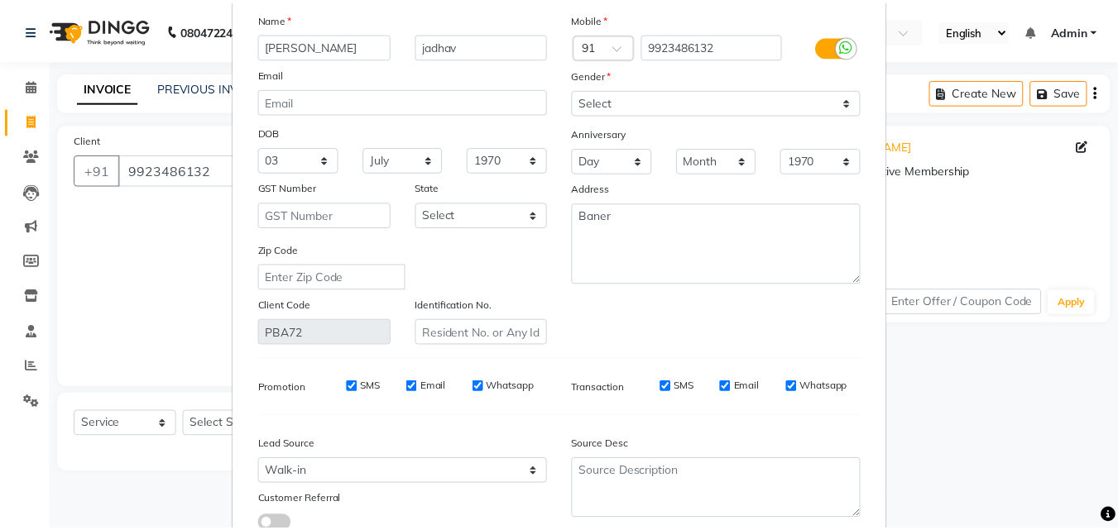
scroll to position [166, 0]
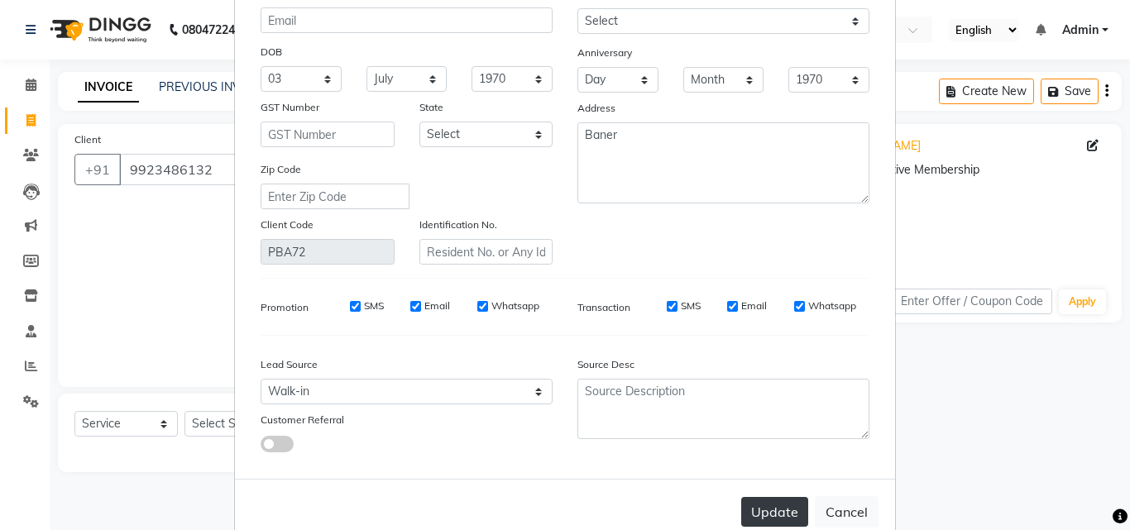
type input "Ashitosh"
click at [767, 512] on button "Update" at bounding box center [774, 512] width 67 height 30
select select
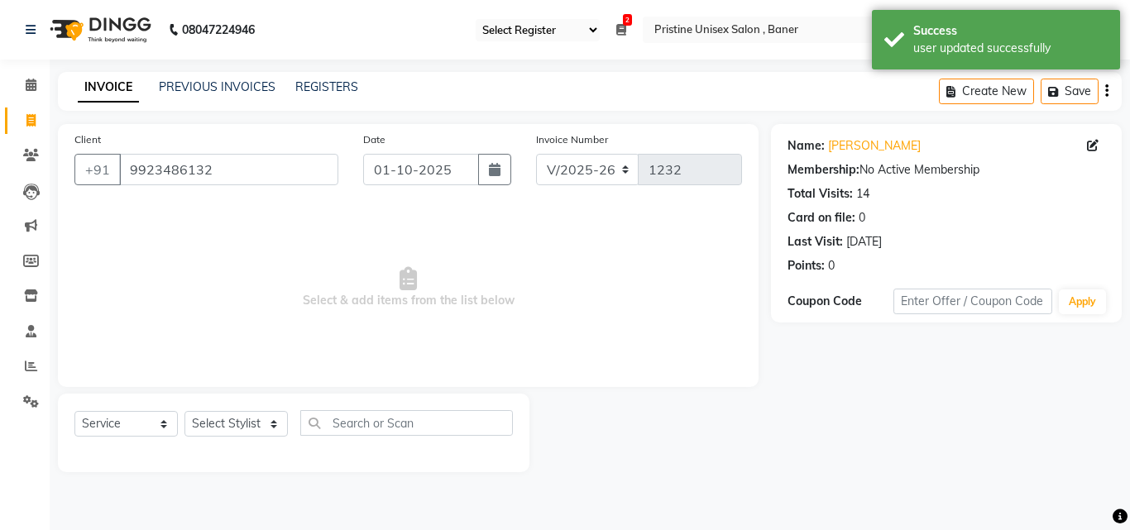
click at [124, 302] on span "Select & add items from the list below" at bounding box center [408, 288] width 668 height 166
click at [244, 428] on select "Select Stylist ABHISHEKH Jaya Shinde Karan Mahesh Rasal Mohd Monish Ahmed monik…" at bounding box center [236, 424] width 103 height 26
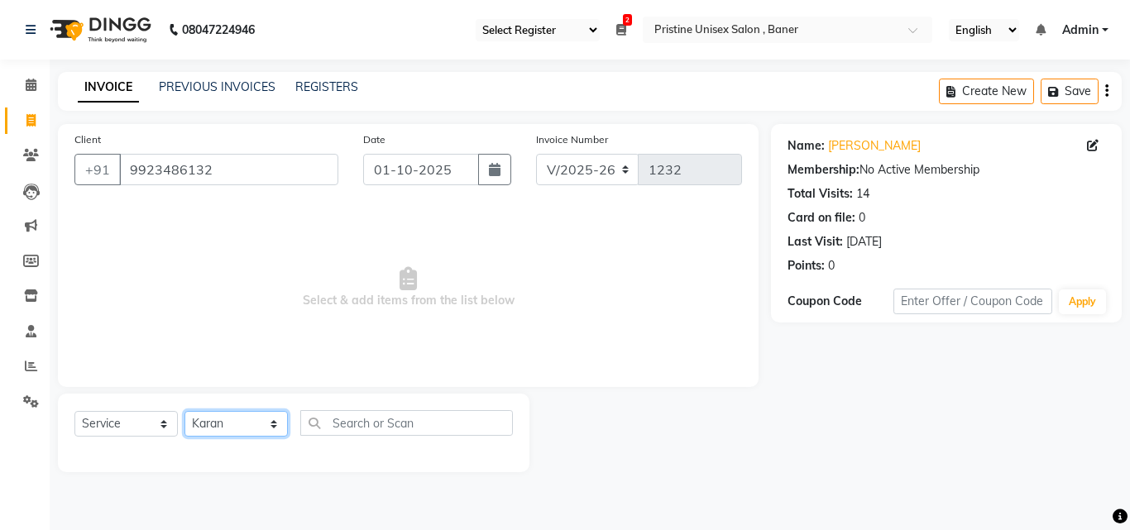
click at [185, 411] on select "Select Stylist ABHISHEKH Jaya Shinde Karan Mahesh Rasal Mohd Monish Ahmed monik…" at bounding box center [236, 424] width 103 height 26
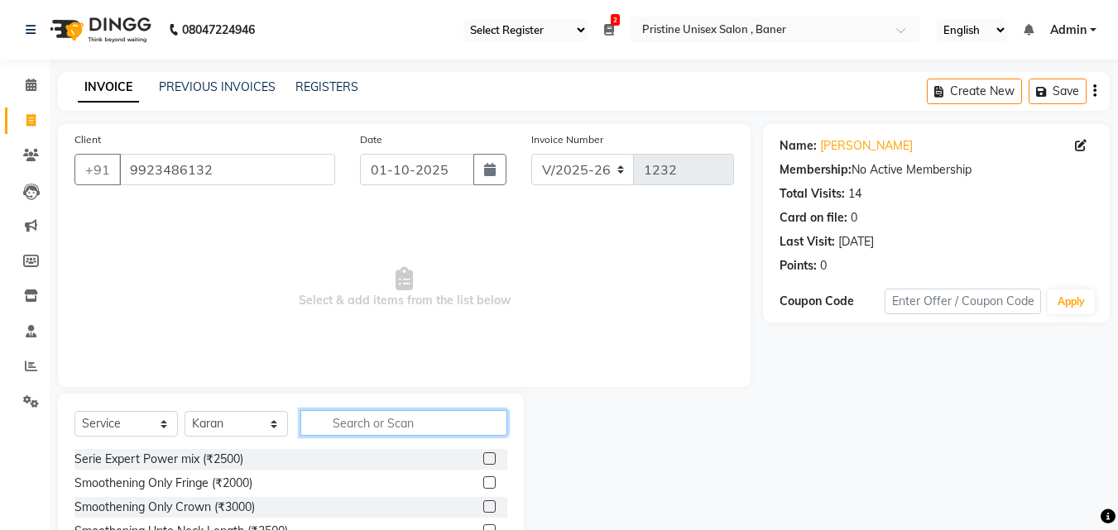
click at [378, 418] on input "text" at bounding box center [403, 423] width 207 height 26
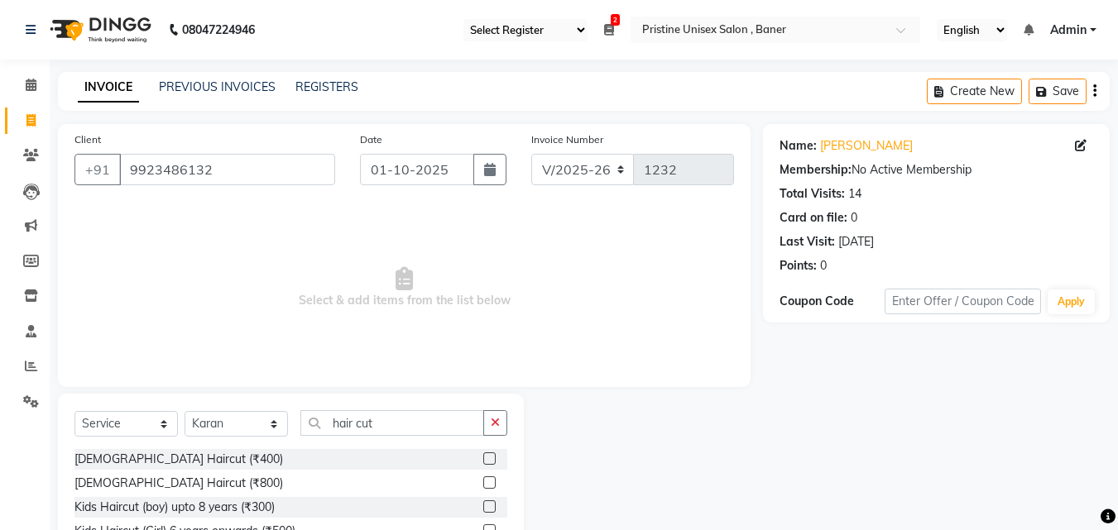
click at [483, 458] on label at bounding box center [489, 459] width 12 height 12
click at [483, 458] on input "checkbox" at bounding box center [488, 459] width 11 height 11
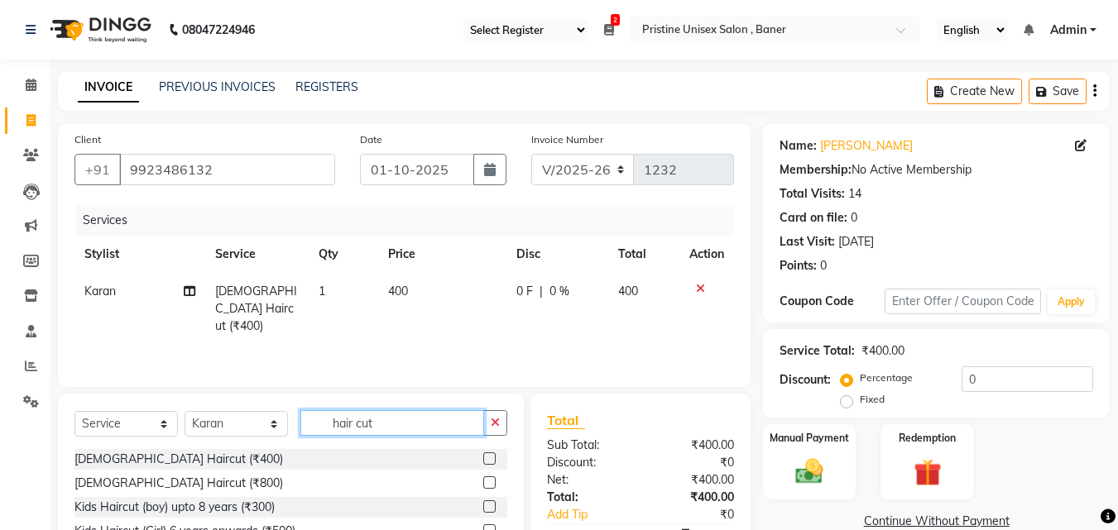
click at [400, 425] on input "hair cut" at bounding box center [392, 423] width 184 height 26
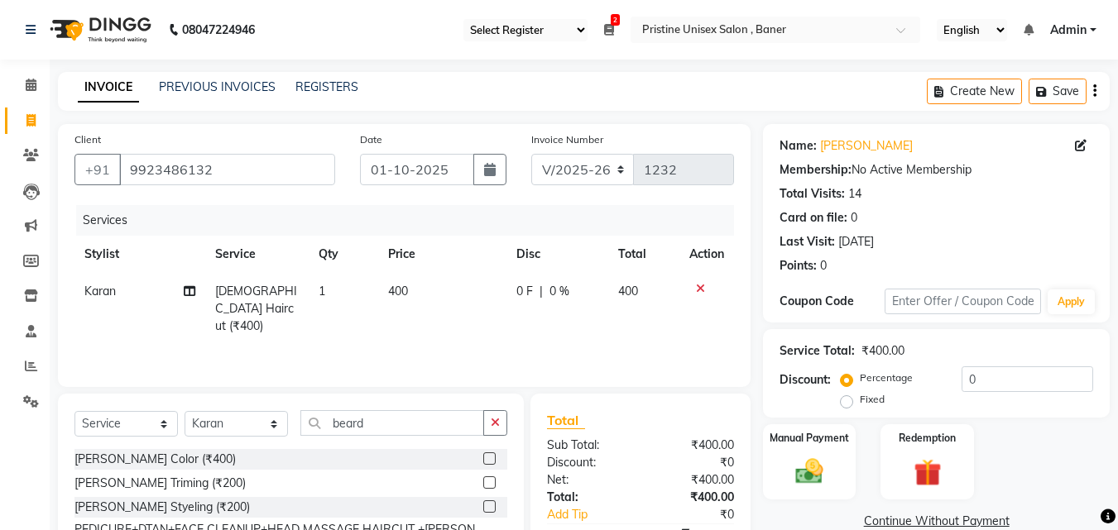
click at [489, 487] on label at bounding box center [489, 483] width 12 height 12
click at [489, 487] on input "checkbox" at bounding box center [488, 483] width 11 height 11
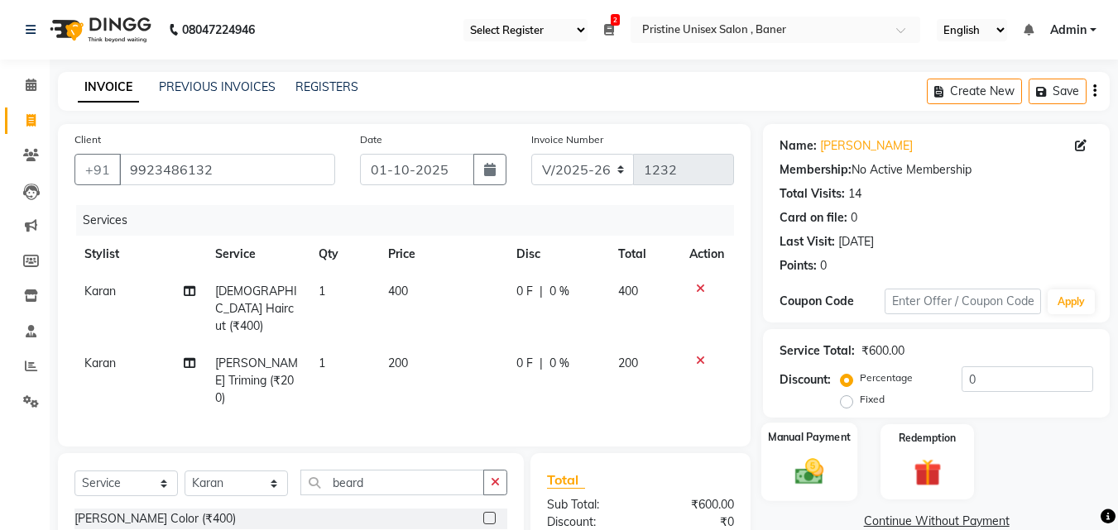
click at [818, 456] on img at bounding box center [809, 471] width 46 height 33
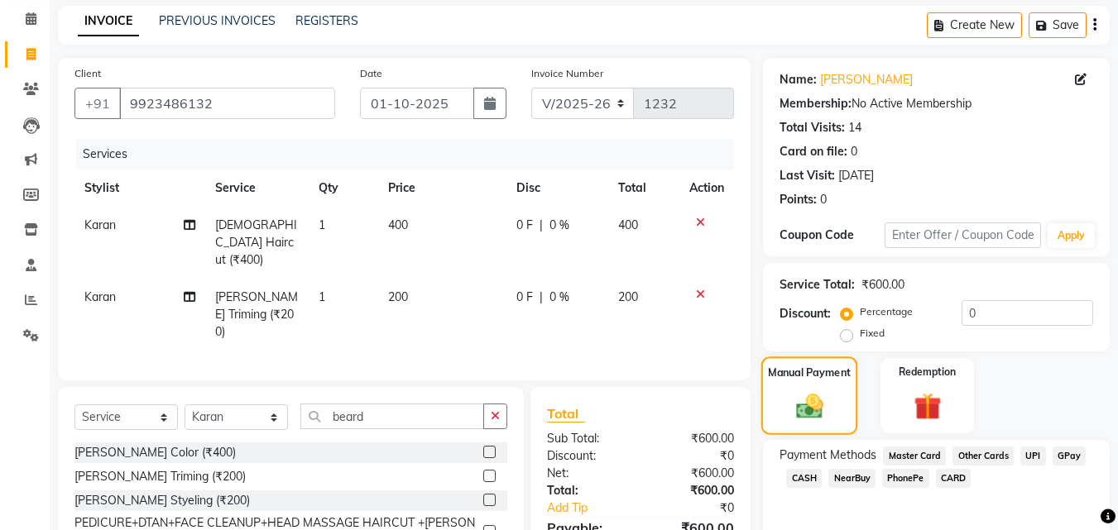
scroll to position [134, 0]
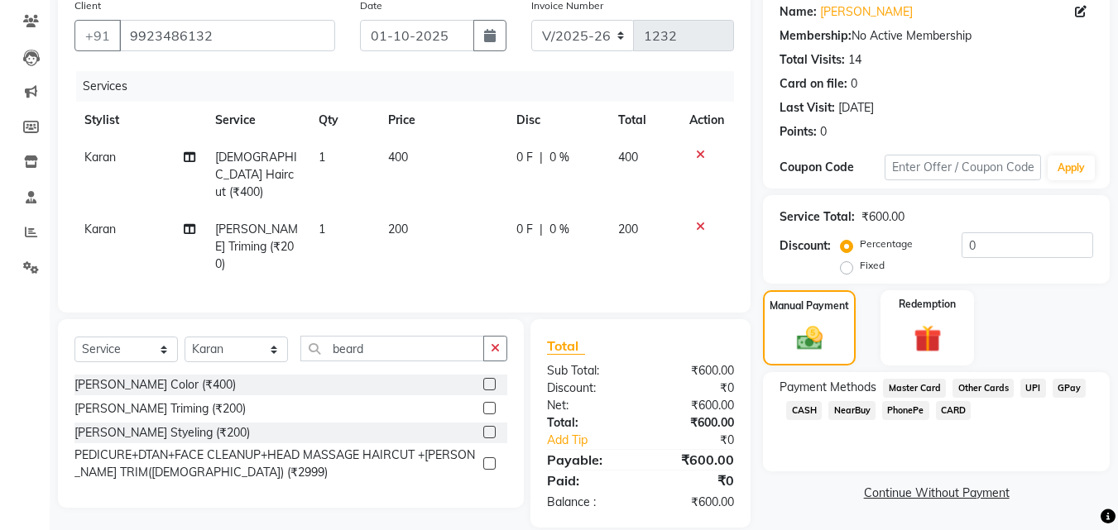
click at [1065, 383] on span "GPay" at bounding box center [1070, 388] width 34 height 19
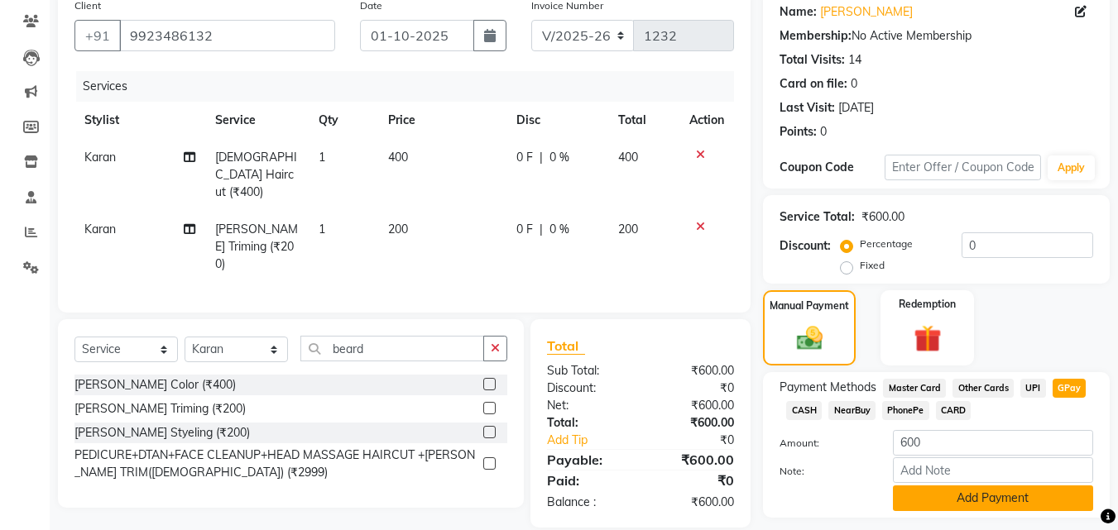
click at [1014, 501] on button "Add Payment" at bounding box center [993, 499] width 200 height 26
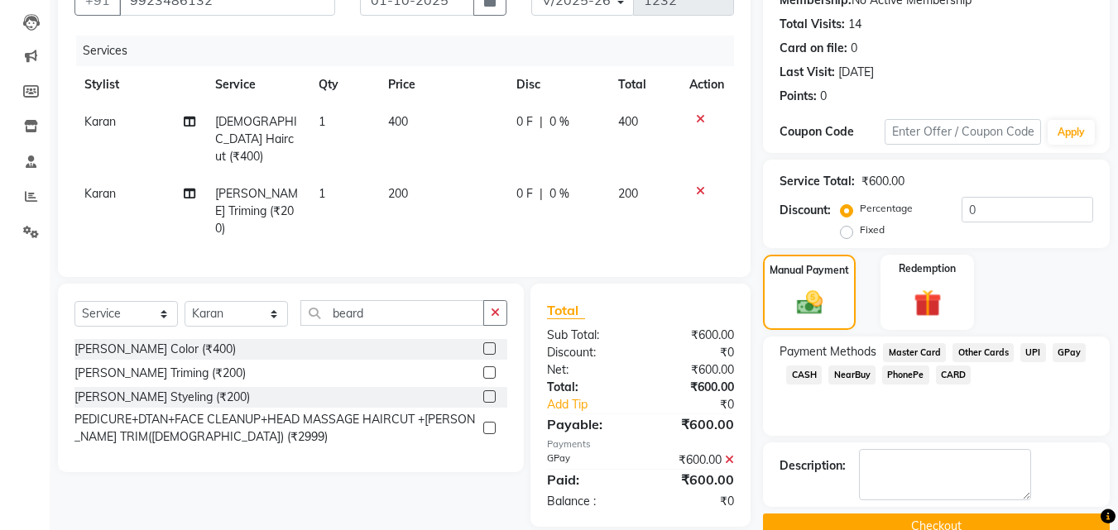
scroll to position [204, 0]
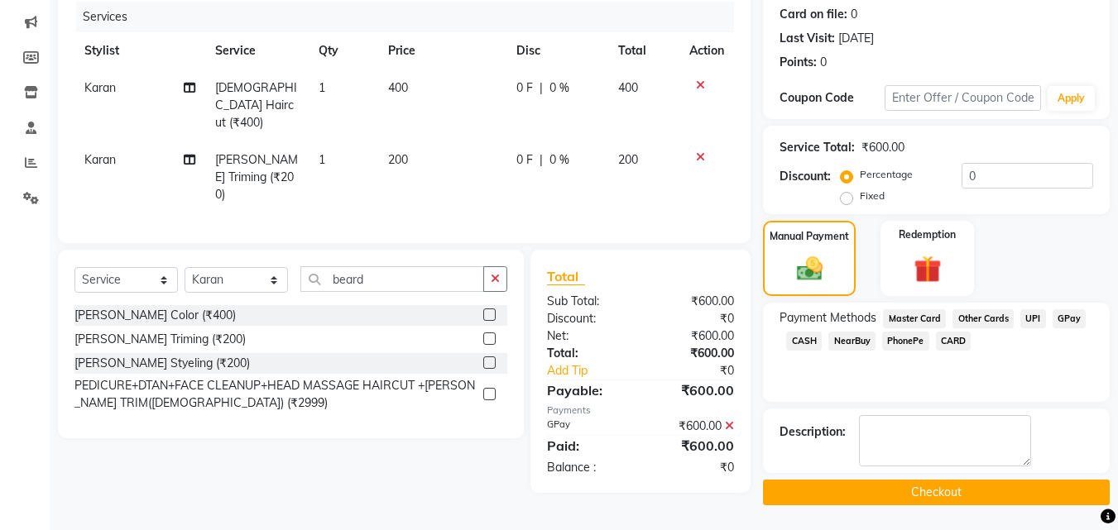
click at [944, 490] on button "Checkout" at bounding box center [936, 493] width 347 height 26
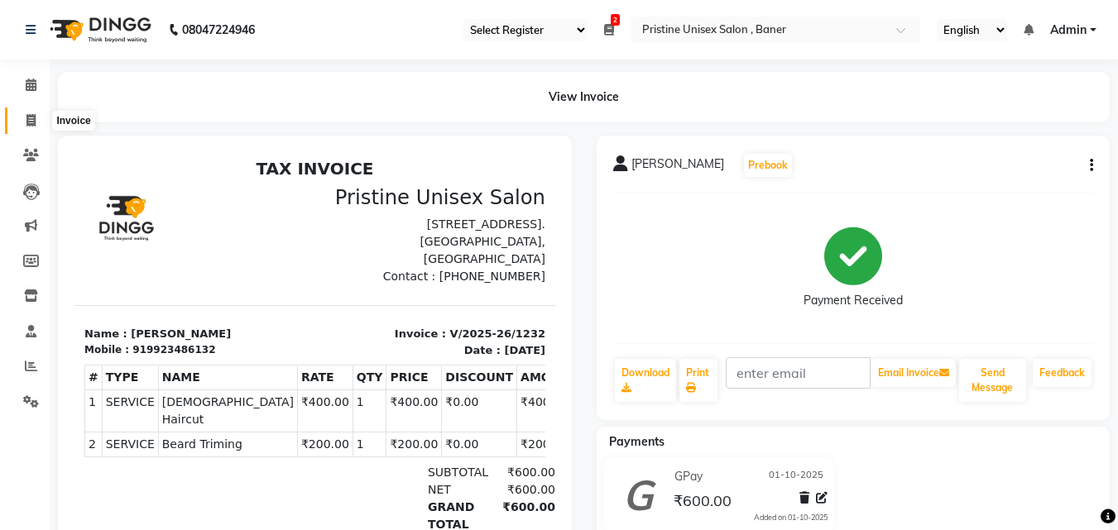
click at [36, 115] on icon at bounding box center [30, 120] width 9 height 12
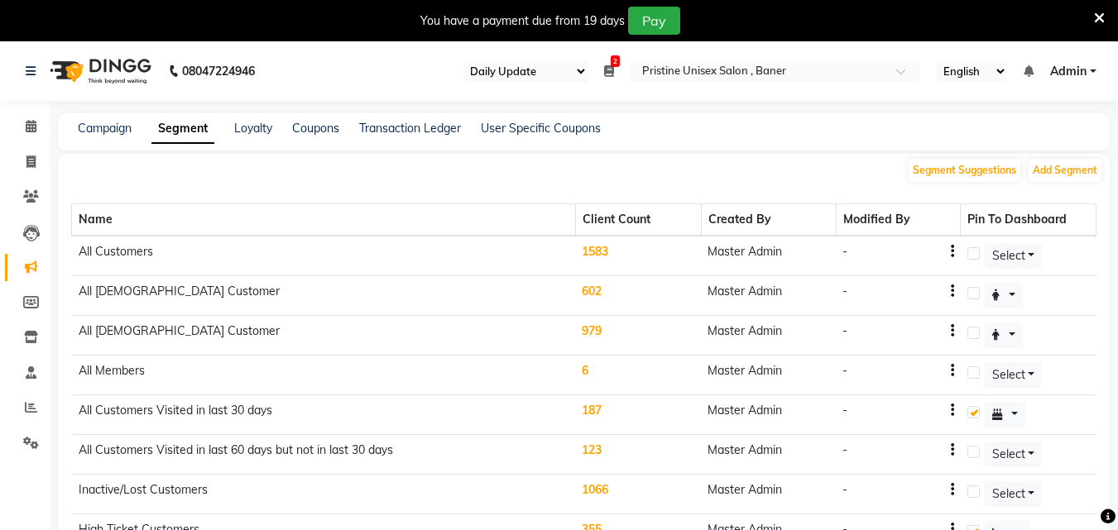
select select "110"
click at [28, 121] on icon at bounding box center [31, 126] width 11 height 12
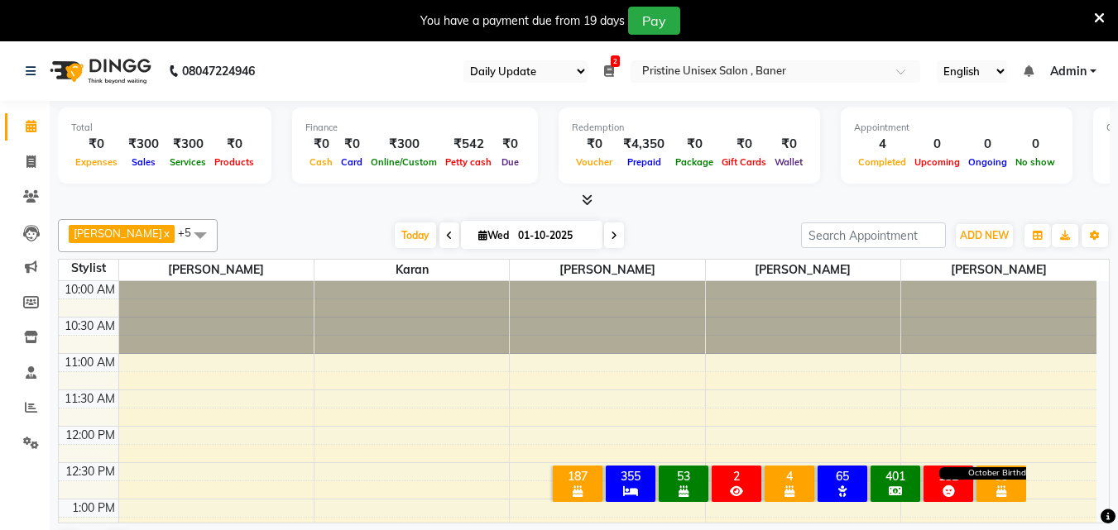
click at [1001, 486] on icon at bounding box center [1001, 492] width 10 height 12
click at [792, 486] on icon at bounding box center [790, 492] width 10 height 12
click at [800, 484] on div "Birthday [DATE]" at bounding box center [789, 491] width 43 height 15
click at [789, 486] on icon at bounding box center [790, 492] width 10 height 12
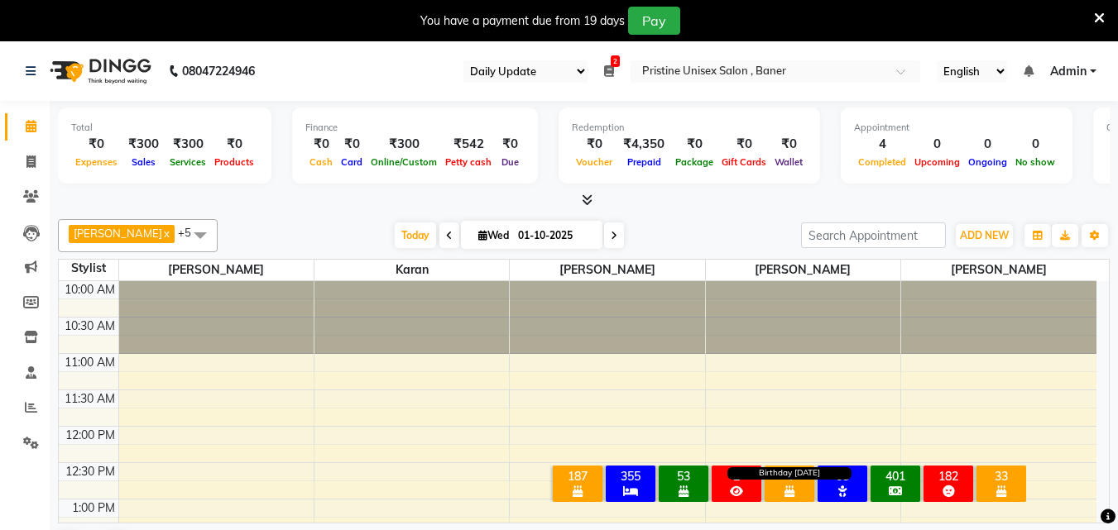
click at [789, 486] on icon at bounding box center [790, 492] width 10 height 12
click at [777, 484] on div "Birthday [DATE]" at bounding box center [789, 491] width 43 height 15
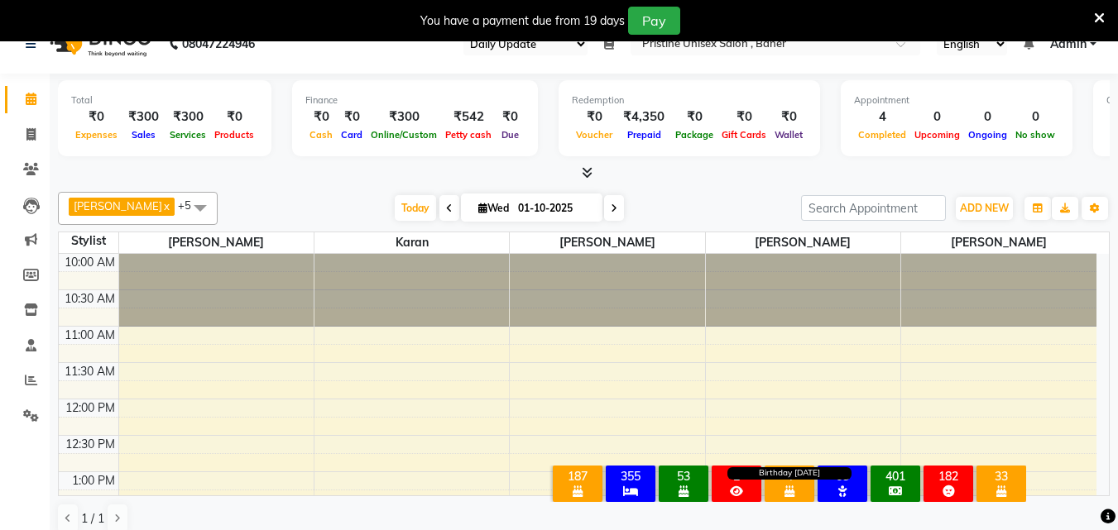
scroll to position [42, 0]
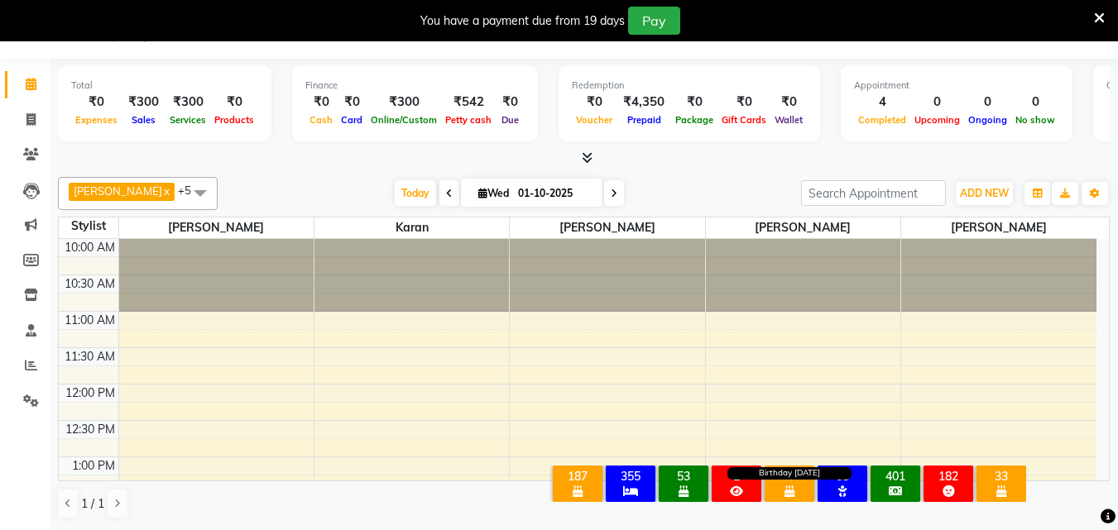
click at [789, 484] on span "Birthday [DATE]" at bounding box center [790, 491] width 10 height 15
click at [789, 486] on icon at bounding box center [790, 492] width 10 height 12
click at [795, 484] on div "Birthday [DATE]" at bounding box center [789, 491] width 43 height 15
click at [32, 77] on span at bounding box center [31, 84] width 29 height 19
click at [797, 484] on div "Birthday [DATE]" at bounding box center [789, 491] width 43 height 15
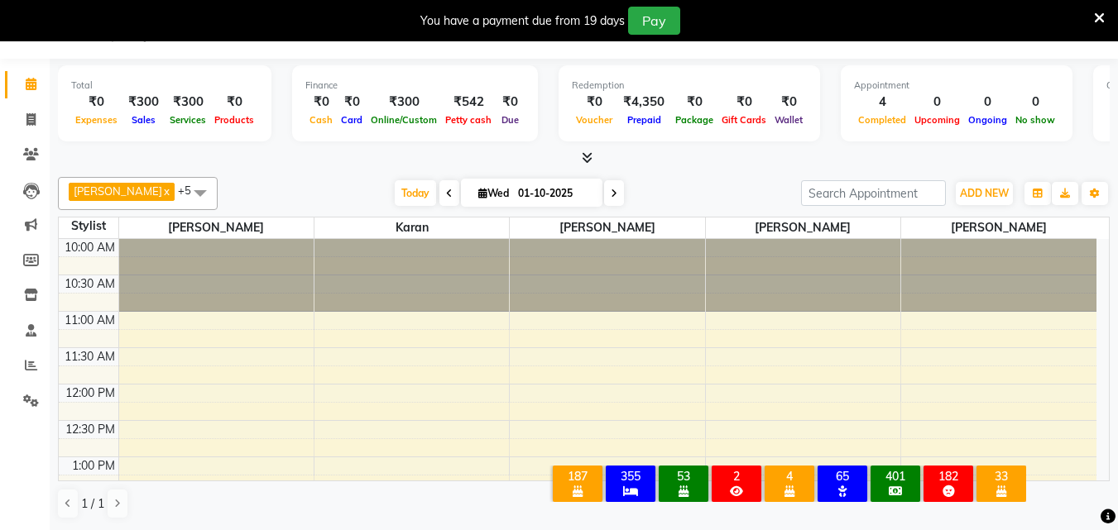
click at [1098, 13] on icon at bounding box center [1099, 18] width 11 height 15
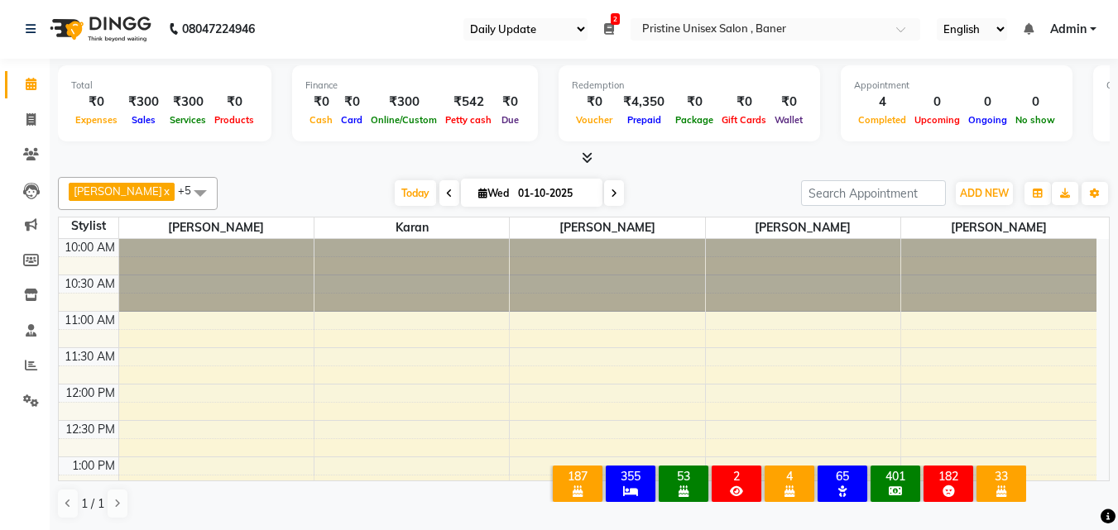
scroll to position [1, 0]
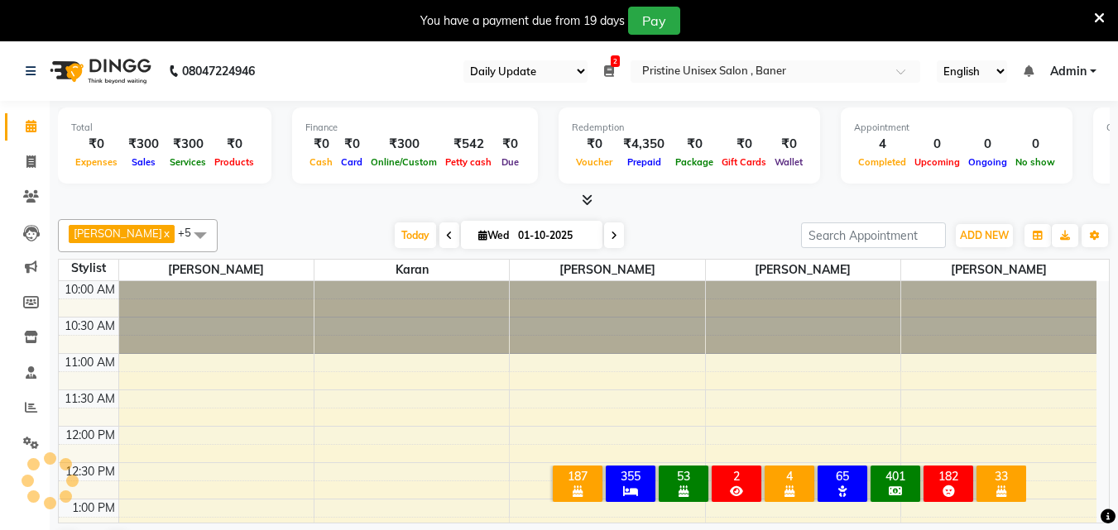
select select "110"
click at [793, 486] on icon at bounding box center [790, 492] width 10 height 12
click at [798, 484] on div "Birthday [DATE]" at bounding box center [789, 491] width 43 height 15
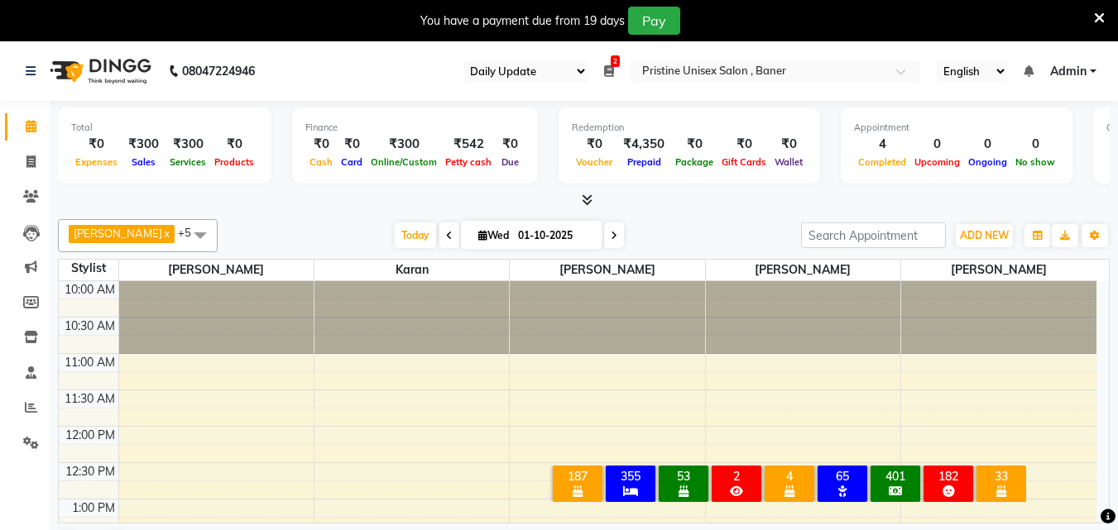
click at [798, 484] on div "Birthday [DATE]" at bounding box center [789, 491] width 43 height 15
click at [997, 469] on div "33" at bounding box center [1001, 476] width 43 height 15
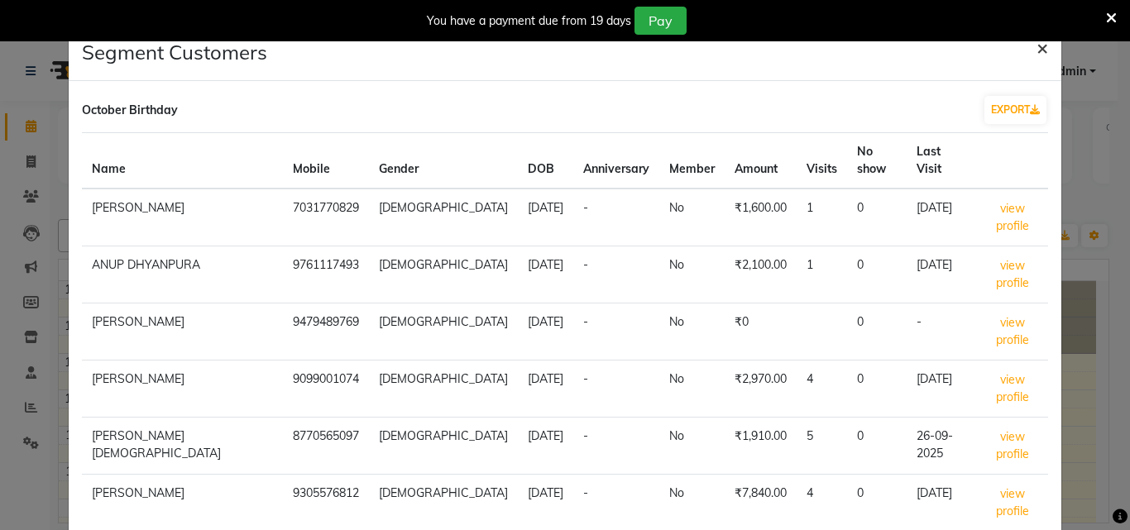
click at [1039, 50] on button "×" at bounding box center [1043, 47] width 38 height 46
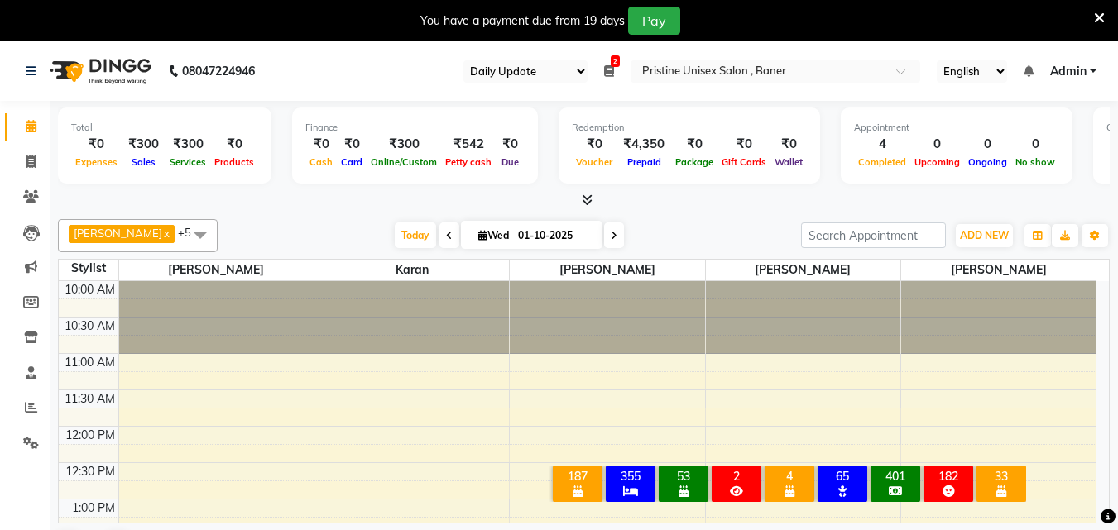
click at [799, 451] on div "× 187 All Customers Visited in last 30 days 355 High Ticket Customers 53 Birthd…" at bounding box center [788, 487] width 525 height 72
click at [794, 469] on div "4" at bounding box center [789, 476] width 43 height 15
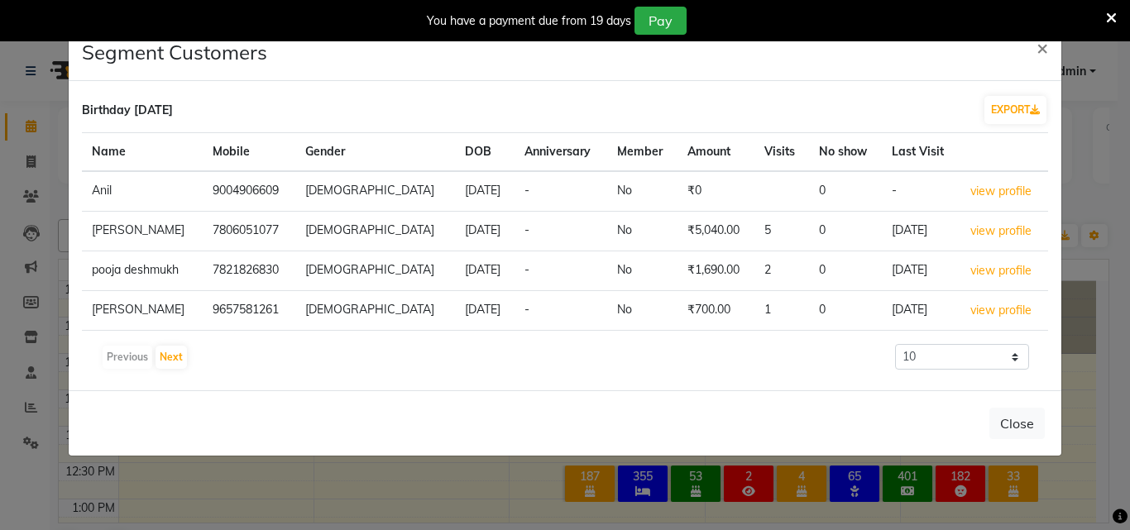
drag, startPoint x: 463, startPoint y: 308, endPoint x: 380, endPoint y: 312, distance: 83.7
click at [455, 312] on td "1970-10-01" at bounding box center [485, 311] width 60 height 40
drag, startPoint x: 456, startPoint y: 228, endPoint x: 377, endPoint y: 226, distance: 78.6
click at [455, 226] on td "1997-10-01" at bounding box center [485, 232] width 60 height 40
drag, startPoint x: 1009, startPoint y: 230, endPoint x: 1039, endPoint y: 190, distance: 49.7
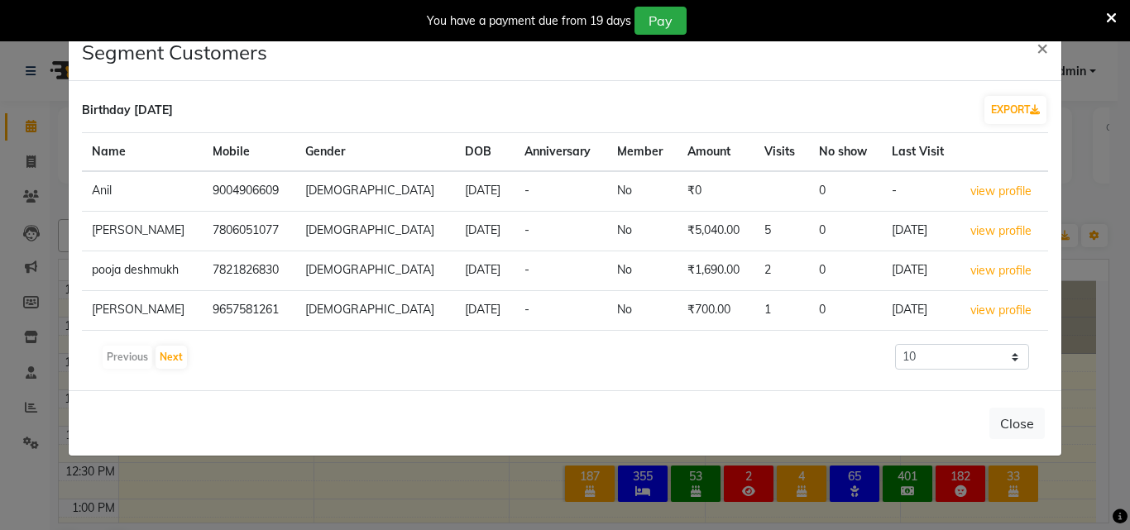
click at [1037, 190] on td "view profile" at bounding box center [1004, 191] width 89 height 41
click at [1015, 225] on button "view profile" at bounding box center [1001, 231] width 63 height 19
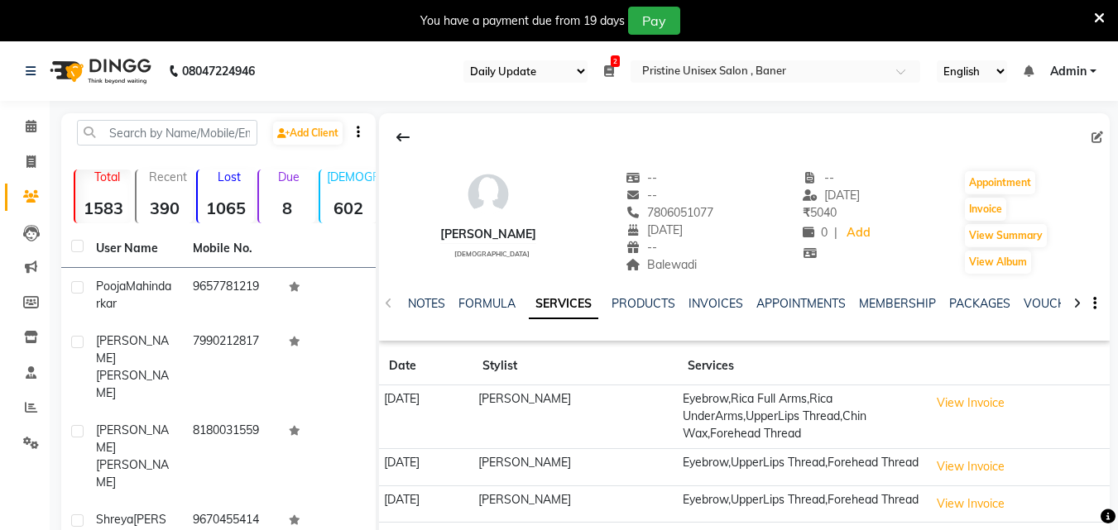
click at [1084, 138] on div at bounding box center [744, 137] width 731 height 31
click at [1096, 137] on icon at bounding box center [1098, 138] width 12 height 12
select select "01"
select select "10"
select select "1997"
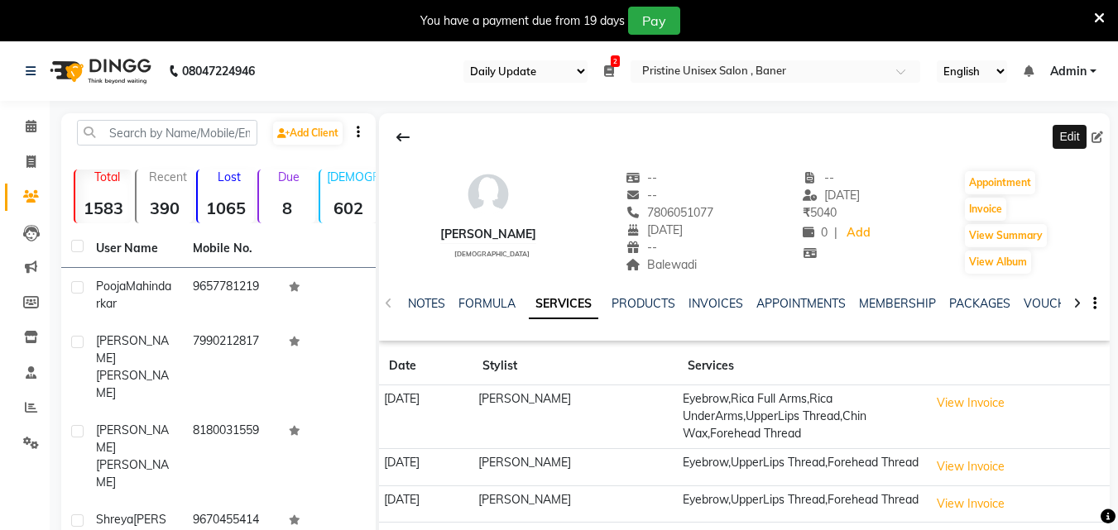
select select "female"
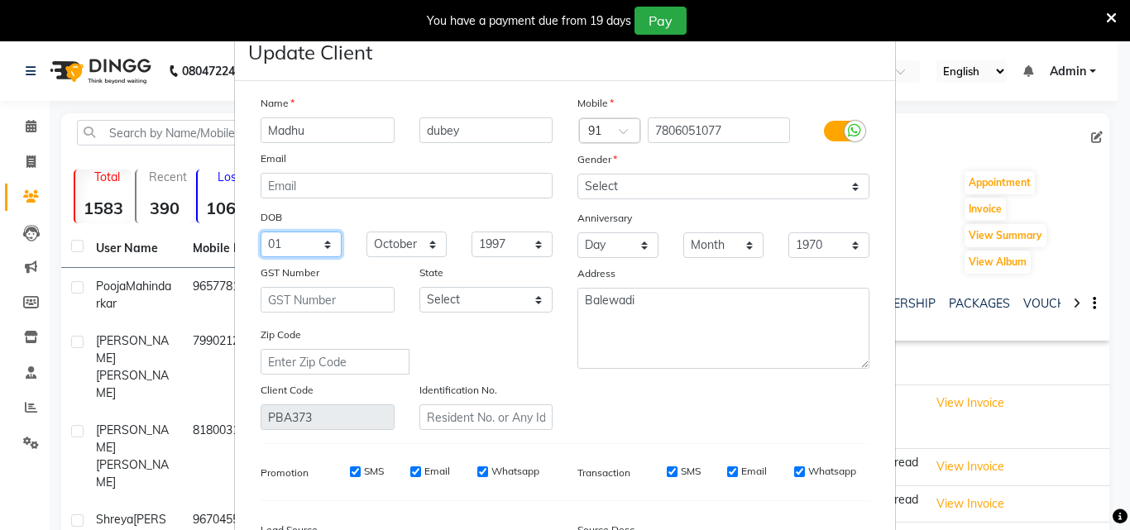
click at [305, 249] on select "Day 01 02 03 04 05 06 07 08 09 10 11 12 13 14 15 16 17 18 19 20 21 22 23 24 25 …" at bounding box center [301, 245] width 81 height 26
select select "02"
click at [261, 232] on select "Day 01 02 03 04 05 06 07 08 09 10 11 12 13 14 15 16 17 18 19 20 21 22 23 24 25 …" at bounding box center [301, 245] width 81 height 26
click at [387, 250] on select "Month January February March April May June July August September October Novem…" at bounding box center [407, 245] width 81 height 26
select select "08"
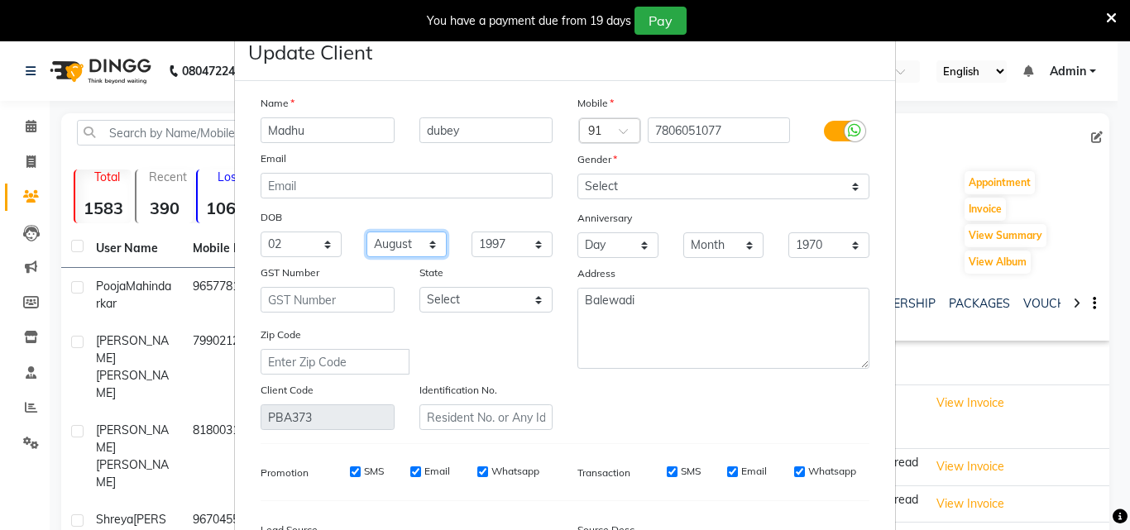
click at [367, 232] on select "Month January February March April May June July August September October Novem…" at bounding box center [407, 245] width 81 height 26
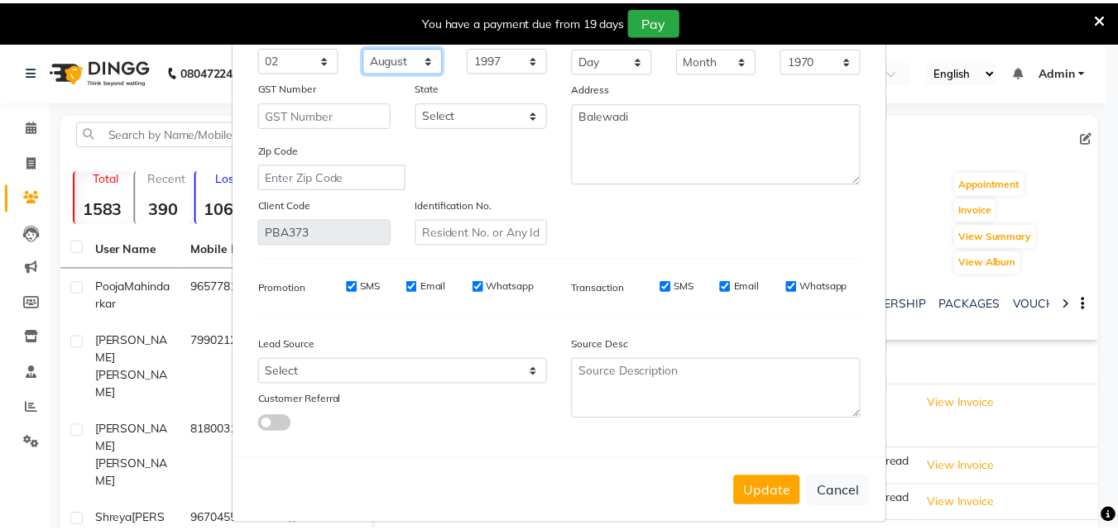
scroll to position [204, 0]
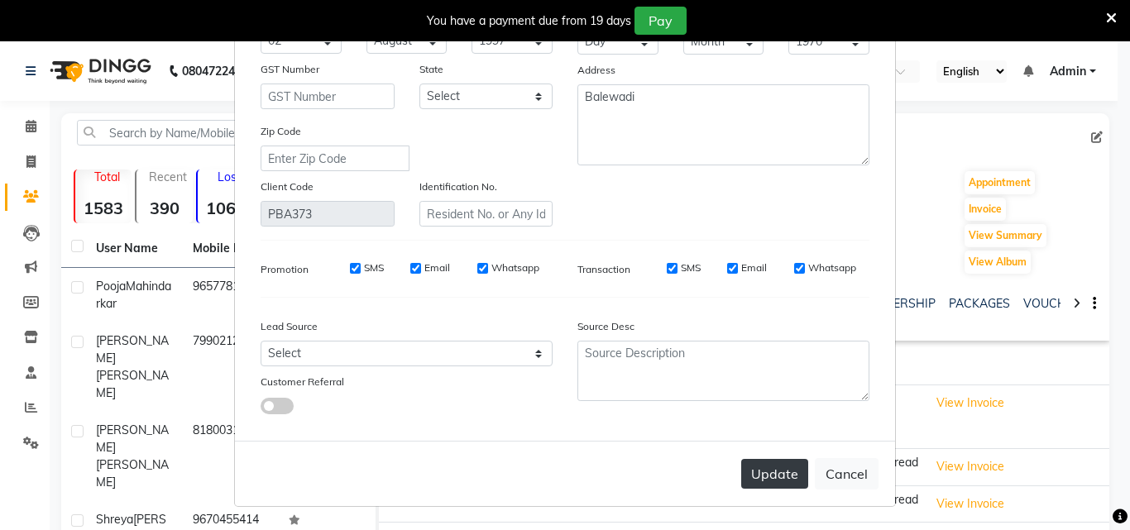
click at [788, 468] on button "Update" at bounding box center [774, 474] width 67 height 30
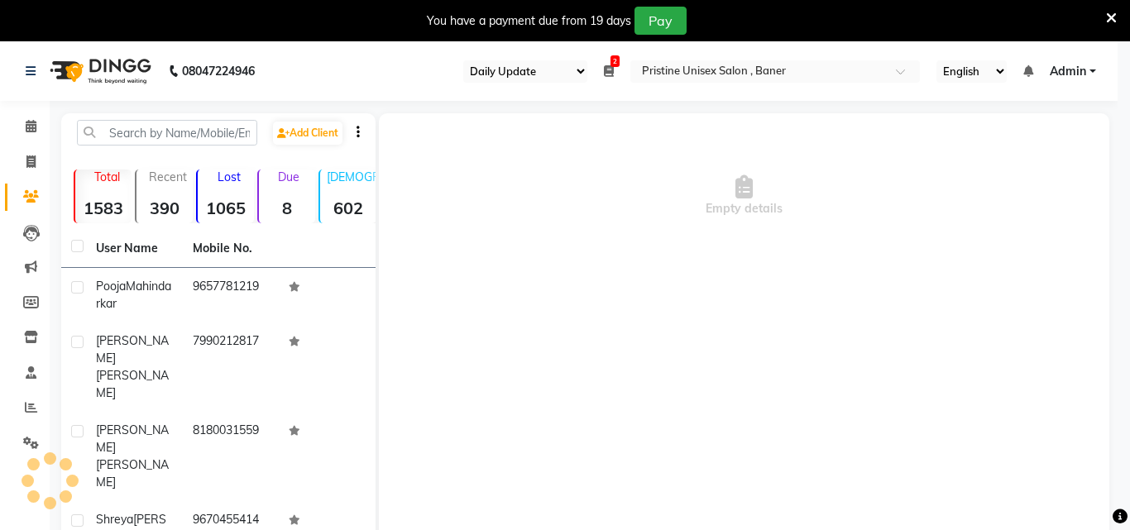
select select
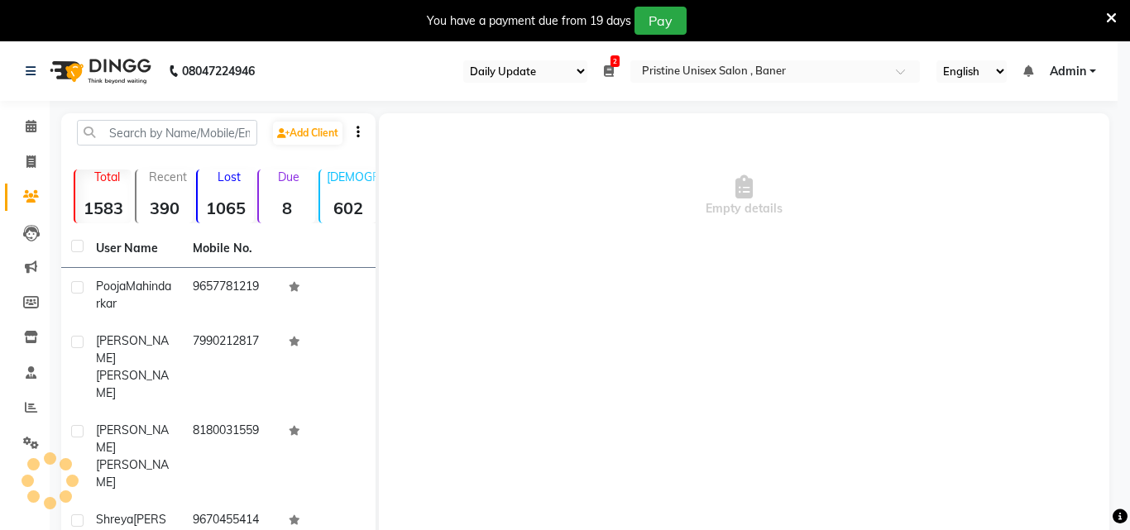
select select
checkbox input "false"
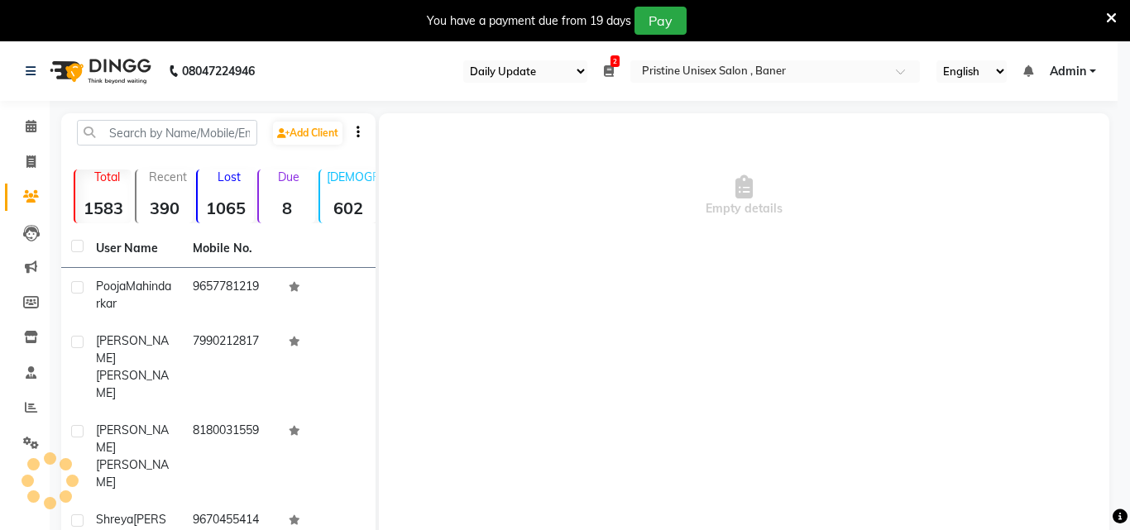
checkbox input "false"
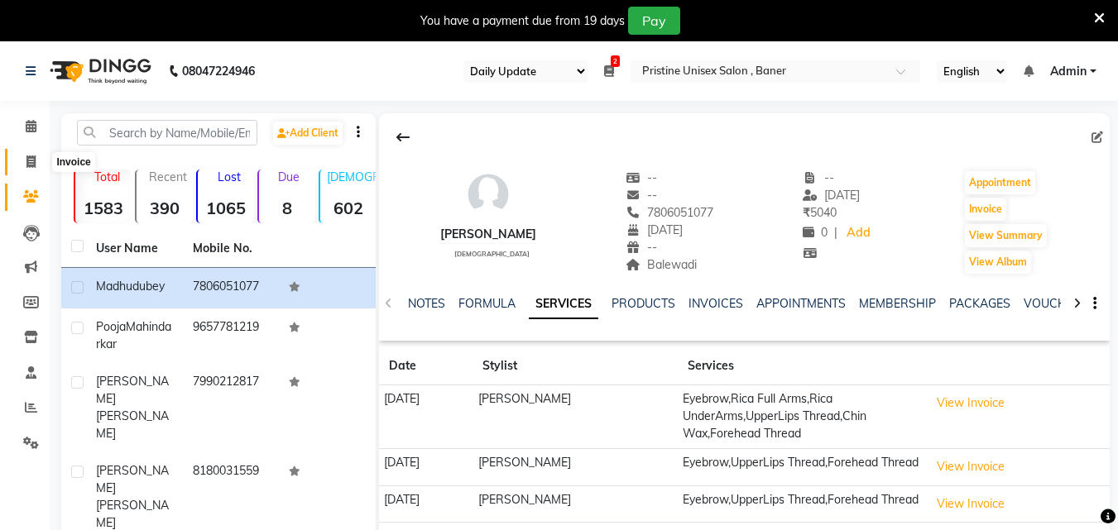
click at [34, 165] on icon at bounding box center [30, 162] width 9 height 12
select select "6610"
select select "service"
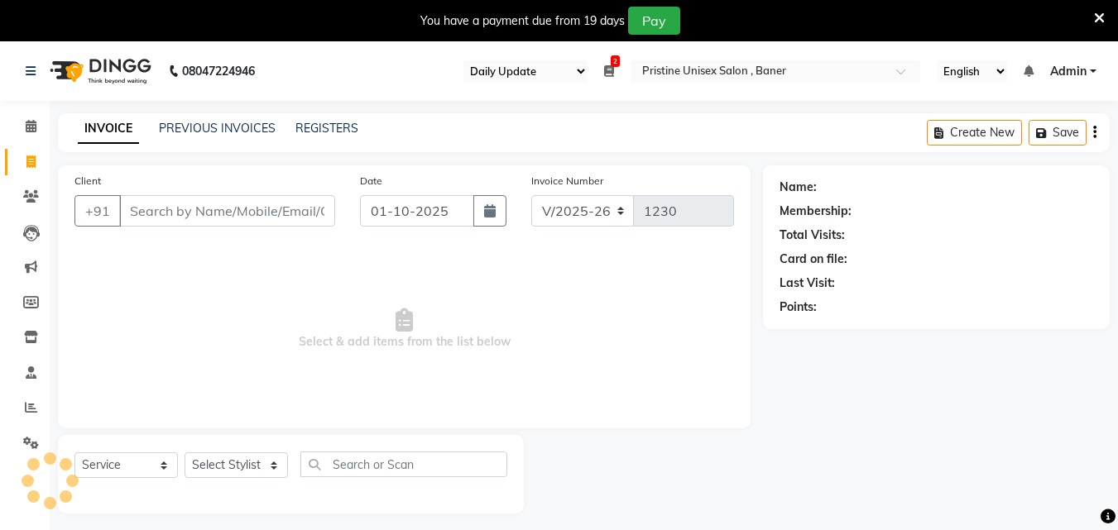
scroll to position [41, 0]
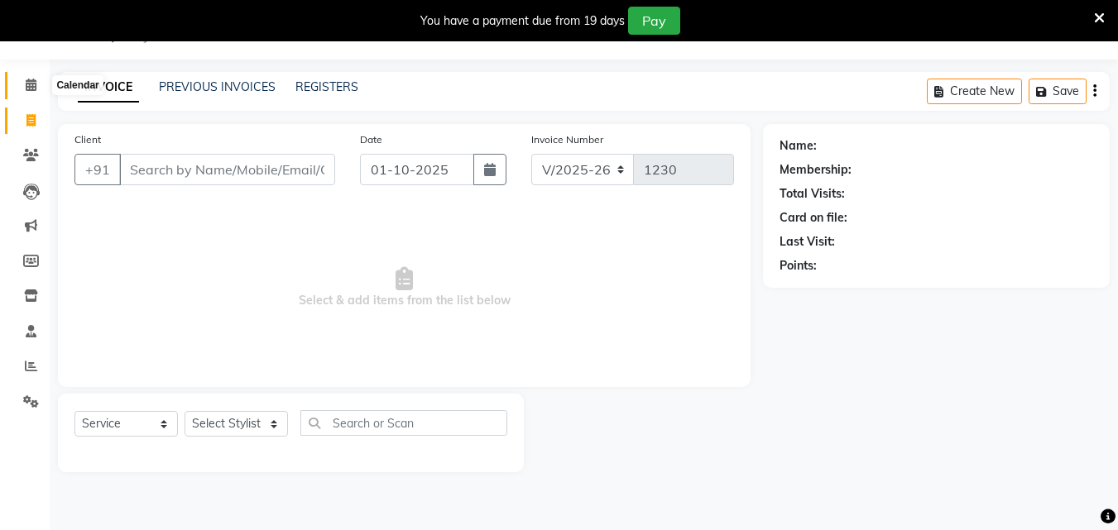
click at [36, 84] on icon at bounding box center [31, 85] width 11 height 12
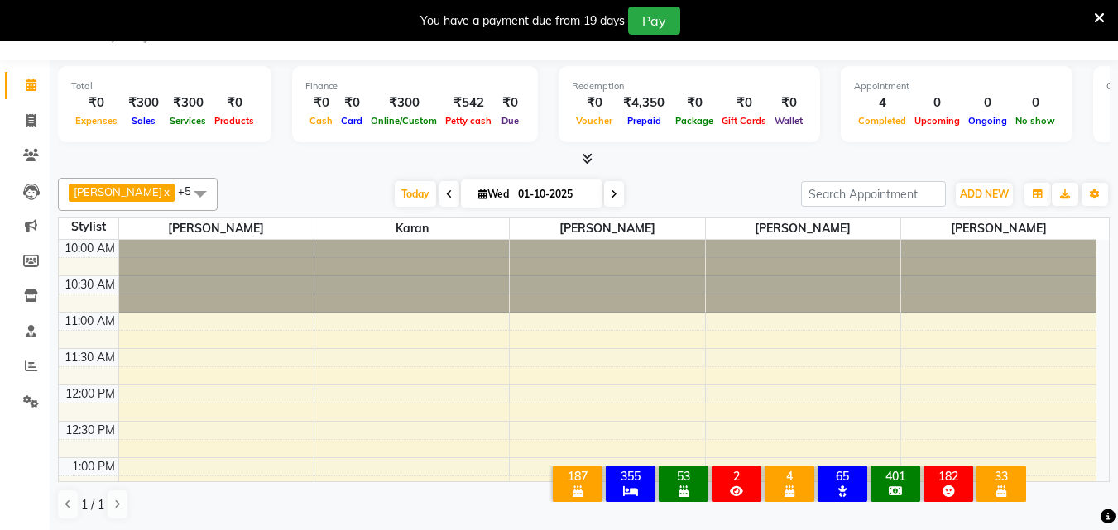
click at [171, 187] on span "Vandana Chavan x" at bounding box center [122, 193] width 106 height 18
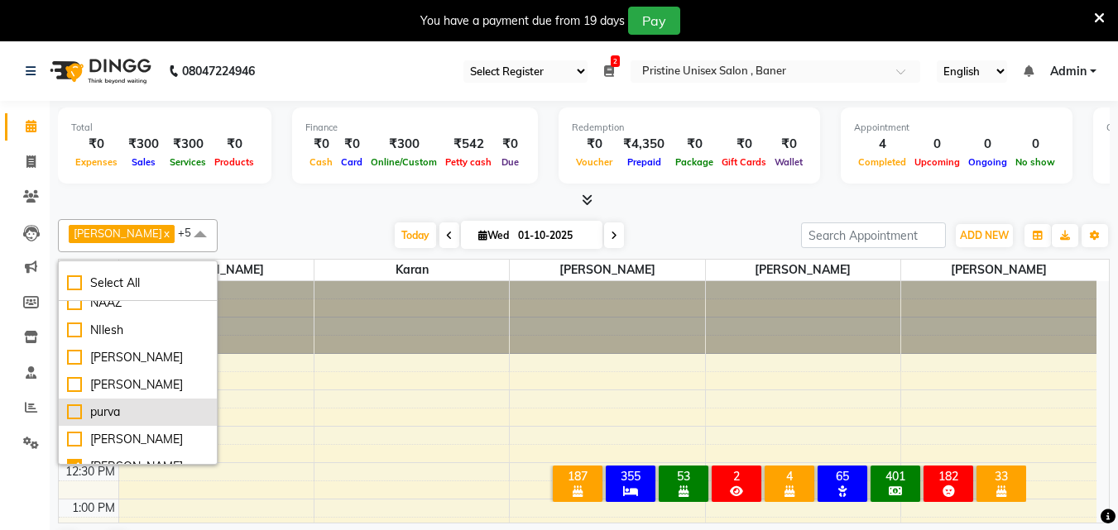
scroll to position [166, 0]
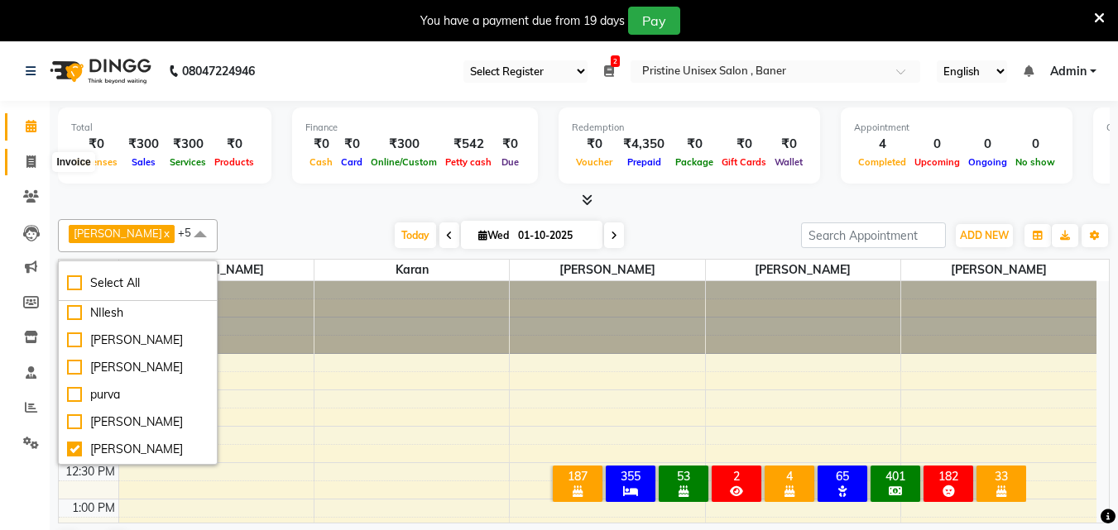
click at [20, 153] on span at bounding box center [31, 162] width 29 height 19
select select "service"
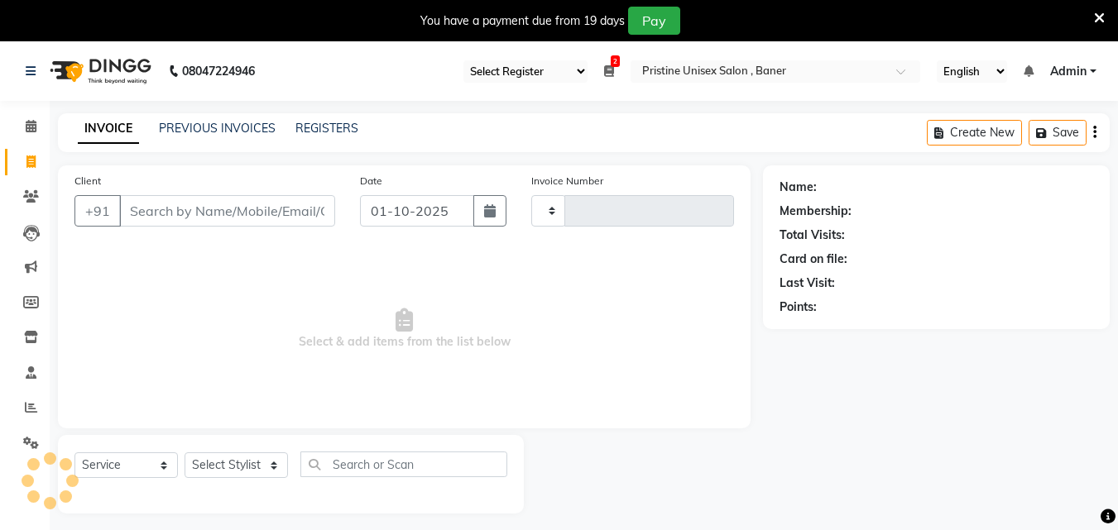
type input "1230"
select select "6610"
click at [209, 127] on link "PREVIOUS INVOICES" at bounding box center [217, 128] width 117 height 15
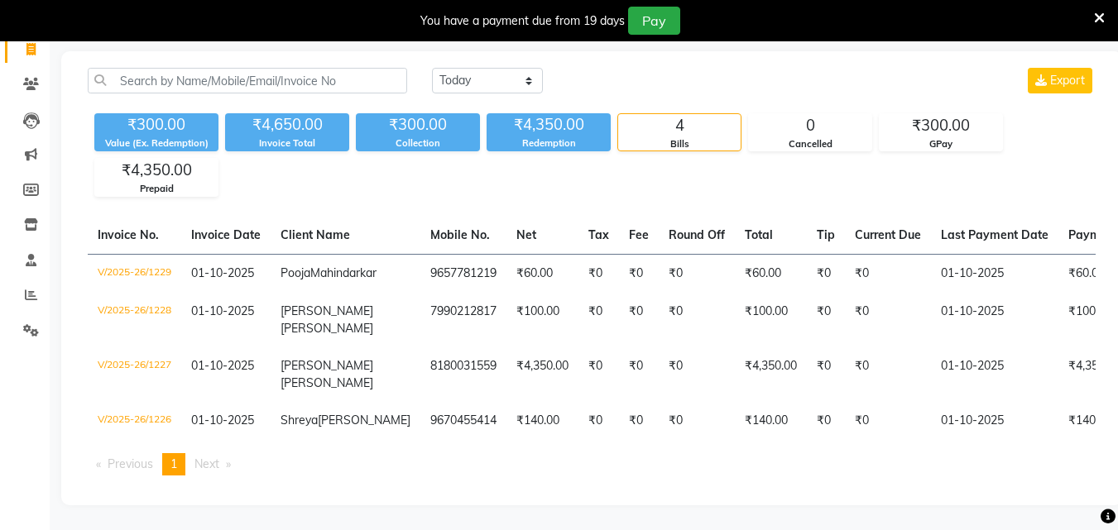
scroll to position [75, 0]
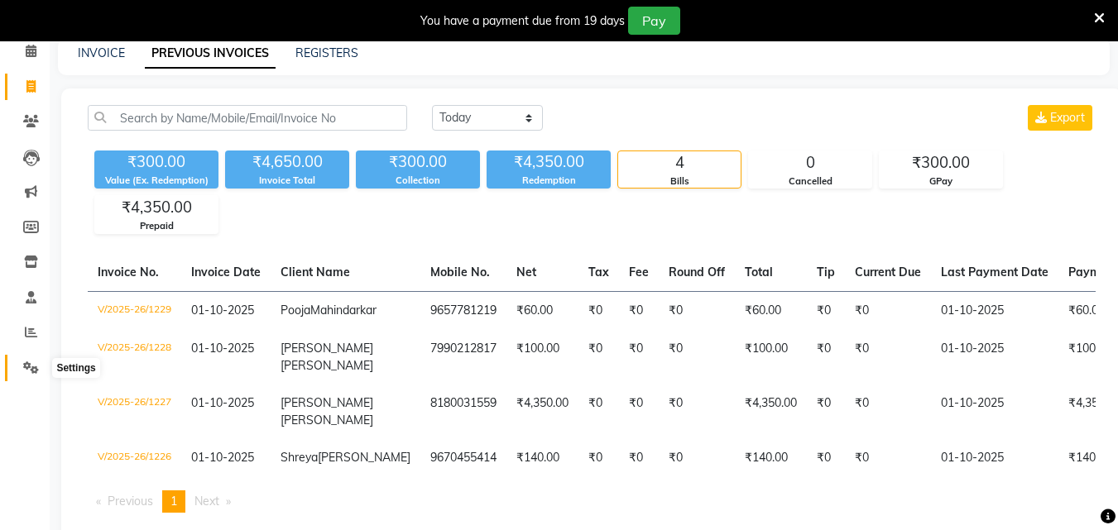
click at [26, 371] on icon at bounding box center [31, 368] width 16 height 12
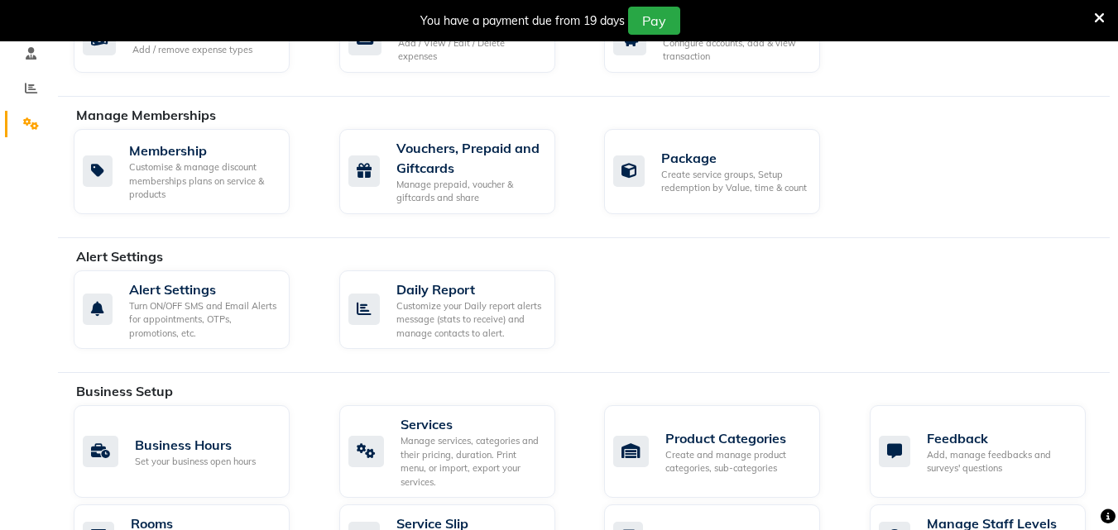
scroll to position [324, 0]
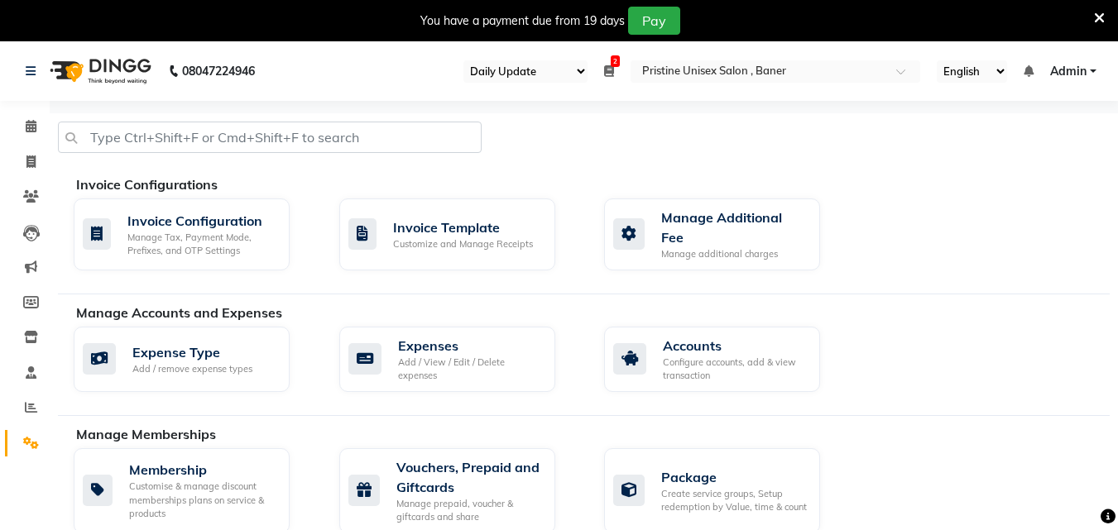
select select "110"
click at [31, 162] on icon at bounding box center [30, 162] width 9 height 12
select select "service"
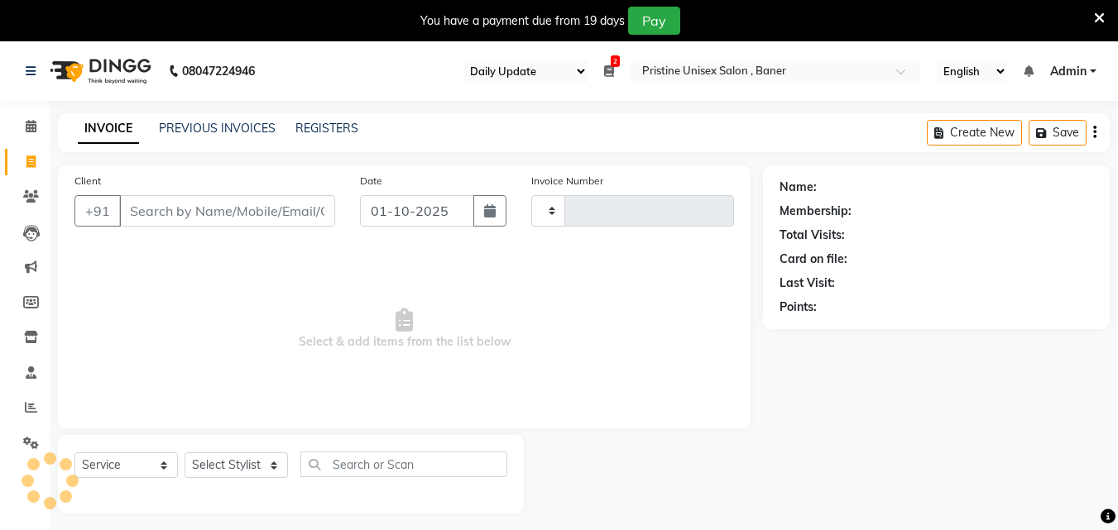
type input "1233"
select select "6610"
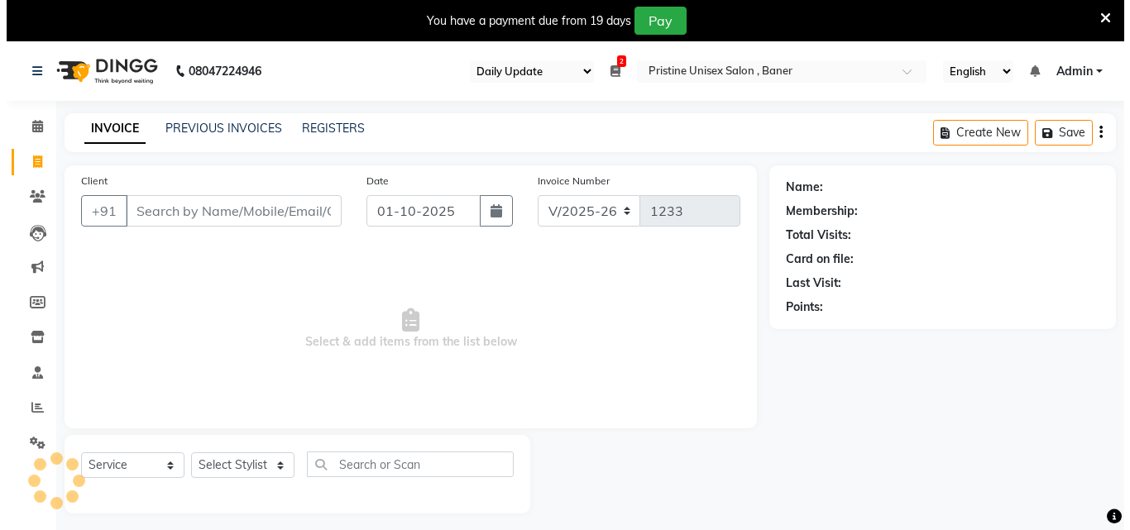
scroll to position [41, 0]
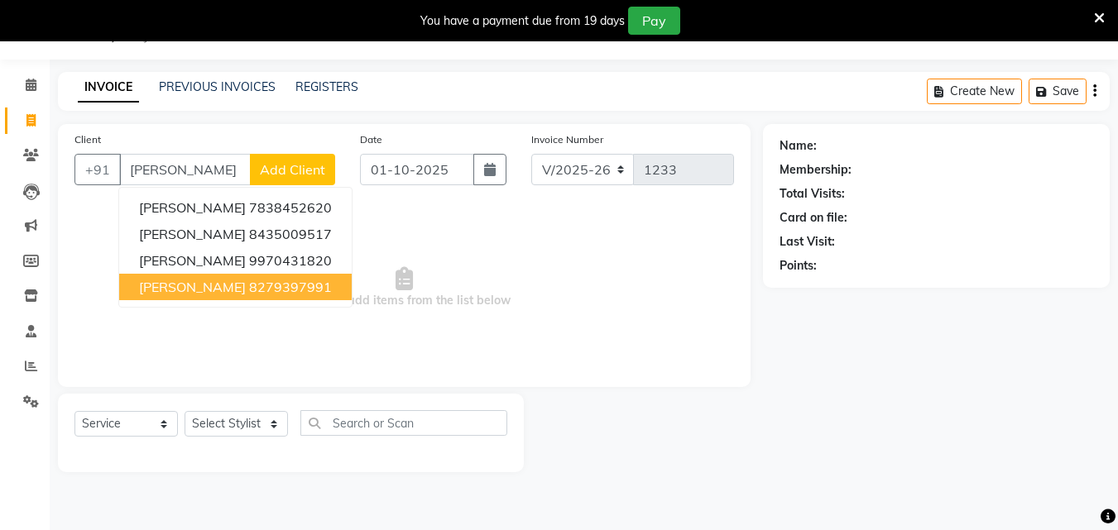
click at [202, 282] on span "Ankush Kaushik" at bounding box center [192, 287] width 107 height 17
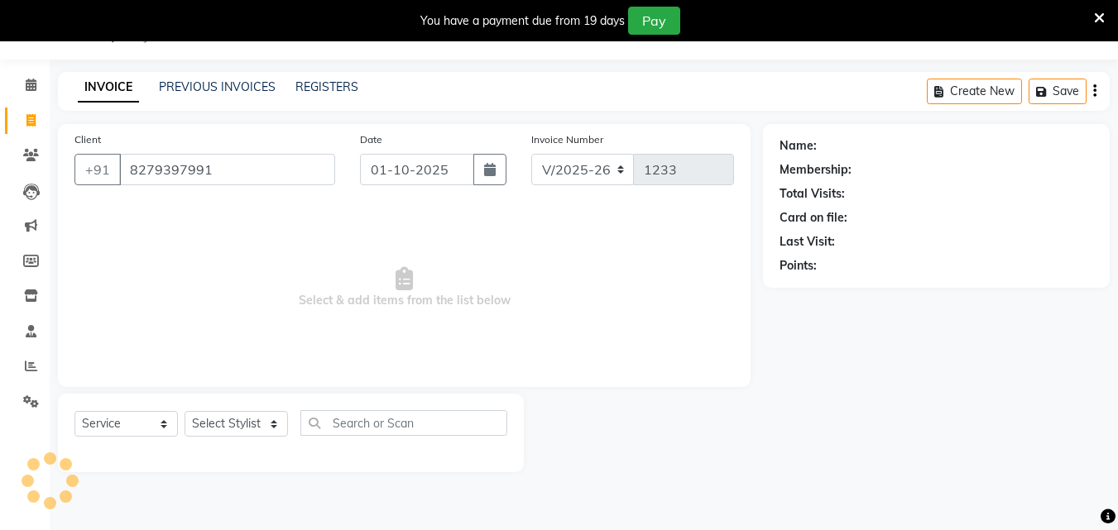
type input "8279397991"
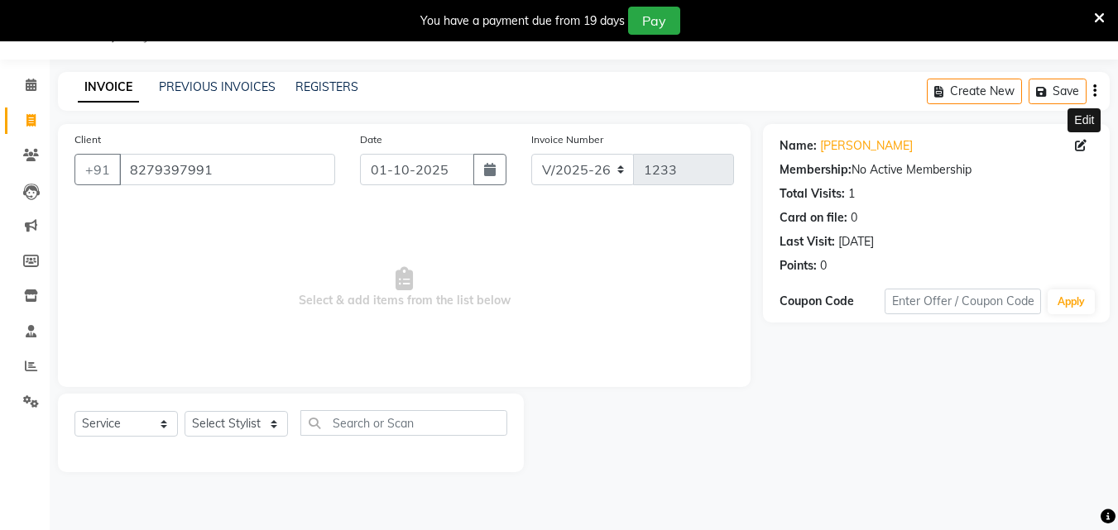
click at [1084, 146] on icon at bounding box center [1081, 146] width 12 height 12
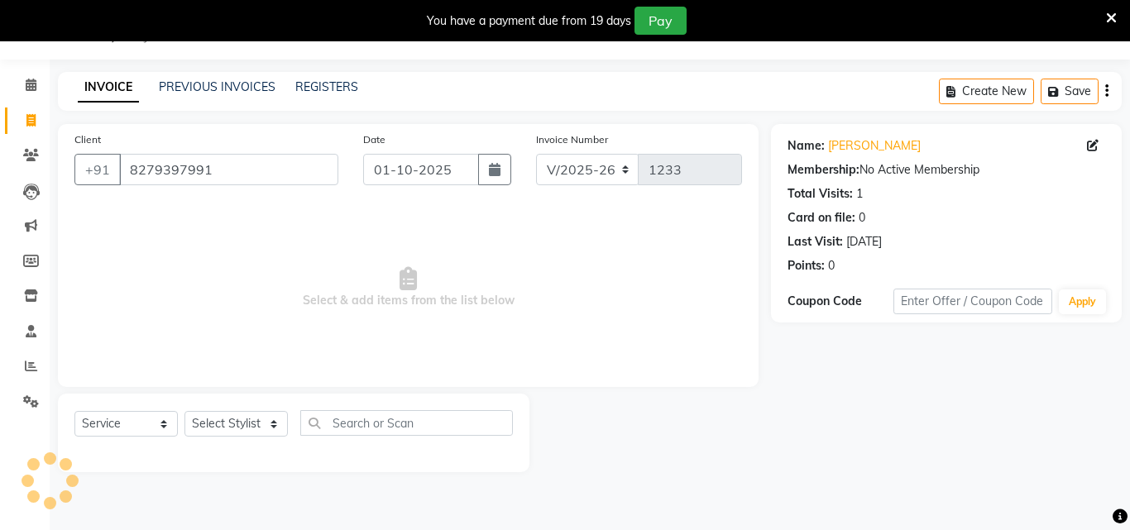
select select "08"
select select "11"
select select "1996"
select select "male"
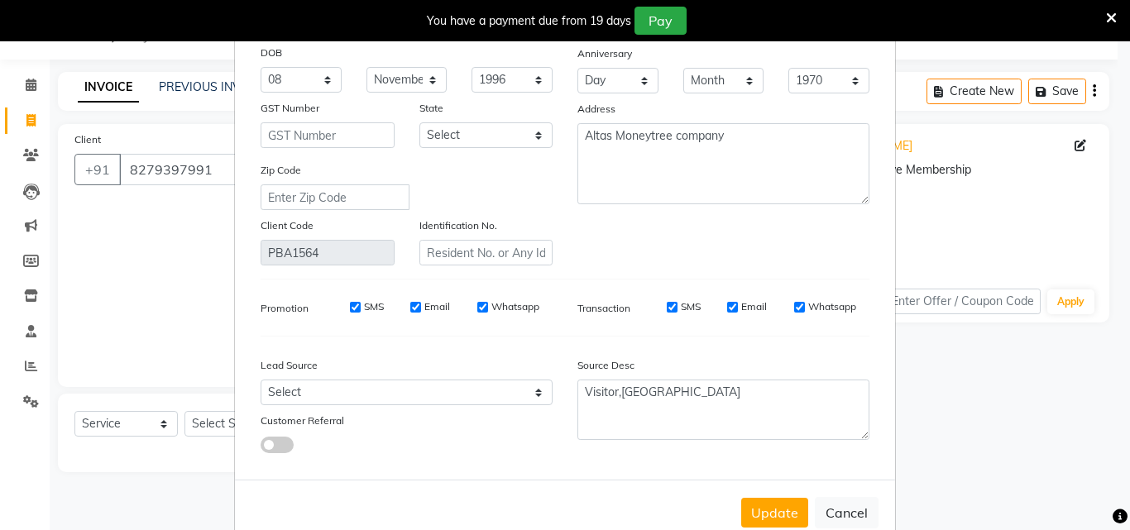
scroll to position [166, 0]
click at [857, 509] on button "Cancel" at bounding box center [847, 512] width 64 height 31
select select
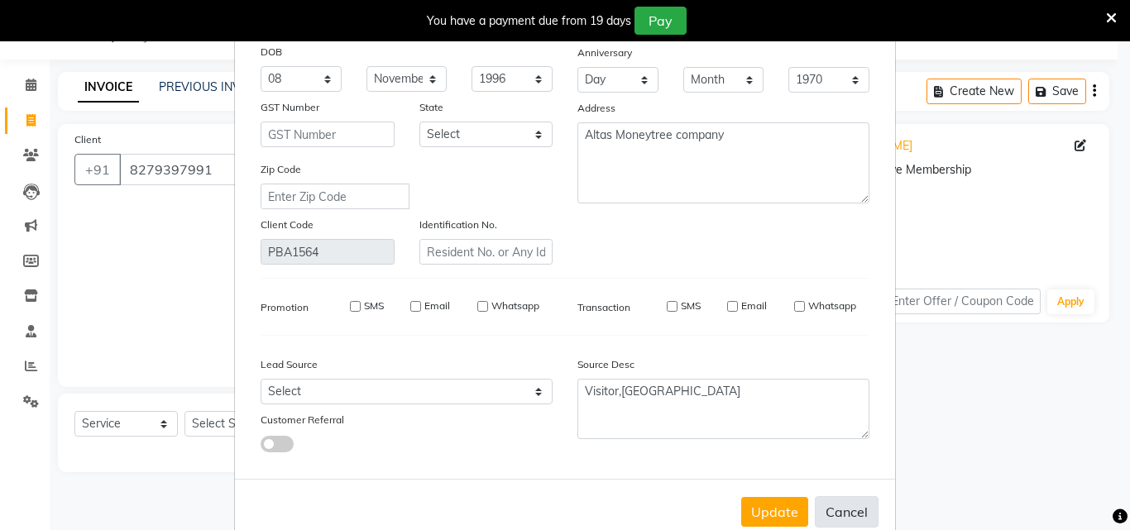
select select
checkbox input "false"
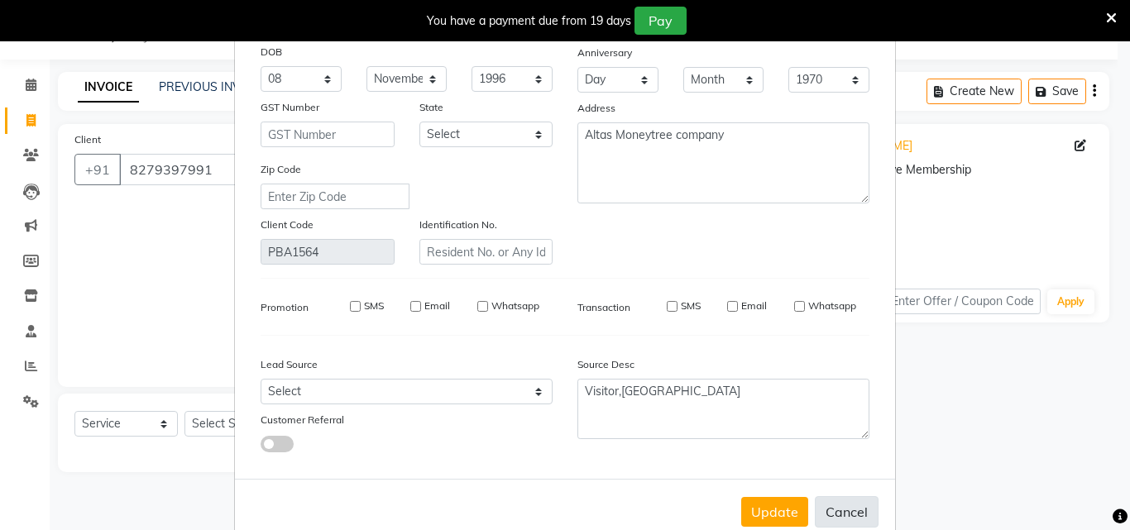
checkbox input "false"
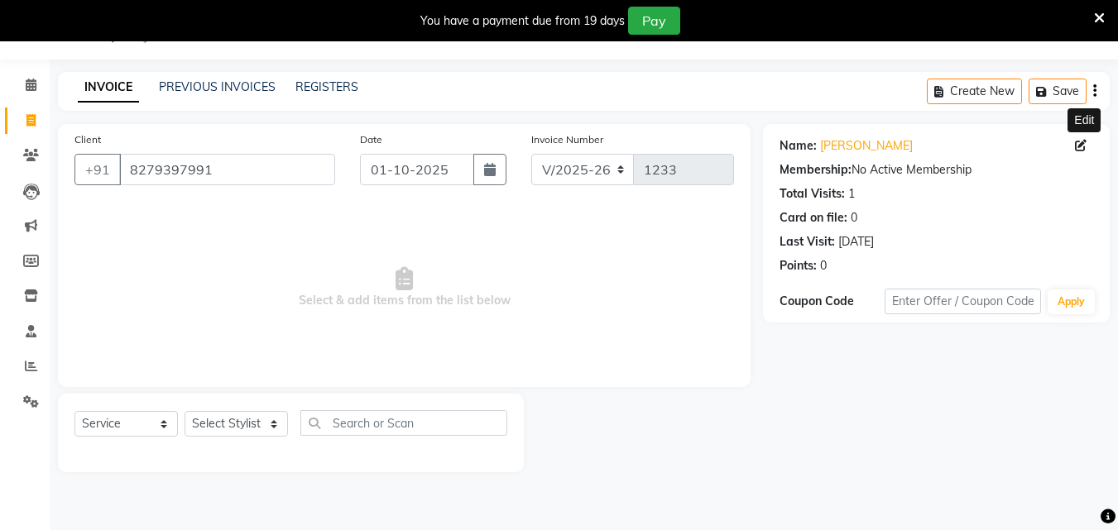
click at [1084, 150] on icon at bounding box center [1081, 146] width 12 height 12
select select "08"
select select "11"
select select "1996"
select select "male"
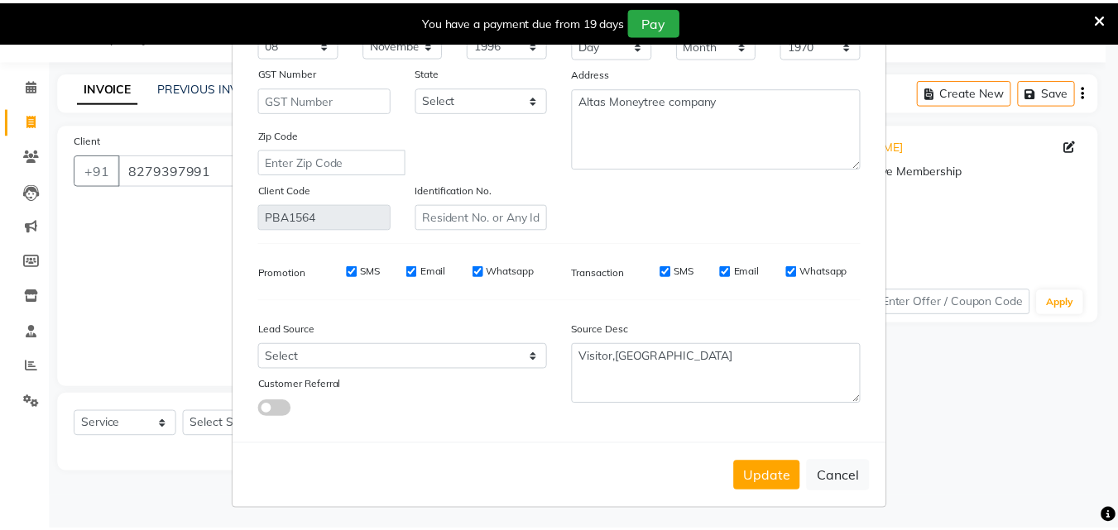
scroll to position [204, 0]
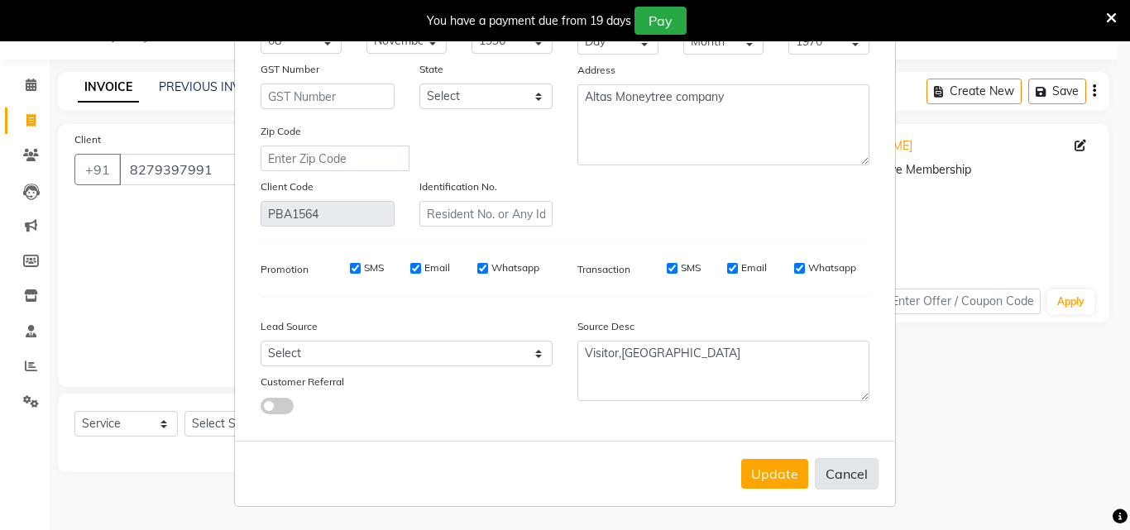
click at [824, 470] on button "Cancel" at bounding box center [847, 473] width 64 height 31
select select
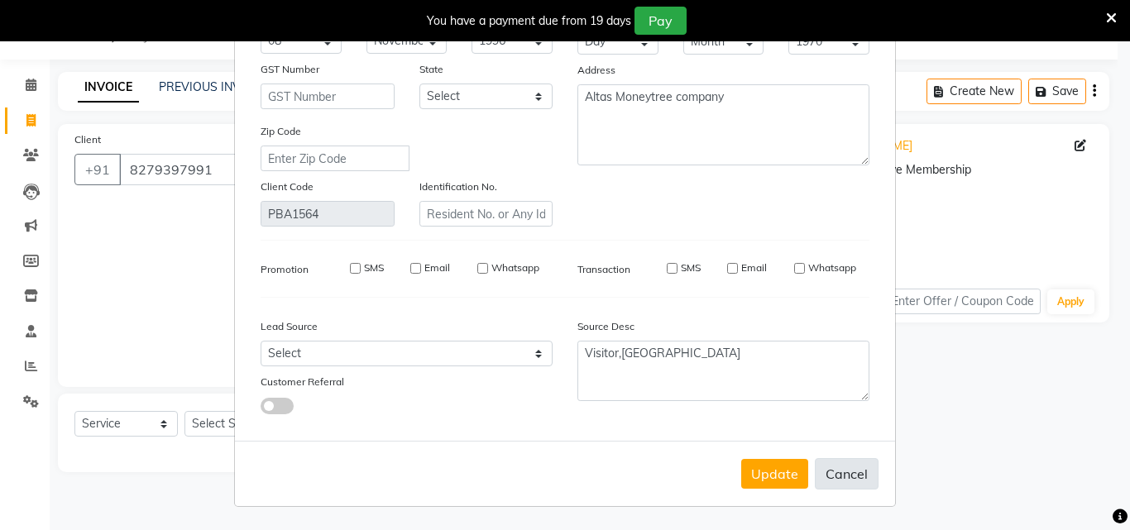
select select
checkbox input "false"
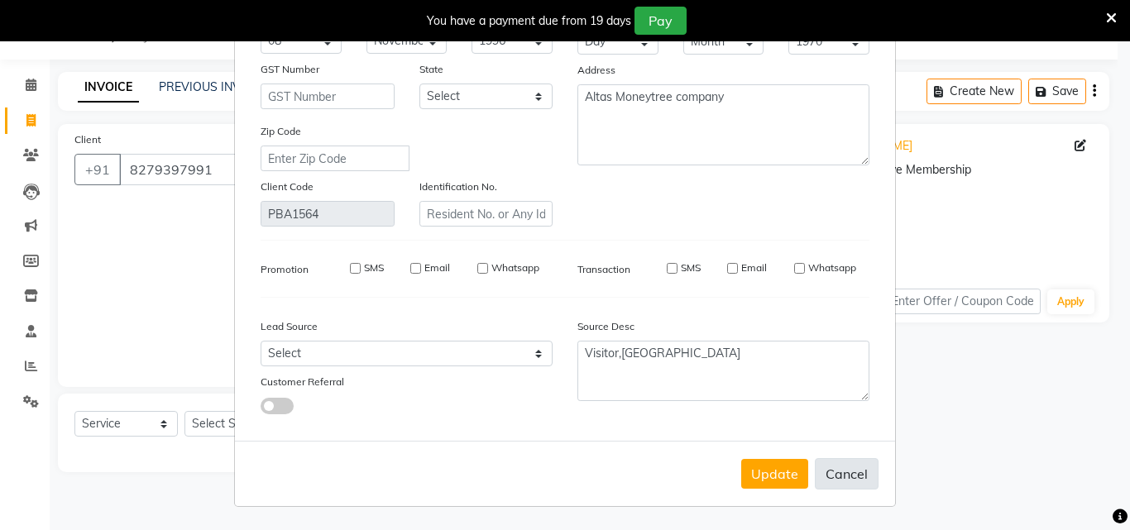
checkbox input "false"
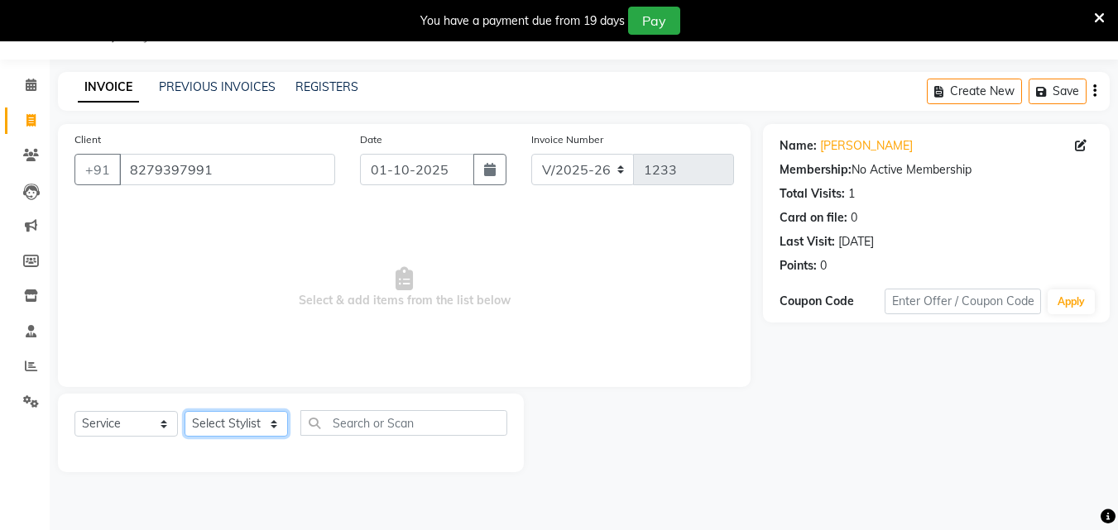
click at [226, 414] on select "Select Stylist ABHISHEKH Jaya Shinde Karan Mahesh Rasal Mohd Monish Ahmed monik…" at bounding box center [236, 424] width 103 height 26
select select "51203"
click at [185, 411] on select "Select Stylist ABHISHEKH Jaya Shinde Karan Mahesh Rasal Mohd Monish Ahmed monik…" at bounding box center [236, 424] width 103 height 26
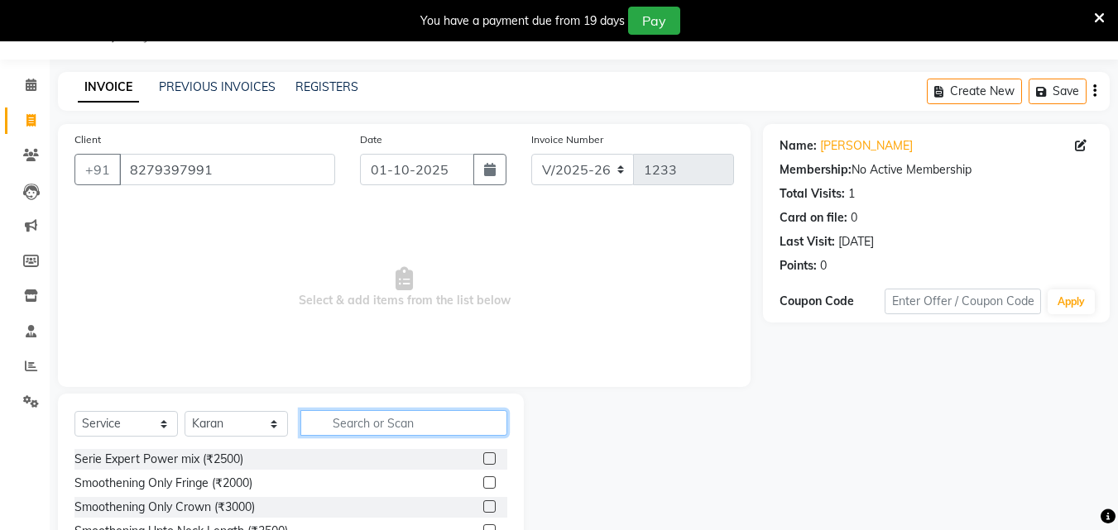
click at [377, 415] on input "text" at bounding box center [403, 423] width 207 height 26
type input "beard"
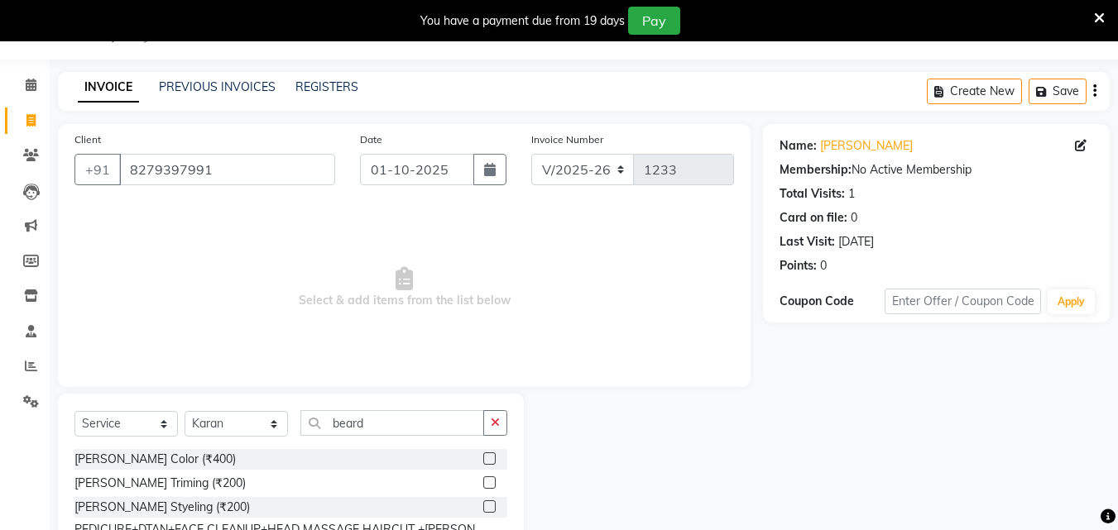
click at [486, 480] on label at bounding box center [489, 483] width 12 height 12
click at [486, 480] on input "checkbox" at bounding box center [488, 483] width 11 height 11
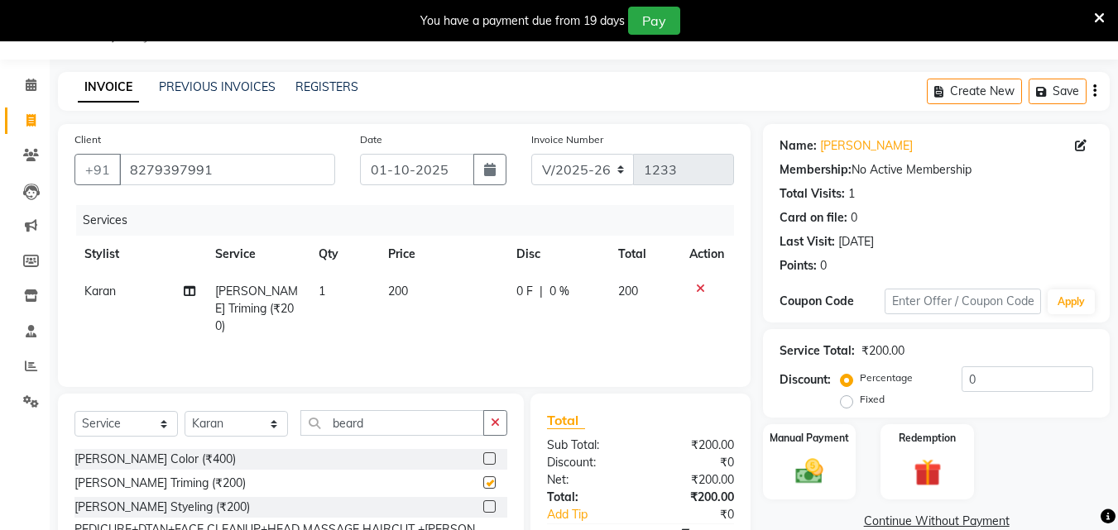
checkbox input "false"
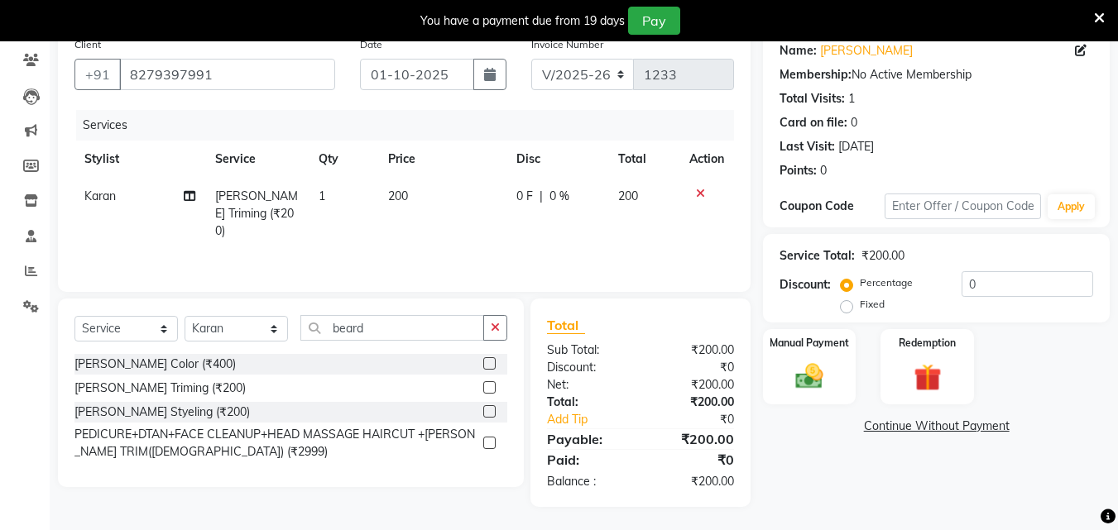
scroll to position [138, 0]
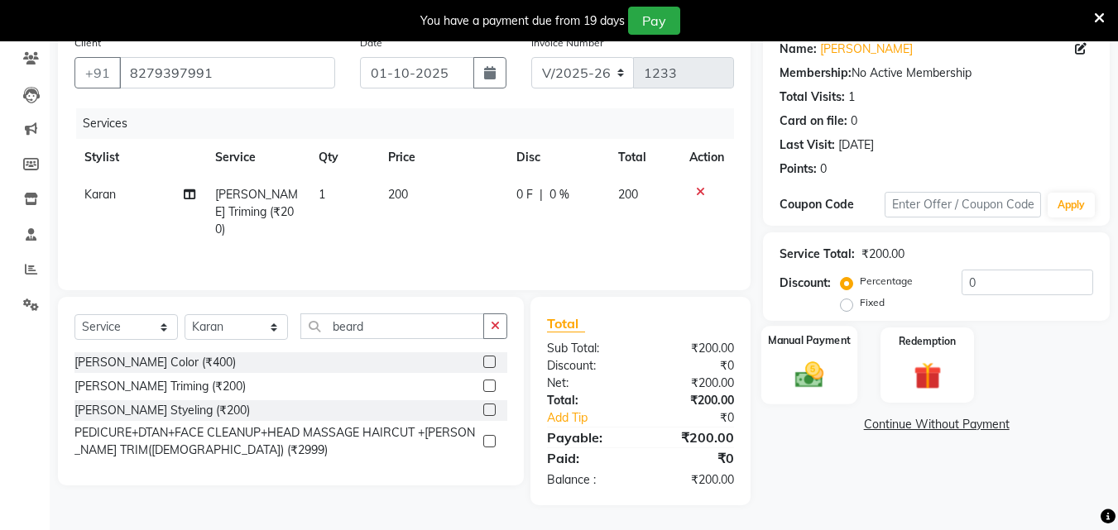
click at [813, 366] on img at bounding box center [809, 374] width 46 height 33
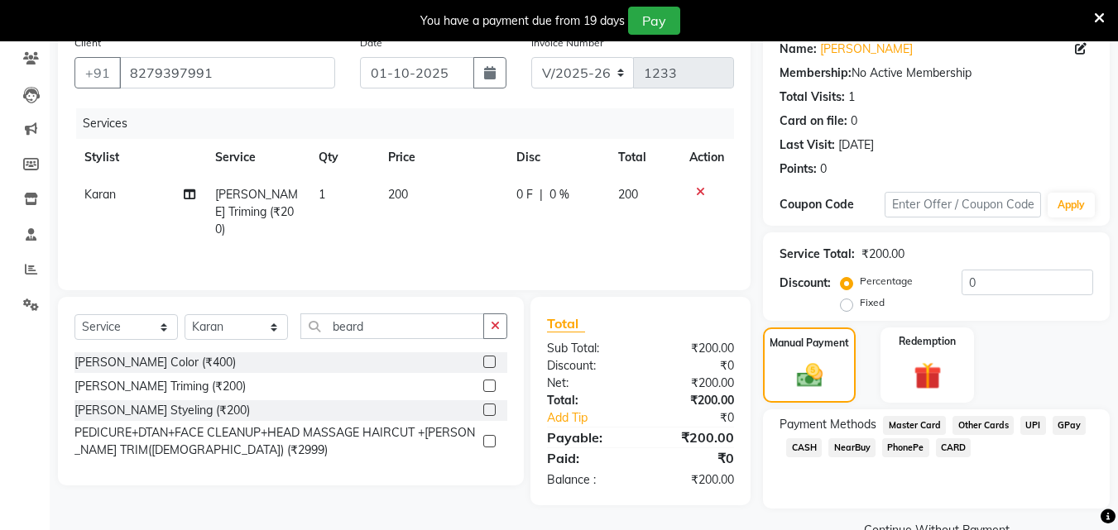
click at [1058, 428] on span "GPay" at bounding box center [1070, 425] width 34 height 19
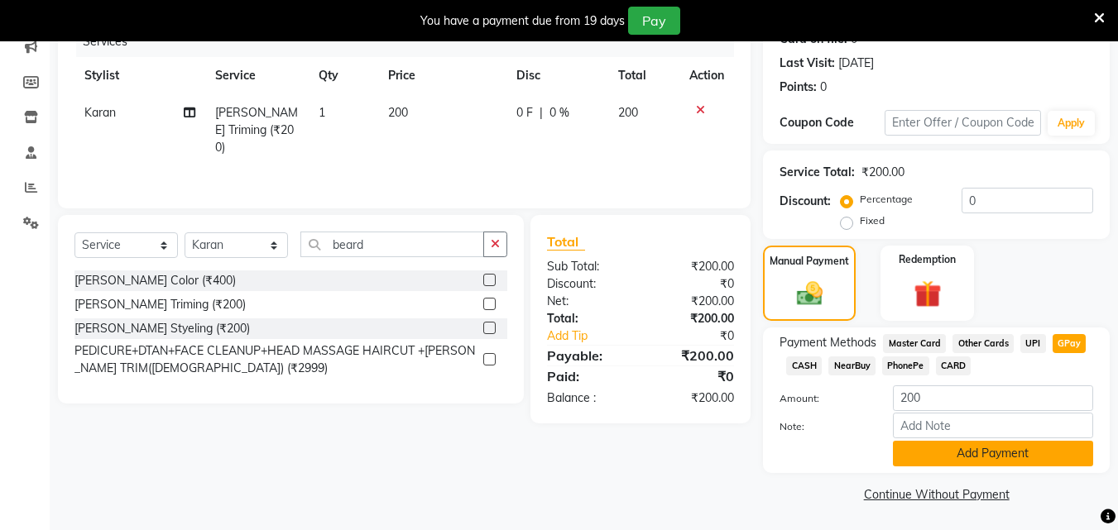
scroll to position [222, 0]
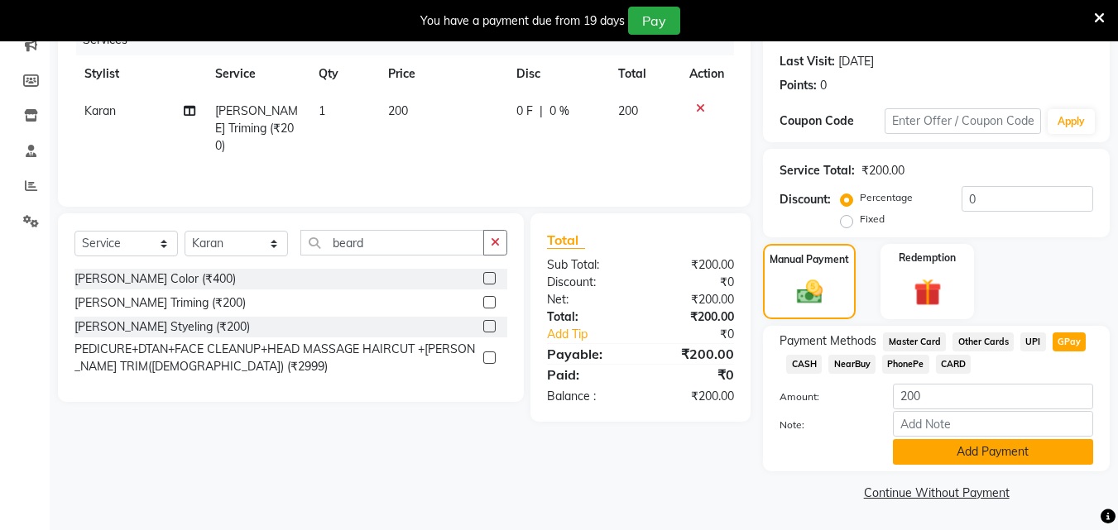
click at [1025, 457] on button "Add Payment" at bounding box center [993, 452] width 200 height 26
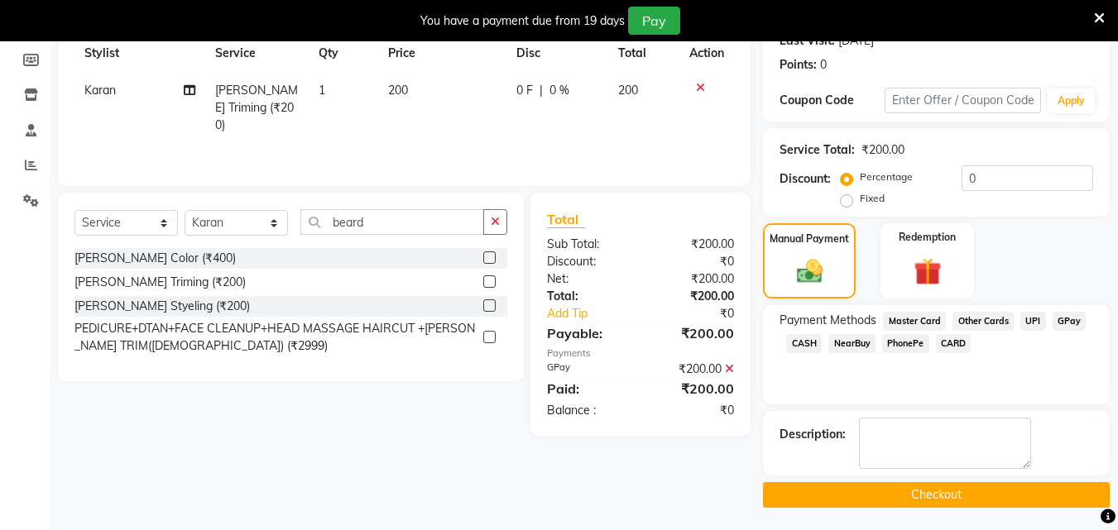
scroll to position [245, 0]
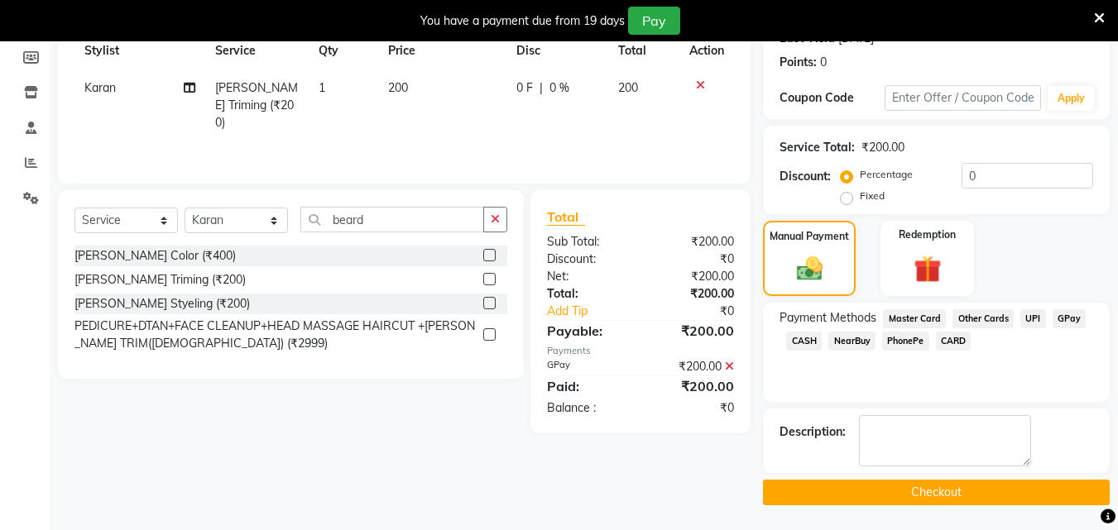
click at [989, 489] on button "Checkout" at bounding box center [936, 493] width 347 height 26
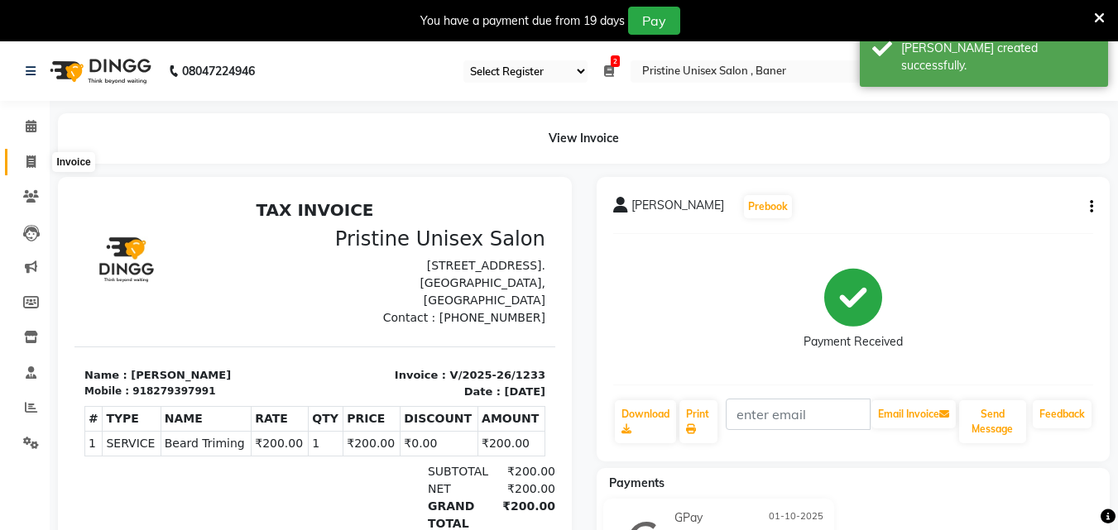
click at [28, 156] on icon at bounding box center [30, 162] width 9 height 12
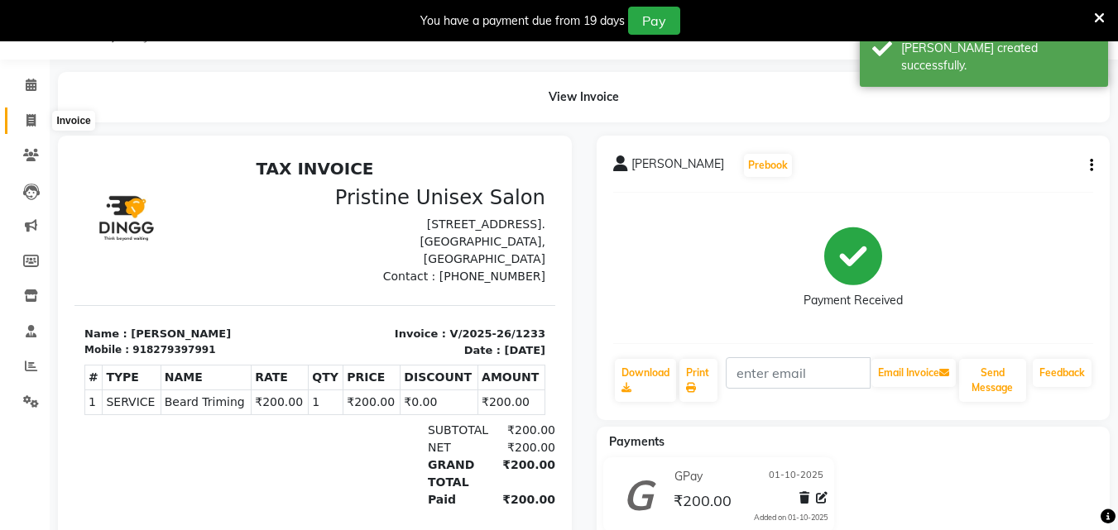
select select "6610"
select select "service"
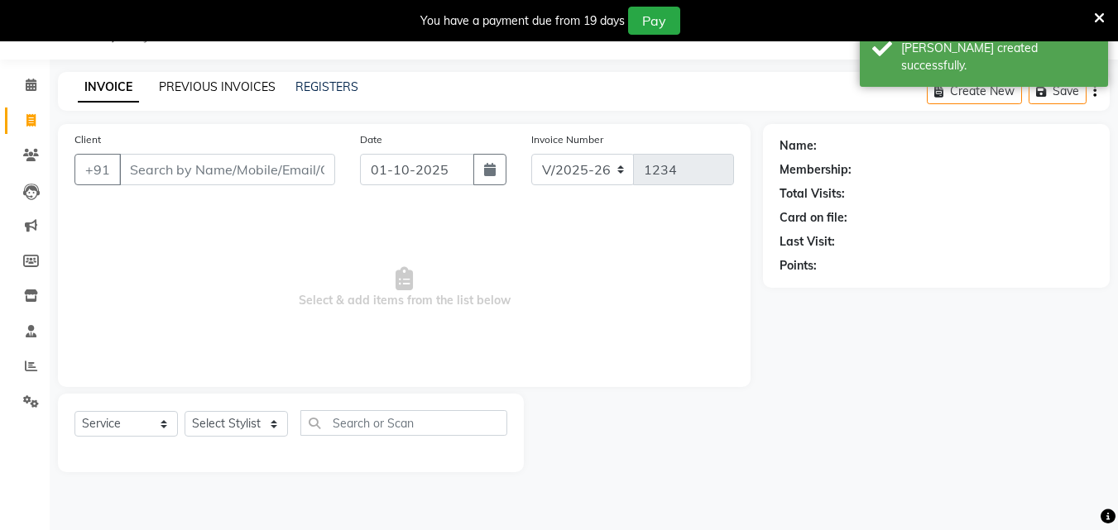
click at [212, 89] on link "PREVIOUS INVOICES" at bounding box center [217, 86] width 117 height 15
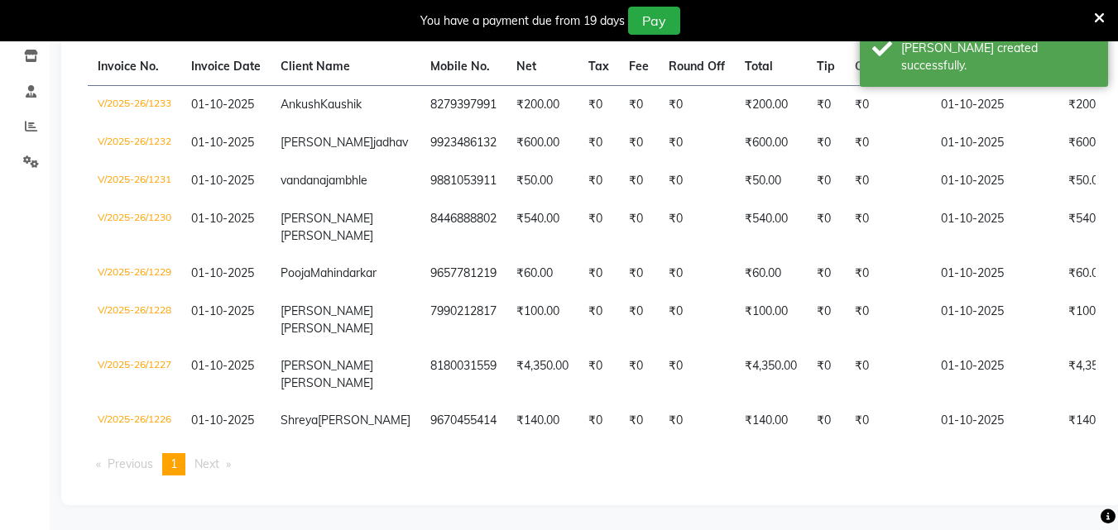
scroll to position [377, 0]
